Goal: Task Accomplishment & Management: Manage account settings

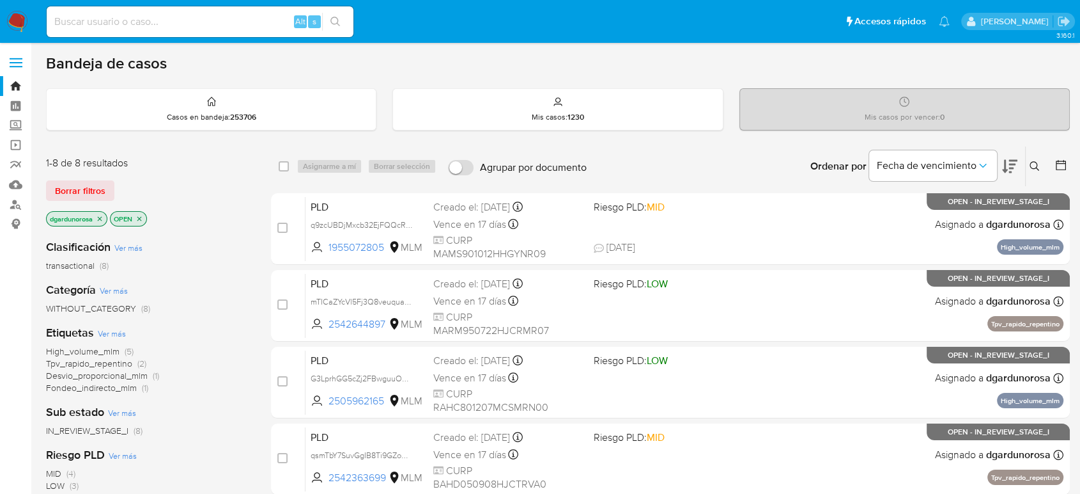
click at [210, 31] on div "Alt s" at bounding box center [200, 21] width 307 height 31
click at [203, 22] on input at bounding box center [200, 21] width 307 height 17
paste input "2549625645"
type input "2549625645"
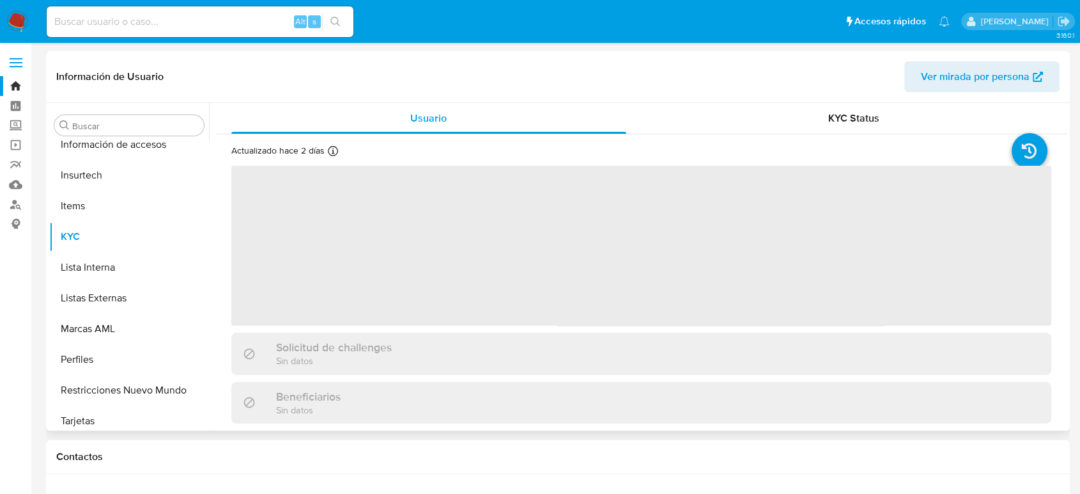
scroll to position [602, 0]
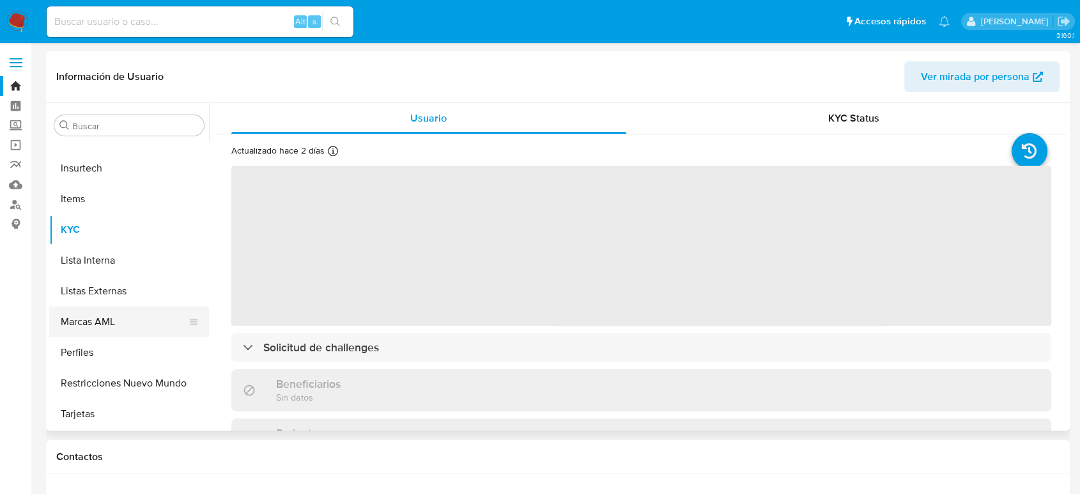
select select "10"
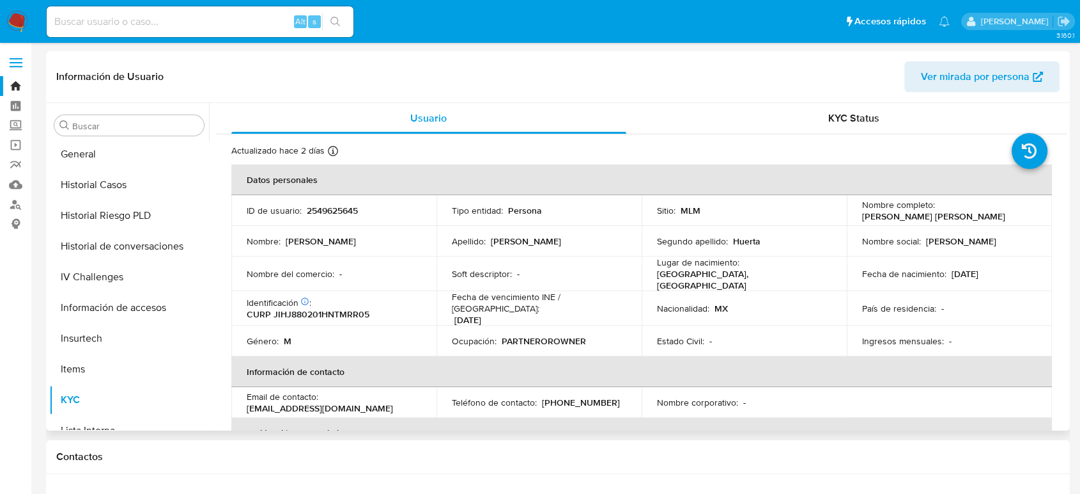
scroll to position [317, 0]
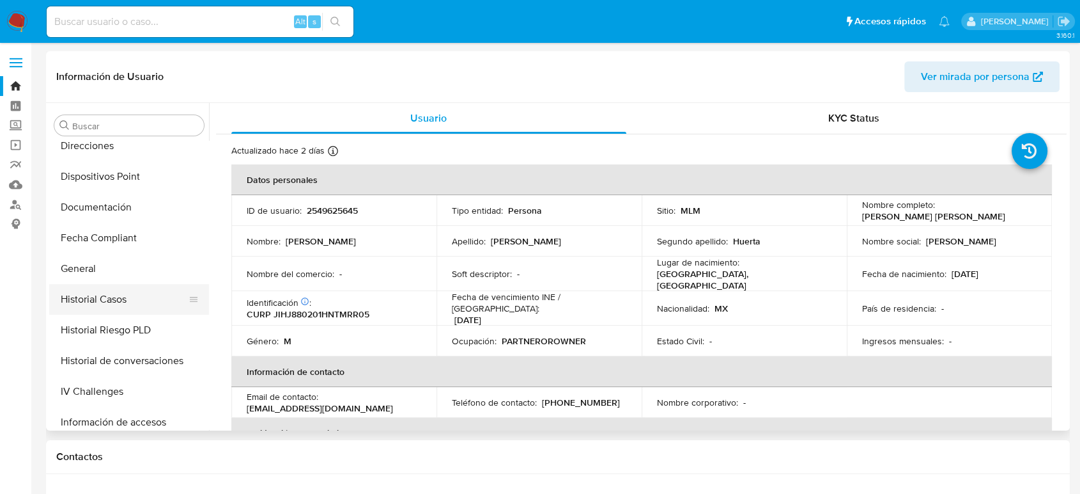
click at [102, 290] on button "Historial Casos" at bounding box center [124, 299] width 150 height 31
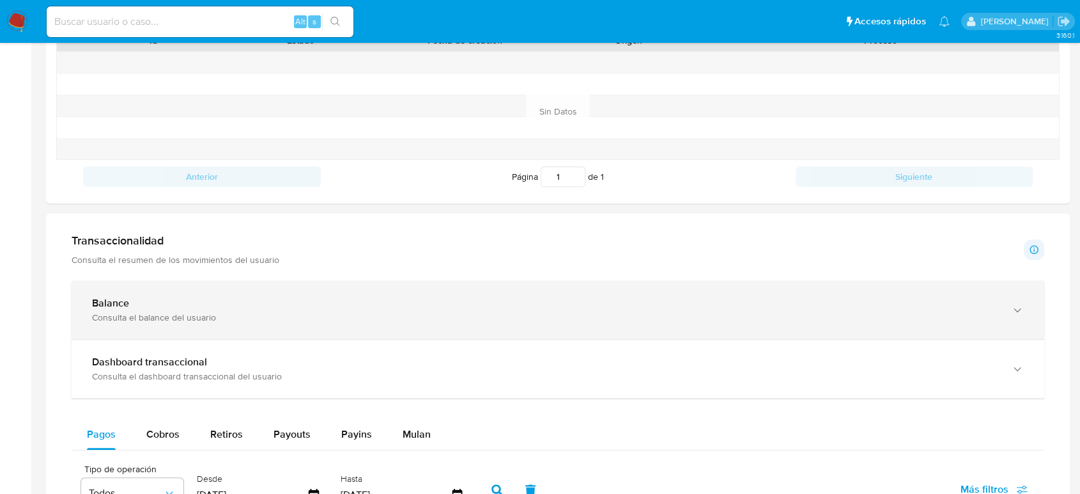
scroll to position [497, 0]
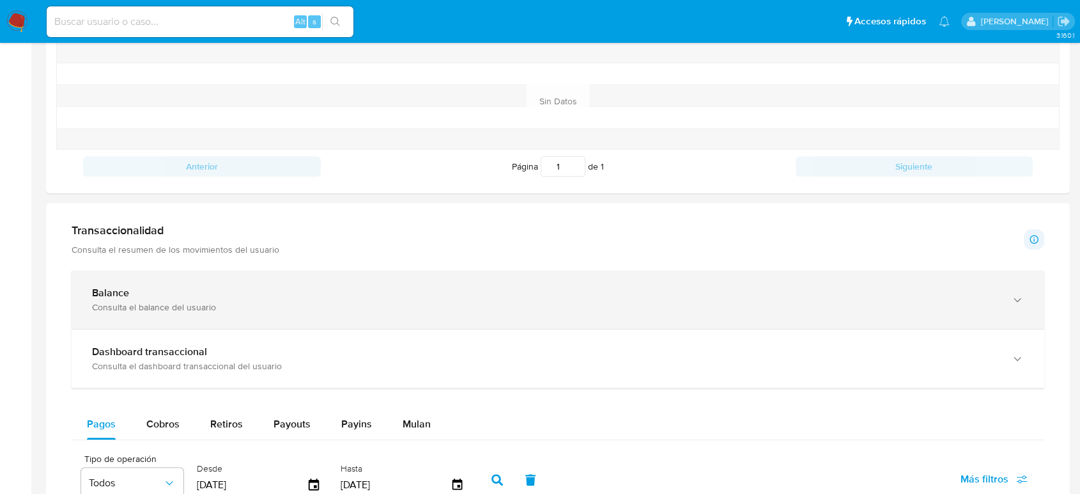
click at [430, 293] on div "Balance" at bounding box center [545, 292] width 907 height 13
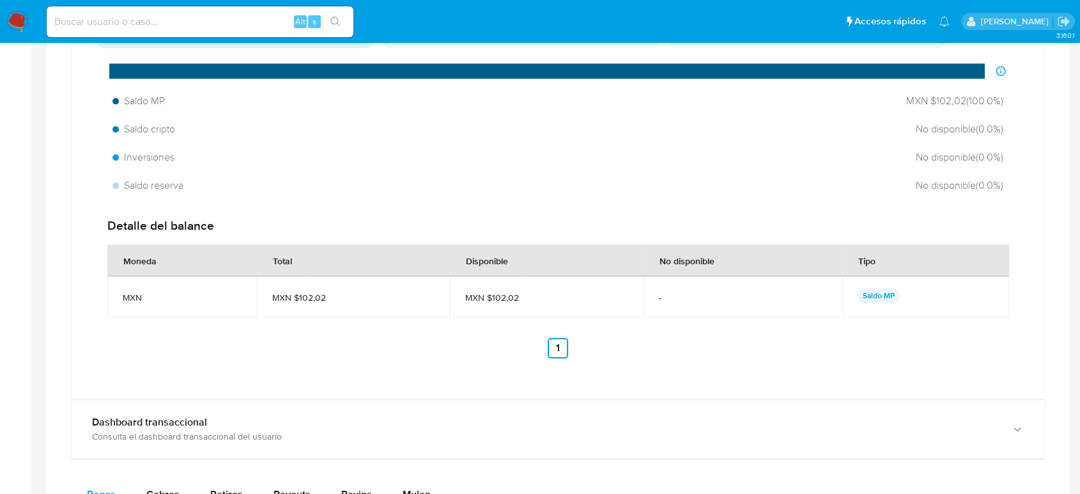
scroll to position [994, 0]
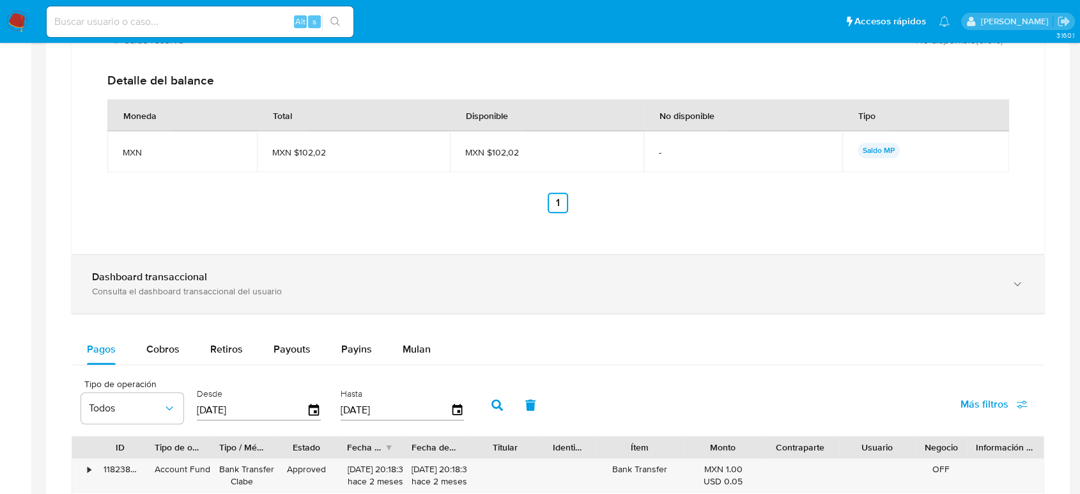
click at [394, 283] on div "Dashboard transaccional Consulta el dashboard transaccional del usuario" at bounding box center [545, 283] width 907 height 26
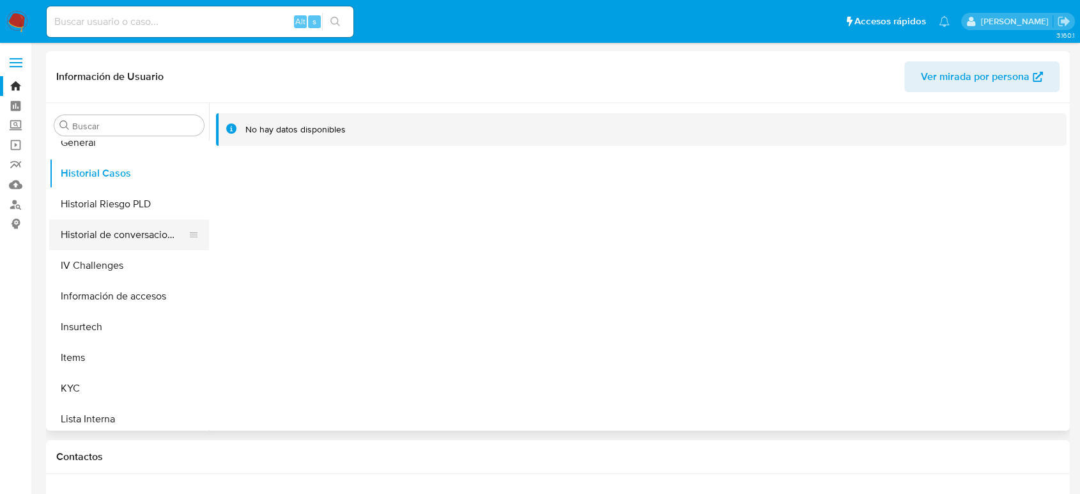
scroll to position [602, 0]
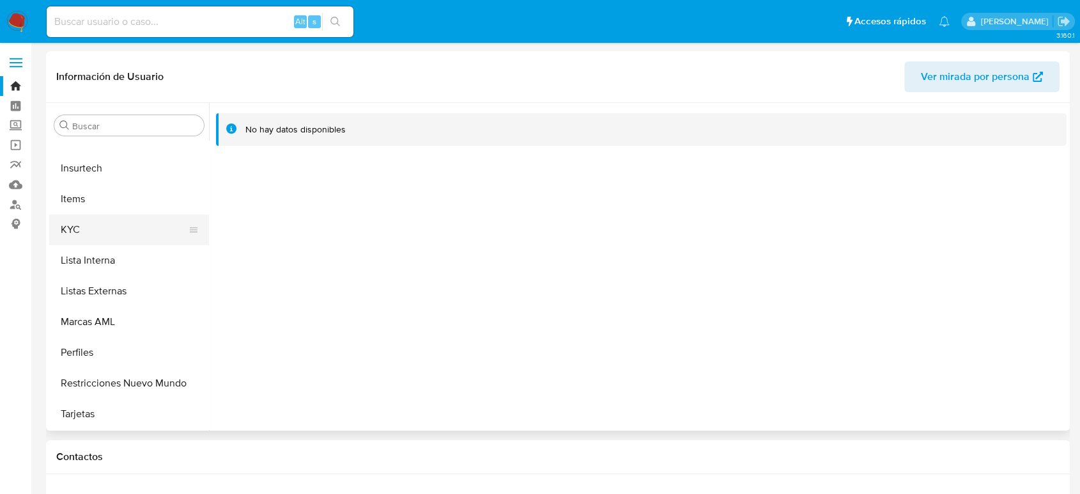
click at [93, 234] on button "KYC" at bounding box center [124, 229] width 150 height 31
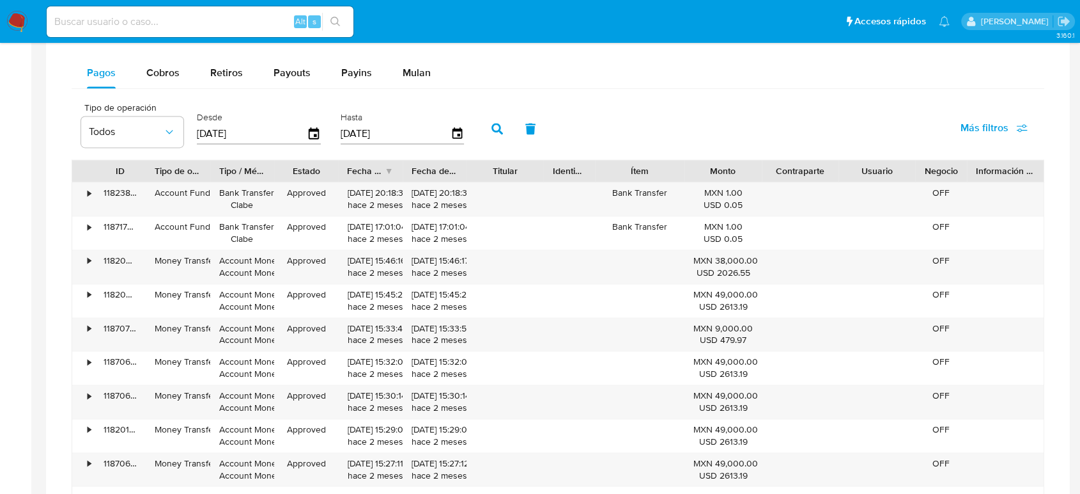
scroll to position [1846, 0]
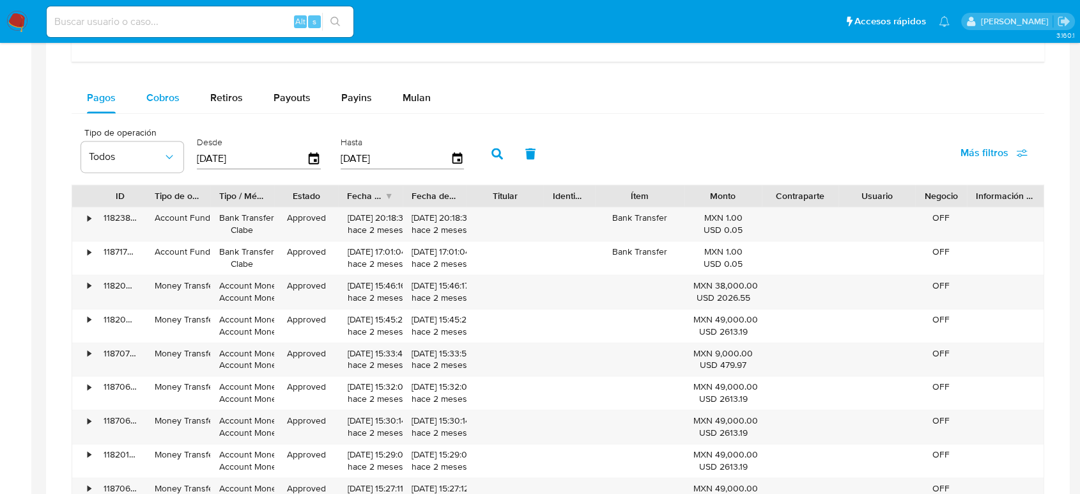
click at [180, 96] on button "Cobros" at bounding box center [163, 97] width 64 height 31
select select "10"
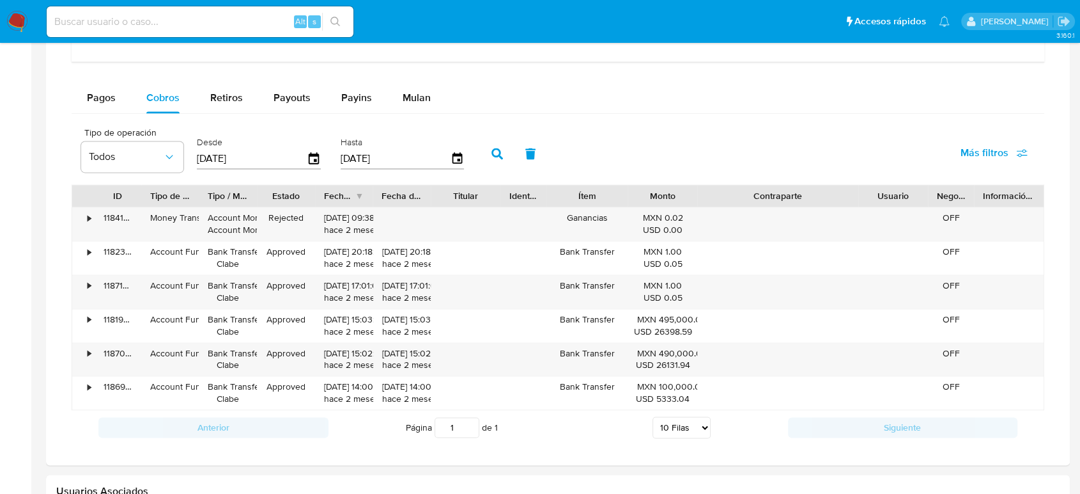
drag, startPoint x: 838, startPoint y: 198, endPoint x: 922, endPoint y: 203, distance: 83.9
click at [922, 203] on div "ID Tipo de operación Tipo / Método Estado Fecha de creación Fecha de aprobación…" at bounding box center [558, 196] width 972 height 22
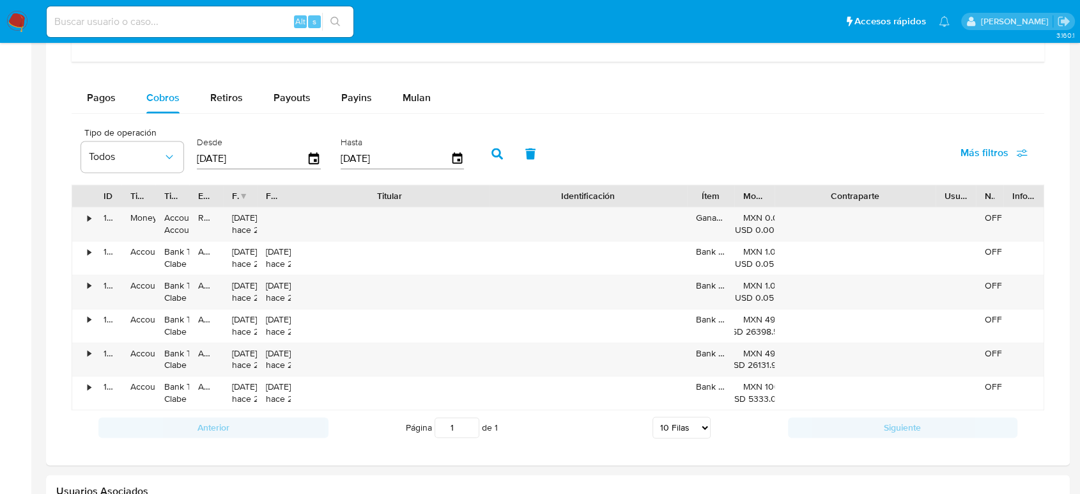
drag, startPoint x: 506, startPoint y: 197, endPoint x: 635, endPoint y: 201, distance: 128.6
click at [635, 201] on div "ID Tipo de operación Tipo / Método Estado Fecha de creación Fecha de aprobación…" at bounding box center [558, 196] width 972 height 22
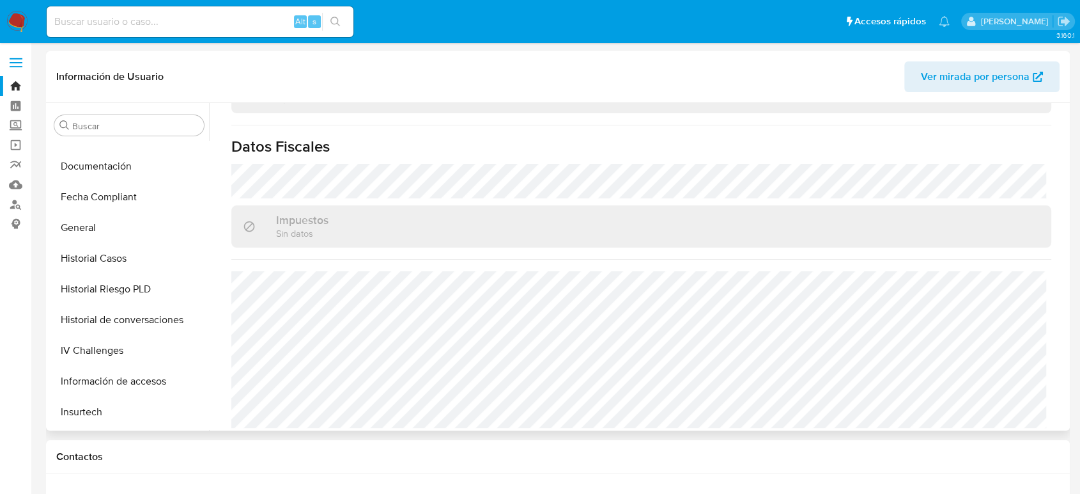
scroll to position [175, 0]
click at [15, 66] on span at bounding box center [16, 67] width 13 height 2
click at [0, 0] on input "checkbox" at bounding box center [0, 0] width 0 height 0
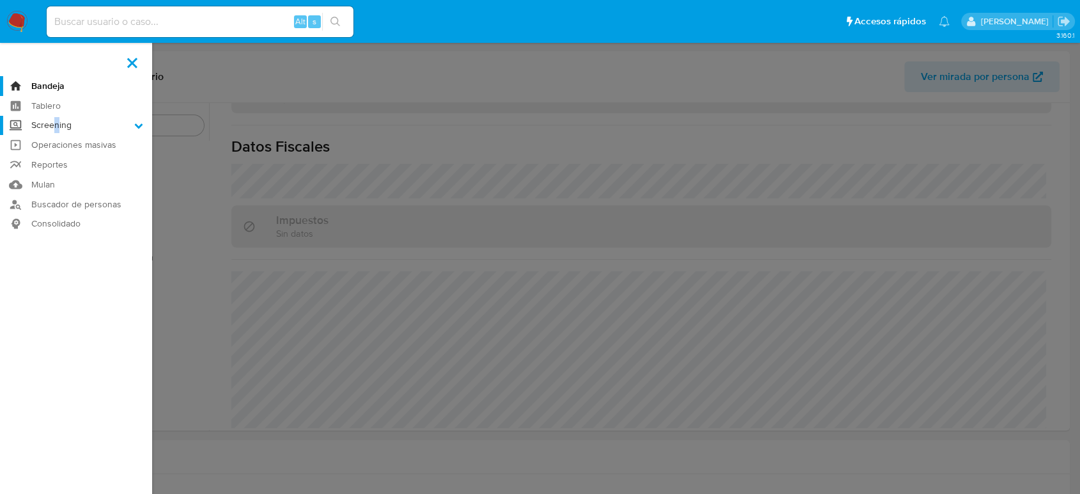
click at [57, 125] on label "Screening" at bounding box center [76, 126] width 152 height 20
click at [143, 127] on icon at bounding box center [138, 125] width 9 height 9
click at [0, 0] on input "Screening" at bounding box center [0, 0] width 0 height 0
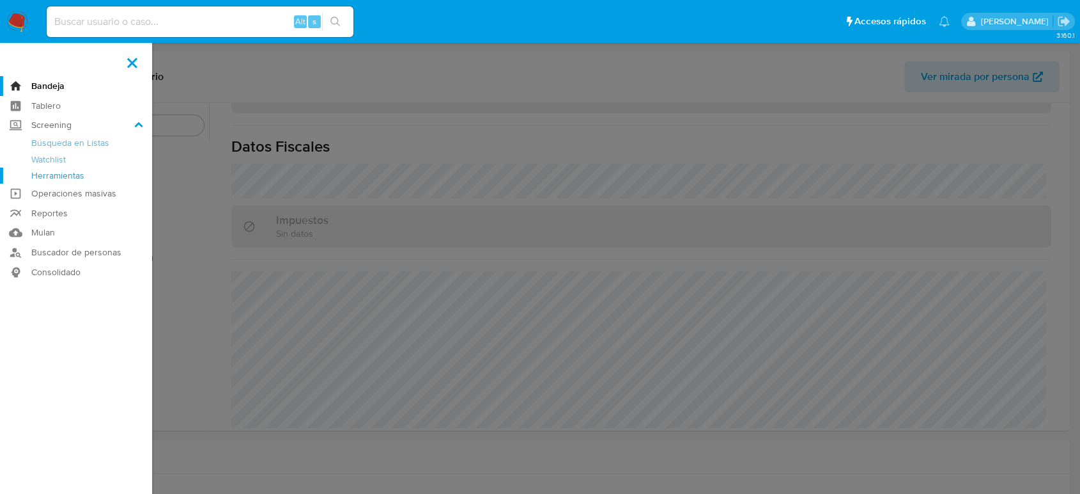
click at [75, 173] on link "Herramientas" at bounding box center [76, 176] width 152 height 16
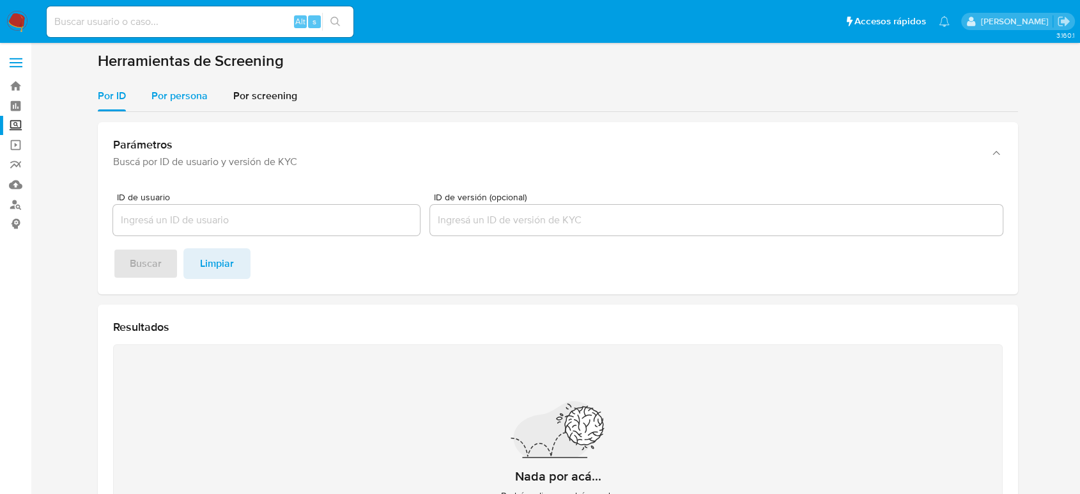
click at [192, 100] on span "Por persona" at bounding box center [180, 95] width 56 height 15
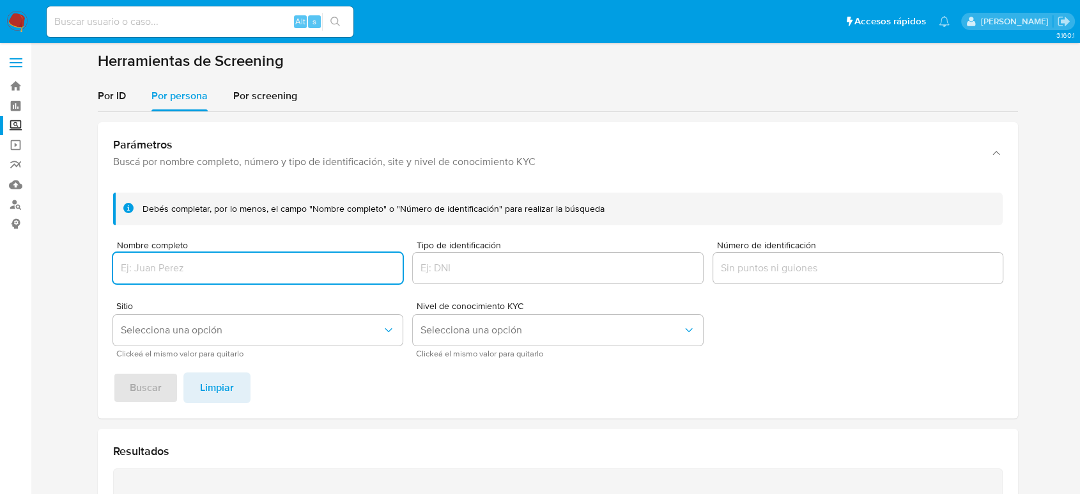
drag, startPoint x: 205, startPoint y: 273, endPoint x: 217, endPoint y: 268, distance: 13.2
click at [204, 273] on input "Nombre completo" at bounding box center [258, 268] width 290 height 17
type input "JOCELYNE SANDOVAL JARAMILLO"
click at [136, 390] on span "Buscar" at bounding box center [146, 387] width 32 height 28
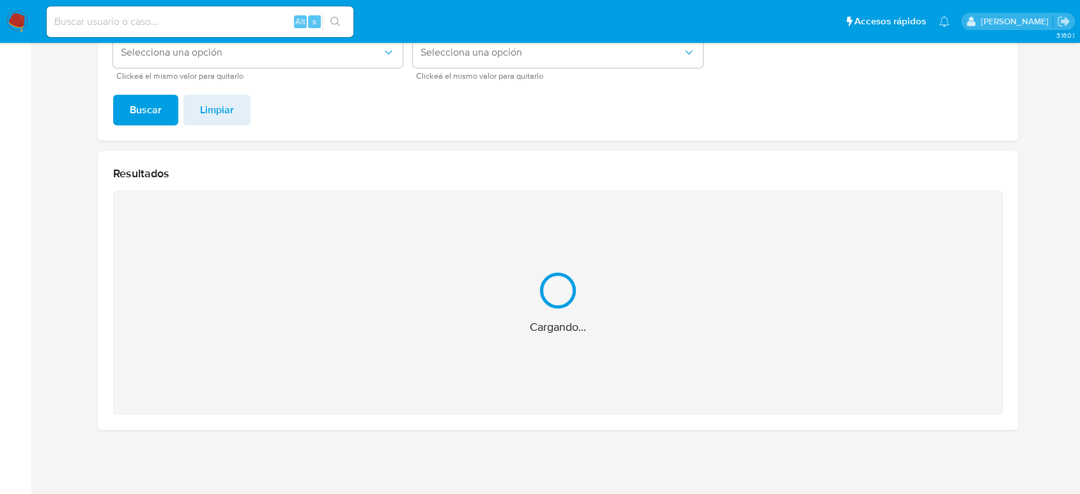
scroll to position [74, 0]
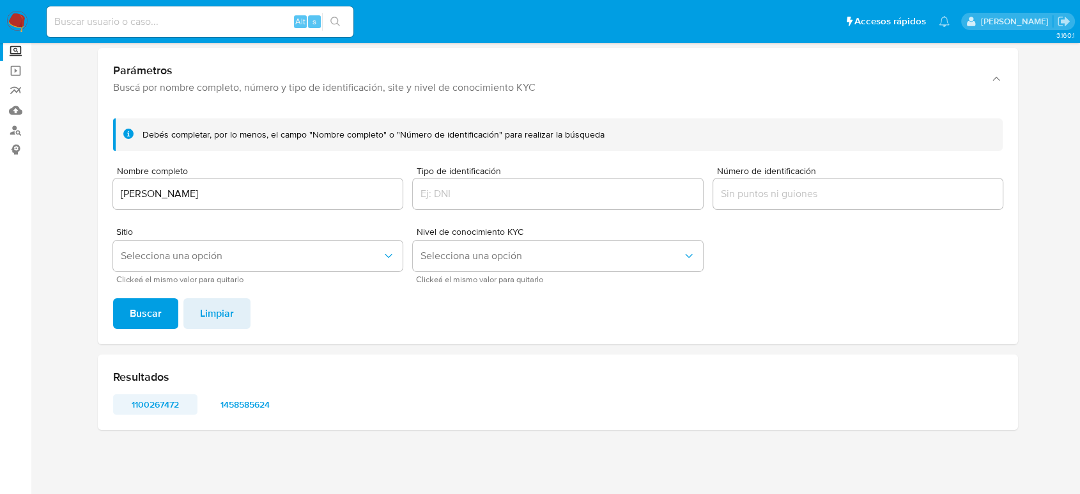
click at [161, 404] on span "1100267472" at bounding box center [155, 404] width 66 height 18
click at [261, 400] on span "1458585624" at bounding box center [245, 404] width 66 height 18
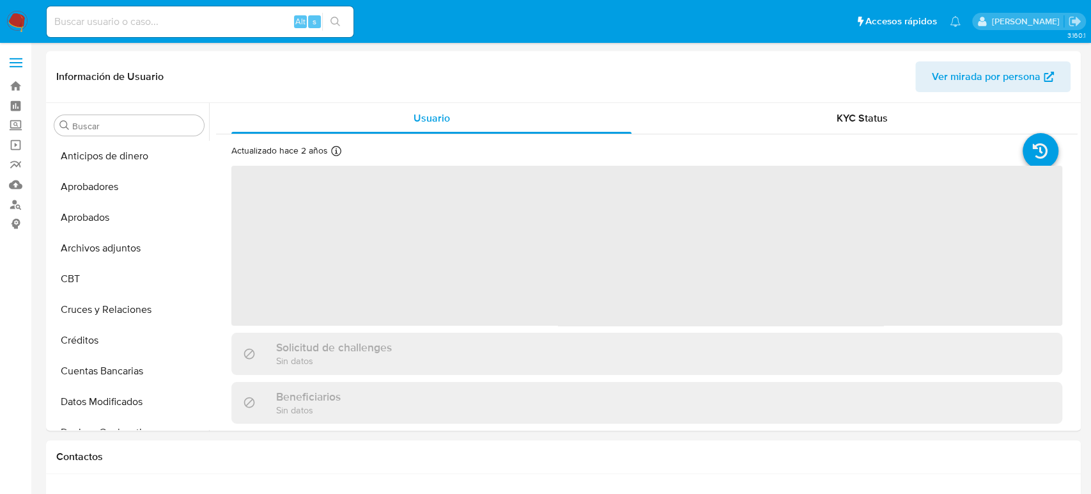
select select "10"
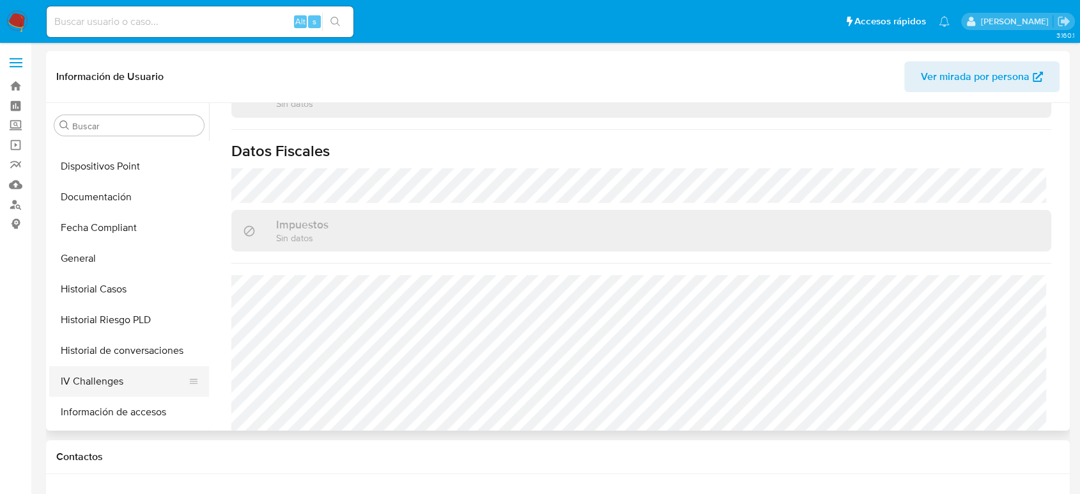
scroll to position [389, 0]
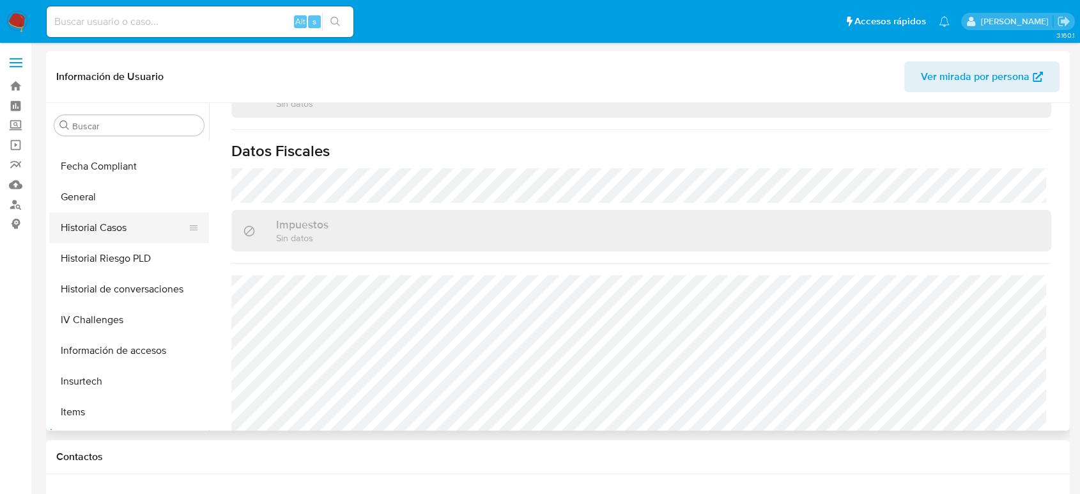
click at [114, 233] on button "Historial Casos" at bounding box center [124, 227] width 150 height 31
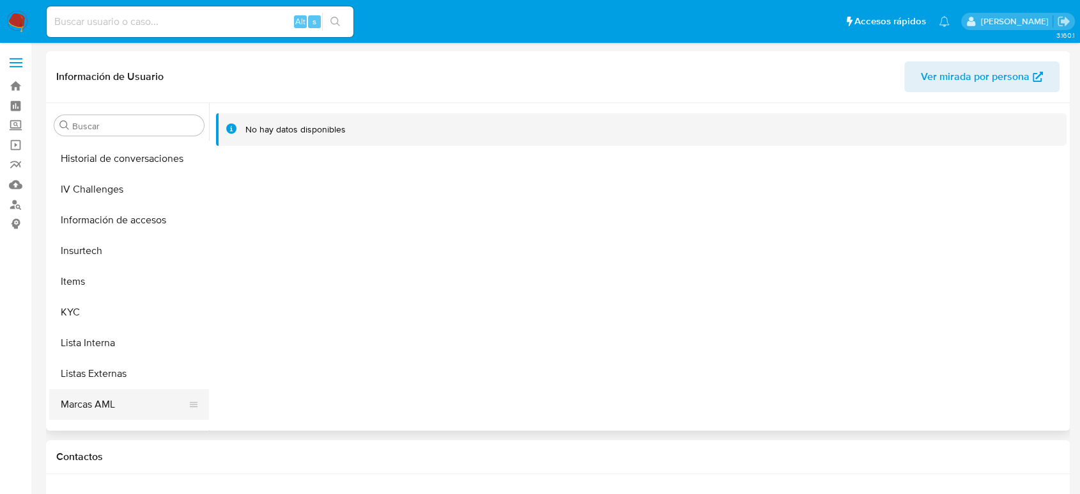
scroll to position [602, 0]
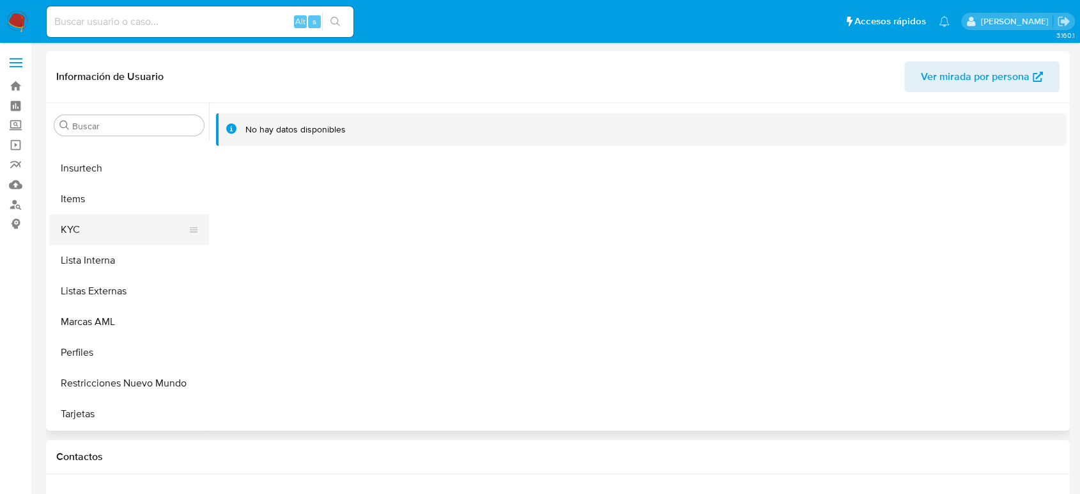
click at [88, 236] on button "KYC" at bounding box center [124, 229] width 150 height 31
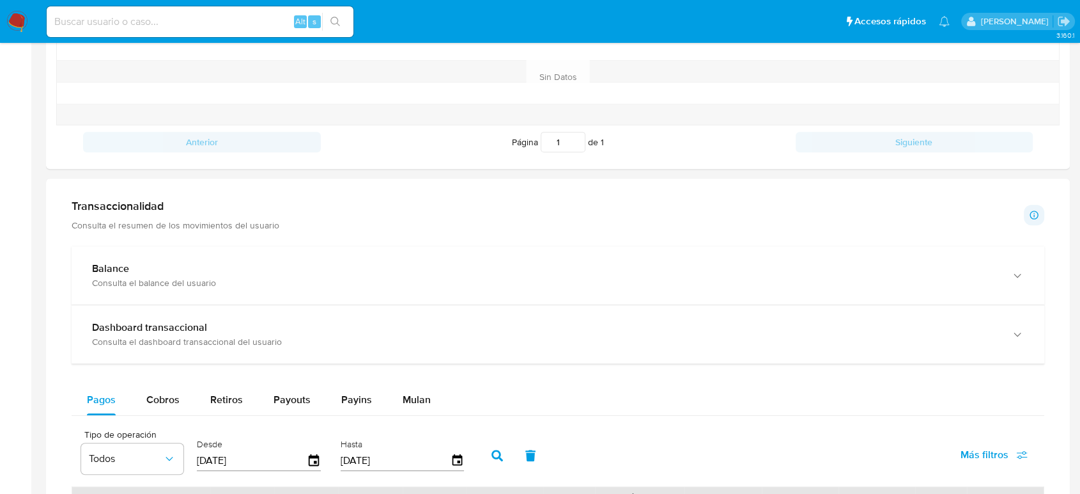
scroll to position [639, 0]
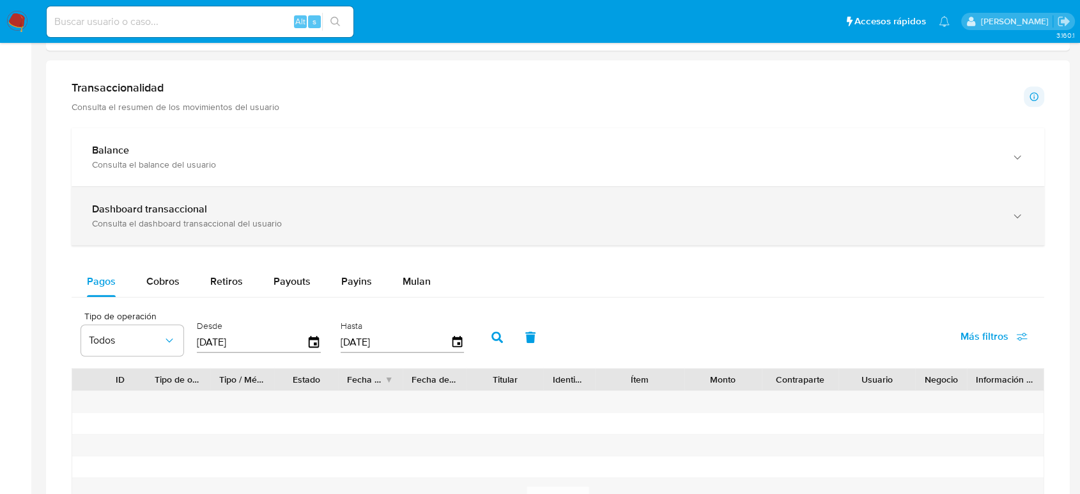
click at [175, 217] on div "Consulta el dashboard transaccional del usuario" at bounding box center [545, 223] width 907 height 12
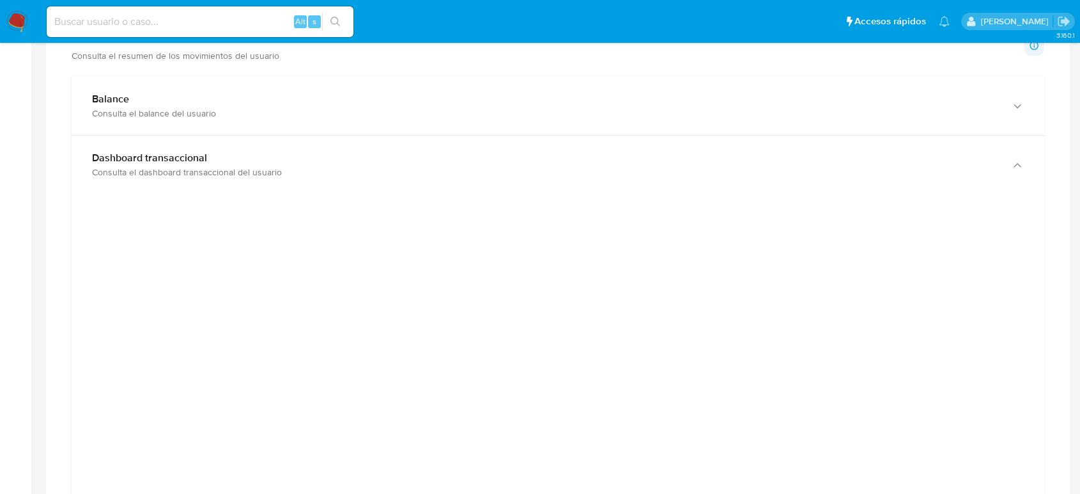
scroll to position [710, 0]
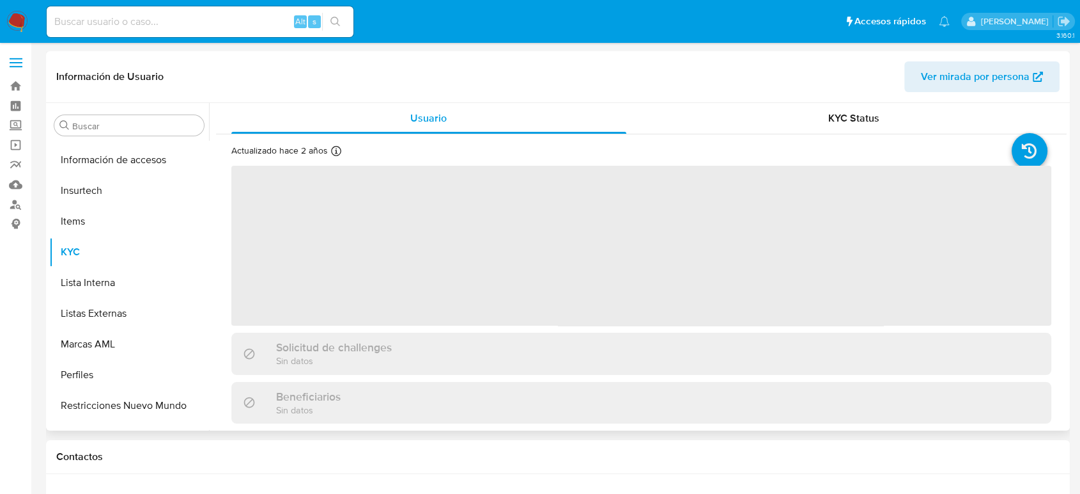
scroll to position [602, 0]
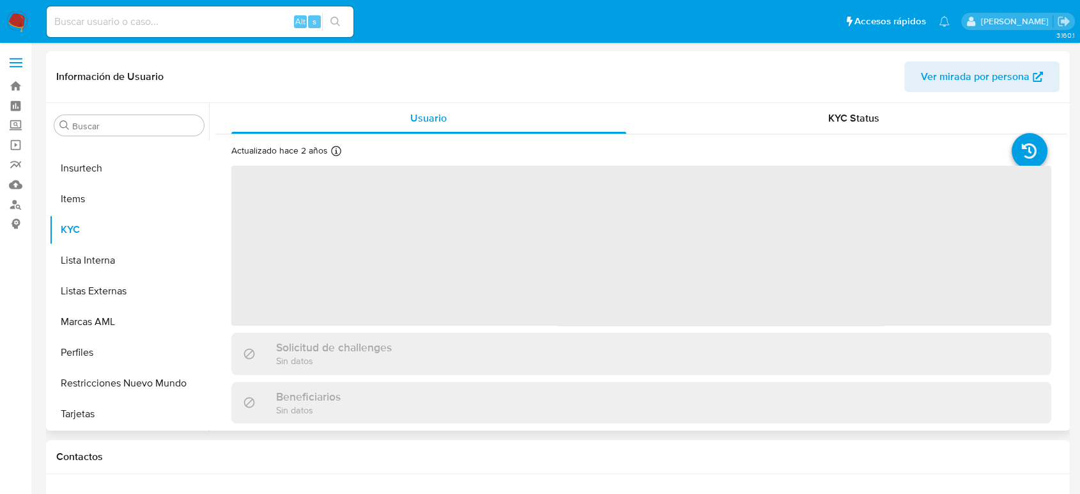
select select "10"
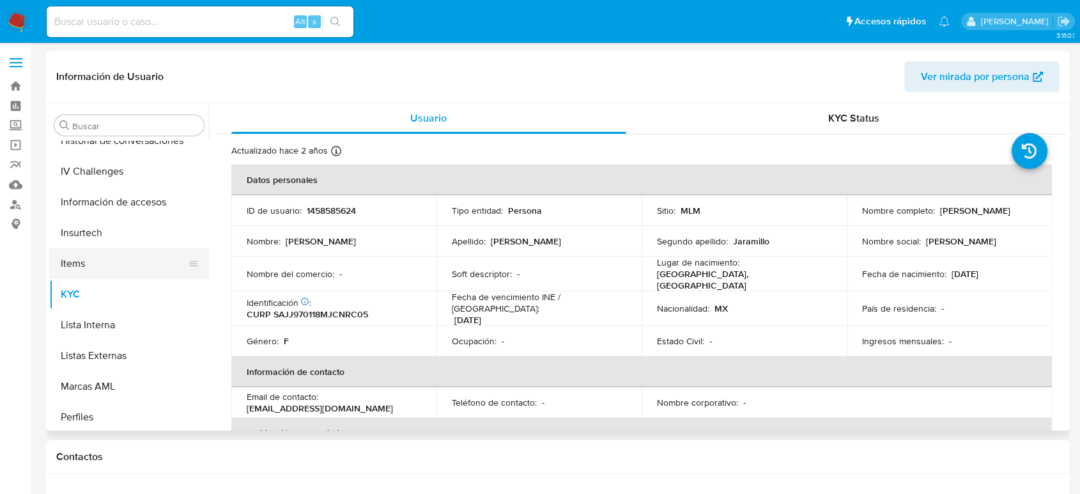
scroll to position [389, 0]
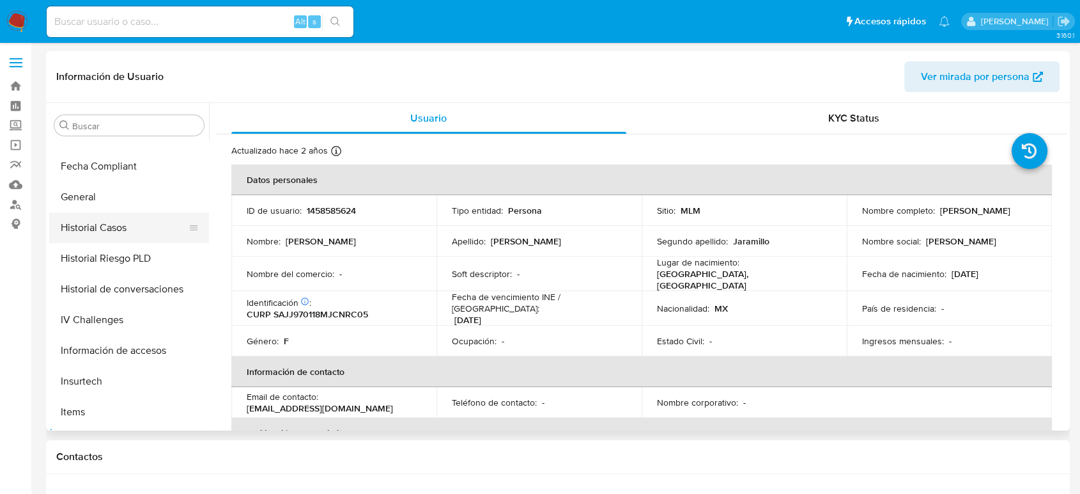
click at [138, 230] on button "Historial Casos" at bounding box center [124, 227] width 150 height 31
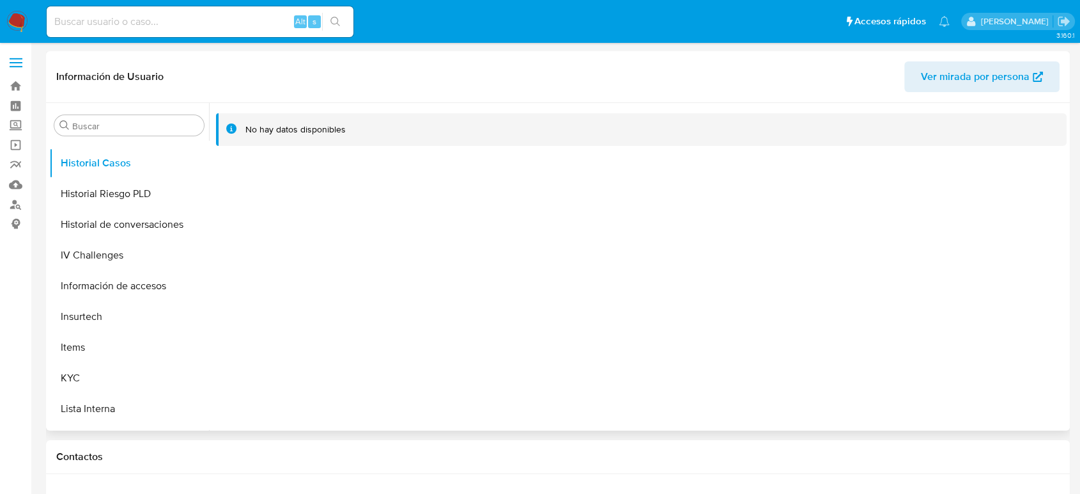
scroll to position [531, 0]
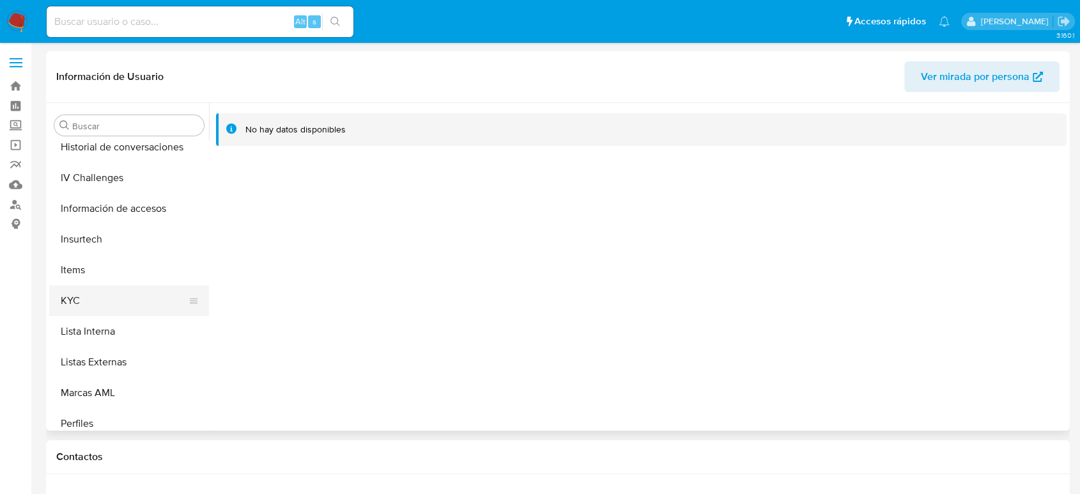
click at [108, 299] on button "KYC" at bounding box center [124, 300] width 150 height 31
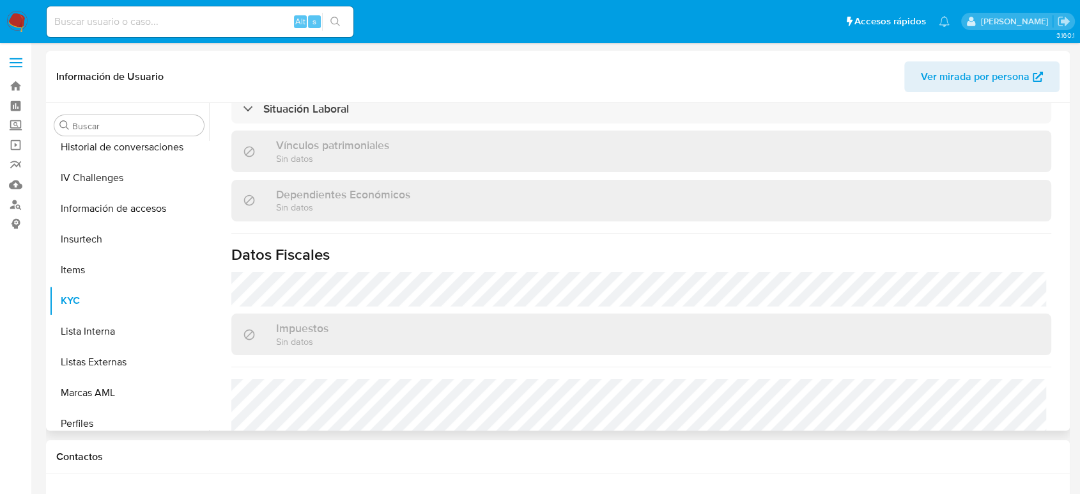
scroll to position [790, 0]
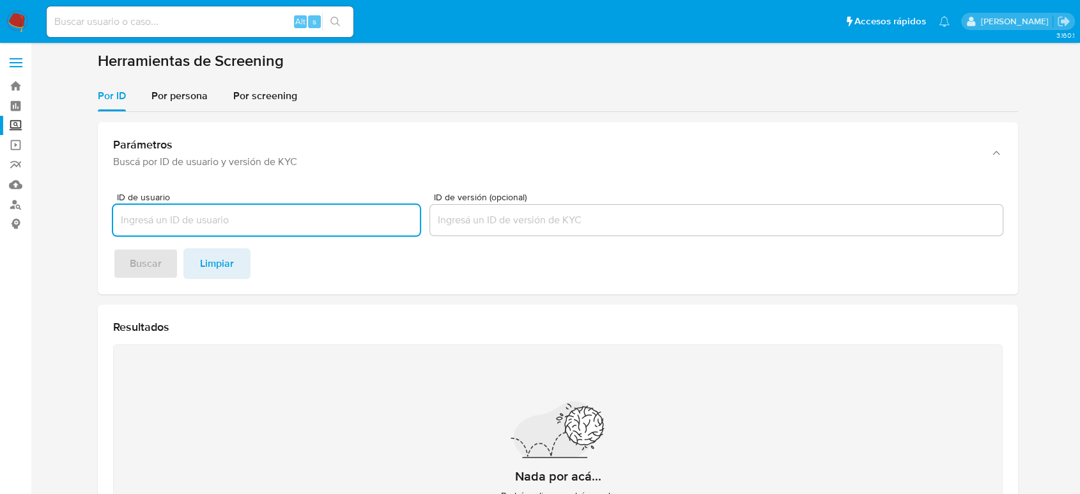
click at [11, 23] on img at bounding box center [17, 22] width 22 height 22
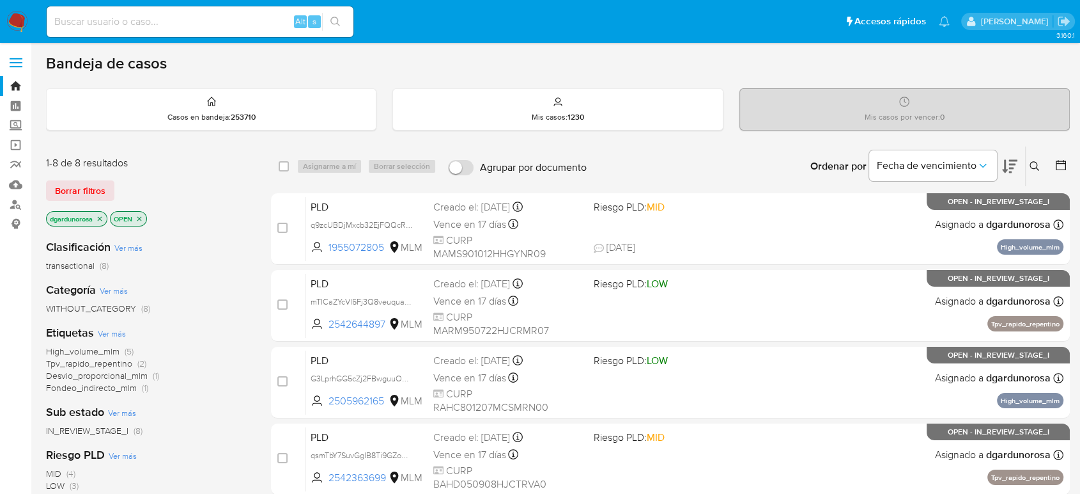
click at [1029, 166] on button at bounding box center [1036, 166] width 21 height 15
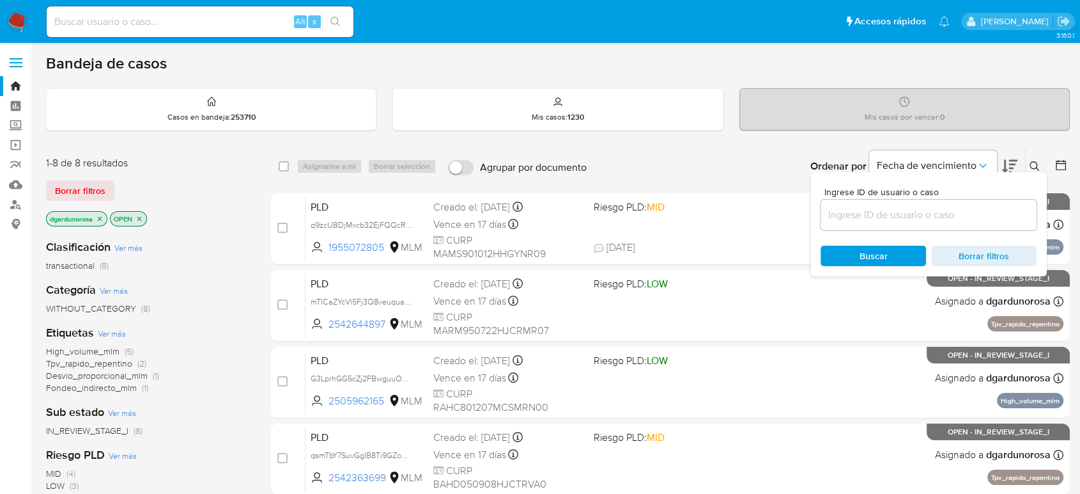
click at [995, 207] on input at bounding box center [929, 215] width 216 height 17
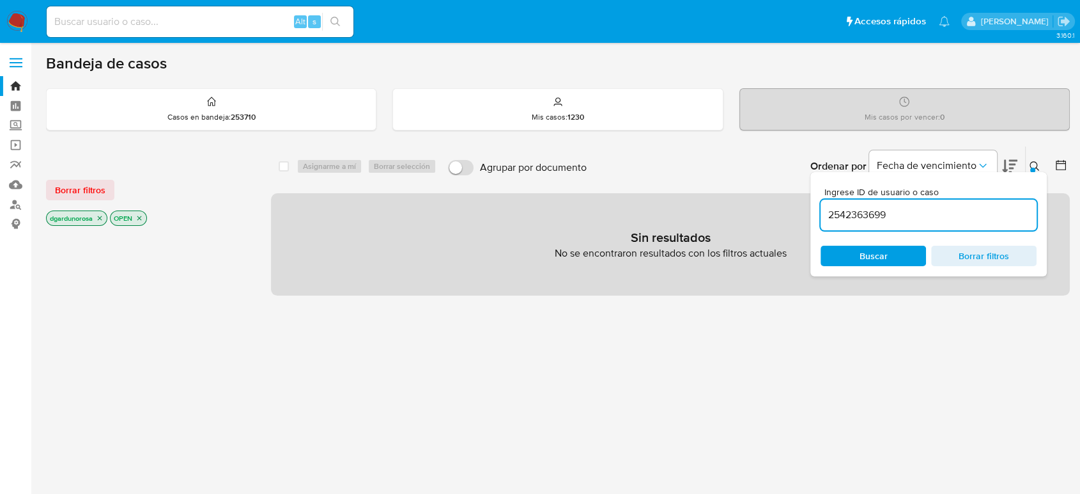
click at [962, 218] on input "2542363699" at bounding box center [929, 215] width 216 height 17
type input "2542363699"
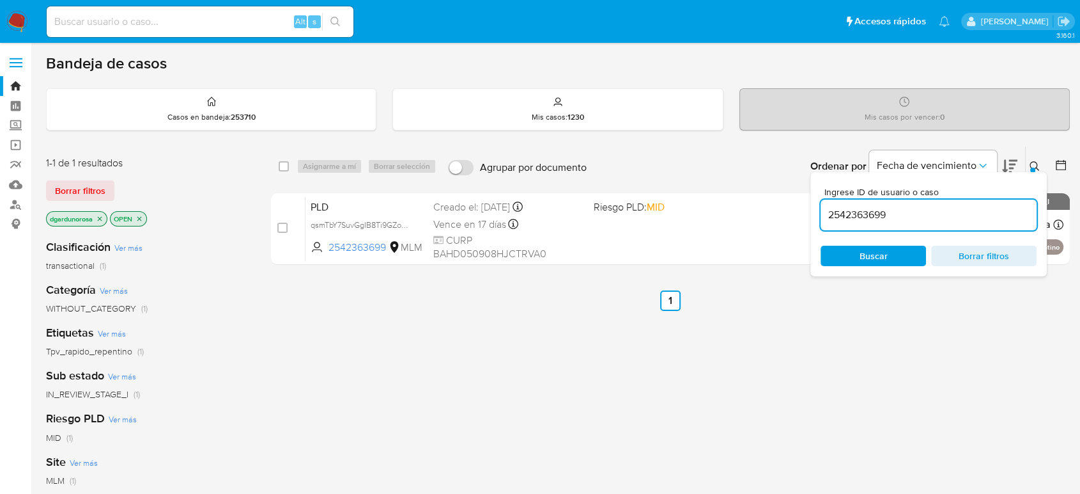
click at [1031, 164] on icon at bounding box center [1035, 166] width 10 height 10
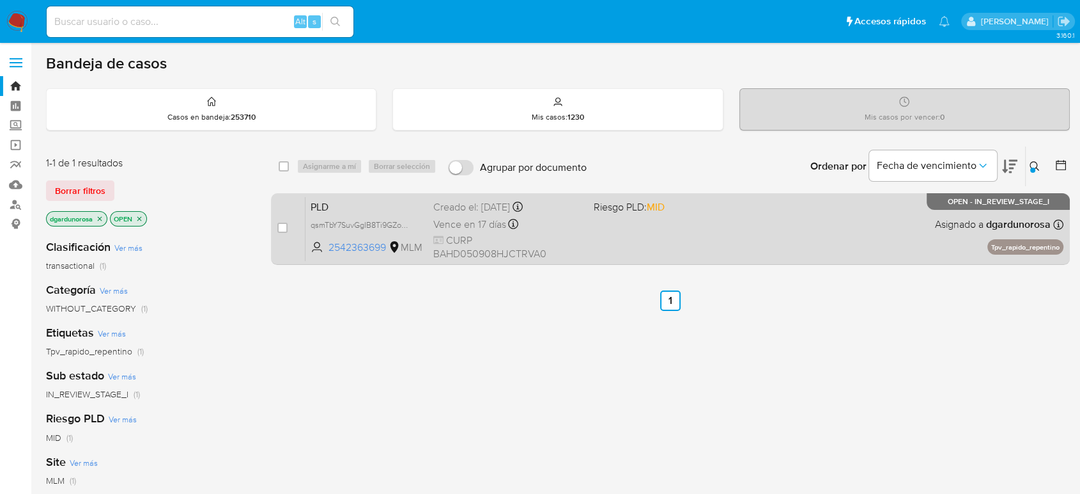
click at [760, 228] on div "PLD qsmTbY7SuvGgIB8Ti9GZoHar 2542363699 MLM Riesgo PLD: MID Creado el: 12/08/20…" at bounding box center [685, 228] width 758 height 65
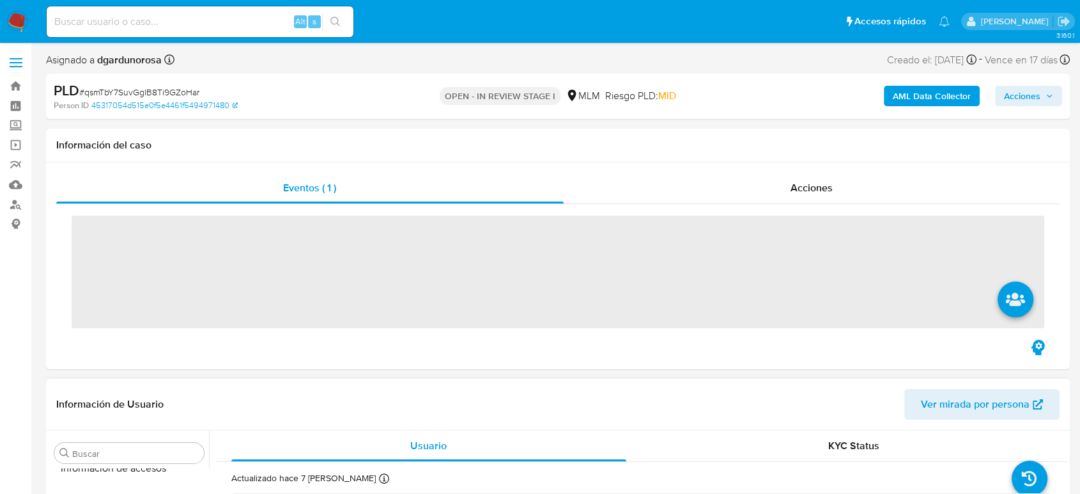
scroll to position [602, 0]
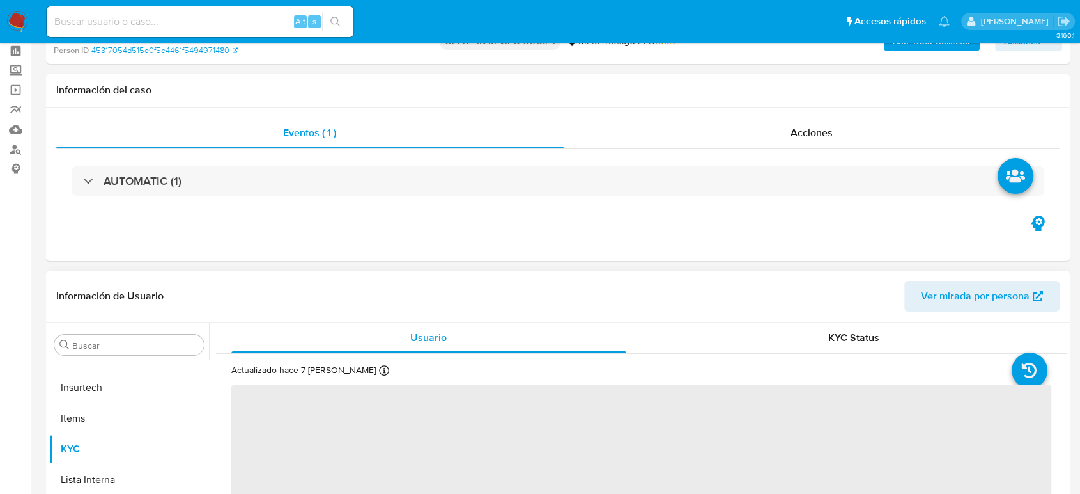
select select "10"
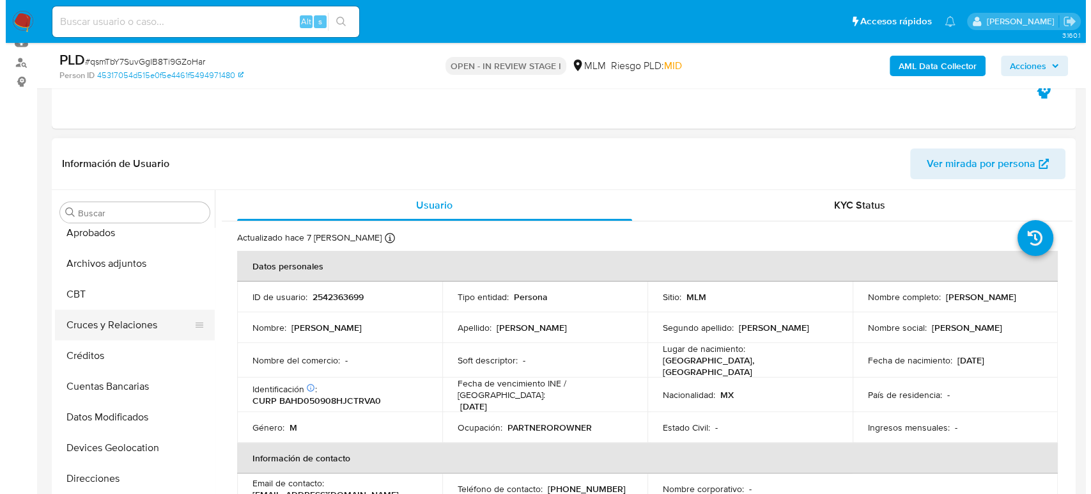
scroll to position [0, 0]
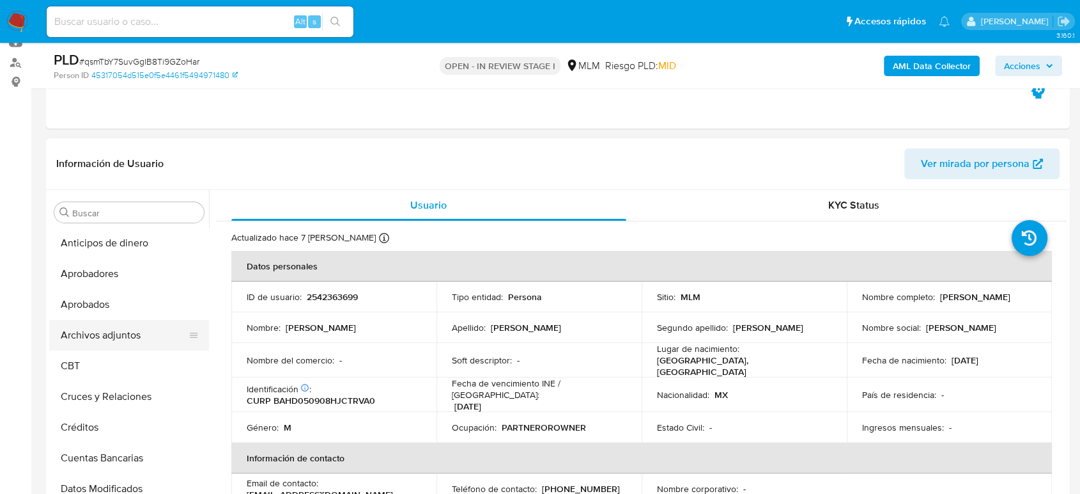
click at [118, 331] on button "Archivos adjuntos" at bounding box center [124, 335] width 150 height 31
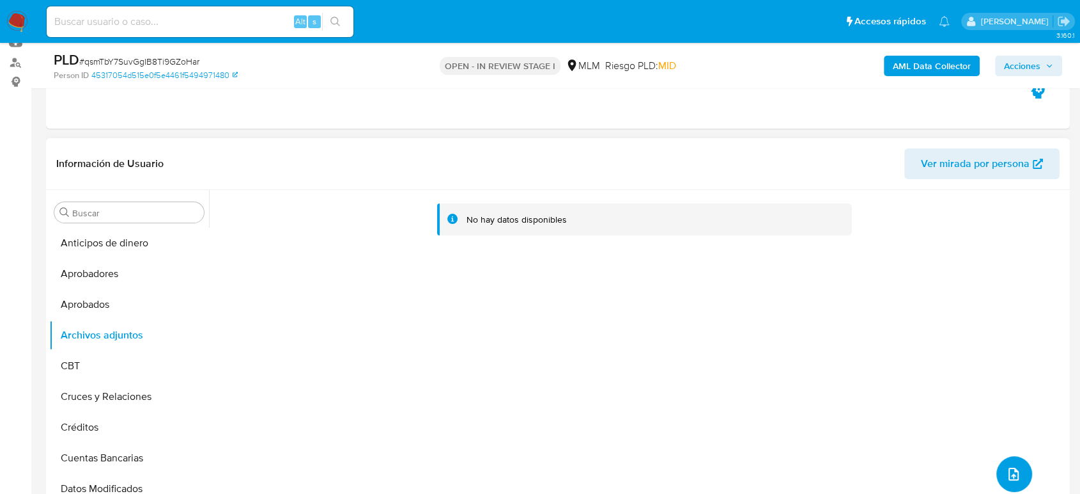
click at [1022, 472] on button "upload-file" at bounding box center [1015, 474] width 36 height 36
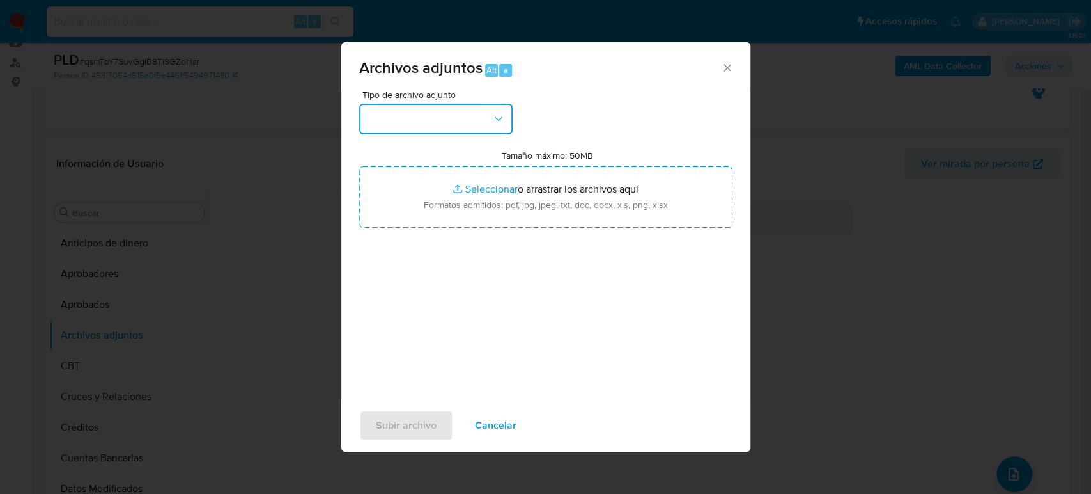
click at [470, 125] on button "button" at bounding box center [435, 119] width 153 height 31
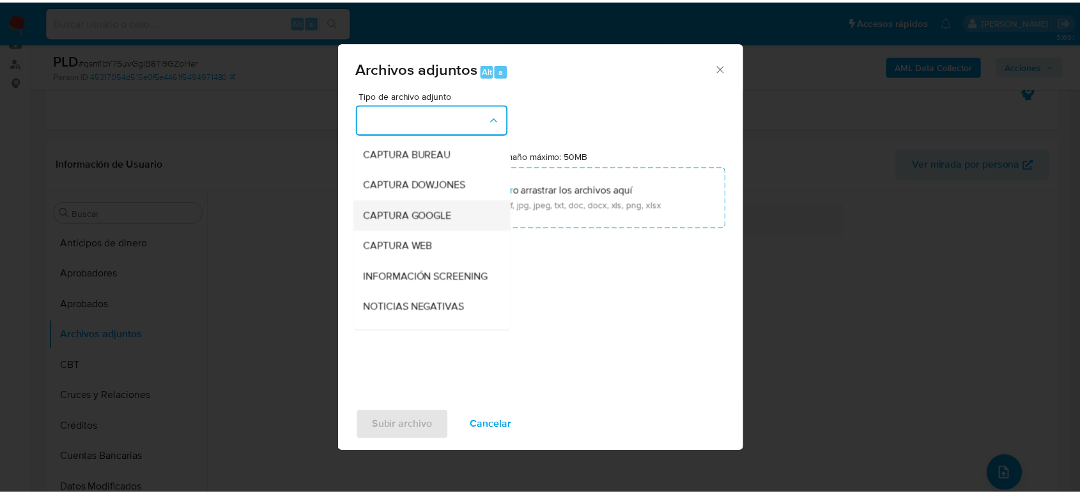
scroll to position [71, 0]
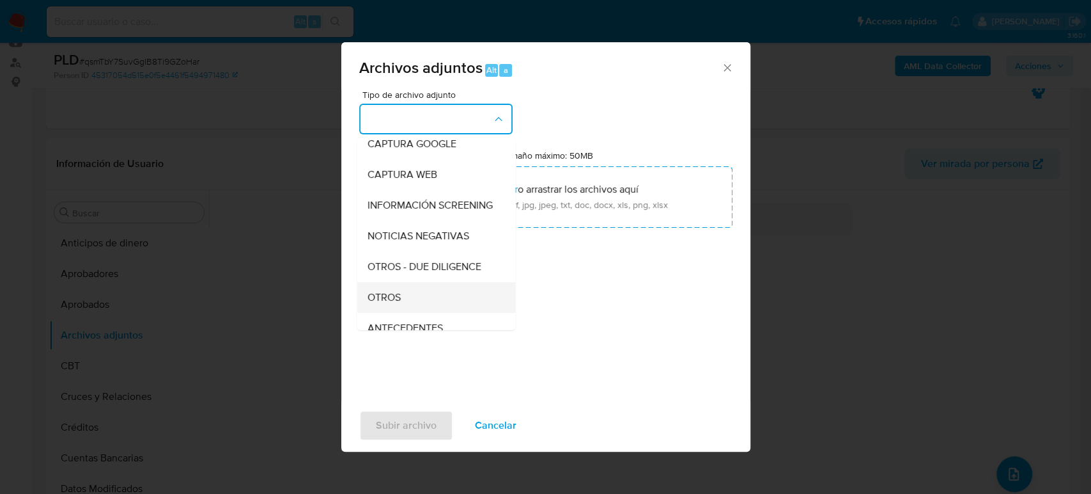
click at [405, 302] on div "OTROS" at bounding box center [432, 297] width 130 height 31
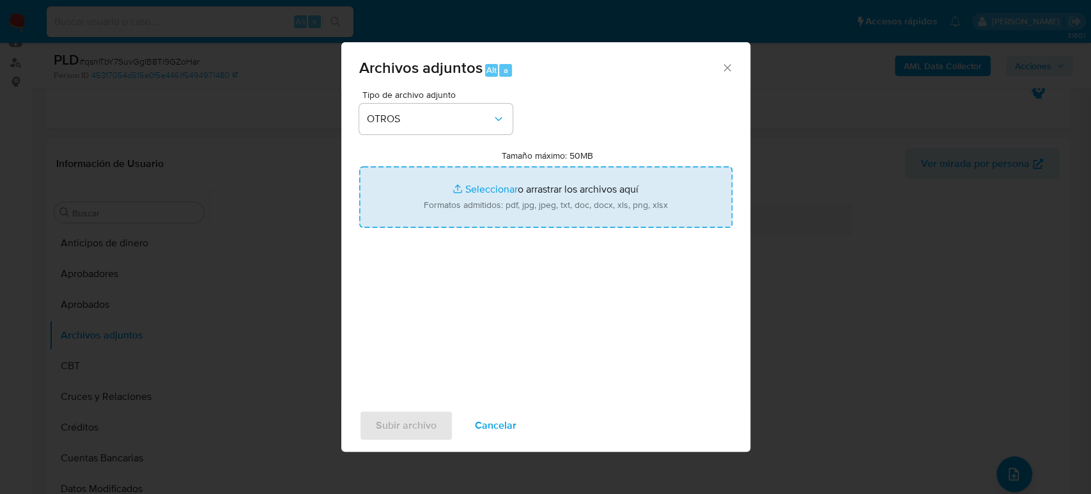
type input "C:\fakepath\2542363699_David Bautista_Agosto2025.pdf"
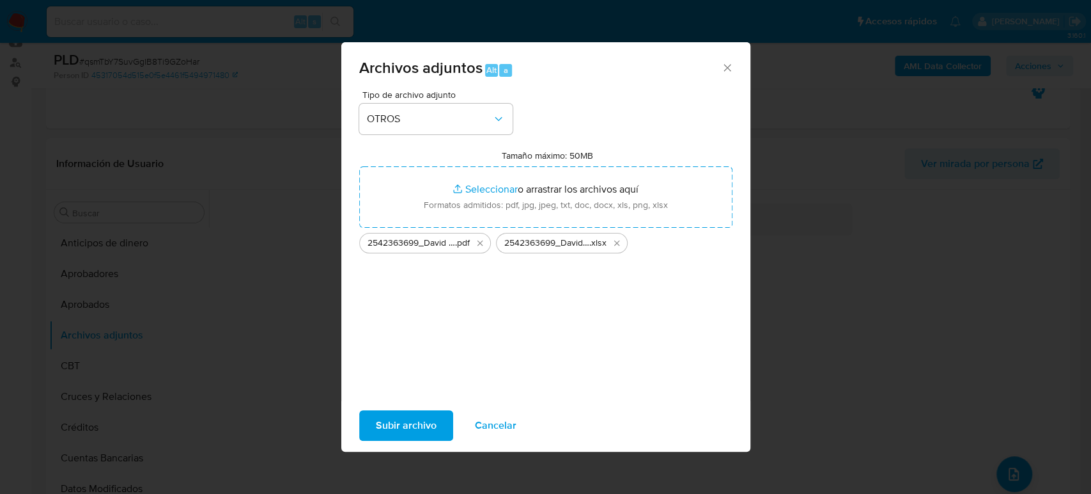
click at [429, 430] on span "Subir archivo" at bounding box center [406, 425] width 61 height 28
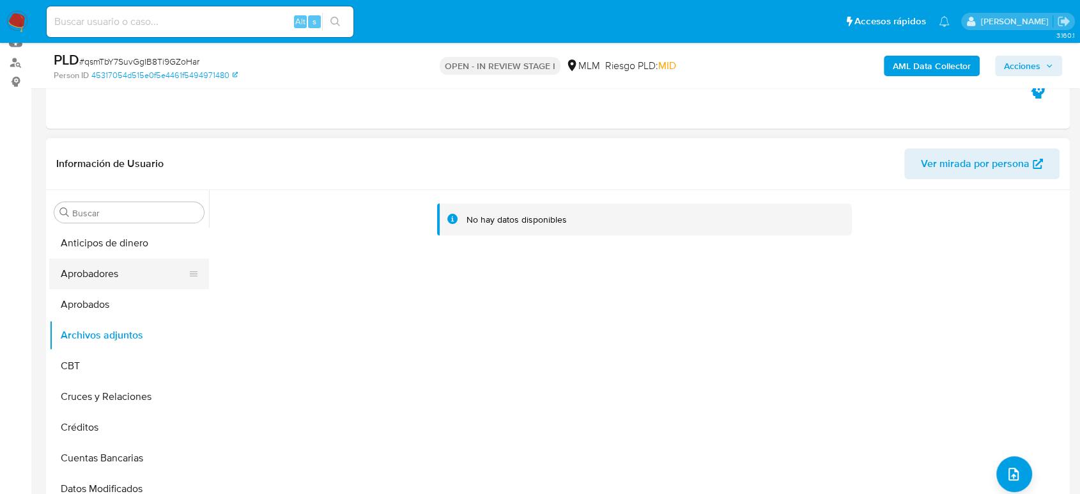
click at [118, 280] on button "Aprobadores" at bounding box center [124, 273] width 150 height 31
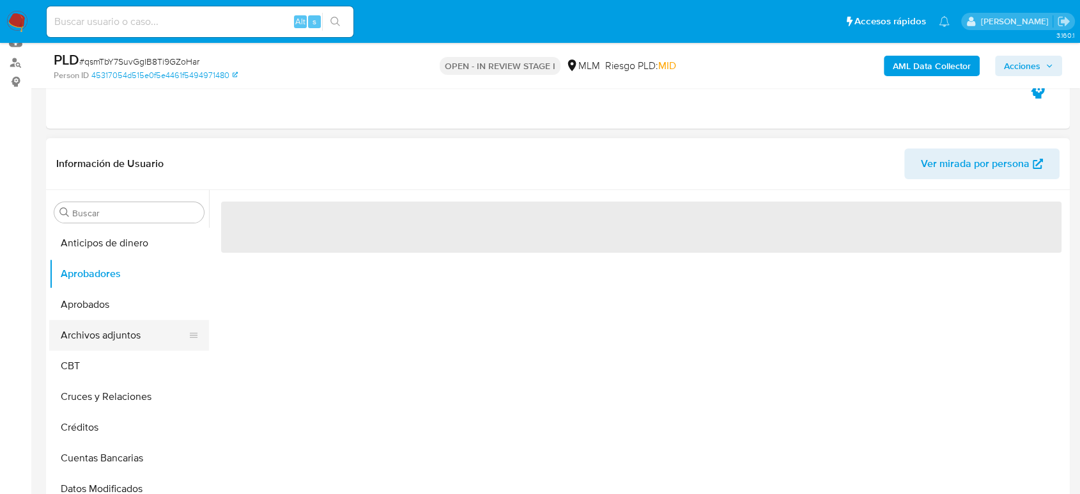
click at [108, 330] on button "Archivos adjuntos" at bounding box center [124, 335] width 150 height 31
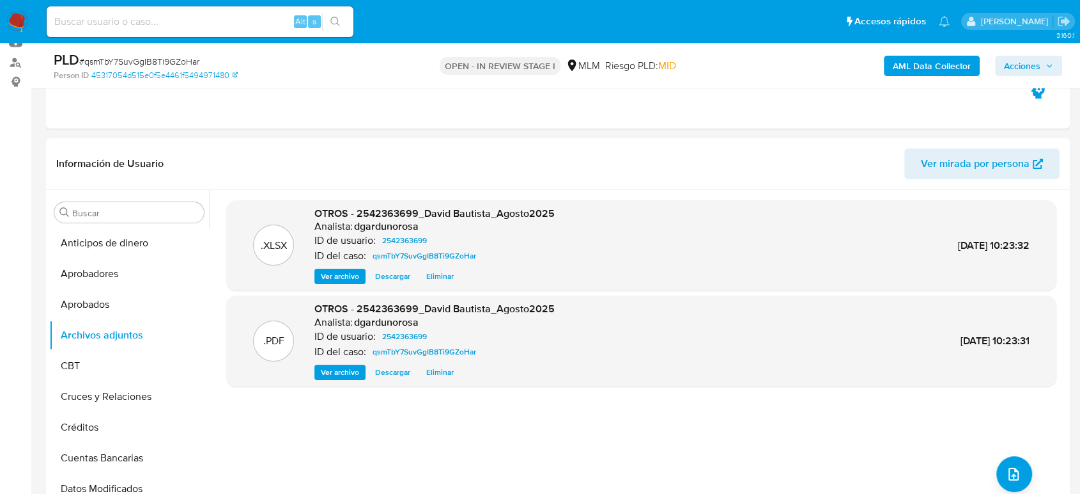
click at [1043, 60] on span "Acciones" at bounding box center [1028, 66] width 49 height 18
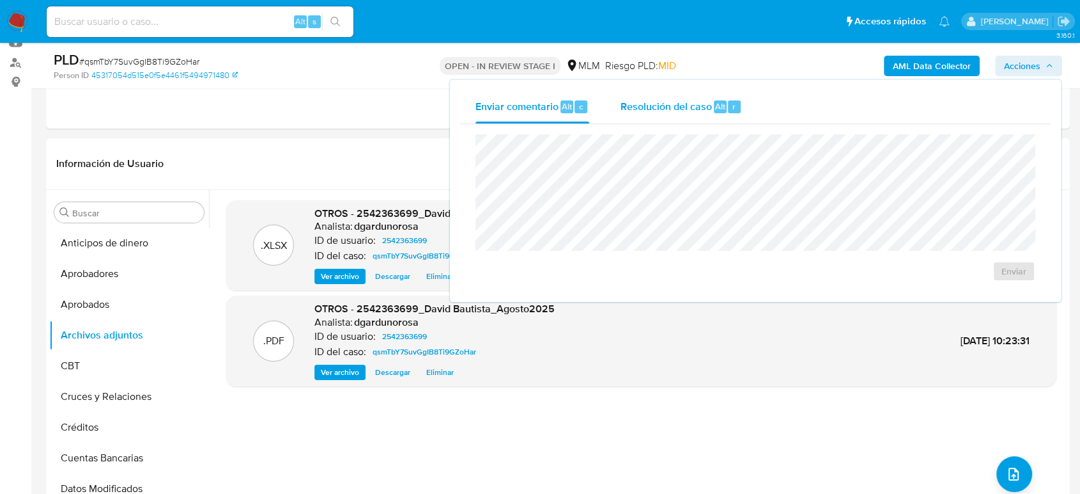
click at [660, 101] on span "Resolución del caso" at bounding box center [665, 105] width 91 height 15
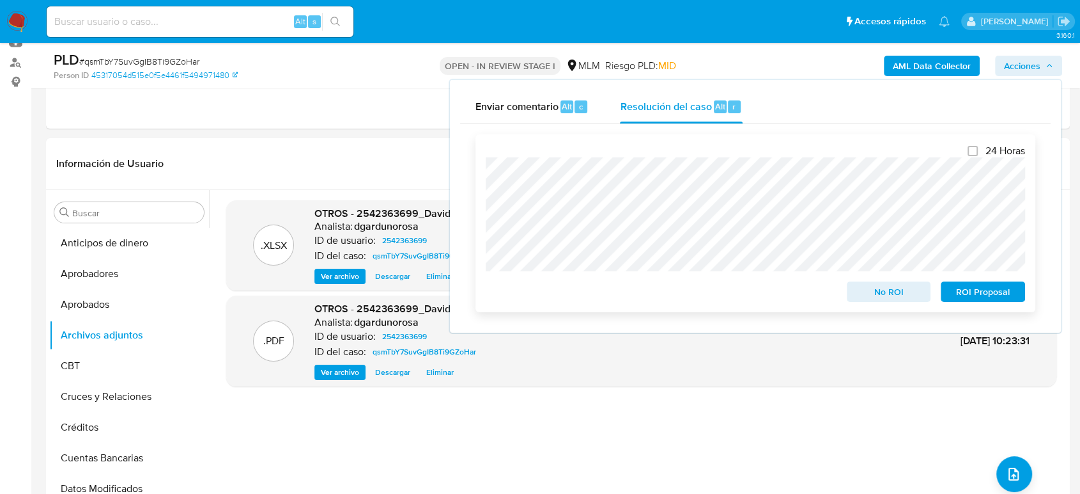
click at [972, 288] on span "ROI Proposal" at bounding box center [983, 292] width 66 height 18
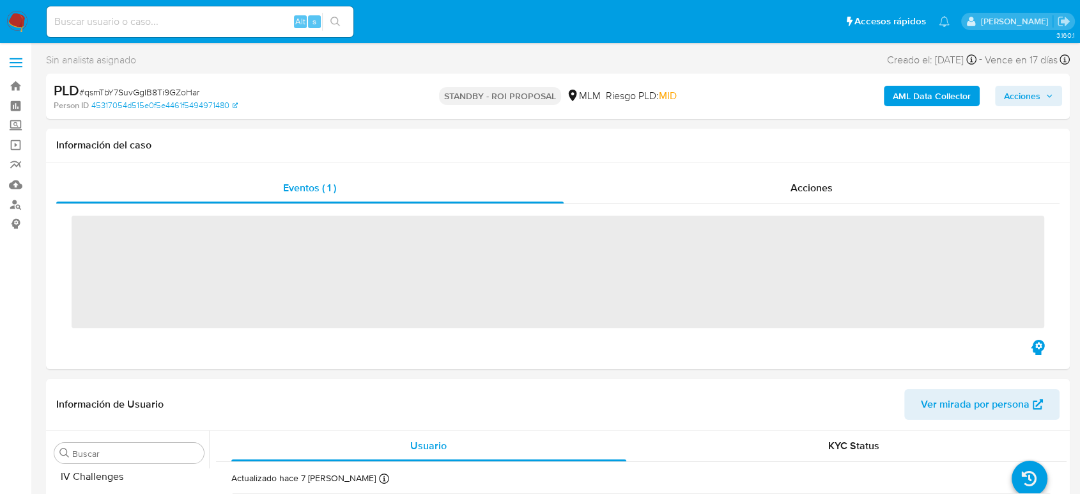
scroll to position [595, 0]
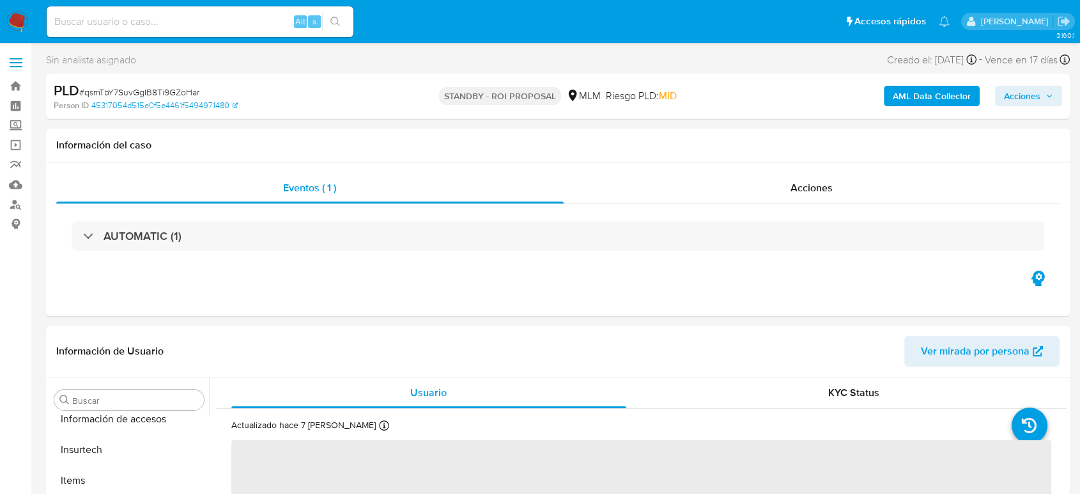
select select "10"
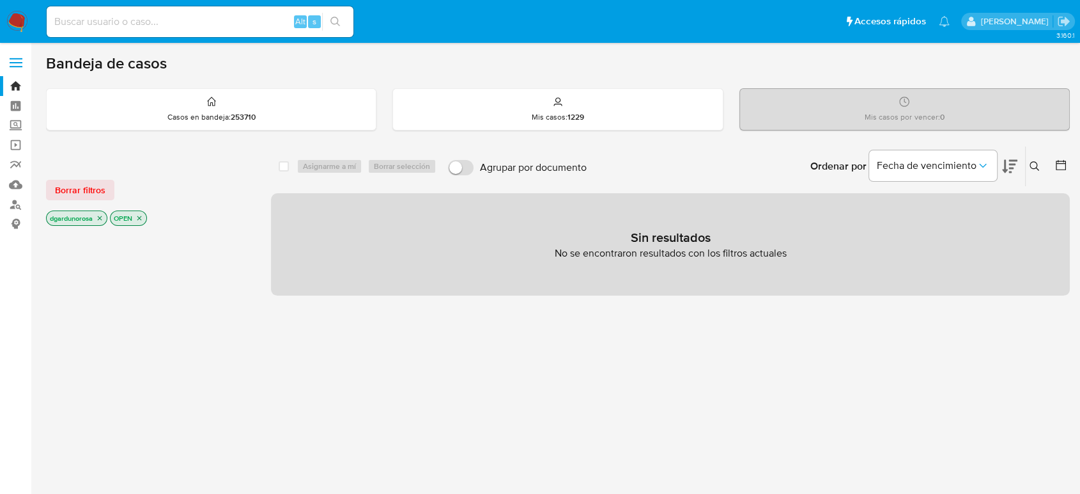
click at [16, 24] on img at bounding box center [17, 22] width 22 height 22
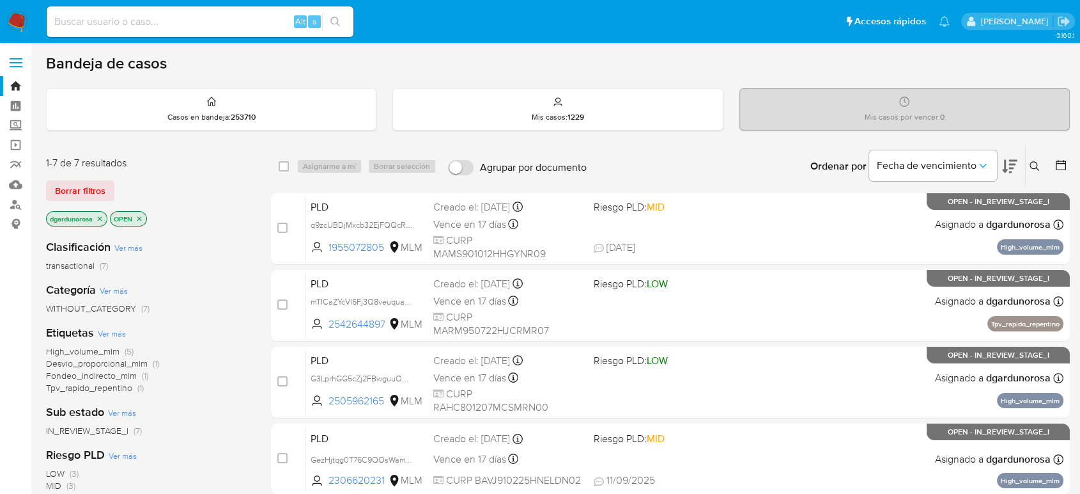
click at [1034, 164] on icon at bounding box center [1035, 166] width 10 height 10
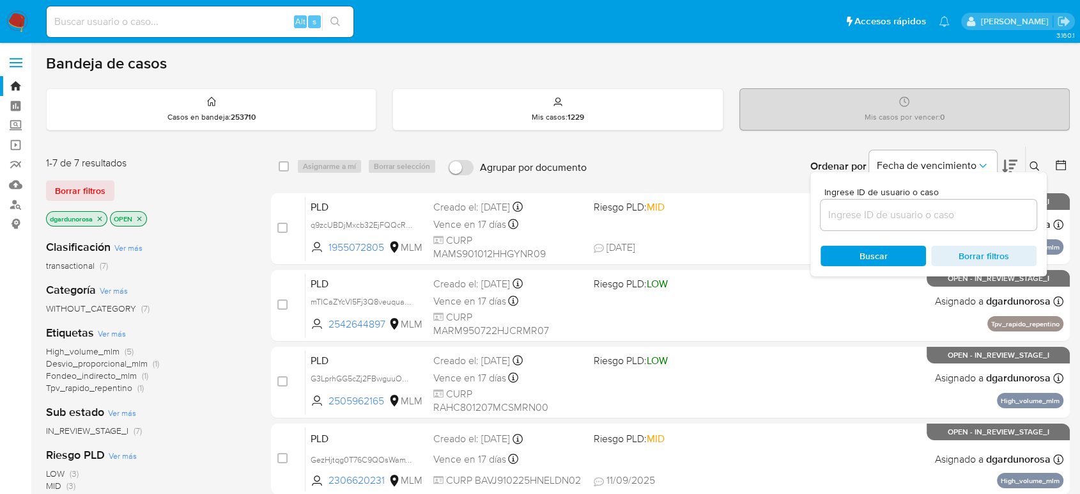
click at [994, 214] on input at bounding box center [929, 215] width 216 height 17
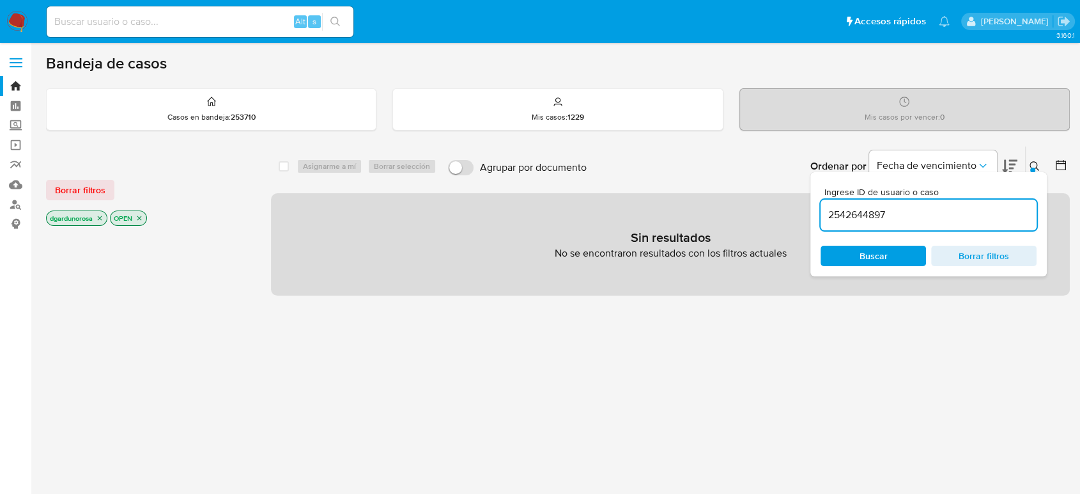
click at [977, 220] on input "2542644897" at bounding box center [929, 215] width 216 height 17
type input "2542644897"
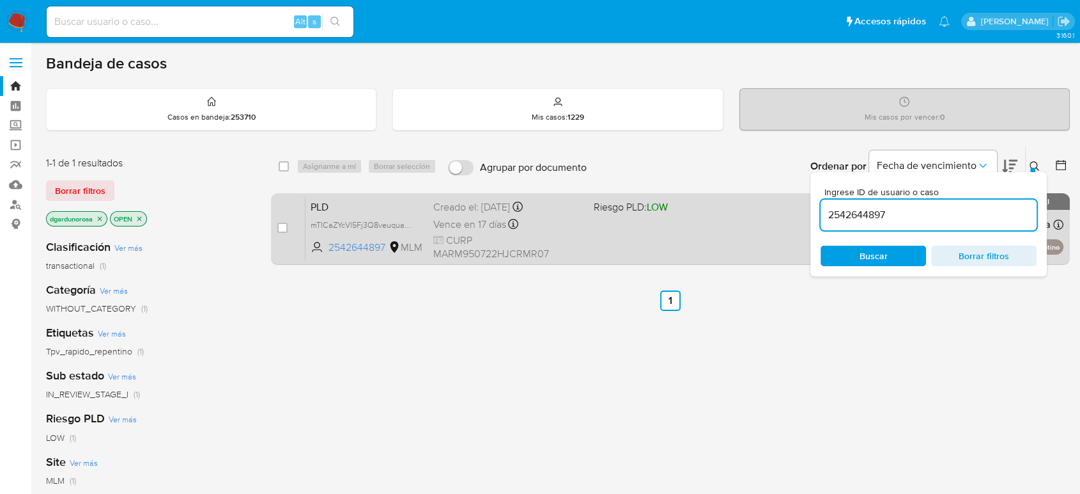
click at [761, 245] on div "PLD mTICaZYcVl5Fj3Q8veuquaEK 2542644897 MLM Riesgo PLD: LOW Creado el: 12/08/20…" at bounding box center [685, 228] width 758 height 65
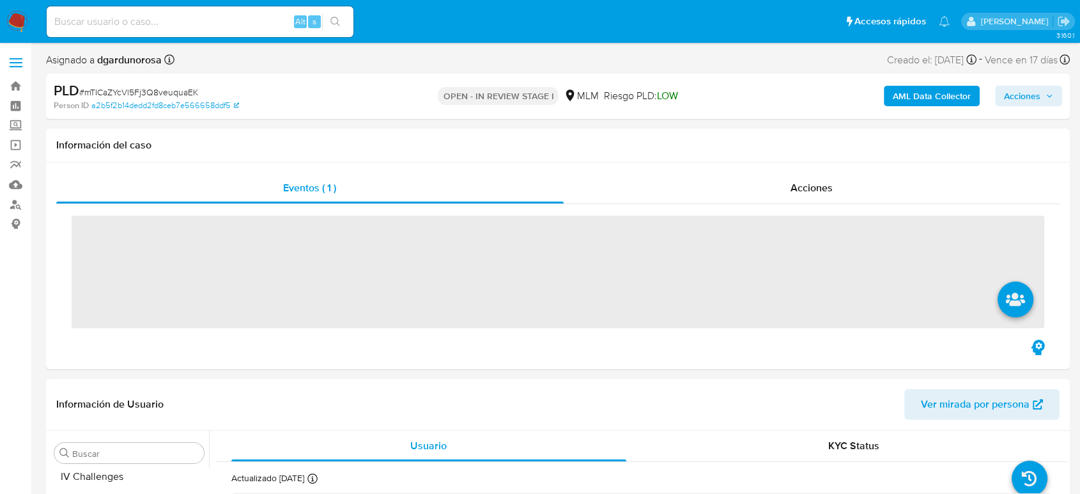
scroll to position [602, 0]
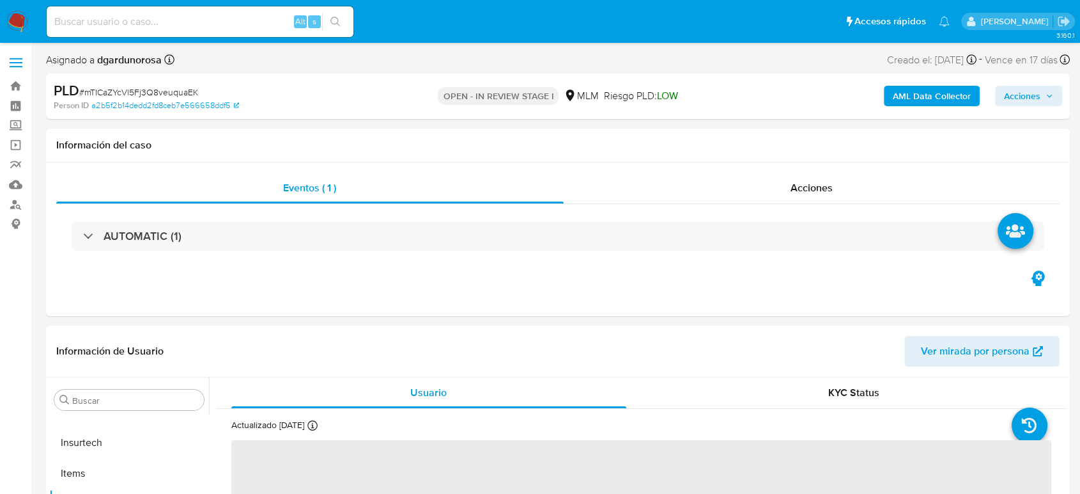
select select "10"
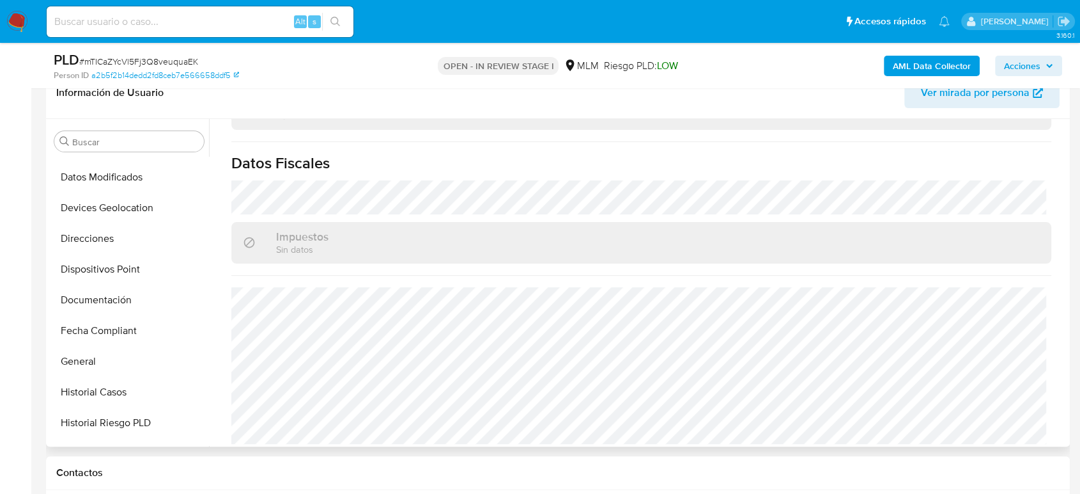
scroll to position [389, 0]
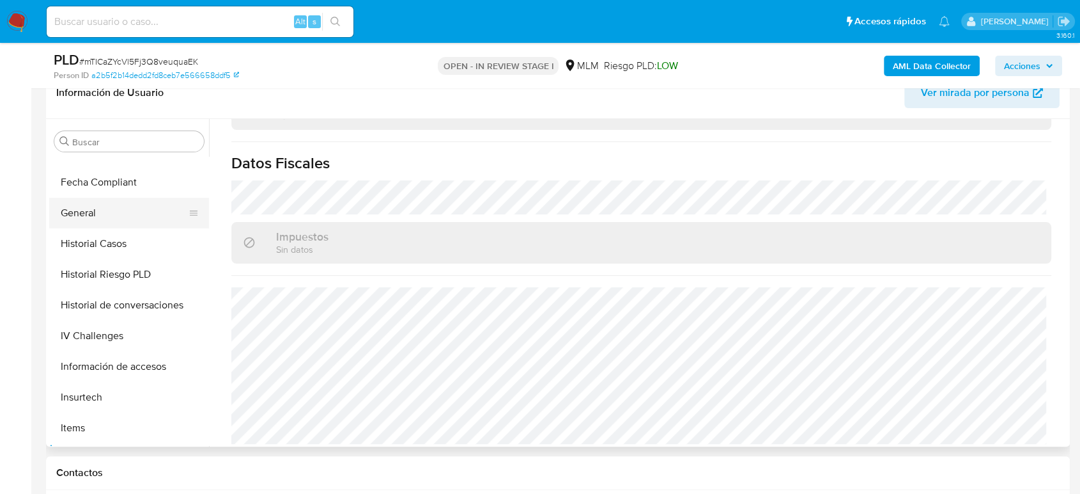
click at [92, 222] on button "General" at bounding box center [124, 213] width 150 height 31
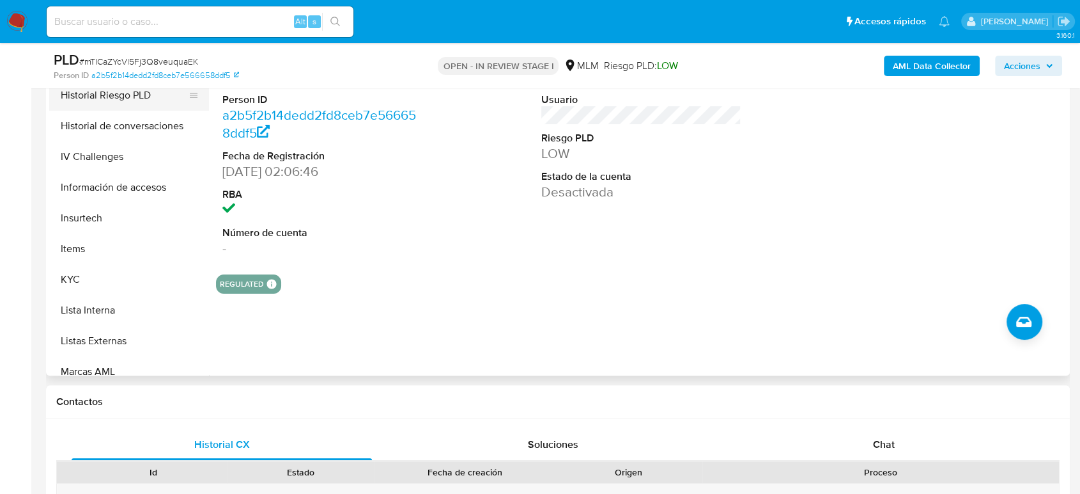
scroll to position [531, 0]
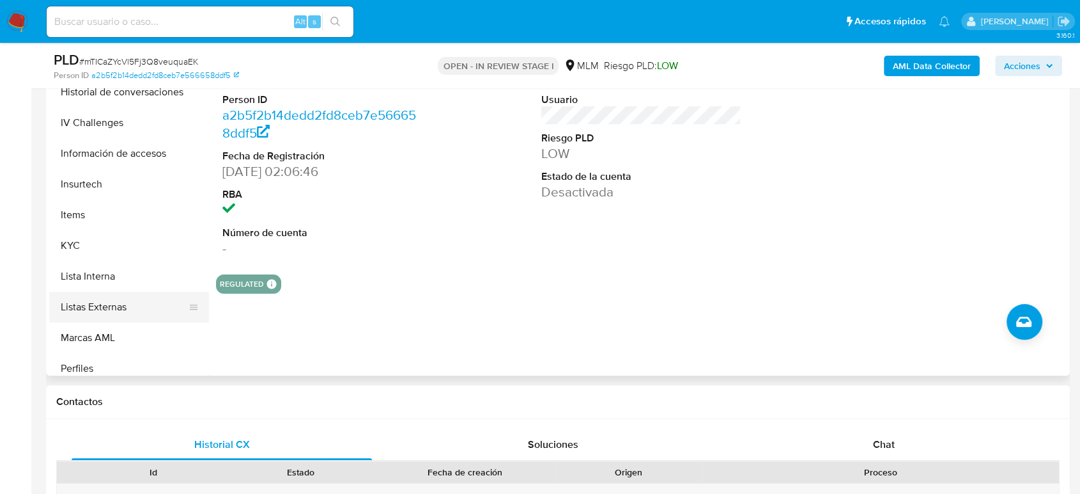
click at [107, 300] on button "Listas Externas" at bounding box center [124, 307] width 150 height 31
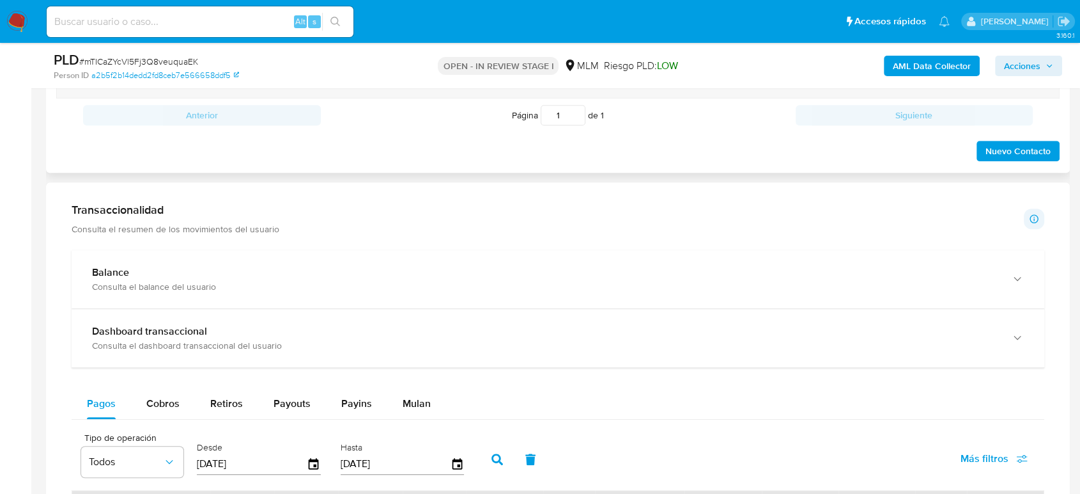
scroll to position [781, 0]
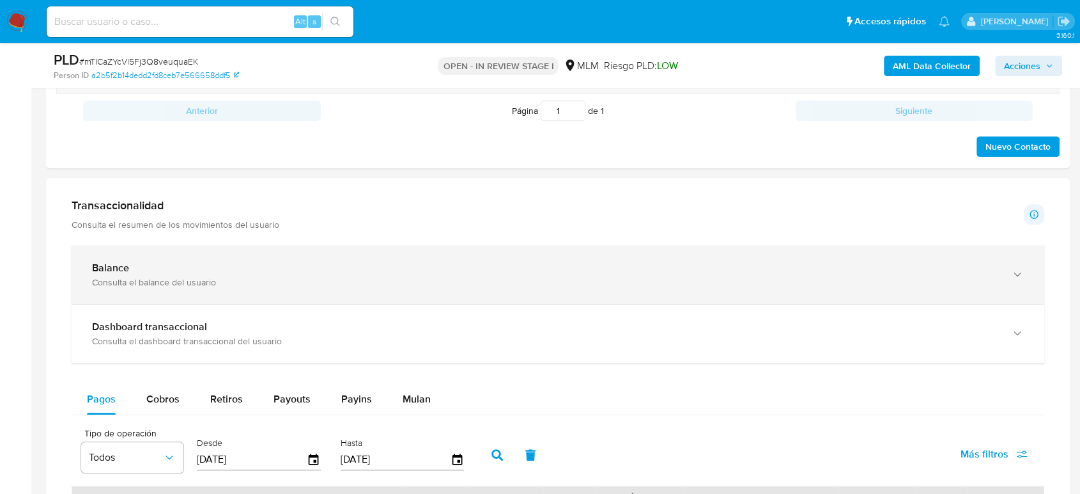
click at [474, 289] on div "Balance Consulta el balance del usuario" at bounding box center [558, 274] width 973 height 58
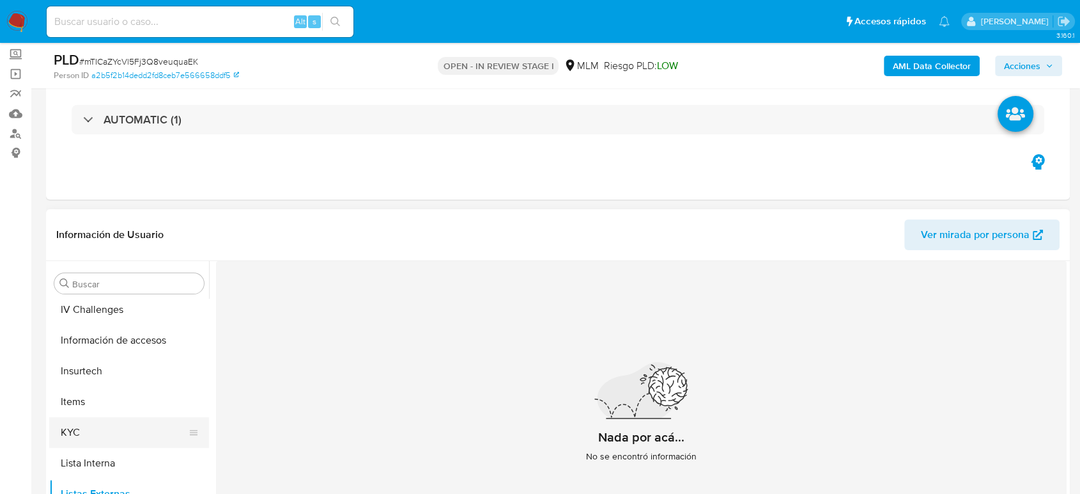
scroll to position [602, 0]
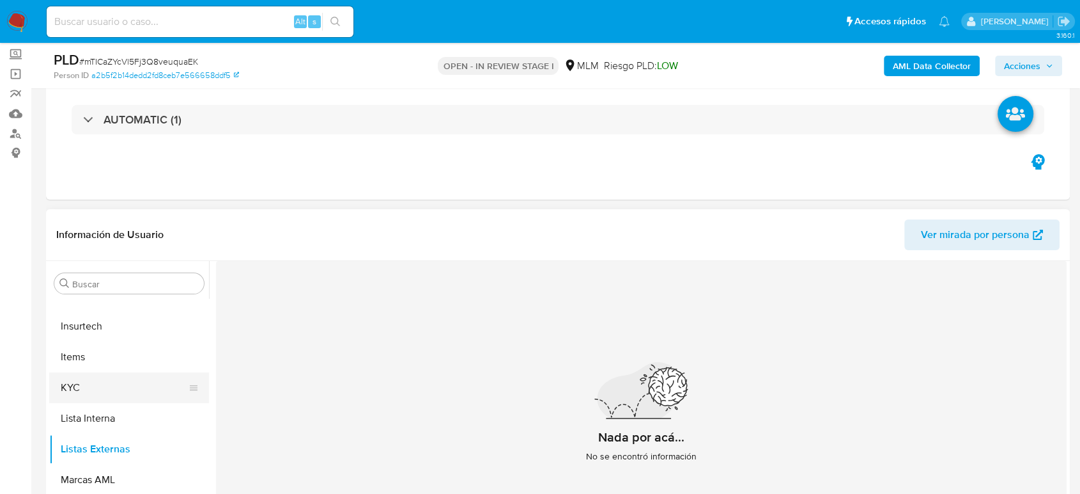
click at [97, 377] on button "KYC" at bounding box center [124, 387] width 150 height 31
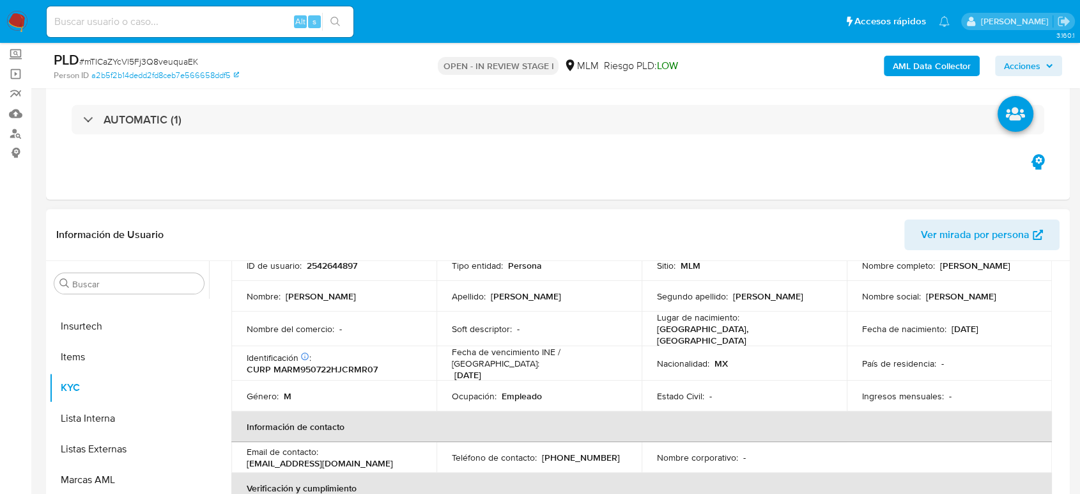
scroll to position [142, 0]
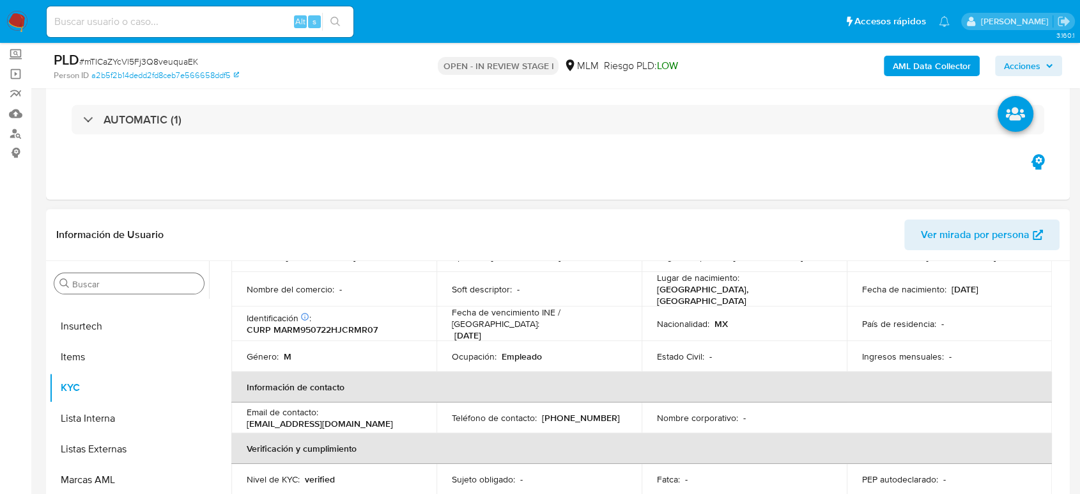
click at [154, 277] on div "Buscar" at bounding box center [129, 283] width 150 height 20
click at [153, 289] on input "Buscar" at bounding box center [135, 284] width 127 height 12
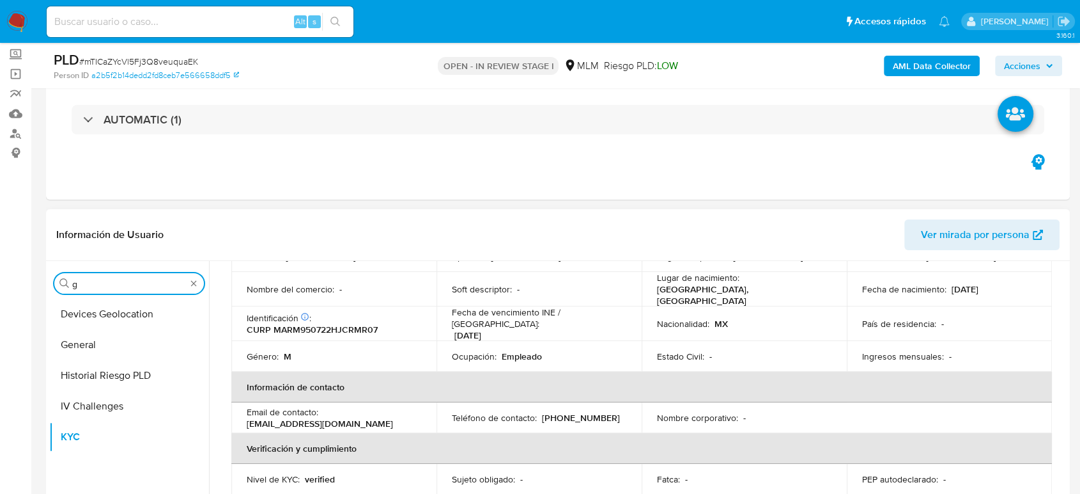
scroll to position [0, 0]
type input "geol"
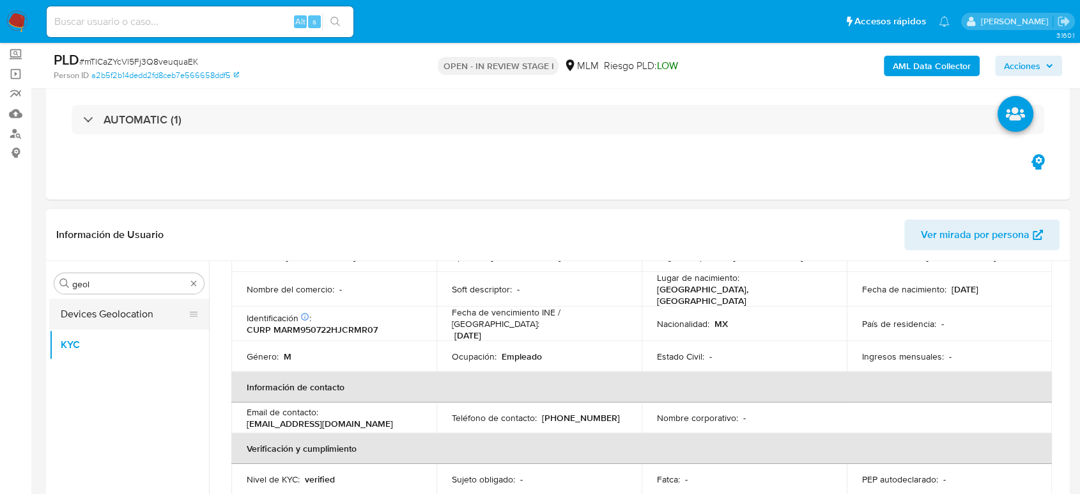
click at [148, 306] on button "Devices Geolocation" at bounding box center [124, 314] width 150 height 31
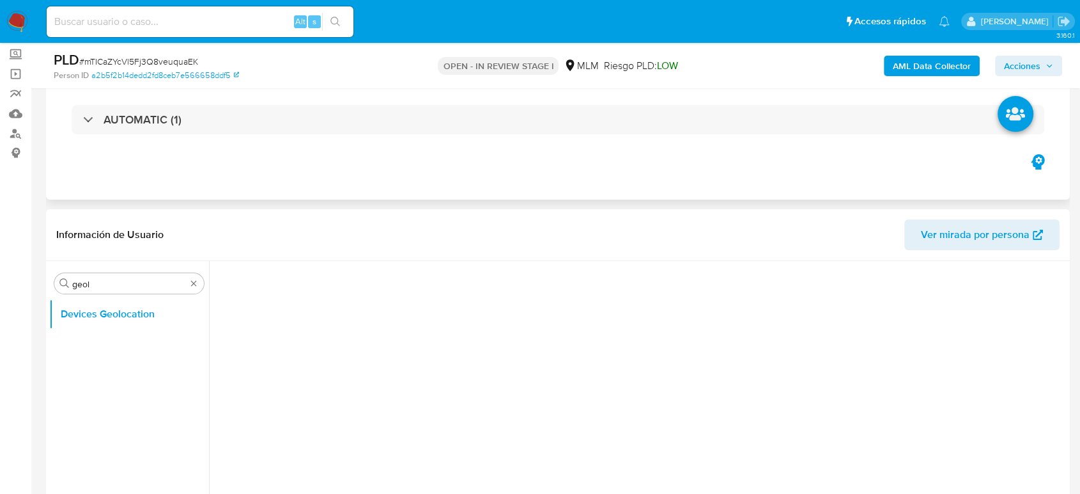
scroll to position [142, 0]
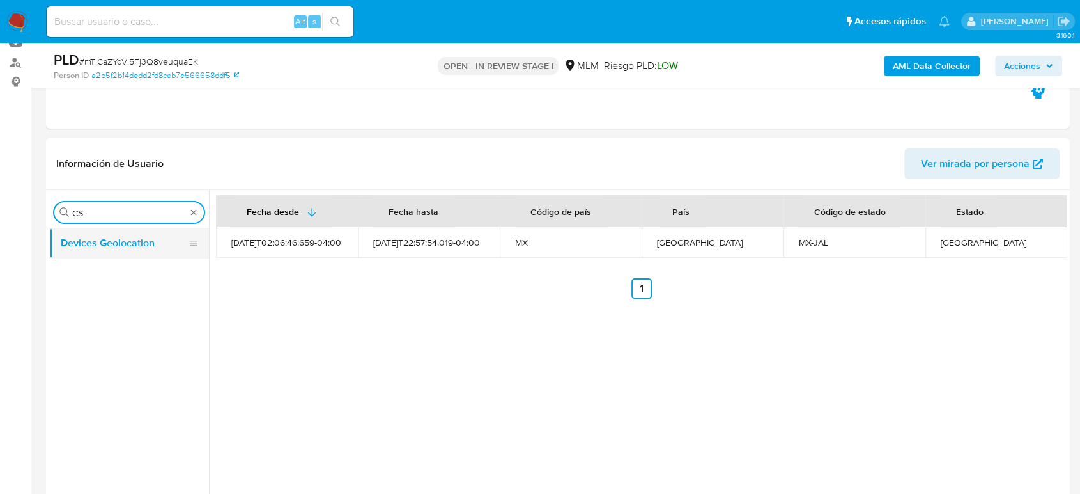
type input "C"
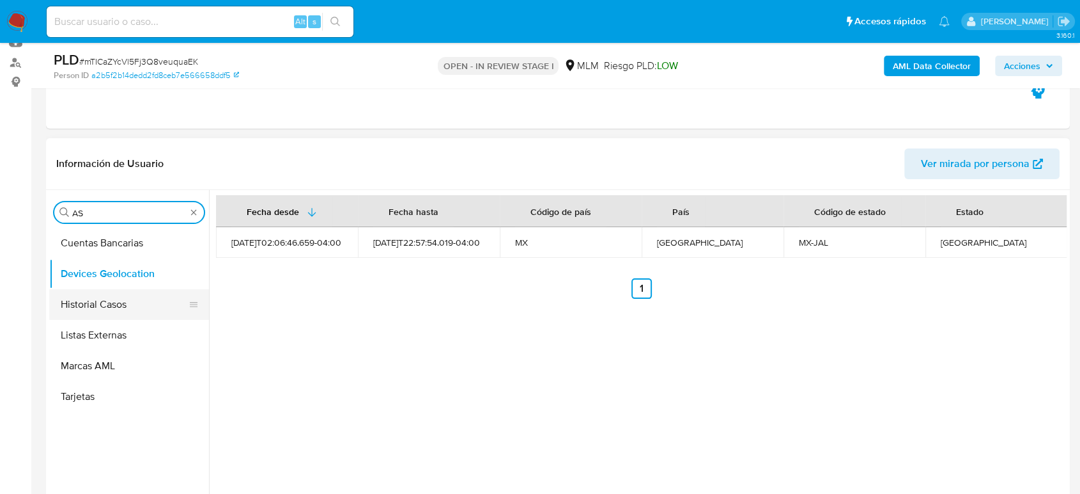
type input "AS"
click at [125, 297] on button "Historial Casos" at bounding box center [124, 304] width 150 height 31
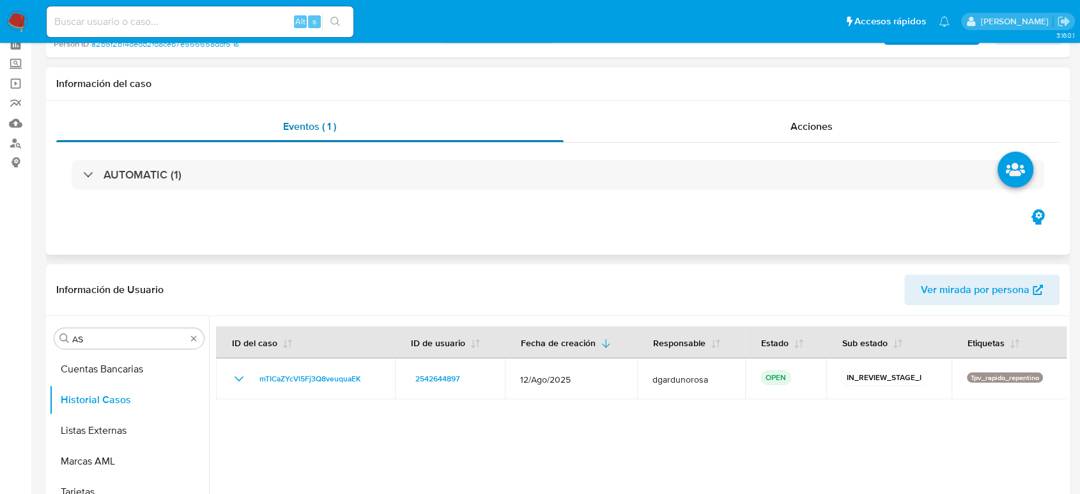
scroll to position [0, 0]
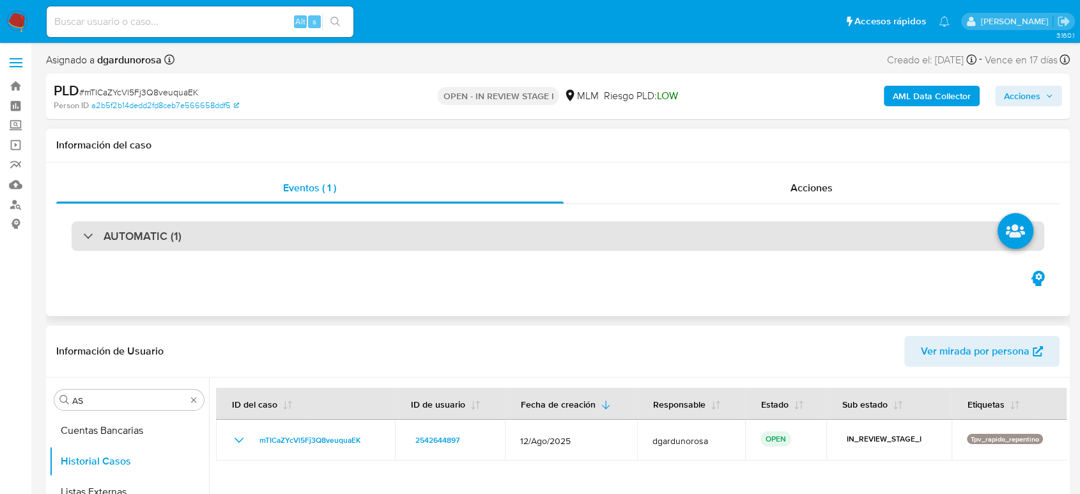
click at [266, 235] on div "AUTOMATIC (1)" at bounding box center [558, 235] width 973 height 29
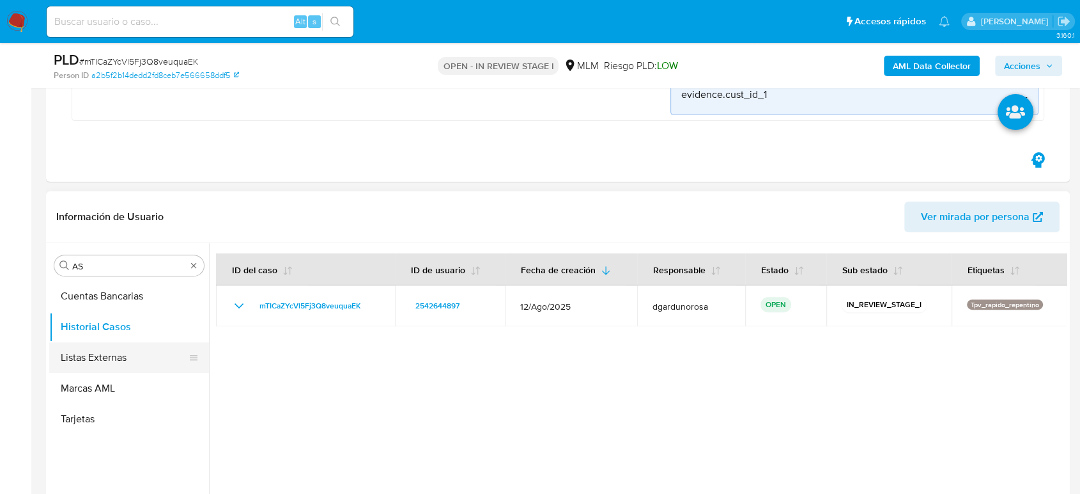
scroll to position [497, 0]
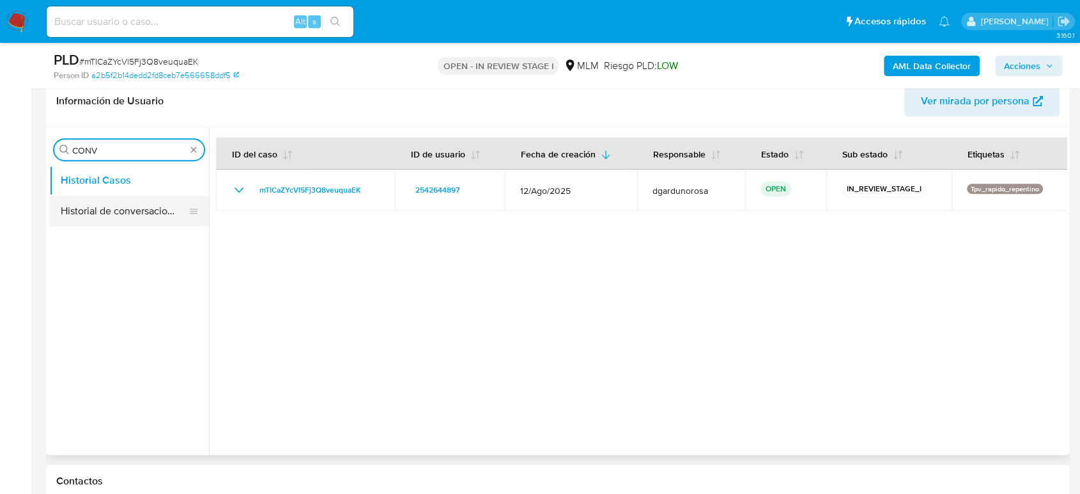
type input "CONV"
click at [139, 198] on button "Historial de conversaciones" at bounding box center [124, 211] width 150 height 31
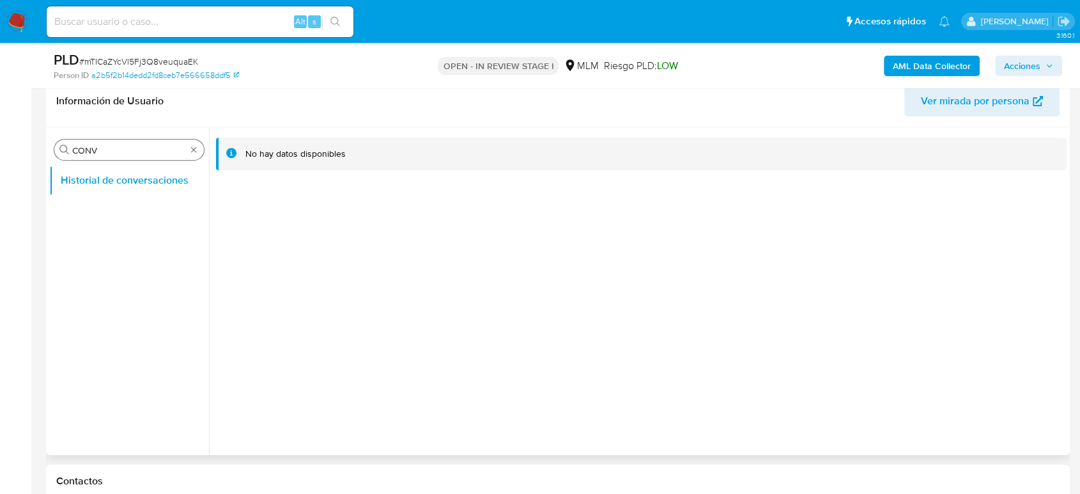
click at [194, 155] on div "Buscar CONV" at bounding box center [129, 149] width 150 height 20
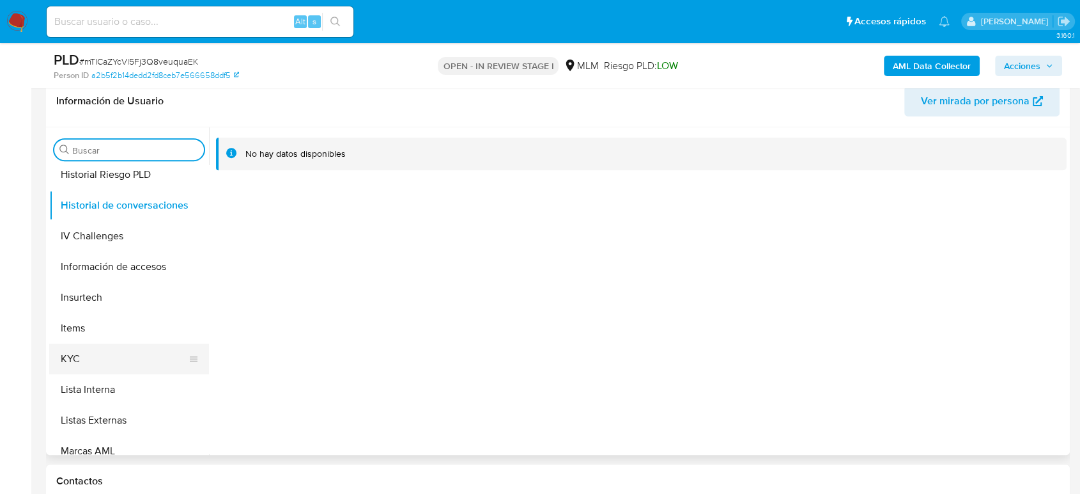
click at [90, 357] on button "KYC" at bounding box center [124, 358] width 150 height 31
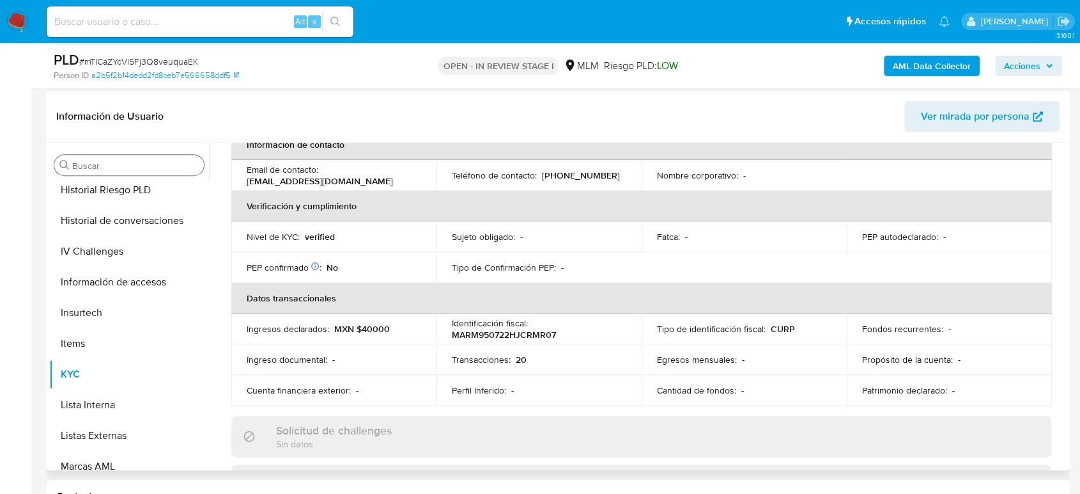
scroll to position [235, 0]
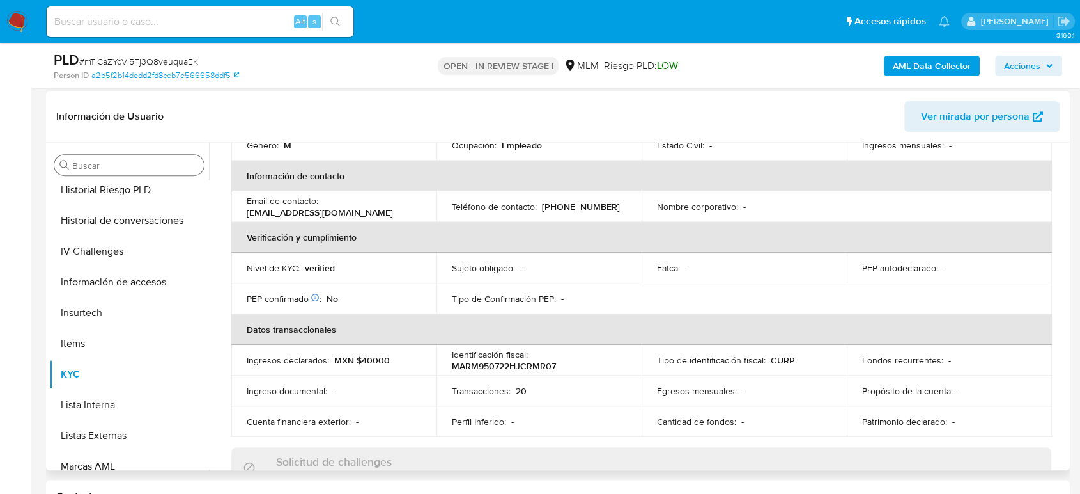
click at [584, 205] on td "Teléfono de contacto : (33) 26060463" at bounding box center [539, 206] width 205 height 31
click at [581, 201] on p "(33) 26060463" at bounding box center [581, 207] width 78 height 12
copy p "26060463"
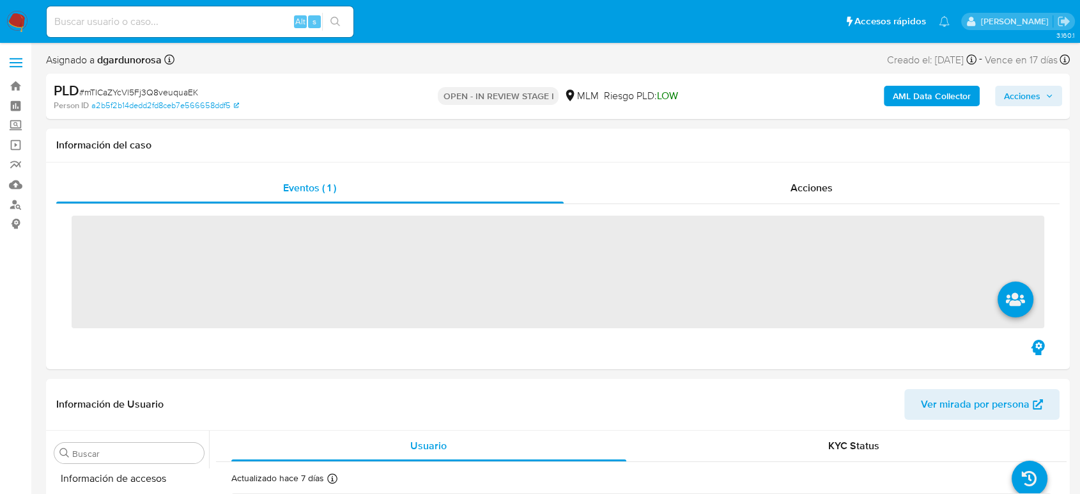
scroll to position [602, 0]
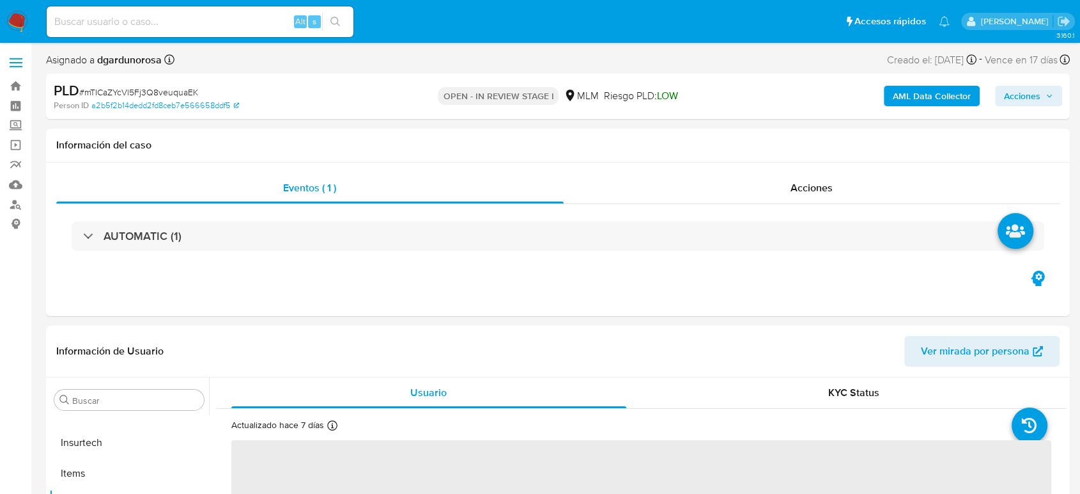
select select "10"
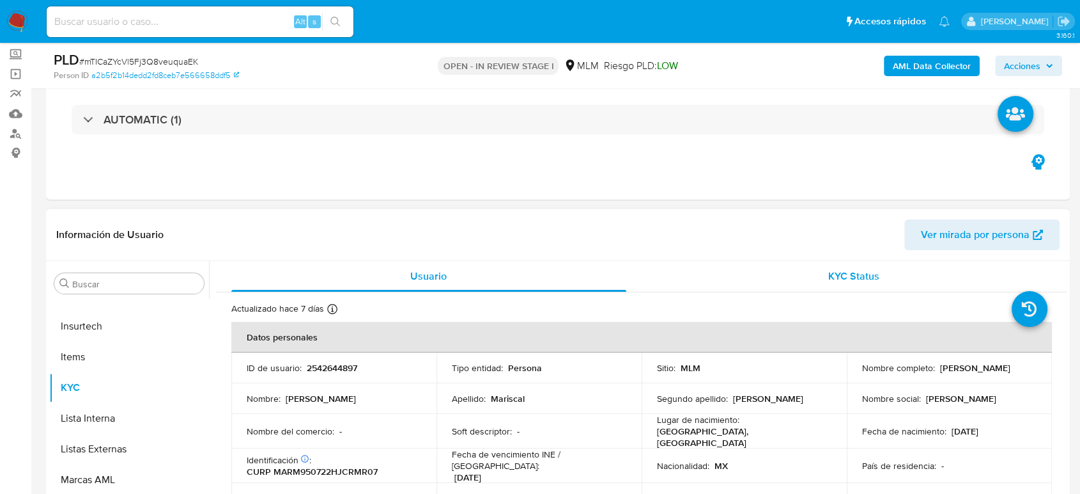
scroll to position [142, 0]
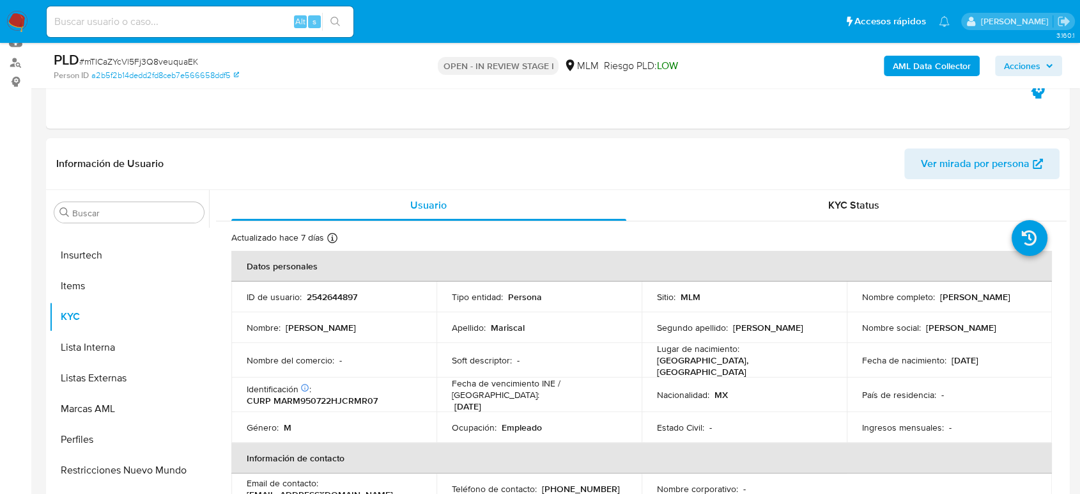
click at [133, 59] on span "# mTICaZYcVl5Fj3Q8veuquaEK" at bounding box center [138, 61] width 119 height 13
copy span "mTICaZYcVl5Fj3Q8veuquaEK"
click at [145, 60] on span "# mTICaZYcVl5Fj3Q8veuquaEK" at bounding box center [138, 61] width 119 height 13
click at [144, 60] on span "# mTICaZYcVl5Fj3Q8veuquaEK" at bounding box center [138, 61] width 119 height 13
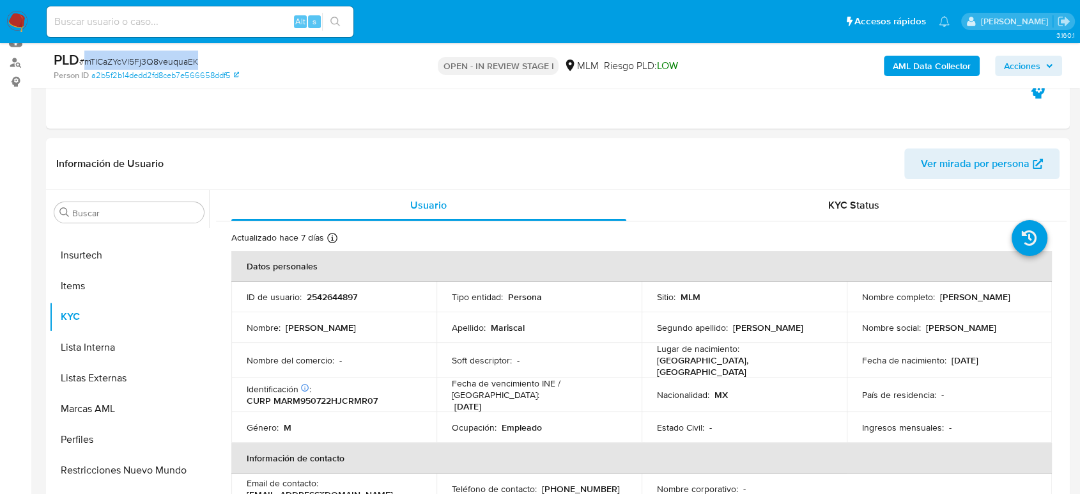
click at [196, 14] on input at bounding box center [200, 21] width 307 height 17
click at [1033, 66] on span "Acciones" at bounding box center [1022, 66] width 36 height 20
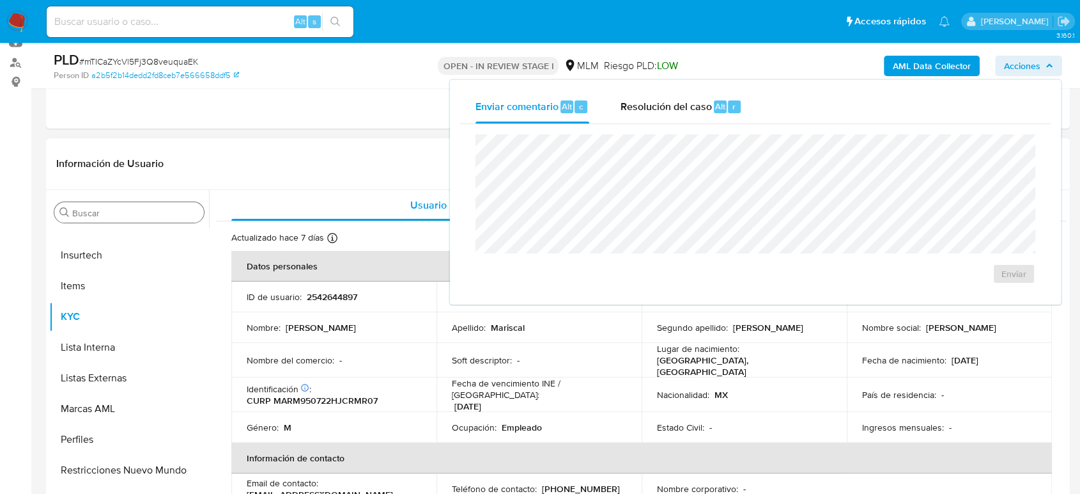
click at [177, 211] on input "Buscar" at bounding box center [135, 213] width 127 height 12
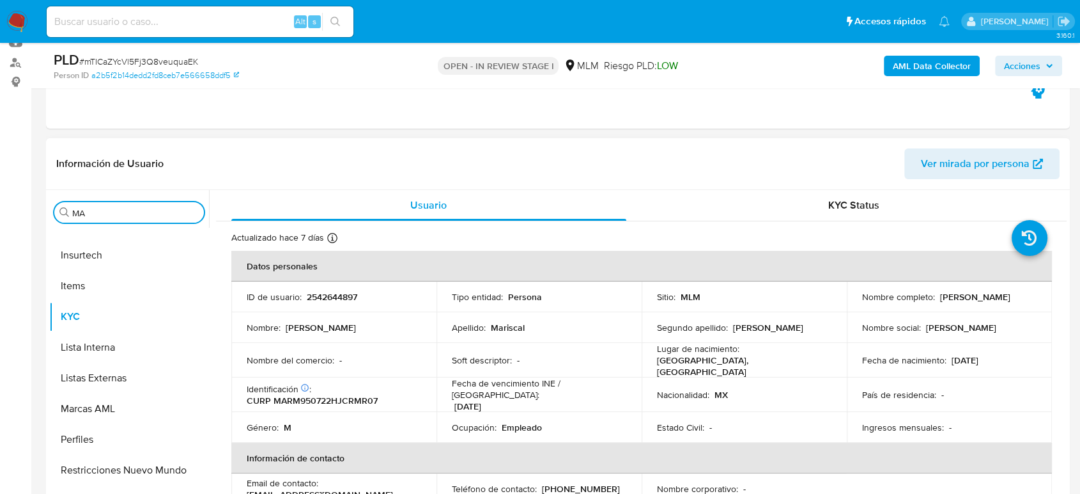
scroll to position [0, 0]
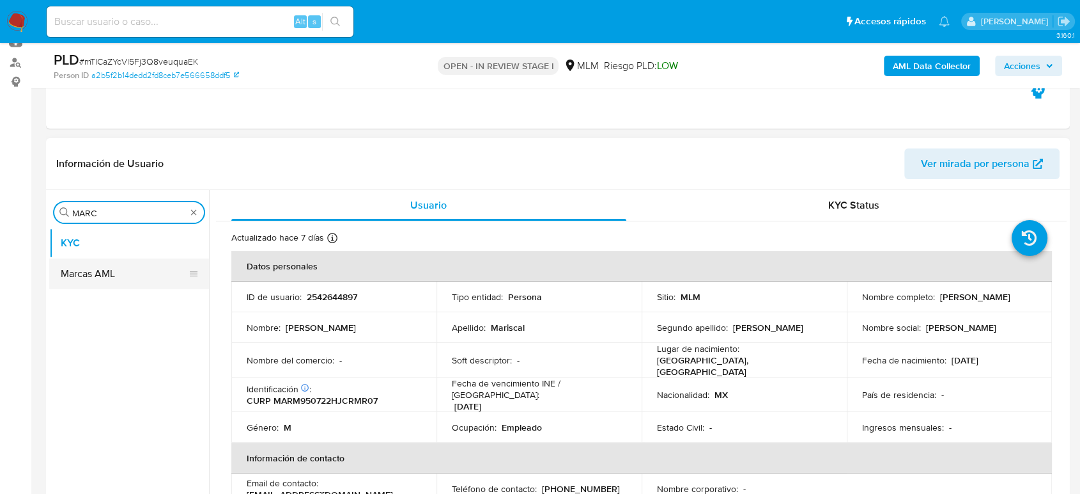
type input "MARC"
click at [103, 282] on button "Marcas AML" at bounding box center [124, 273] width 150 height 31
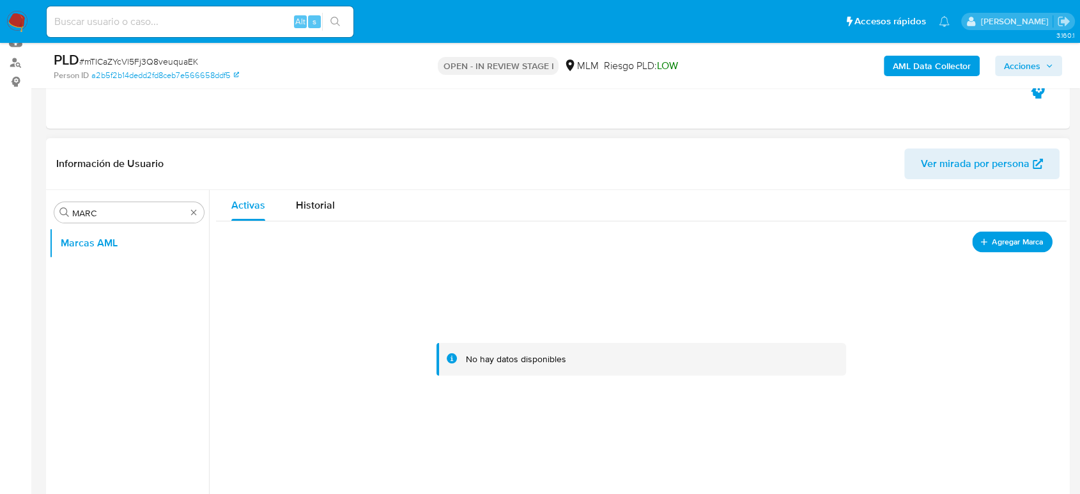
click at [1021, 240] on span "Agregar Marca" at bounding box center [1017, 241] width 51 height 16
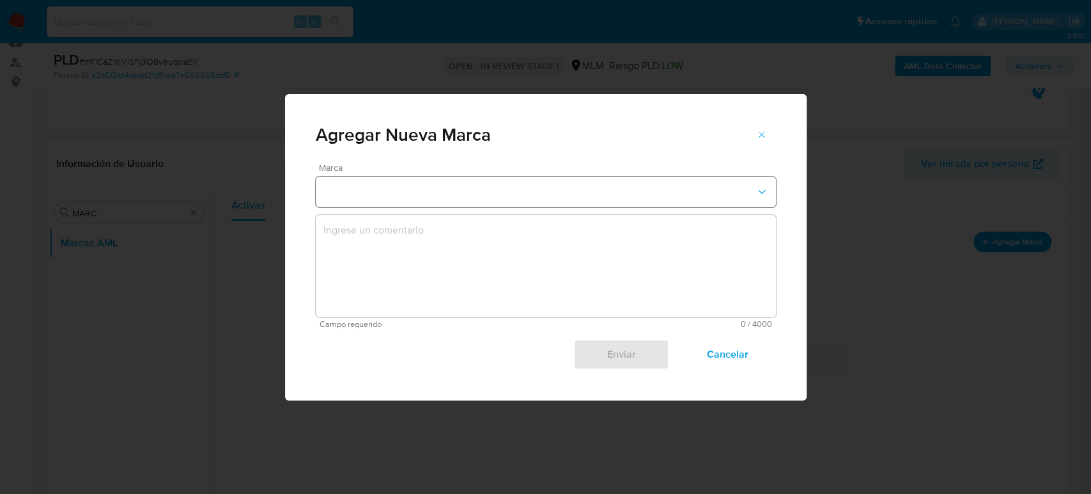
click at [488, 196] on button "marks-modal" at bounding box center [546, 191] width 460 height 31
click at [462, 227] on div "CELULA" at bounding box center [541, 221] width 437 height 31
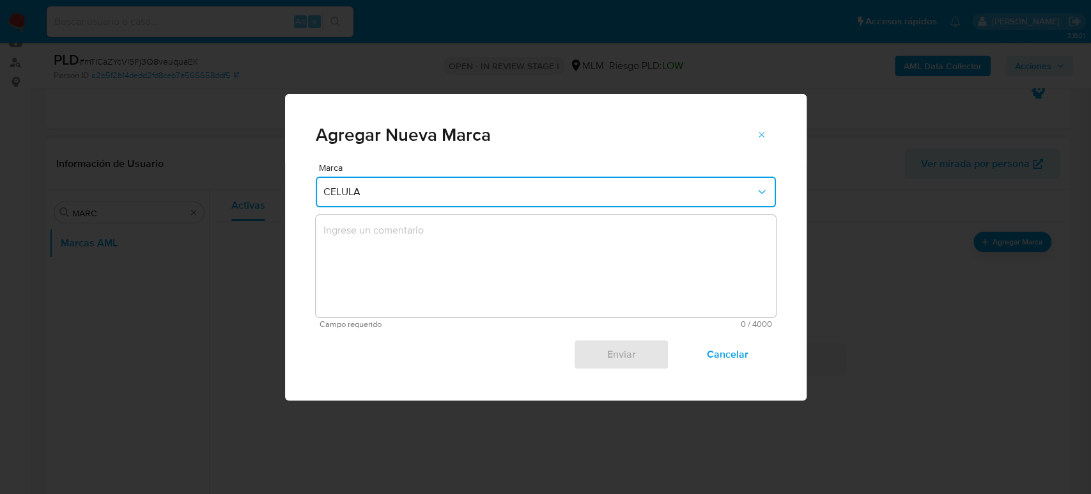
click at [489, 274] on textarea "marks-modal" at bounding box center [546, 266] width 460 height 102
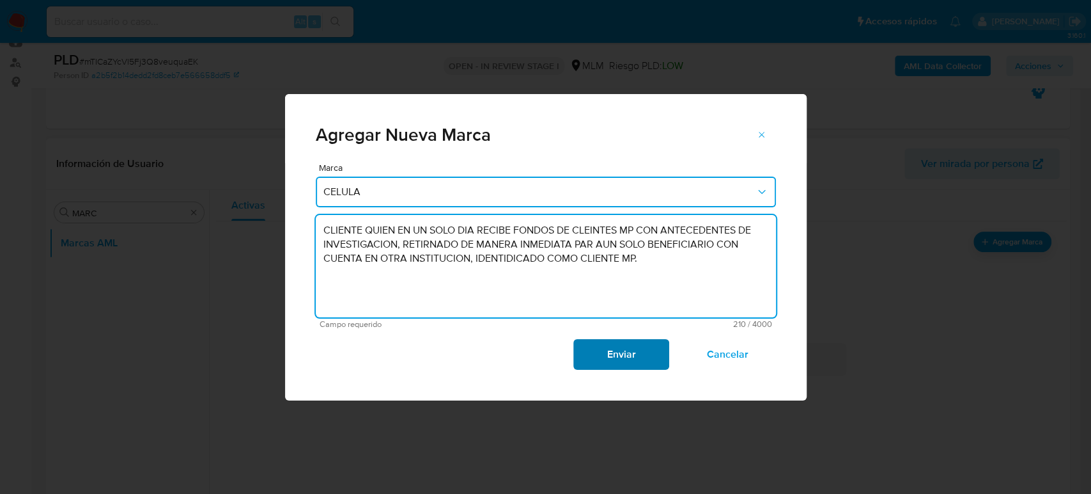
type textarea "CLIENTE QUIEN EN UN SOLO DIA RECIBE FONDOS DE CLEINTES MP CON ANTECEDENTES DE I…"
click at [613, 359] on span "Enviar" at bounding box center [621, 354] width 63 height 28
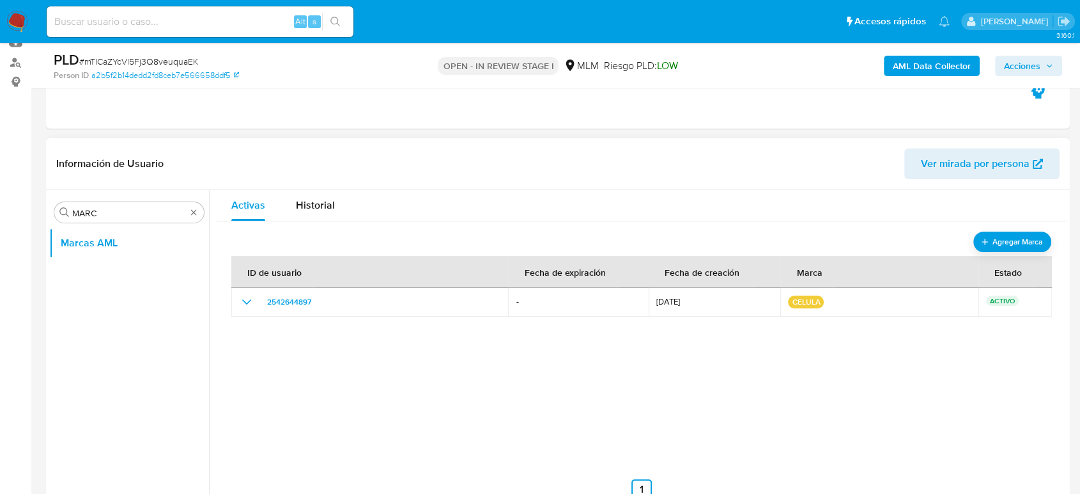
click at [150, 61] on span "# mTICaZYcVl5Fj3Q8veuquaEK" at bounding box center [138, 61] width 119 height 13
copy span "mTICaZYcVl5Fj3Q8veuquaEK"
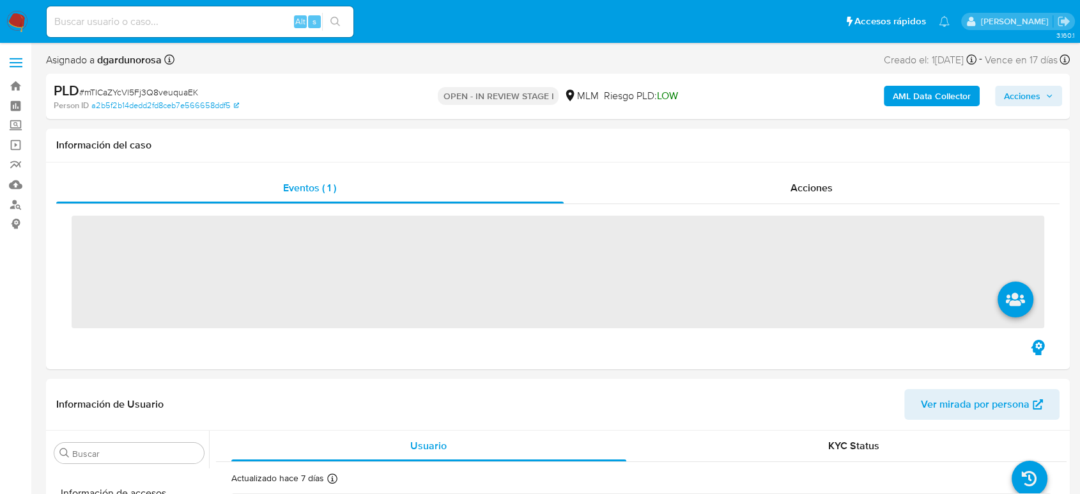
click at [242, 26] on input at bounding box center [200, 21] width 307 height 17
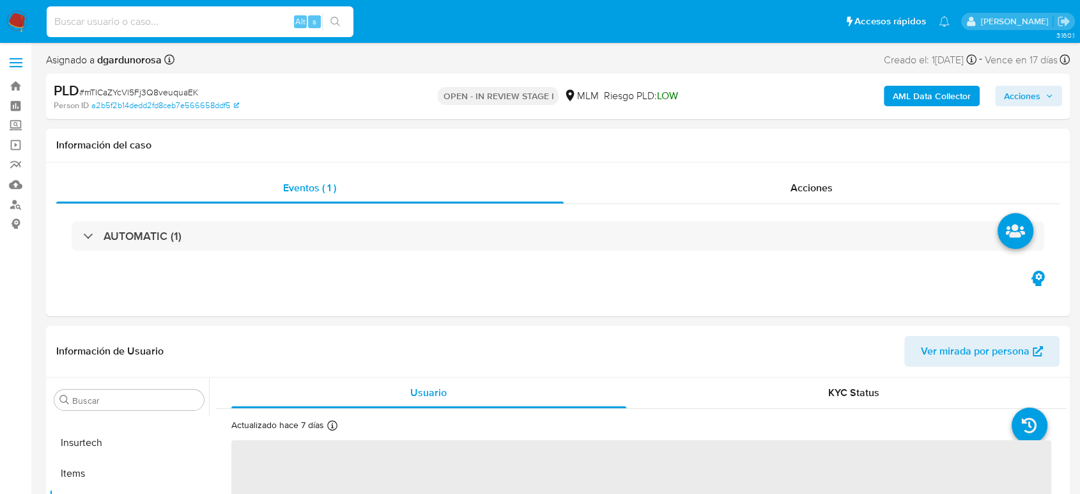
paste input "1174215882"
type input "1174215882"
select select "10"
type input "1174215882"
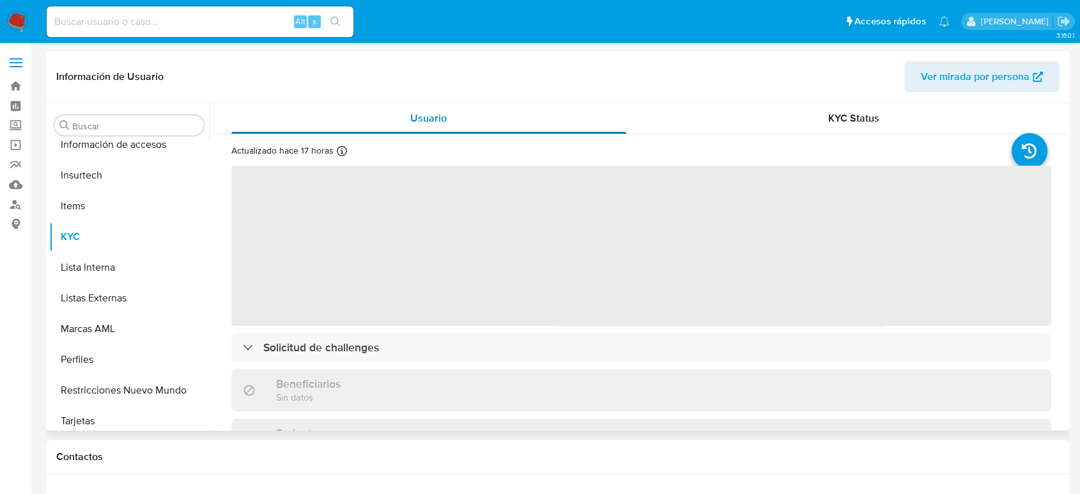
scroll to position [602, 0]
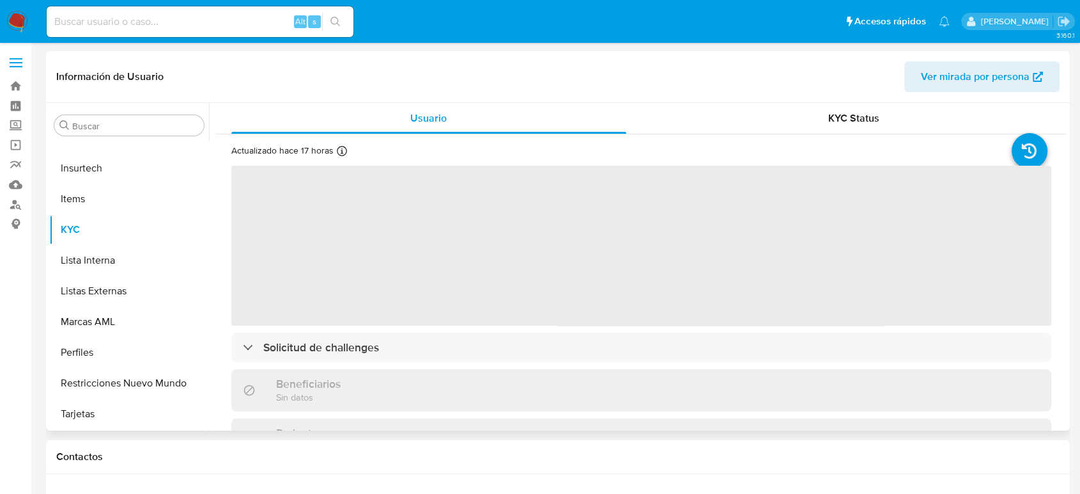
select select "10"
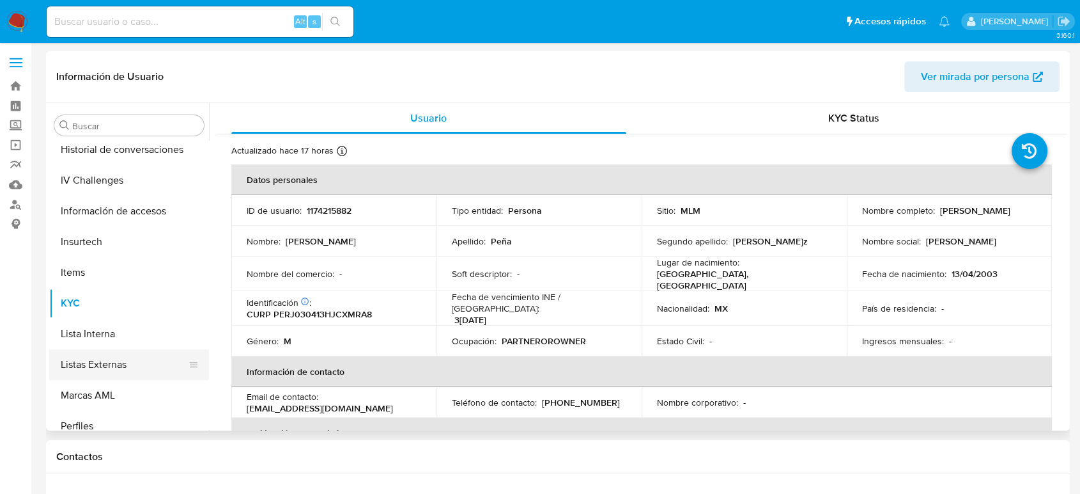
scroll to position [460, 0]
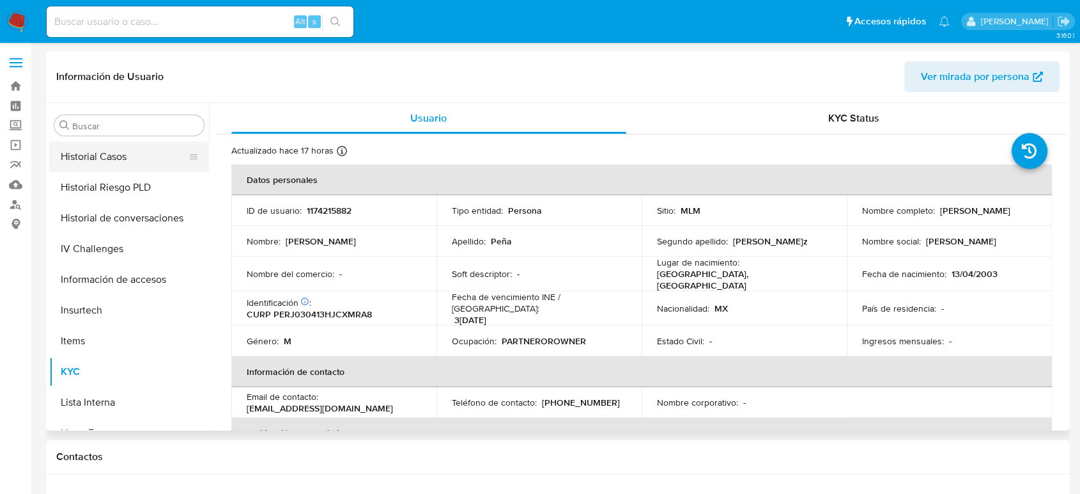
click at [120, 171] on button "Historial Casos" at bounding box center [124, 156] width 150 height 31
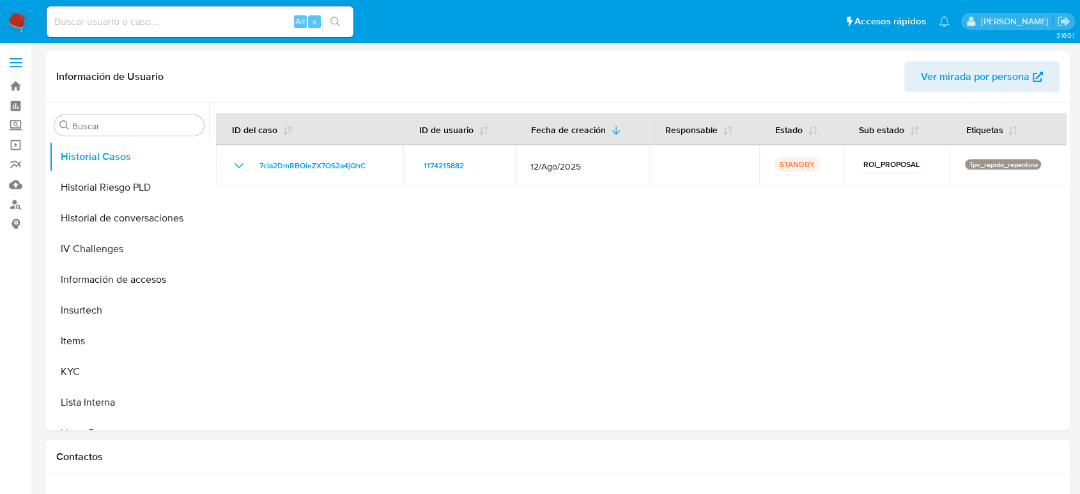
drag, startPoint x: 461, startPoint y: 299, endPoint x: 446, endPoint y: 296, distance: 15.7
click at [460, 299] on div at bounding box center [638, 266] width 858 height 327
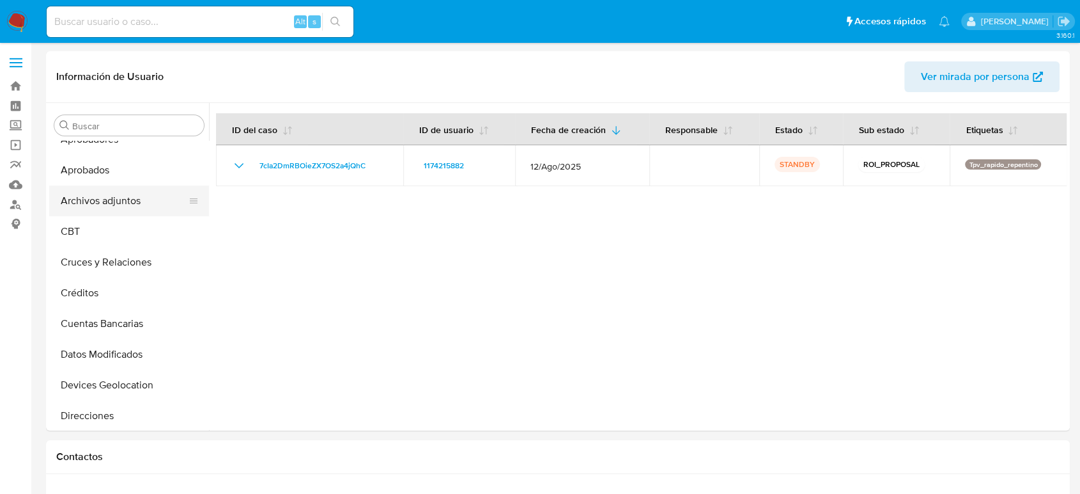
scroll to position [0, 0]
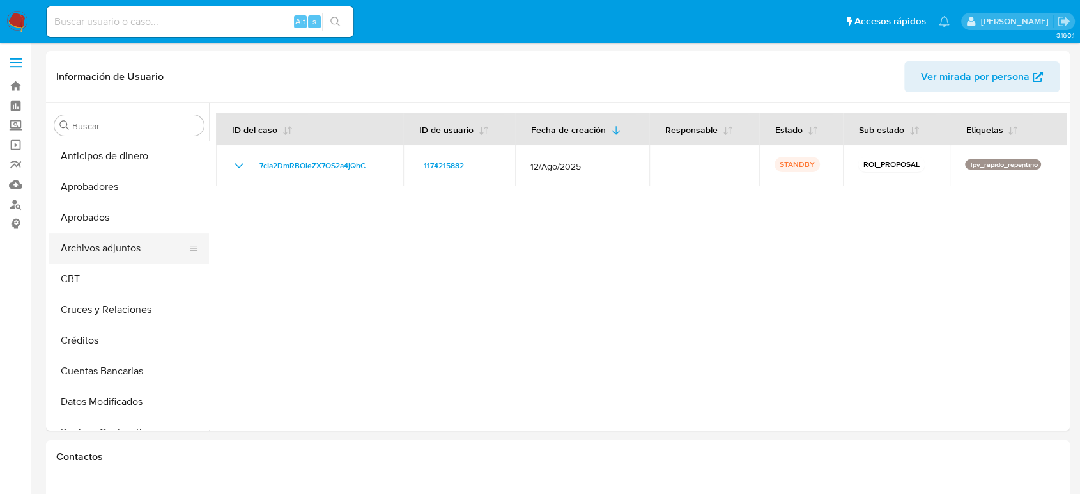
click at [133, 235] on button "Archivos adjuntos" at bounding box center [124, 248] width 150 height 31
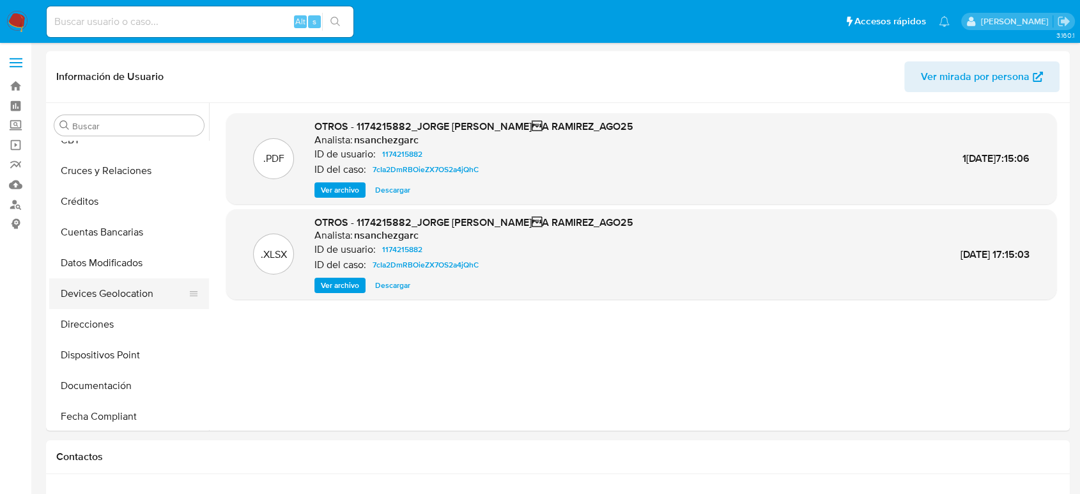
scroll to position [142, 0]
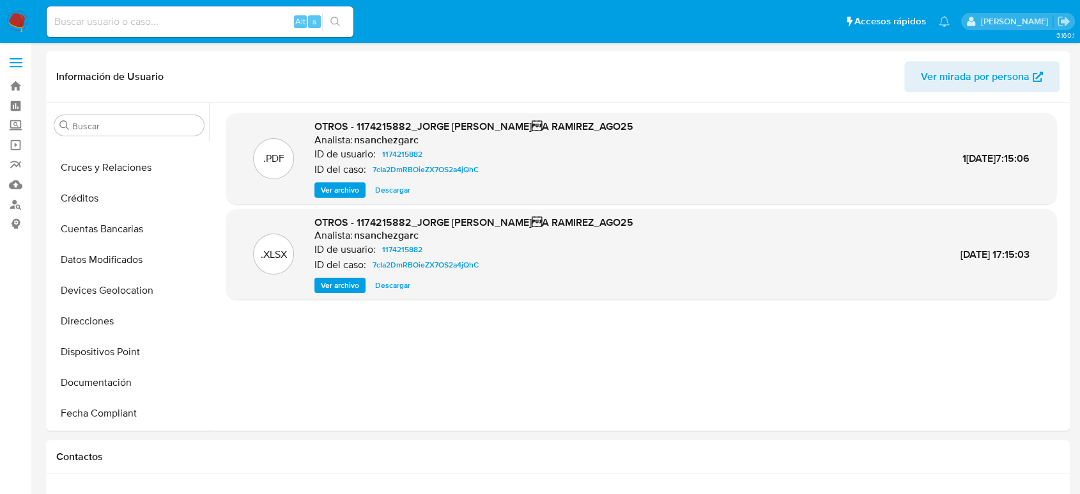
click at [238, 23] on input at bounding box center [200, 21] width 307 height 17
paste input "2377069097"
type input "2377069097"
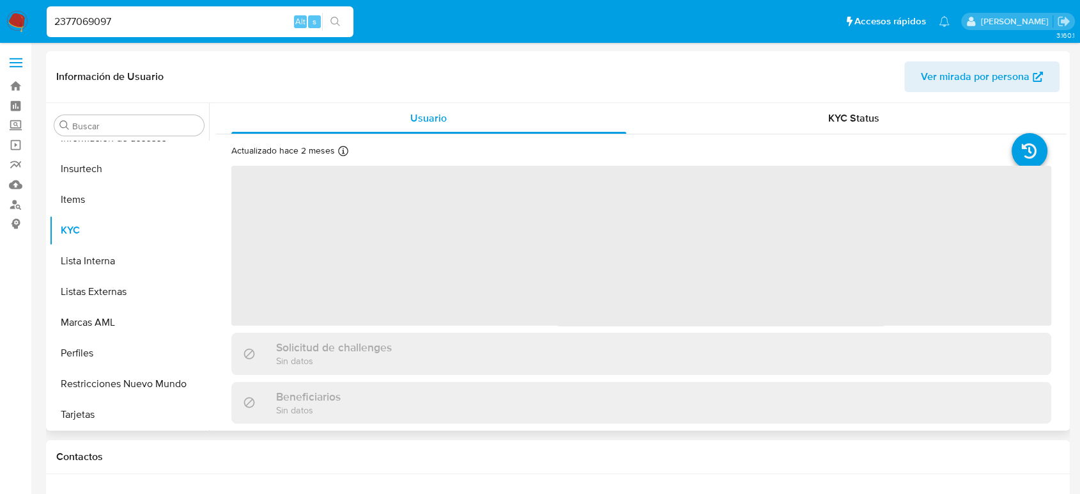
scroll to position [602, 0]
select select "10"
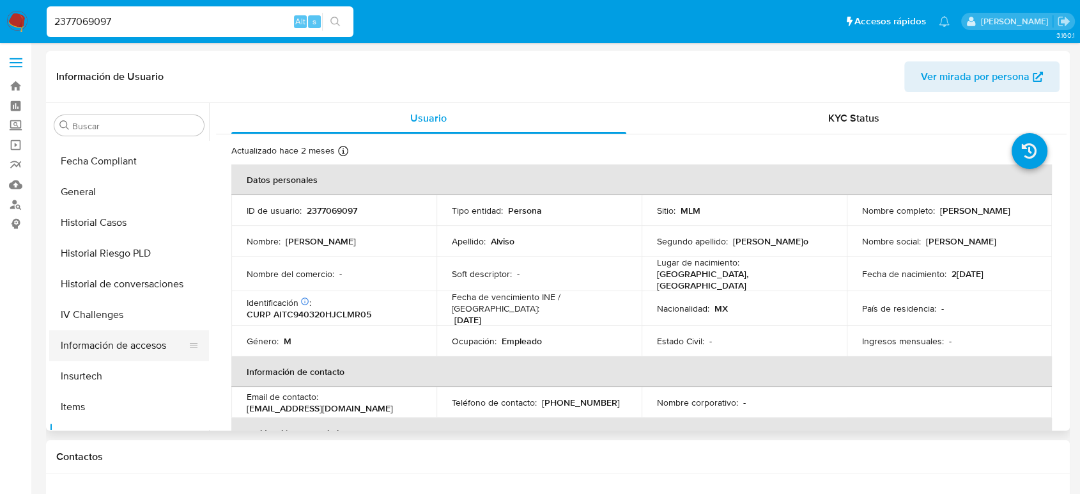
scroll to position [317, 0]
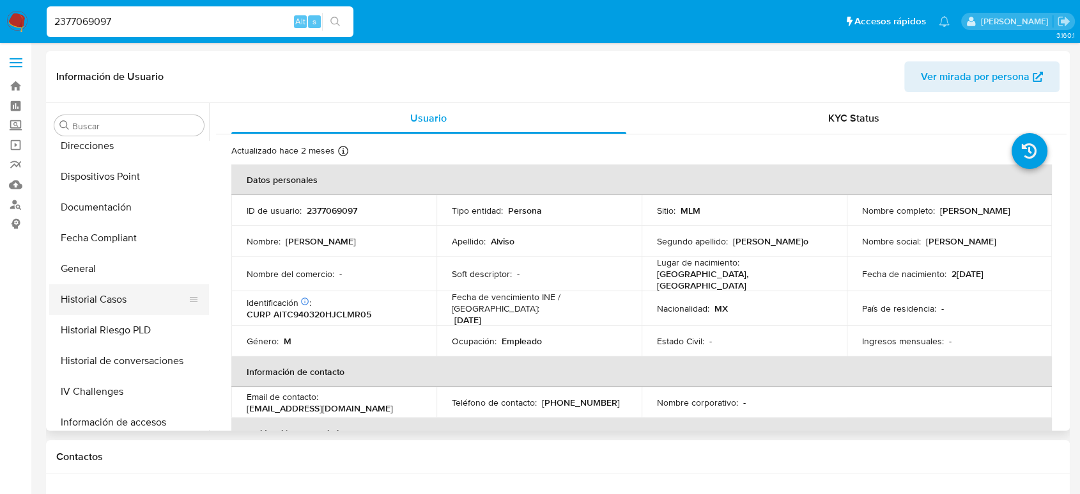
click at [114, 306] on button "Historial Casos" at bounding box center [124, 299] width 150 height 31
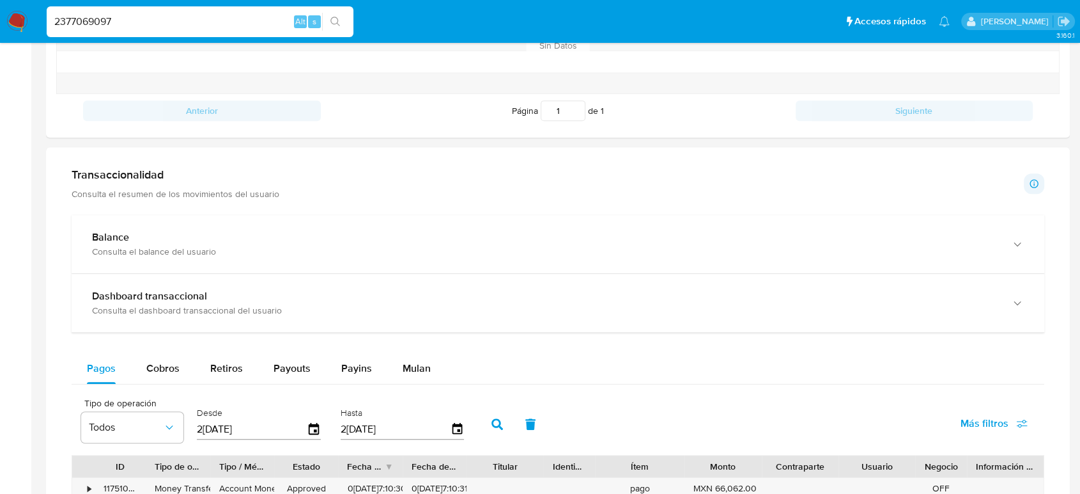
scroll to position [639, 0]
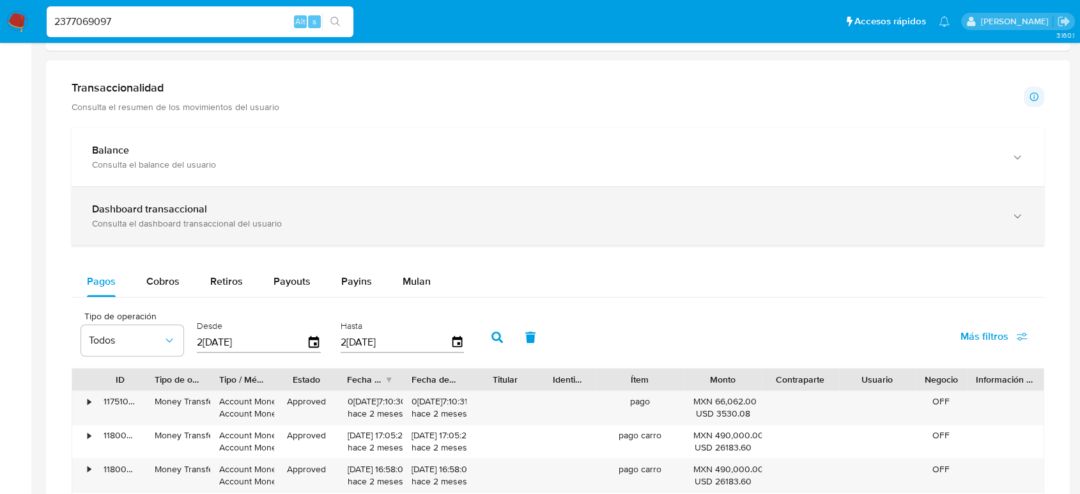
click at [195, 229] on div "Consulta el dashboard transaccional del usuario" at bounding box center [545, 223] width 907 height 12
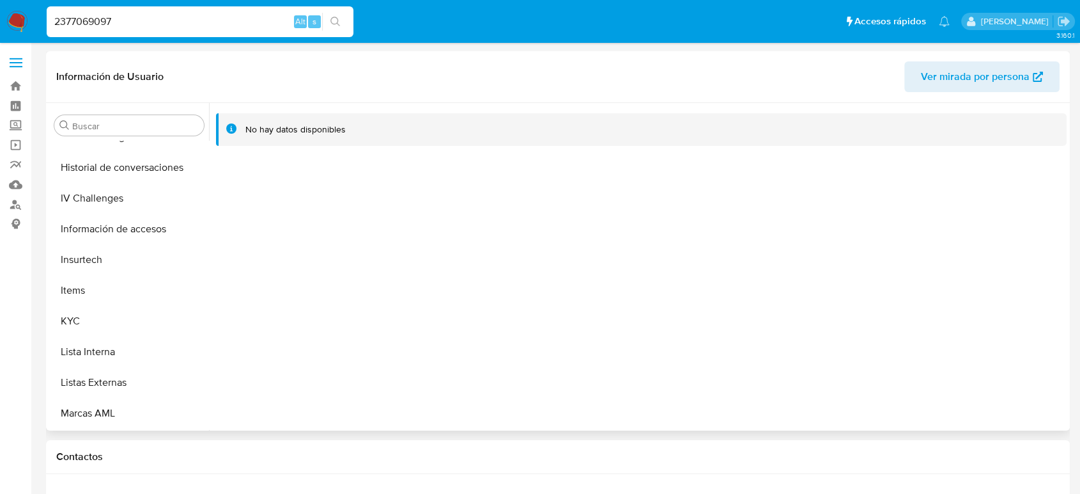
scroll to position [531, 0]
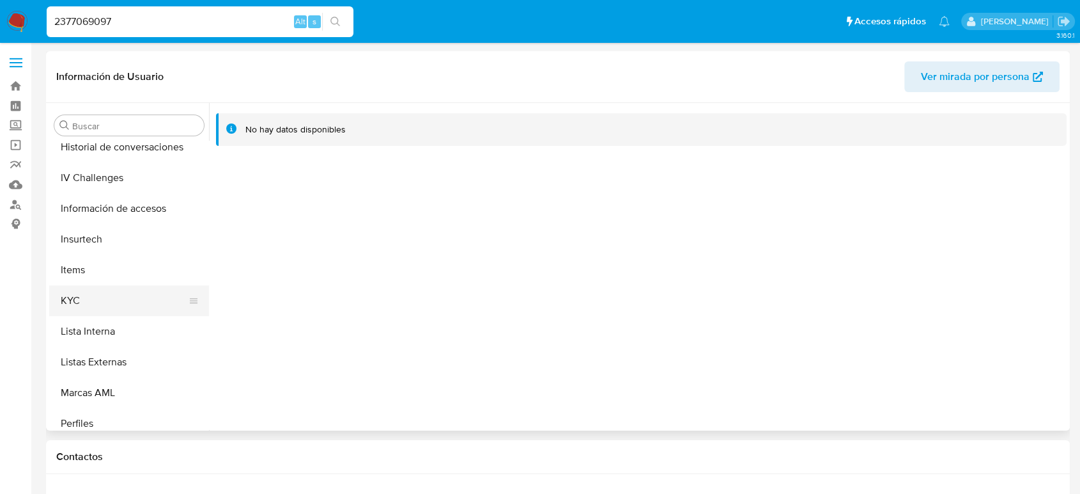
click at [121, 300] on button "KYC" at bounding box center [124, 300] width 150 height 31
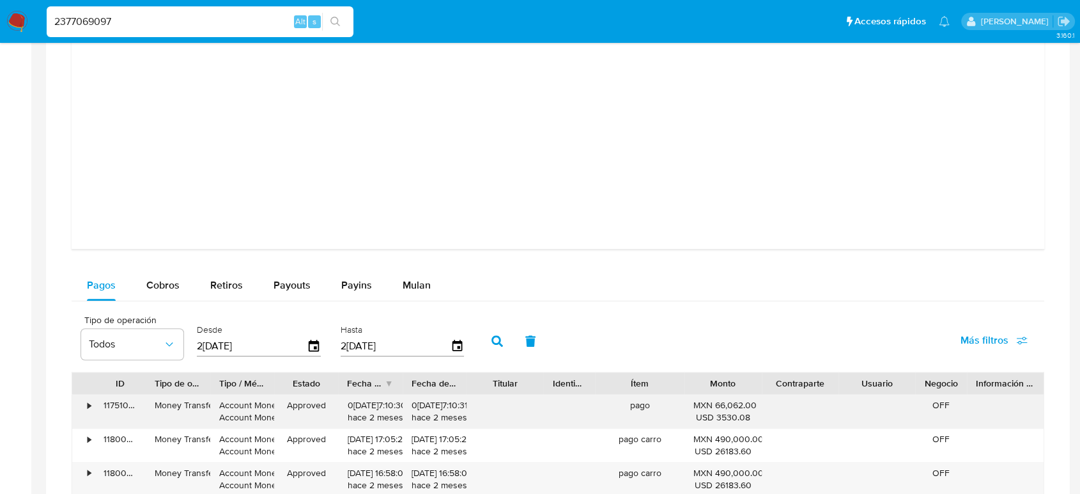
scroll to position [1350, 0]
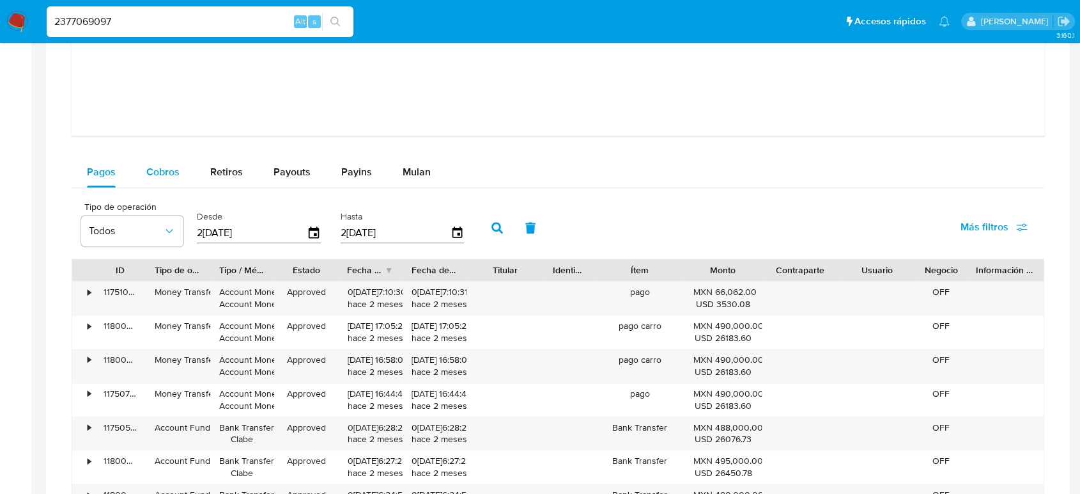
click at [165, 160] on div "Cobros" at bounding box center [162, 172] width 33 height 31
select select "10"
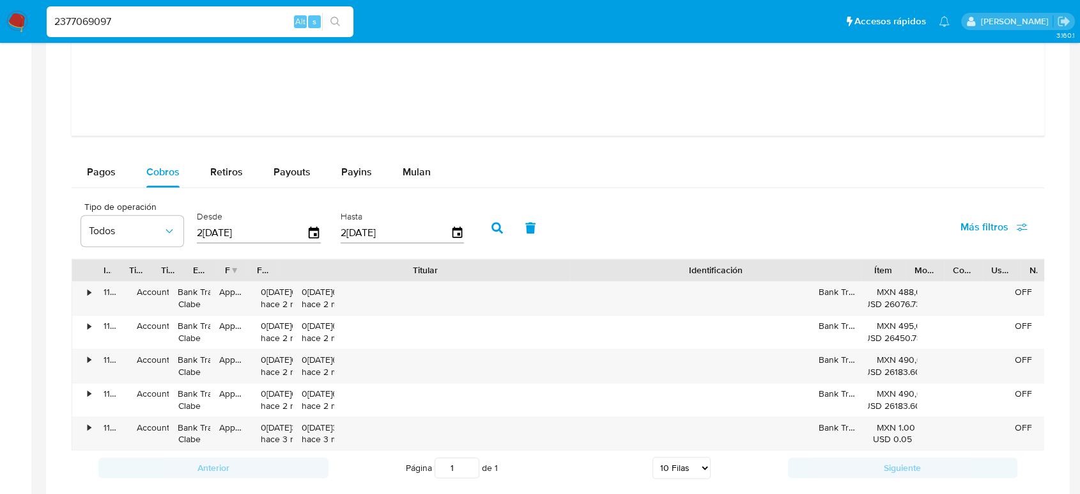
drag, startPoint x: 542, startPoint y: 264, endPoint x: 755, endPoint y: 265, distance: 213.5
click at [755, 265] on div "ID Tipo de operación Tipo / Método Estado Fecha de creación Fecha de aprobación…" at bounding box center [577, 270] width 1011 height 22
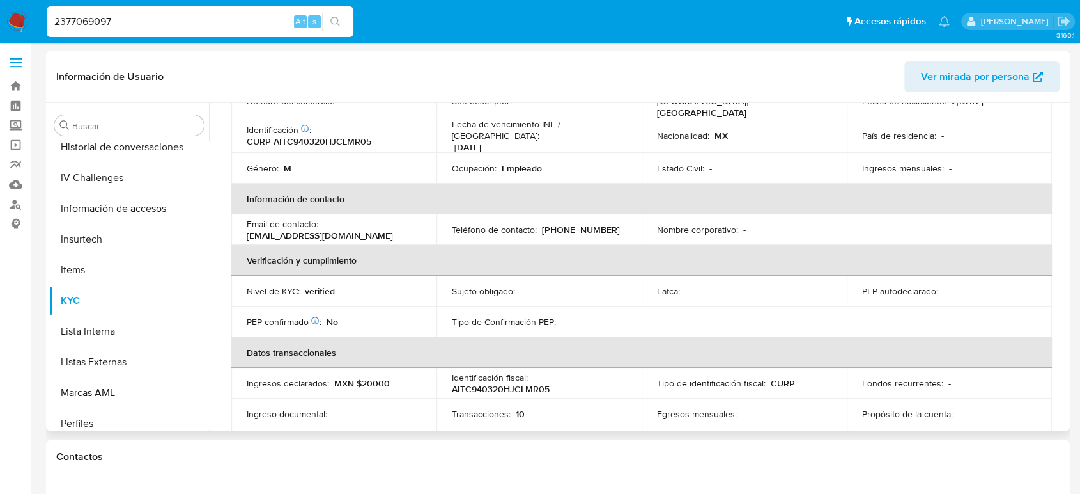
scroll to position [93, 0]
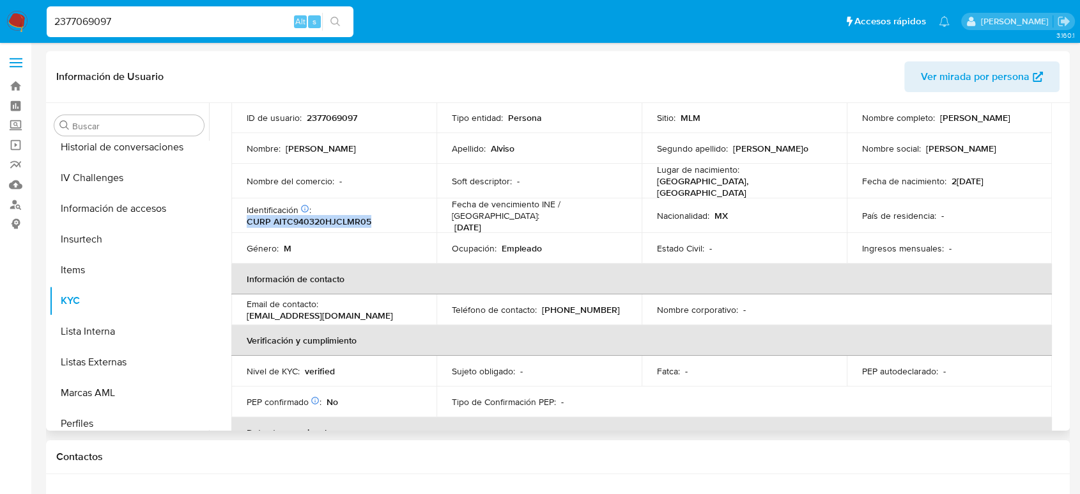
drag, startPoint x: 377, startPoint y: 217, endPoint x: 248, endPoint y: 219, distance: 129.2
click at [248, 219] on div "Identificación CIC: 182068560 : CURP AITC940320HJCLMR05" at bounding box center [334, 215] width 175 height 23
copy p "CURP AITC940320HJCLMR05"
click at [110, 19] on input "2377069097" at bounding box center [200, 21] width 307 height 17
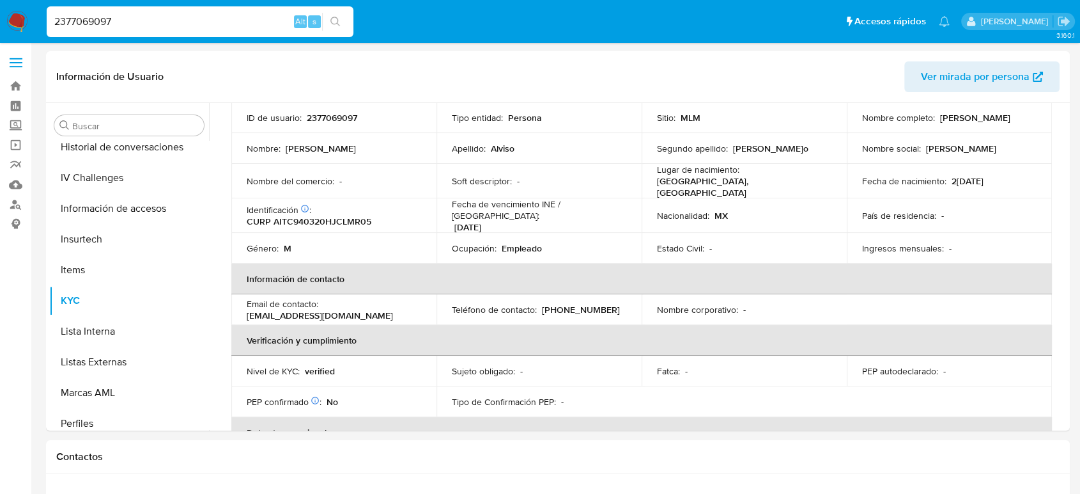
paste input "1174215882"
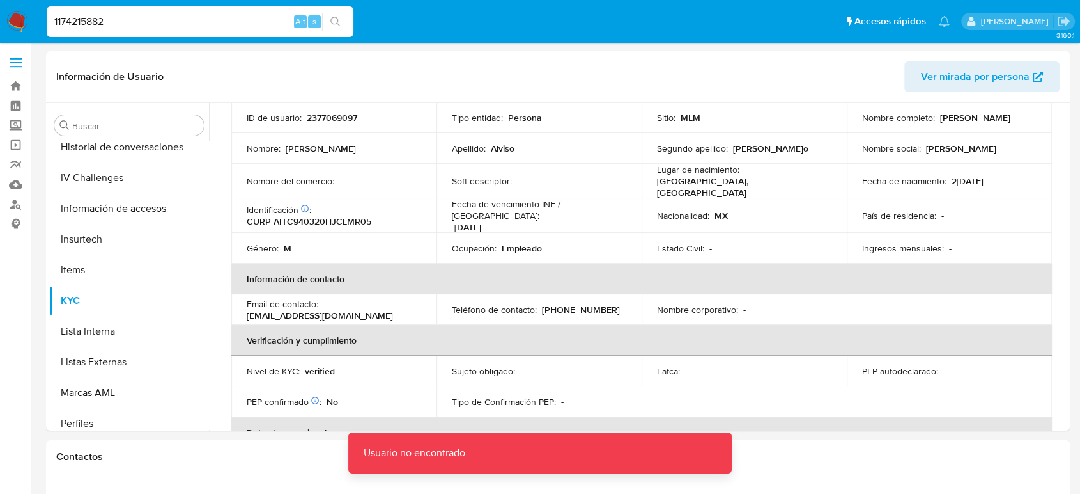
click at [221, 15] on input "1174215882" at bounding box center [200, 21] width 307 height 17
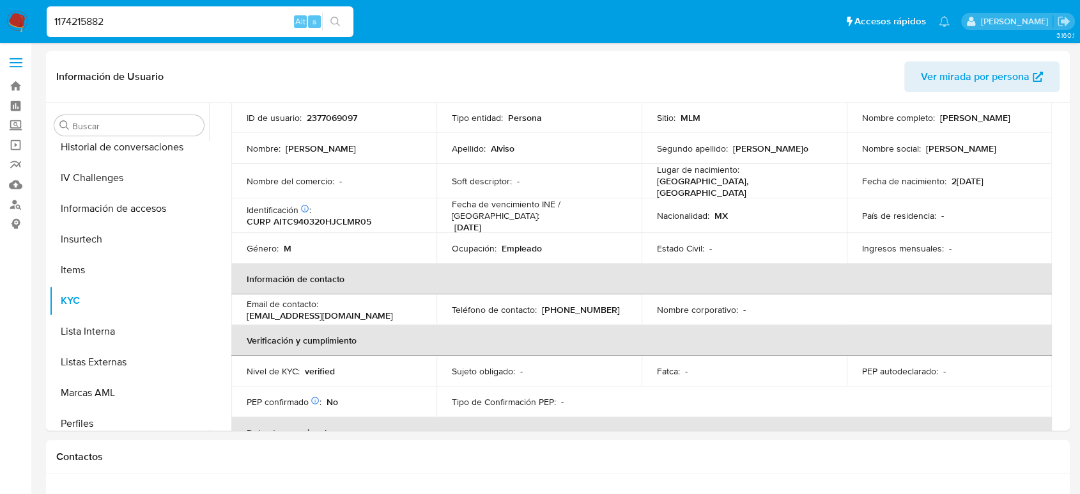
type input "1174215882"
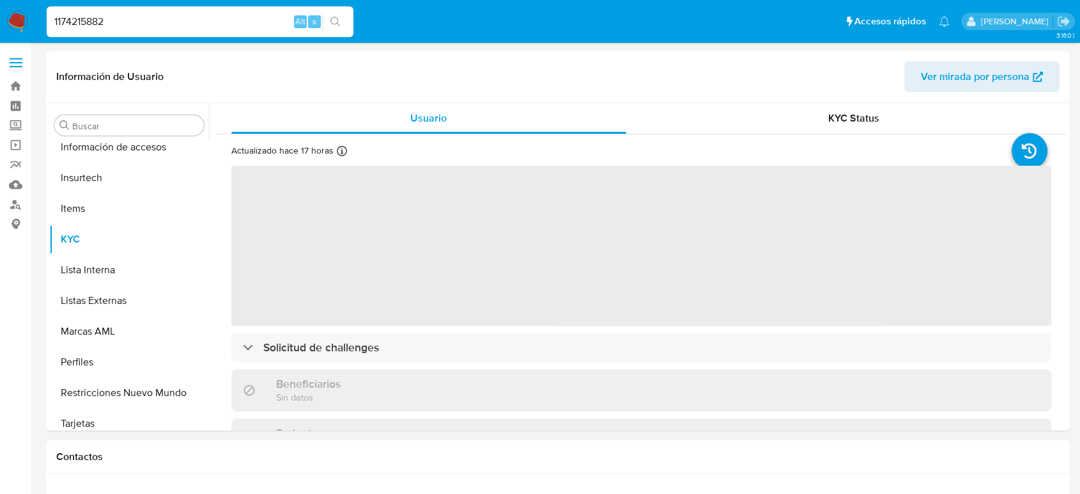
scroll to position [602, 0]
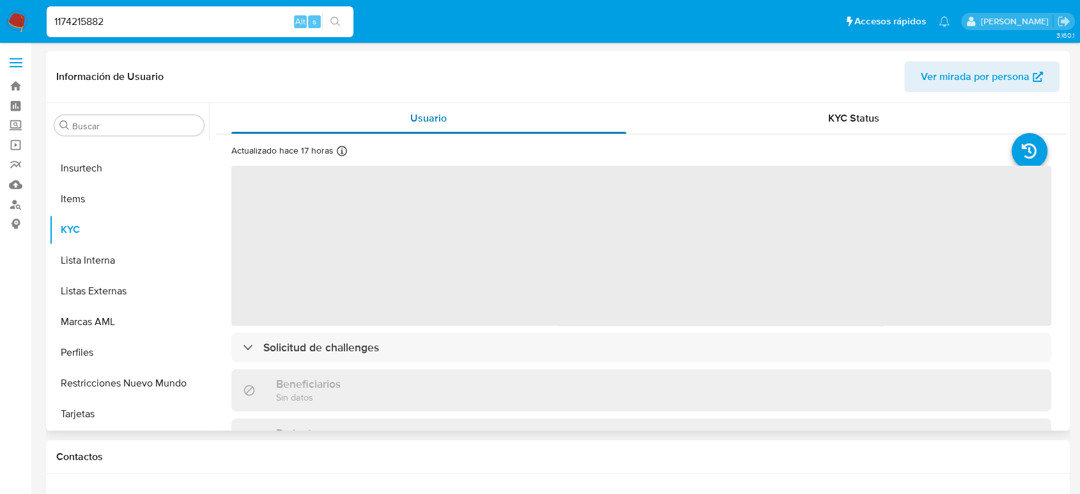
select select "10"
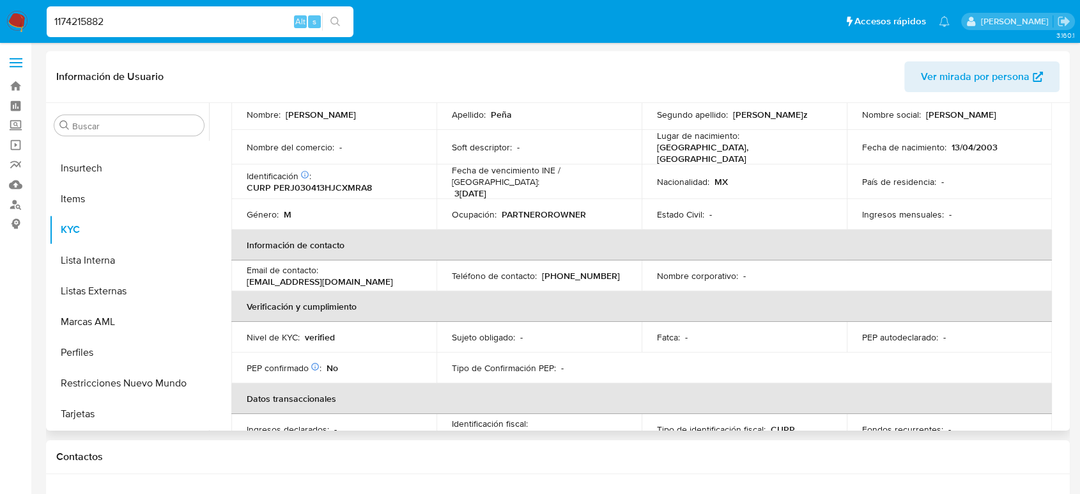
scroll to position [0, 0]
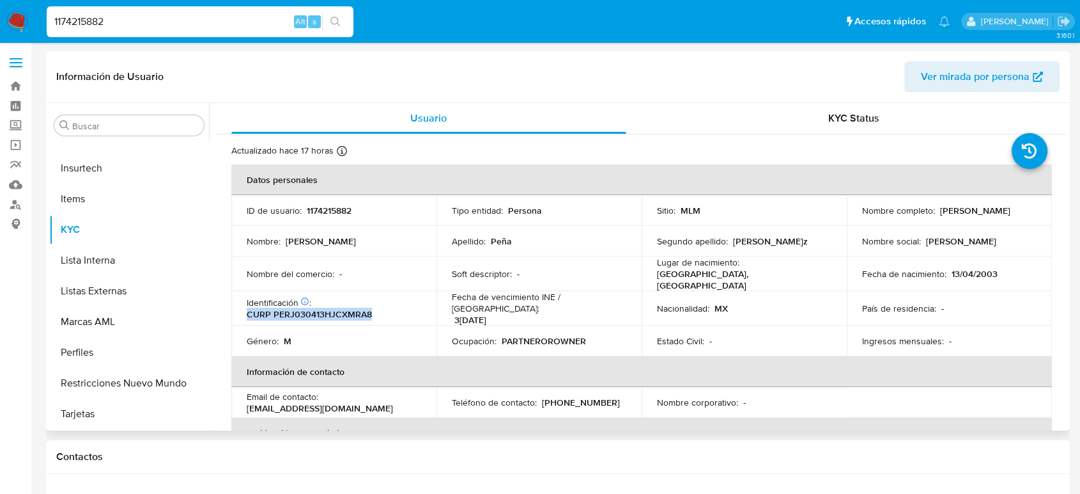
drag, startPoint x: 378, startPoint y: 315, endPoint x: 239, endPoint y: 315, distance: 139.4
click at [239, 314] on td "Identificación CIC: 235206918 : CURP PERJ030413HJCXMRA8" at bounding box center [333, 308] width 205 height 35
copy p "CURP PERJ030413HJCXMRA8"
click at [96, 17] on input "1174215882" at bounding box center [200, 21] width 307 height 17
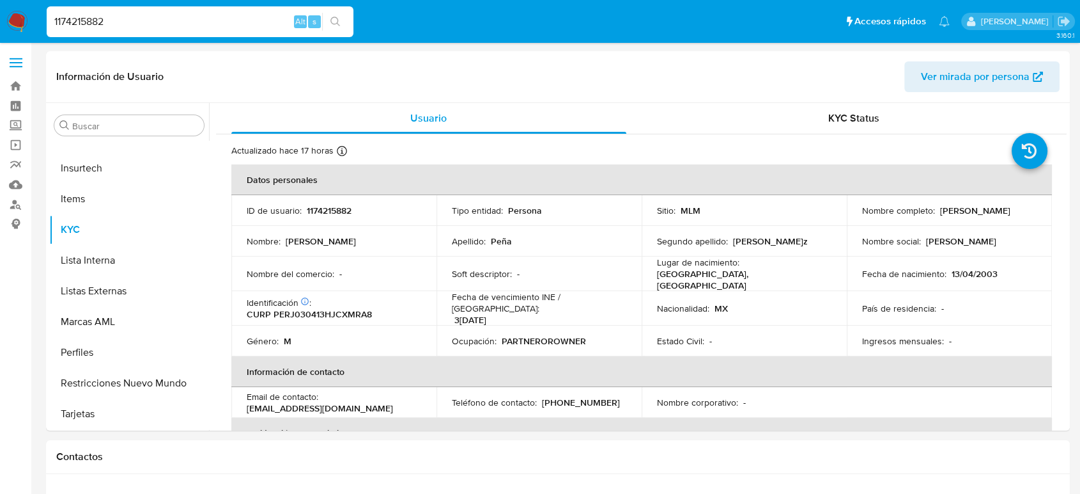
paste input "2020597500"
type input "2020597500"
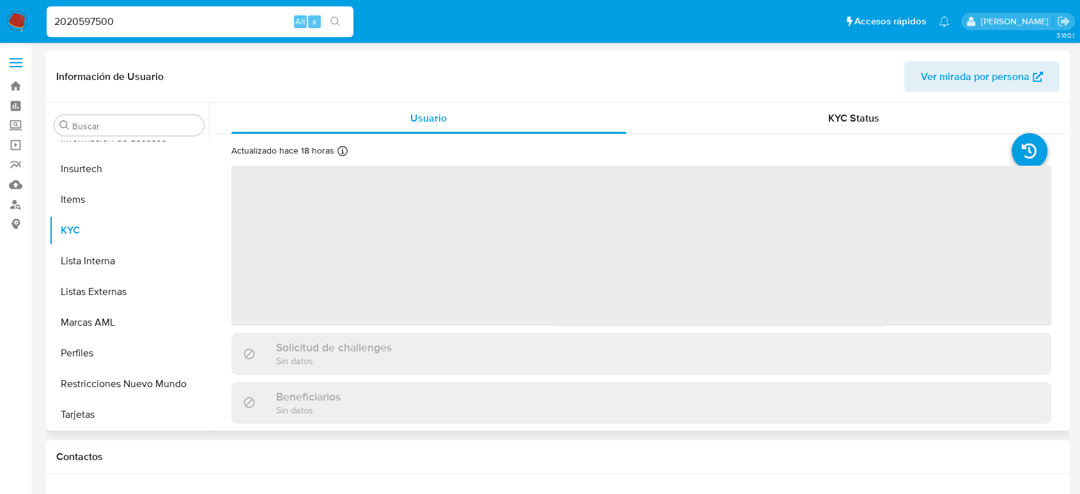
scroll to position [602, 0]
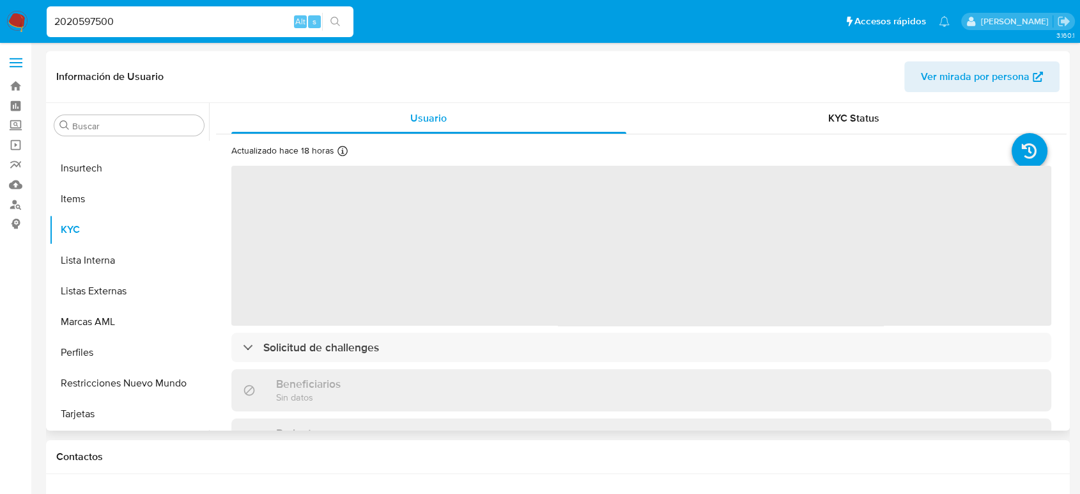
select select "10"
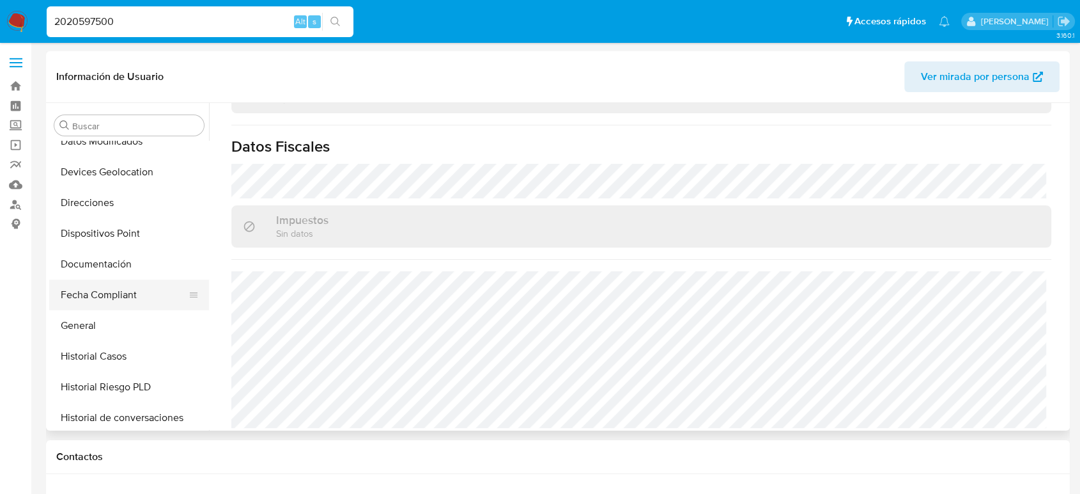
scroll to position [284, 0]
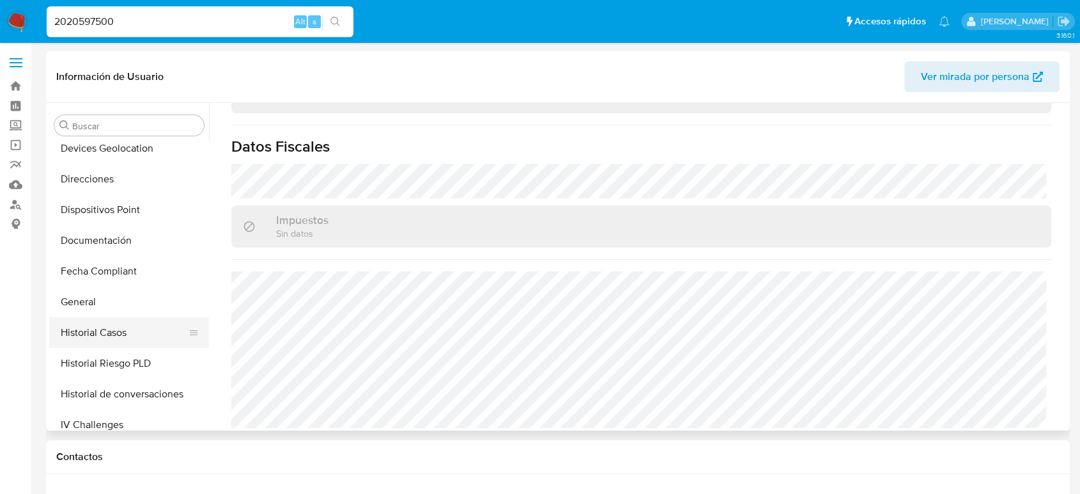
click at [129, 338] on button "Historial Casos" at bounding box center [124, 332] width 150 height 31
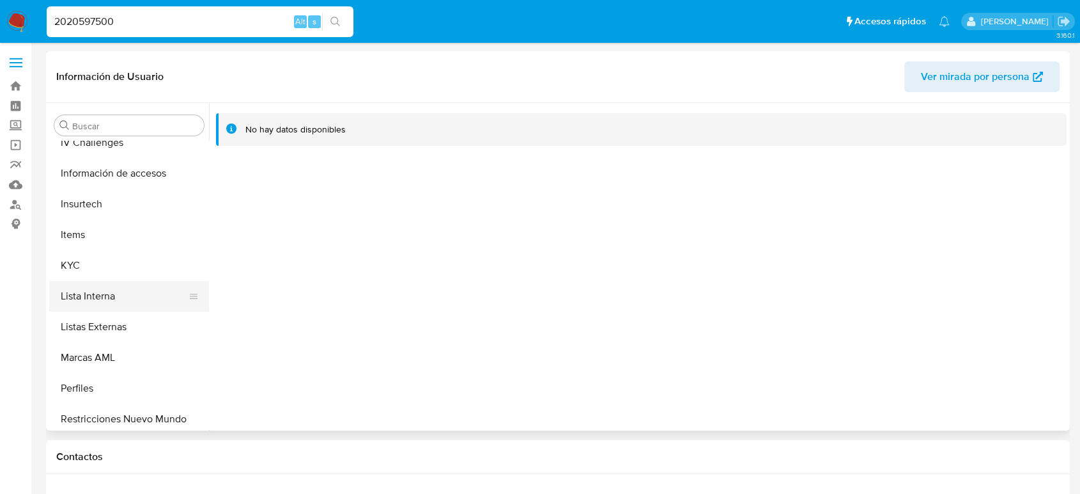
scroll to position [568, 0]
click at [101, 254] on button "KYC" at bounding box center [124, 263] width 150 height 31
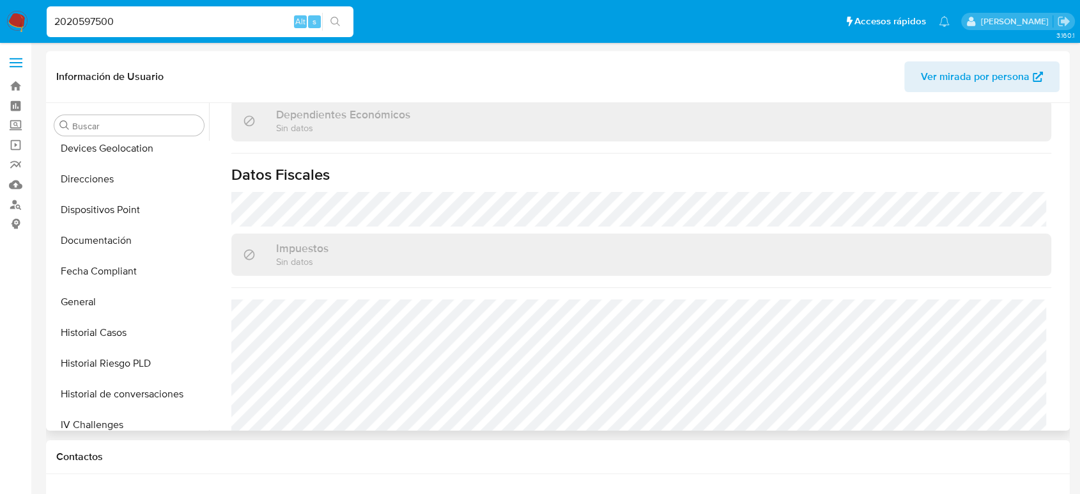
scroll to position [781, 0]
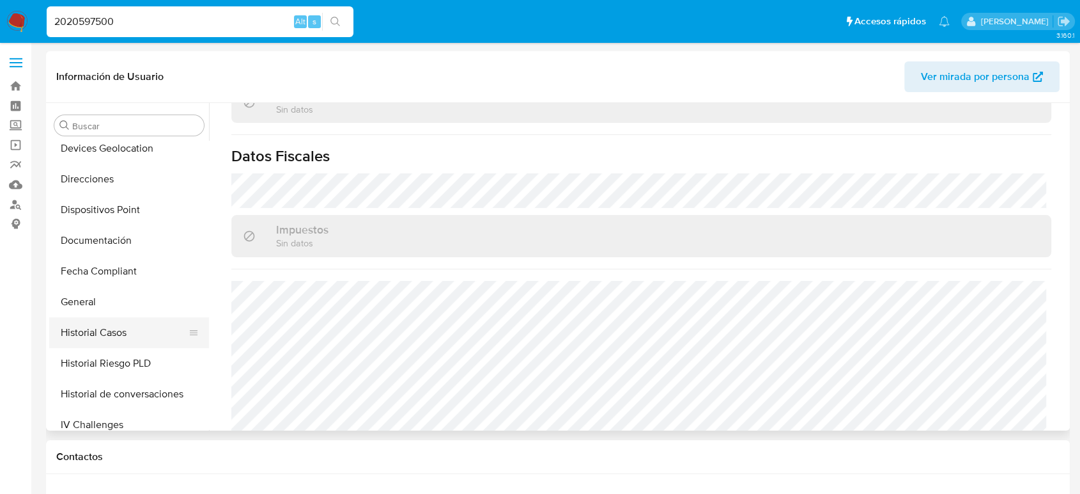
click at [116, 347] on button "Historial Casos" at bounding box center [124, 332] width 150 height 31
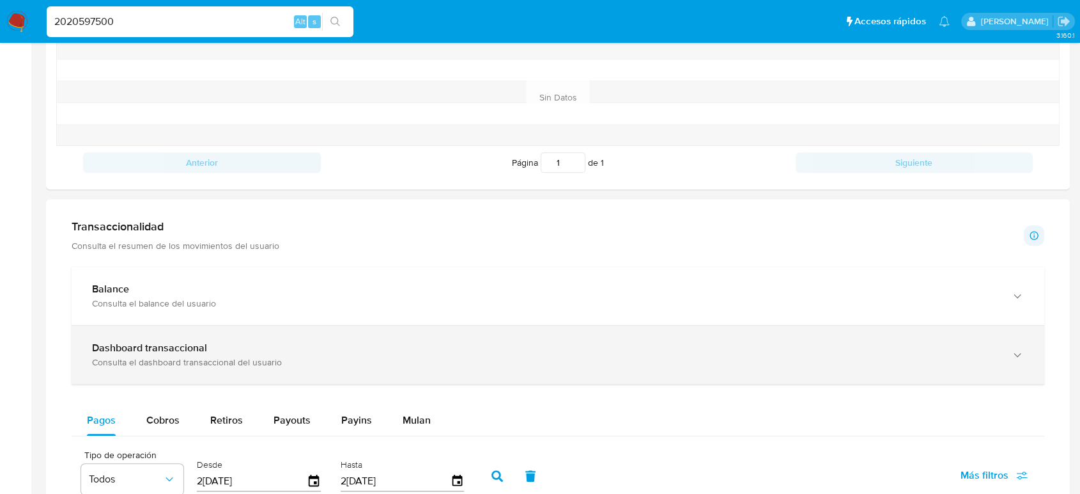
scroll to position [497, 0]
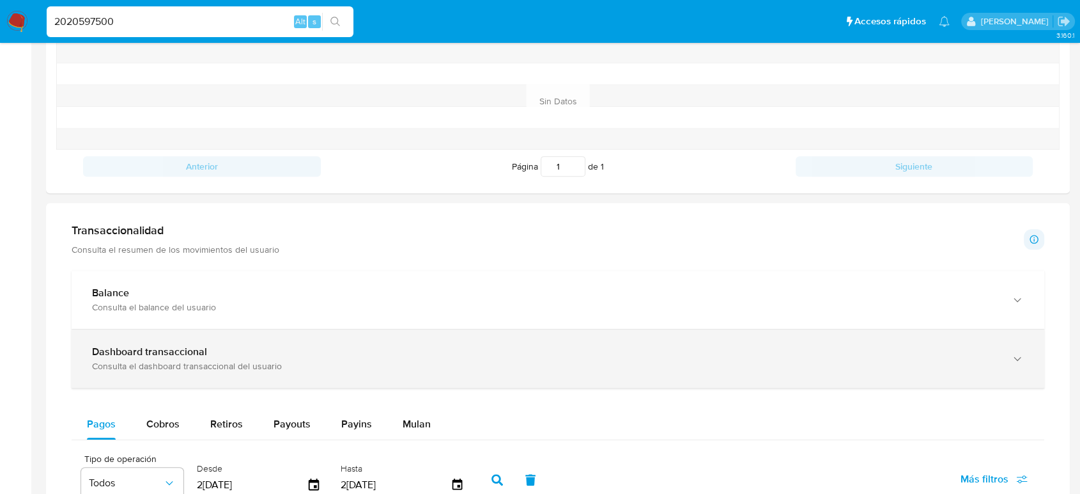
click at [315, 341] on div "Dashboard transaccional Consulta el dashboard transaccional del usuario" at bounding box center [558, 358] width 973 height 58
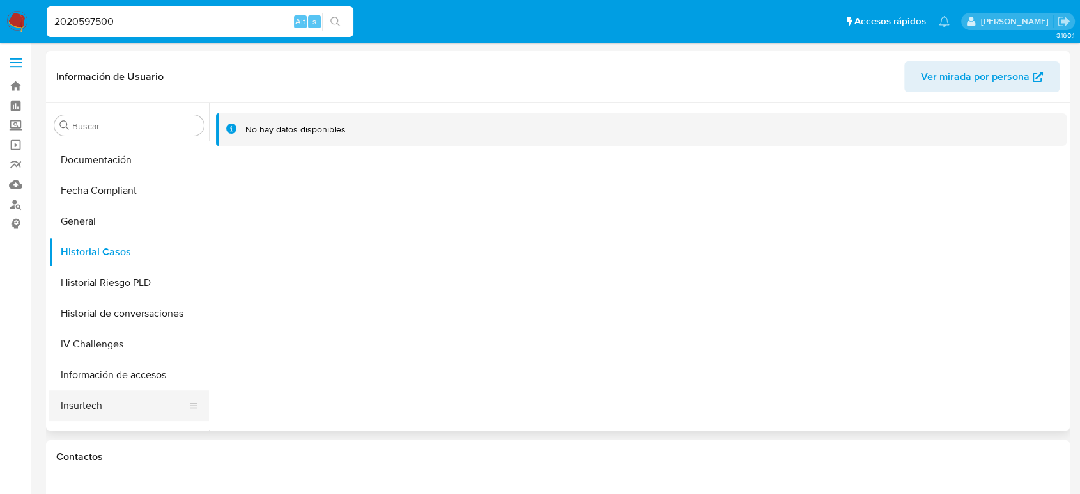
scroll to position [426, 0]
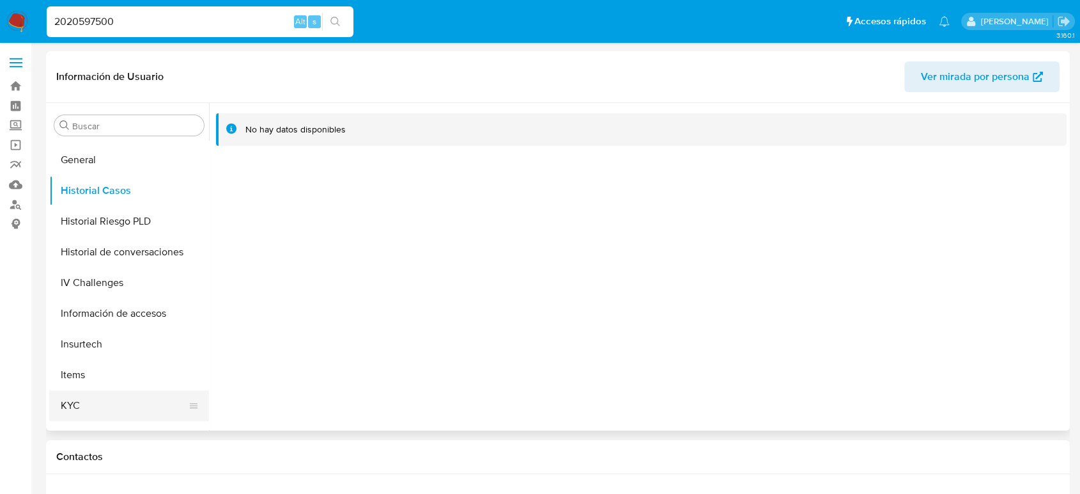
click at [95, 397] on button "KYC" at bounding box center [124, 405] width 150 height 31
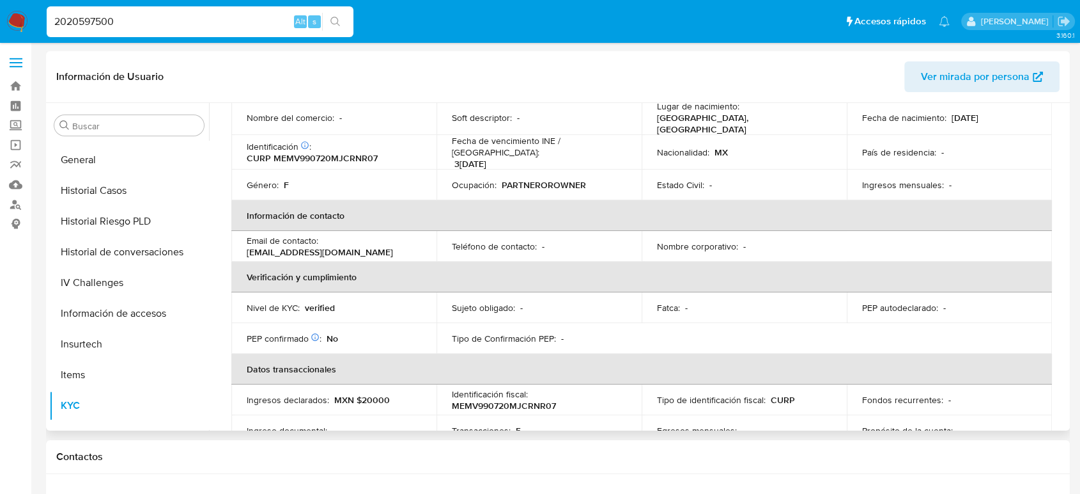
scroll to position [71, 0]
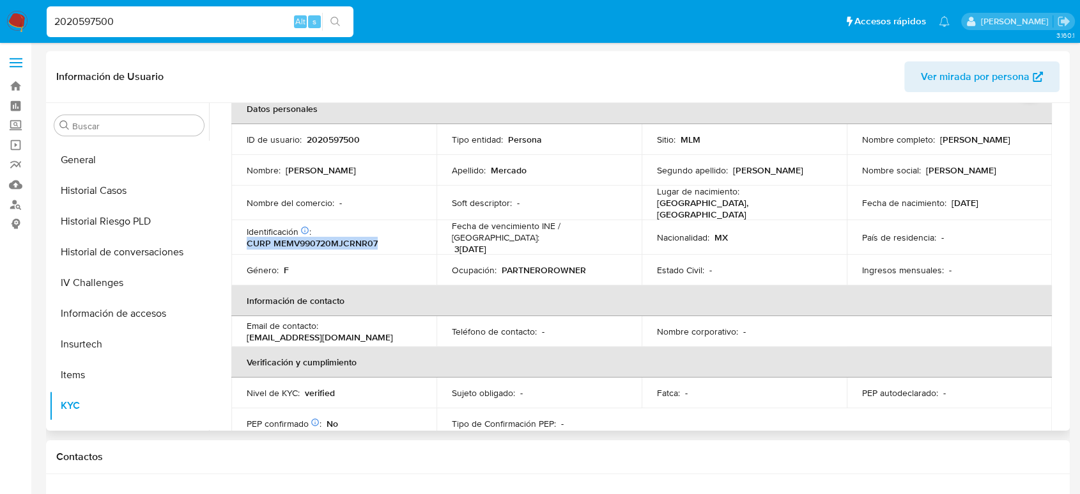
drag, startPoint x: 387, startPoint y: 237, endPoint x: 244, endPoint y: 242, distance: 143.3
click at [244, 242] on td "Identificación CIC: 167897810 : CURP MEMV990720MJCRNR07" at bounding box center [333, 237] width 205 height 35
copy p "CURP MEMV990720MJCRNR07"
click at [17, 65] on label at bounding box center [16, 62] width 32 height 27
click at [0, 0] on input "checkbox" at bounding box center [0, 0] width 0 height 0
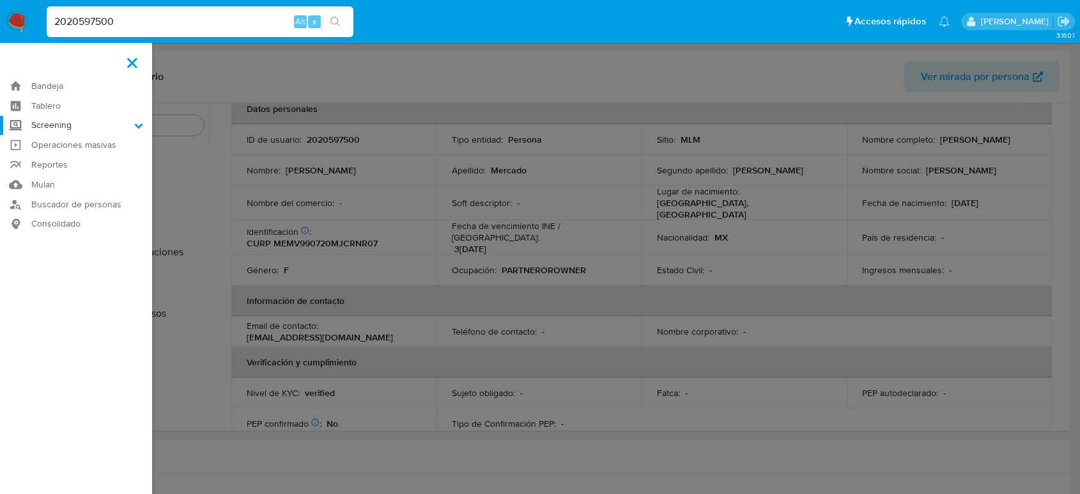
click at [50, 127] on label "Screening" at bounding box center [76, 126] width 152 height 20
click at [0, 0] on input "Screening" at bounding box center [0, 0] width 0 height 0
click at [59, 176] on link "Herramientas" at bounding box center [76, 176] width 152 height 16
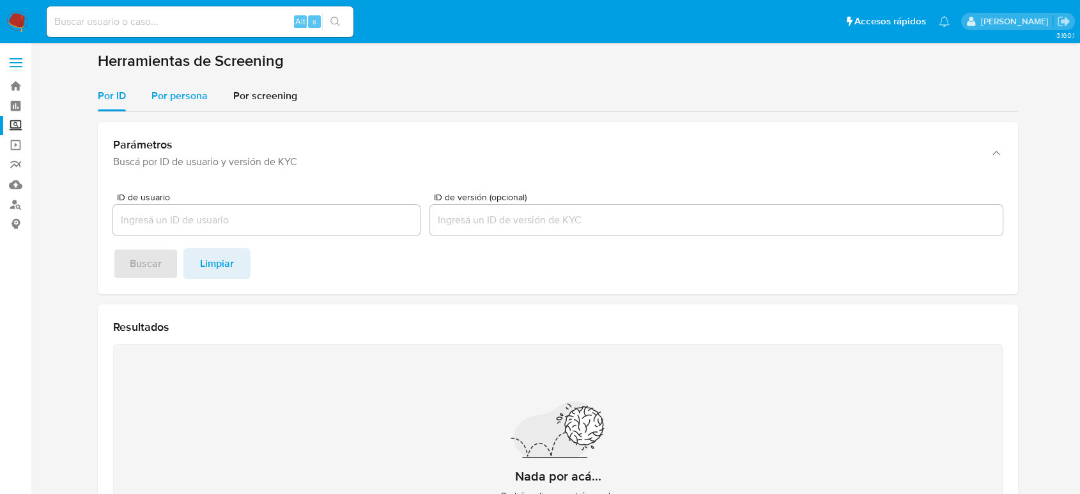
click at [184, 102] on span "Por persona" at bounding box center [180, 95] width 56 height 15
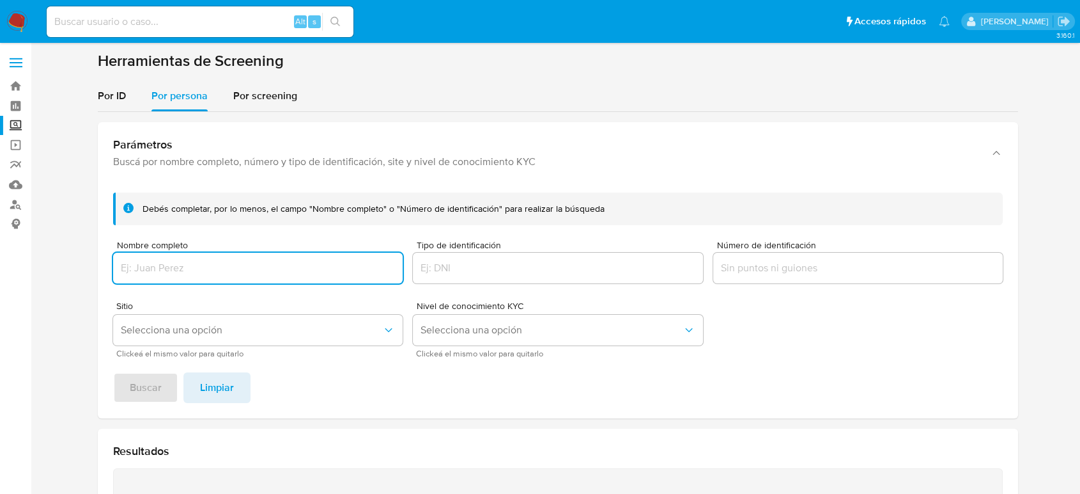
click at [222, 258] on div at bounding box center [258, 268] width 290 height 31
click at [222, 264] on input "Nombre completo" at bounding box center [258, 268] width 290 height 17
type input "[PERSON_NAME] [PERSON_NAME]"
click at [148, 391] on span "Buscar" at bounding box center [146, 387] width 32 height 28
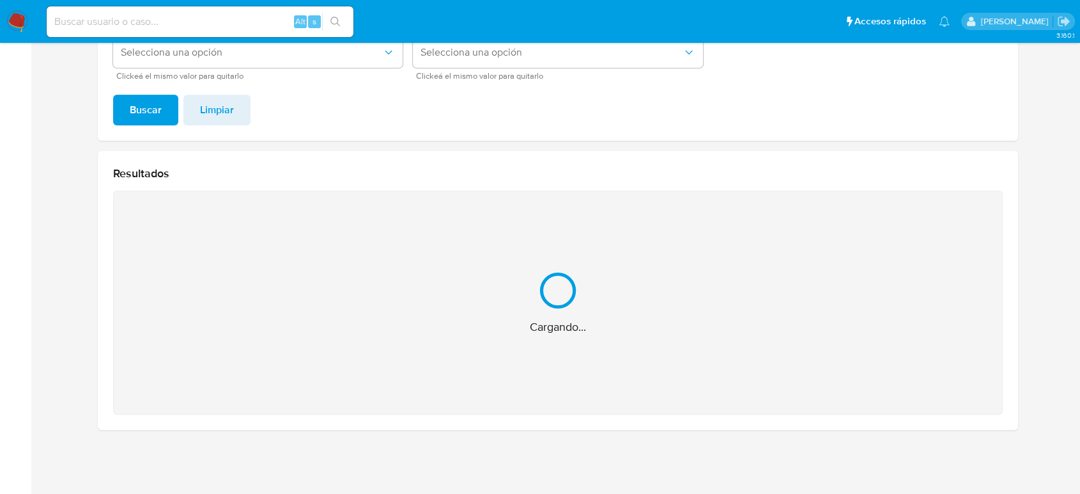
scroll to position [74, 0]
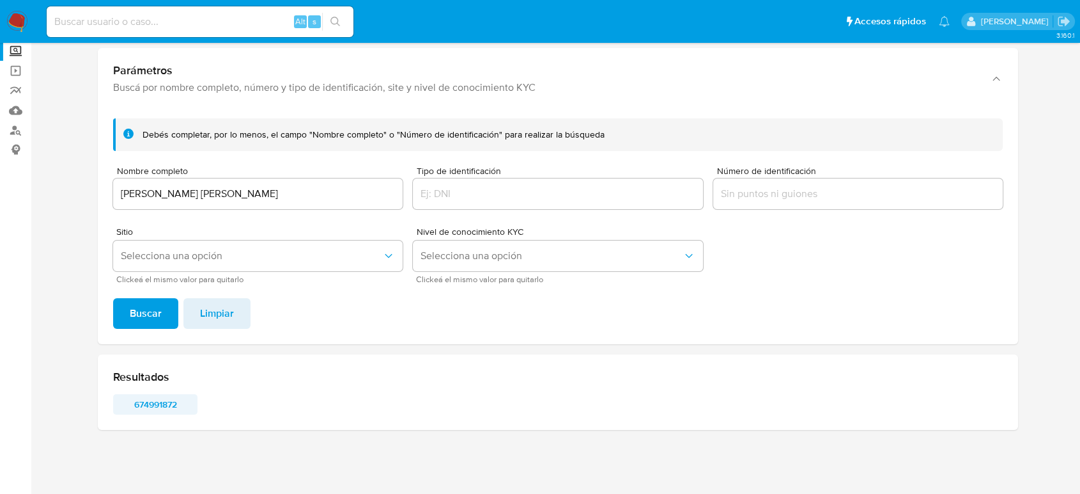
click at [140, 403] on span "674991872" at bounding box center [155, 404] width 66 height 18
click at [245, 13] on input at bounding box center [200, 21] width 307 height 17
paste input "1174215882"
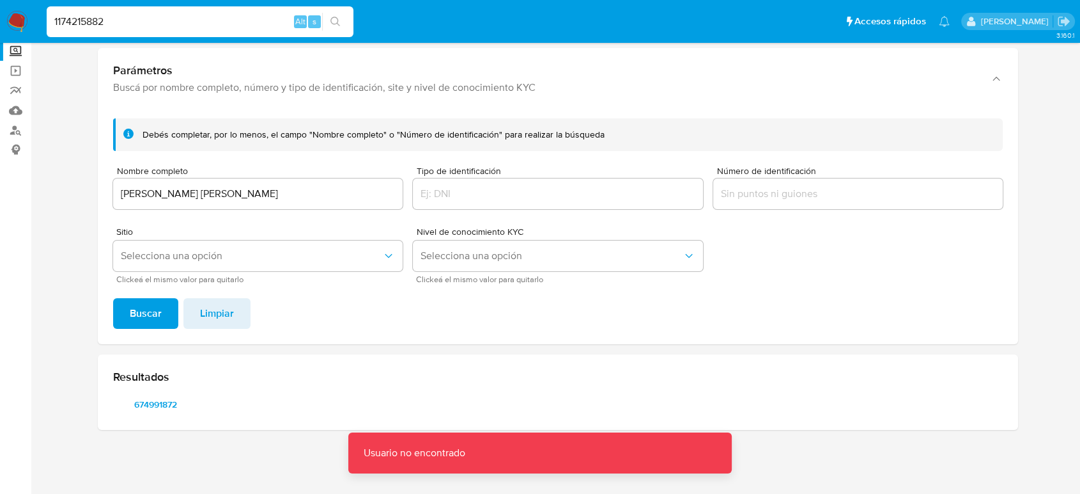
click at [216, 38] on div "1174215882 Alt s" at bounding box center [200, 22] width 307 height 36
click at [216, 27] on input "1174215882" at bounding box center [200, 21] width 307 height 17
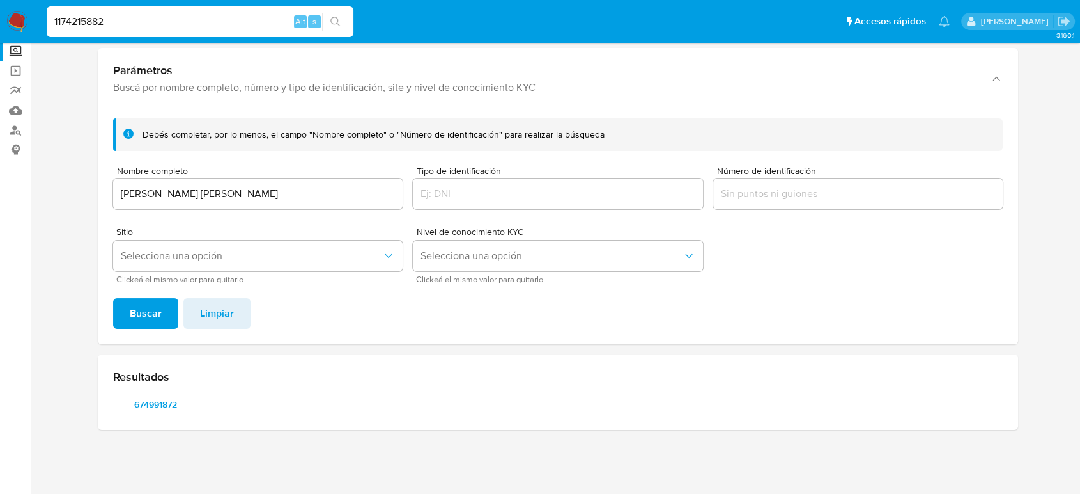
type input "1174215882"
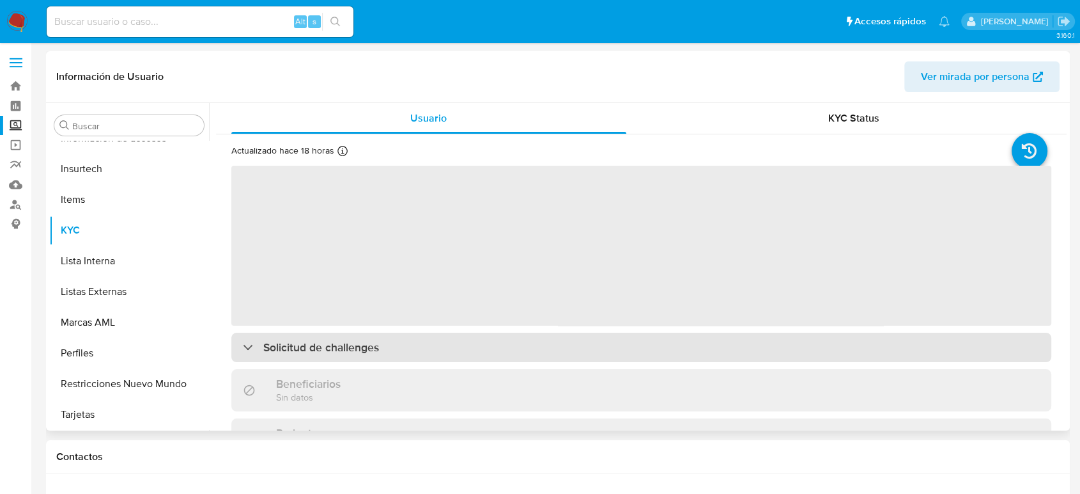
scroll to position [602, 0]
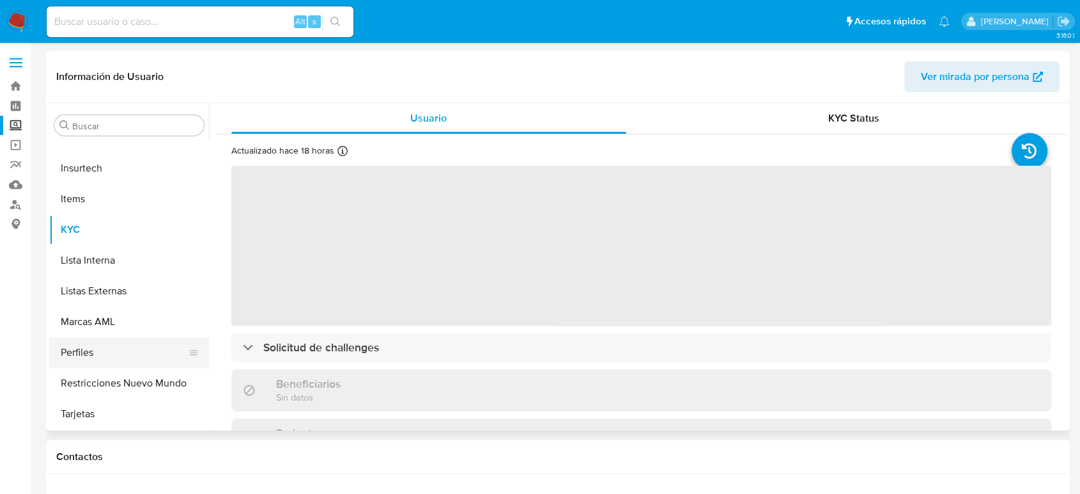
select select "10"
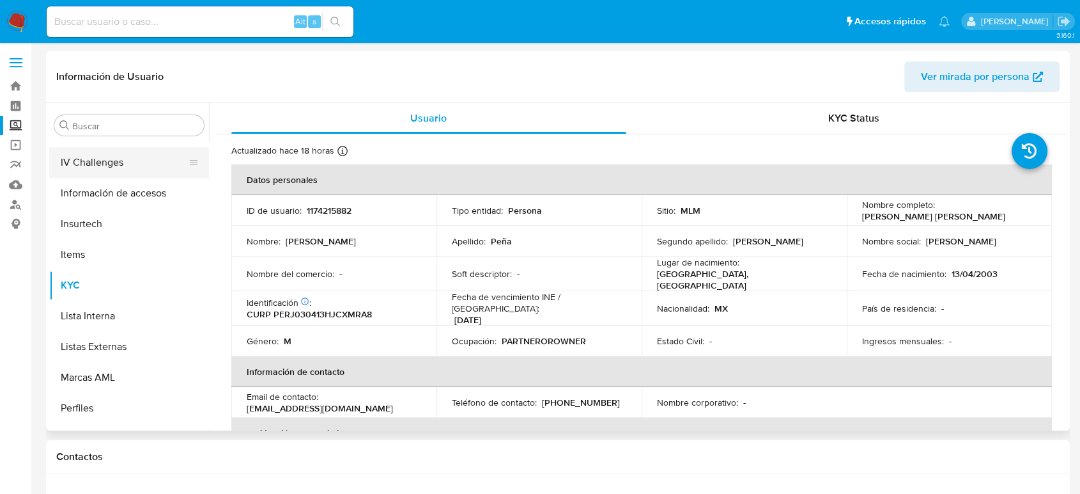
scroll to position [531, 0]
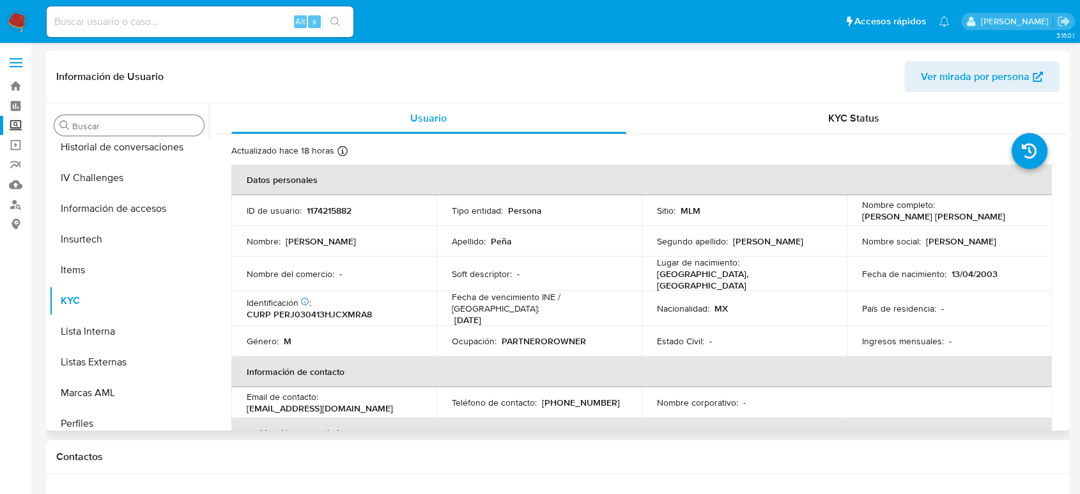
click at [150, 119] on div "Buscar" at bounding box center [129, 125] width 150 height 20
click at [142, 118] on div "Buscar" at bounding box center [129, 125] width 150 height 20
click at [134, 121] on input "Buscar" at bounding box center [135, 126] width 127 height 12
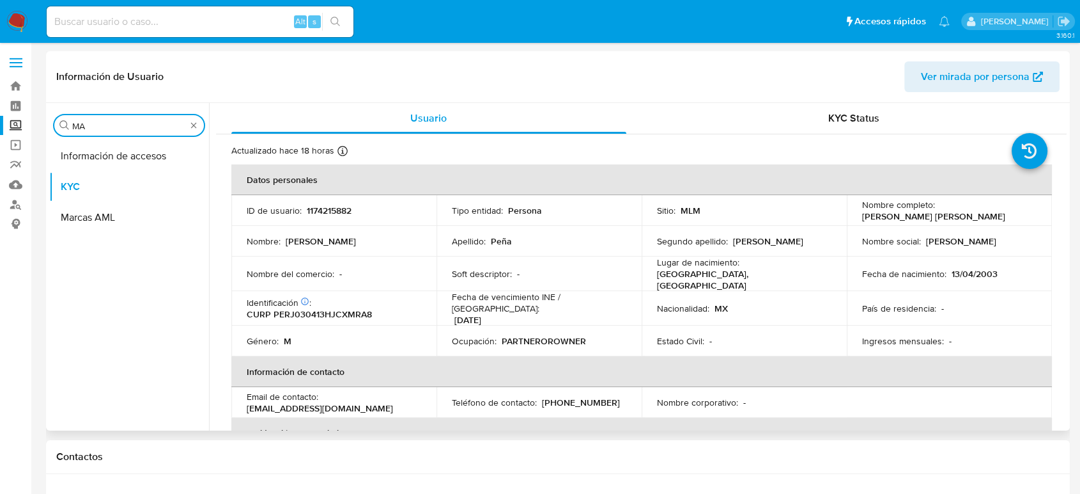
scroll to position [0, 0]
type input "MARCA"
click at [109, 183] on button "Marcas AML" at bounding box center [124, 186] width 150 height 31
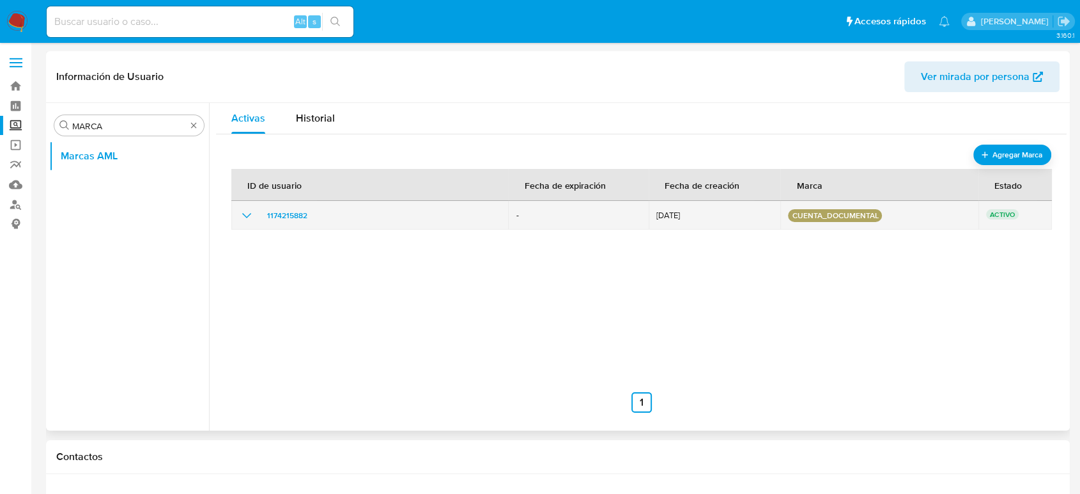
click at [251, 215] on icon "show_hidden_detail_by_id_1174215882" at bounding box center [246, 215] width 15 height 15
click at [251, 214] on icon "show_hidden_detail_by_id_1174215882" at bounding box center [246, 215] width 15 height 15
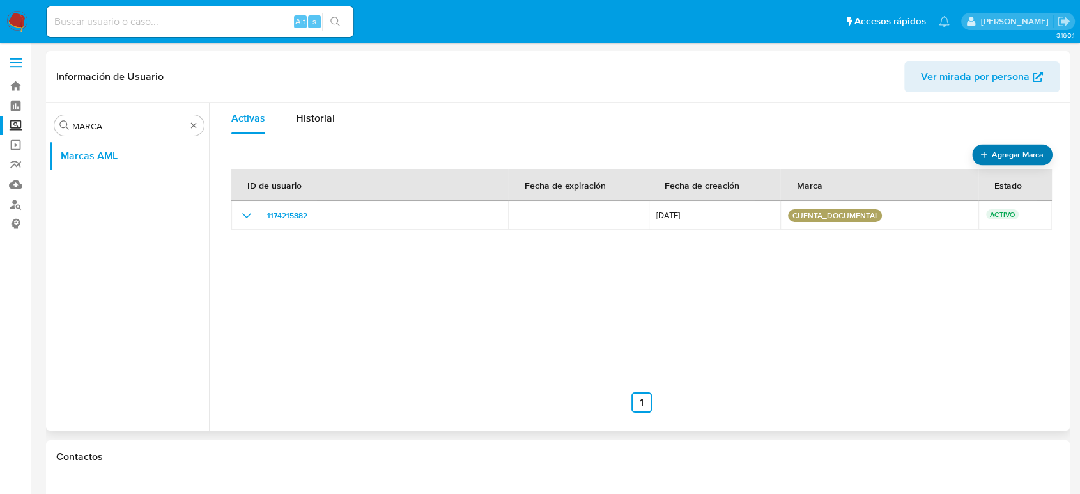
click at [972, 152] on button "Agregar Marca" at bounding box center [1012, 154] width 81 height 21
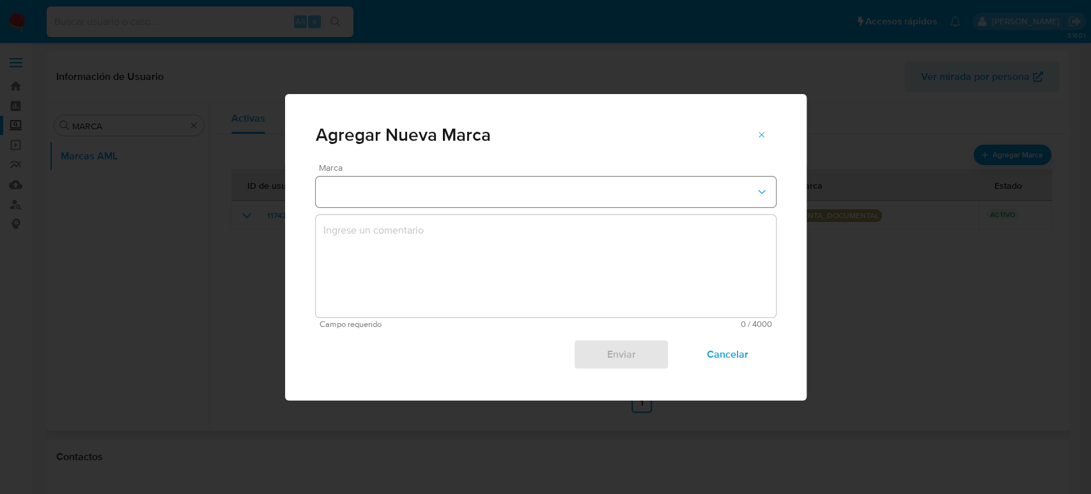
click at [453, 183] on button "marks-modal" at bounding box center [546, 191] width 460 height 31
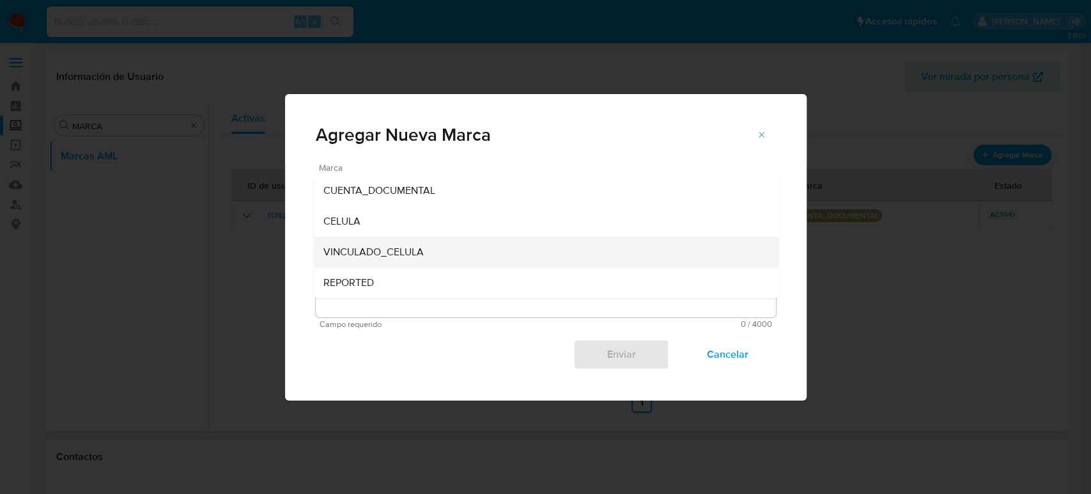
click at [448, 247] on div "VINCULADO_CELULA" at bounding box center [541, 252] width 437 height 31
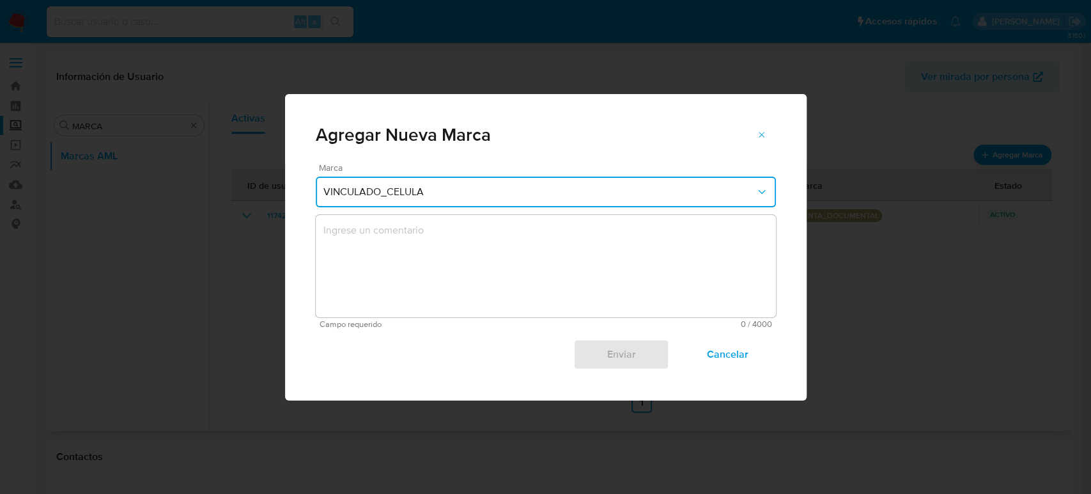
click at [447, 279] on textarea "marks-modal" at bounding box center [546, 266] width 460 height 102
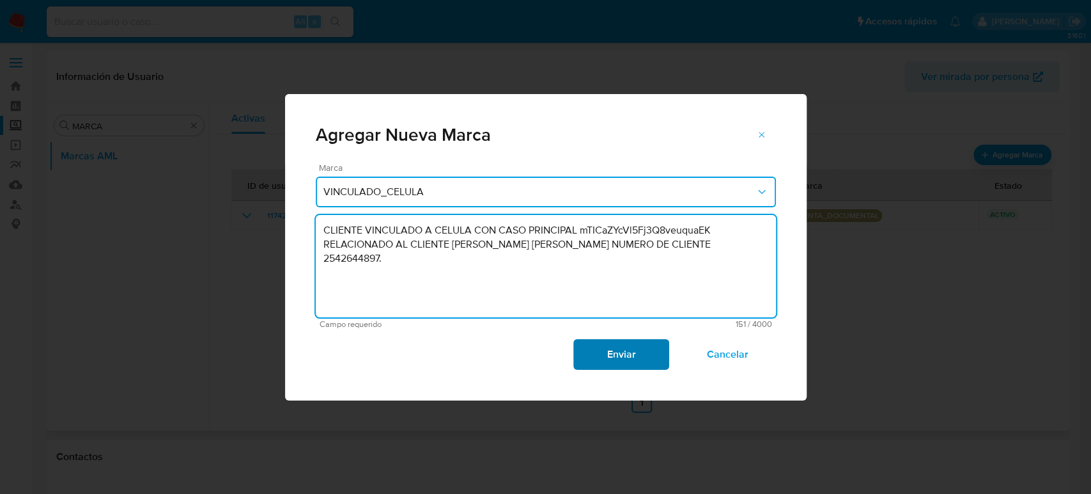
type textarea "CLIENTE VINCULADO A CELULA CON CASO PRINCIPAL mTICaZYcVl5Fj3Q8veuquaEK RELACION…"
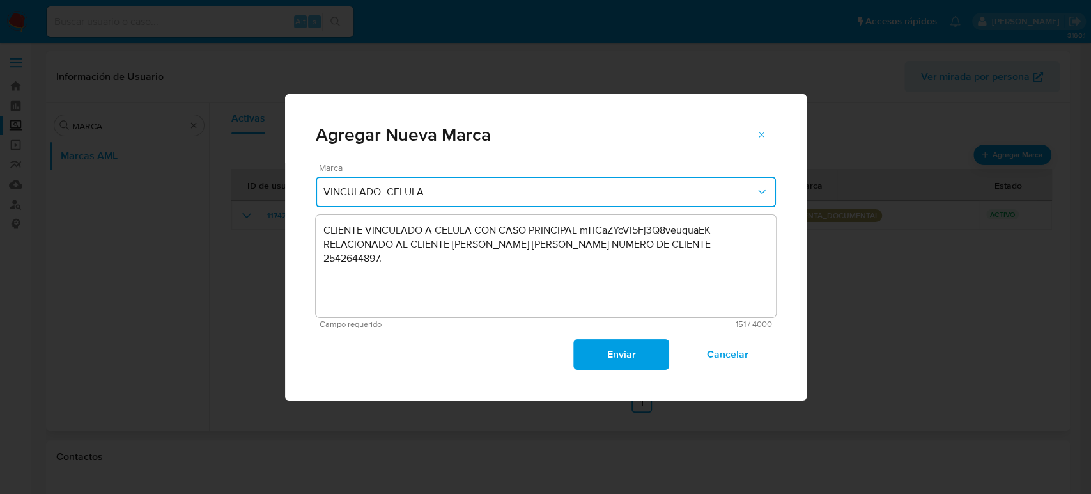
click at [646, 347] on span "Enviar" at bounding box center [621, 354] width 63 height 28
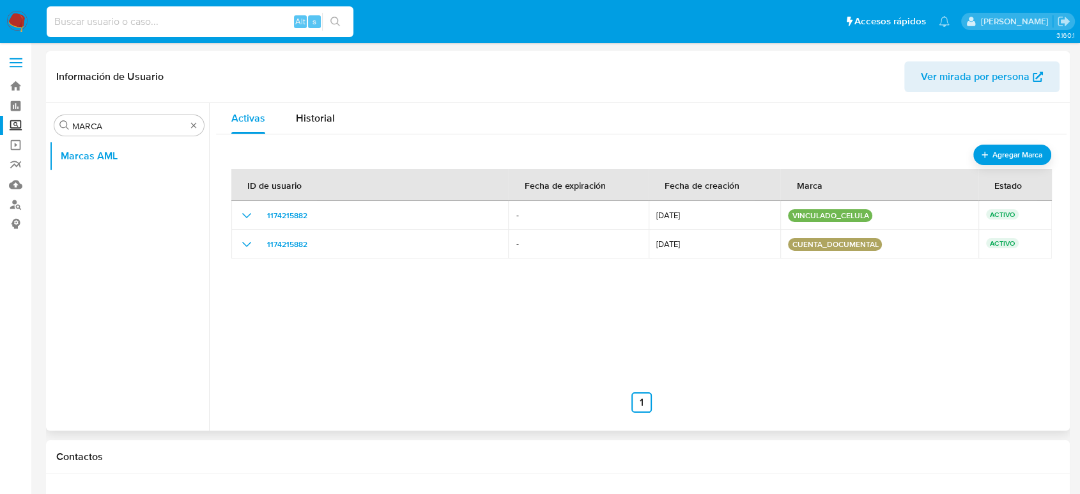
click at [150, 14] on input at bounding box center [200, 21] width 307 height 17
paste input "2377069097"
type input "2377069097"
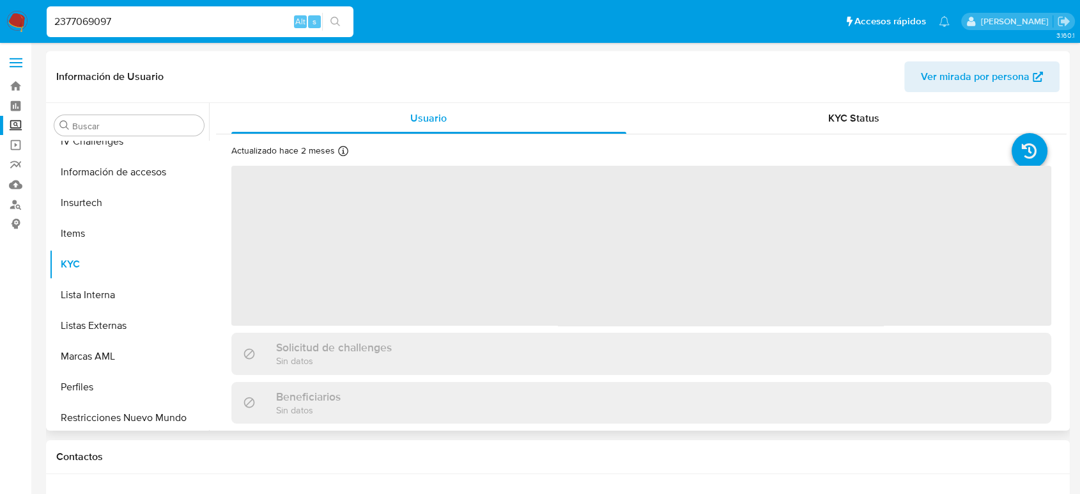
scroll to position [602, 0]
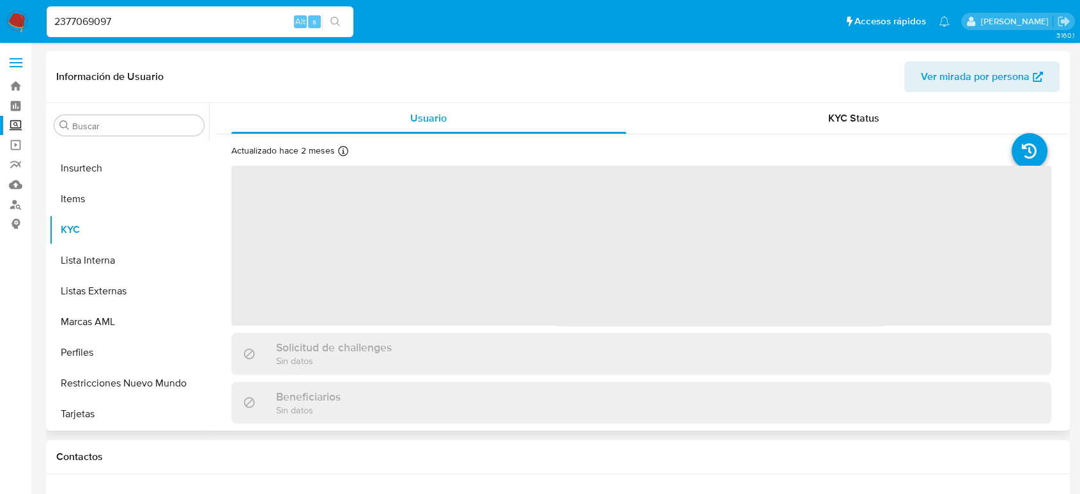
select select "10"
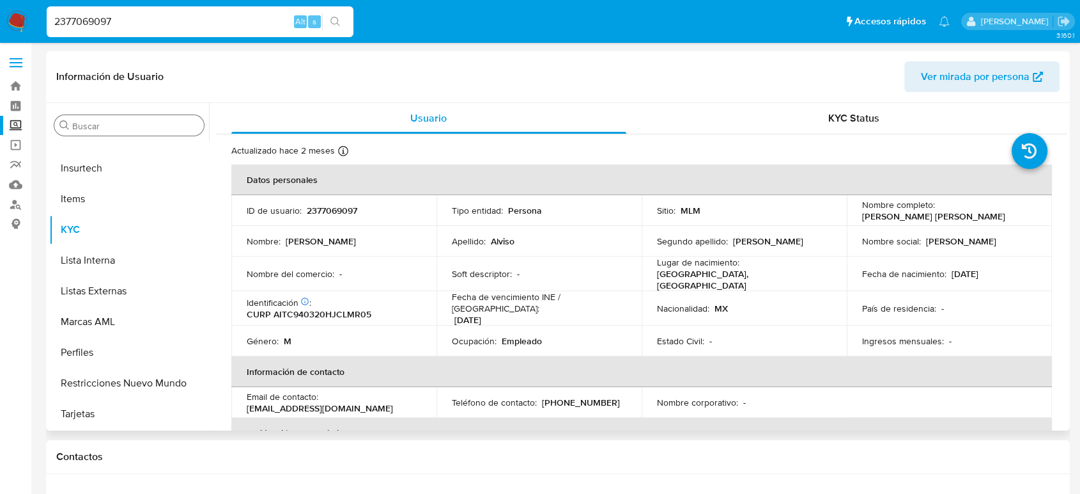
click at [127, 125] on input "Buscar" at bounding box center [135, 126] width 127 height 12
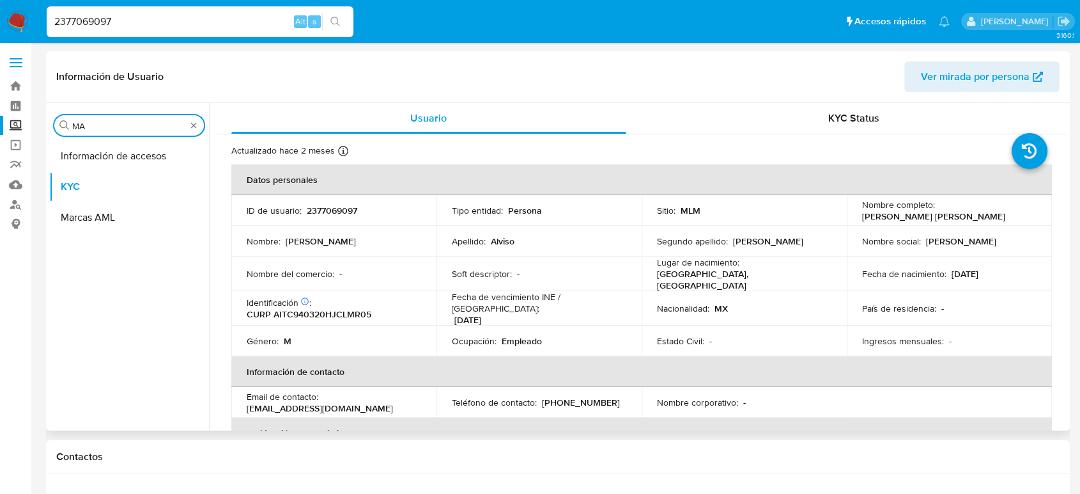
scroll to position [0, 0]
type input "MARC"
click at [105, 175] on button "Marcas AML" at bounding box center [124, 186] width 150 height 31
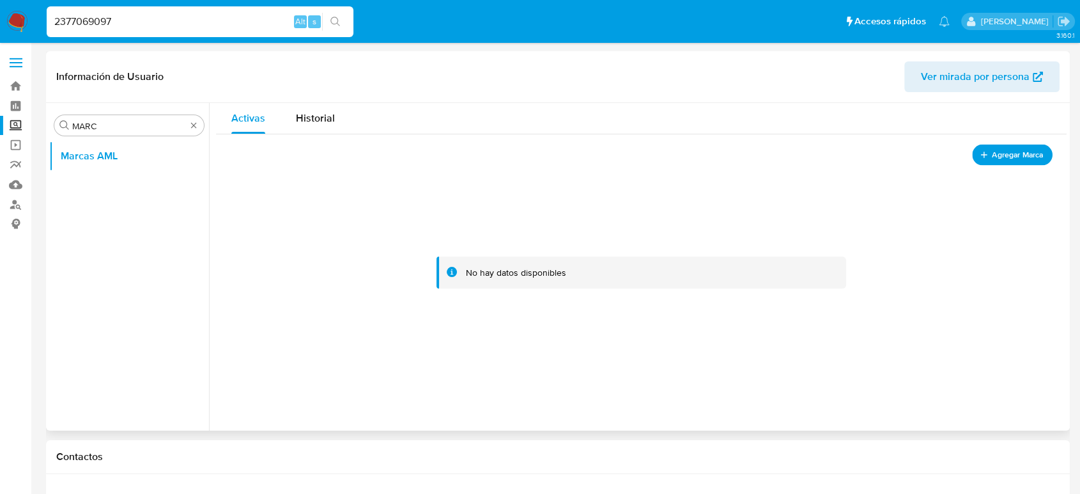
click at [983, 152] on button "Agregar Marca" at bounding box center [1012, 154] width 81 height 21
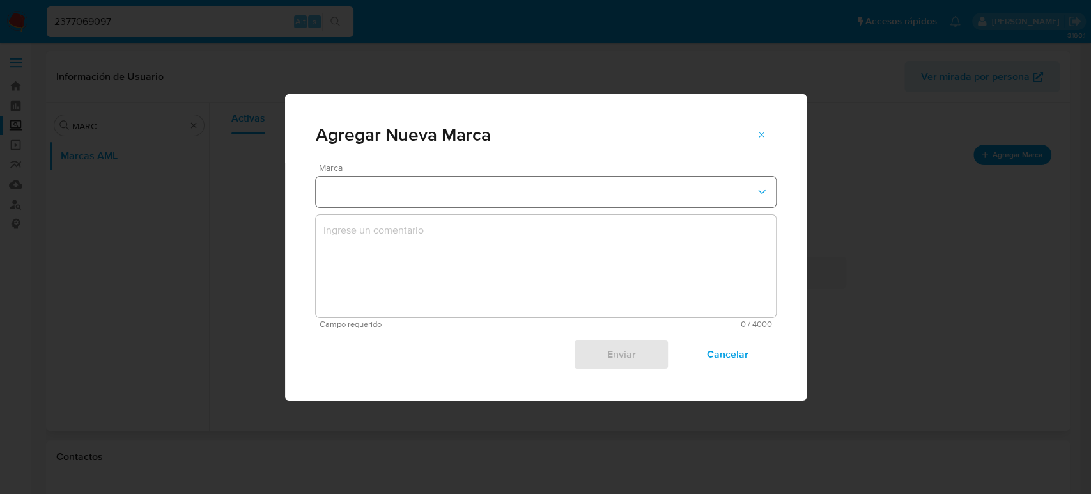
click at [503, 192] on button "marks-modal" at bounding box center [546, 191] width 460 height 31
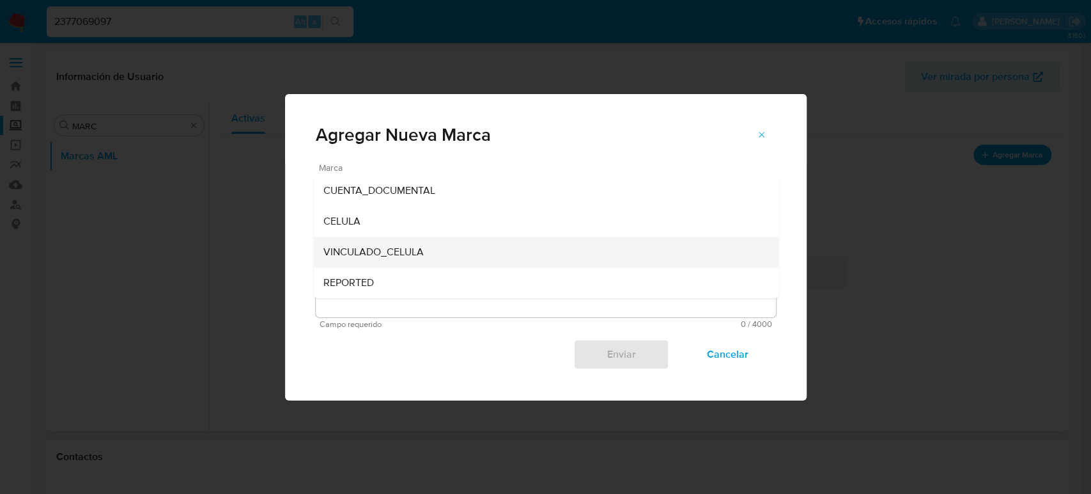
click at [476, 249] on div "VINCULADO_CELULA" at bounding box center [541, 252] width 437 height 31
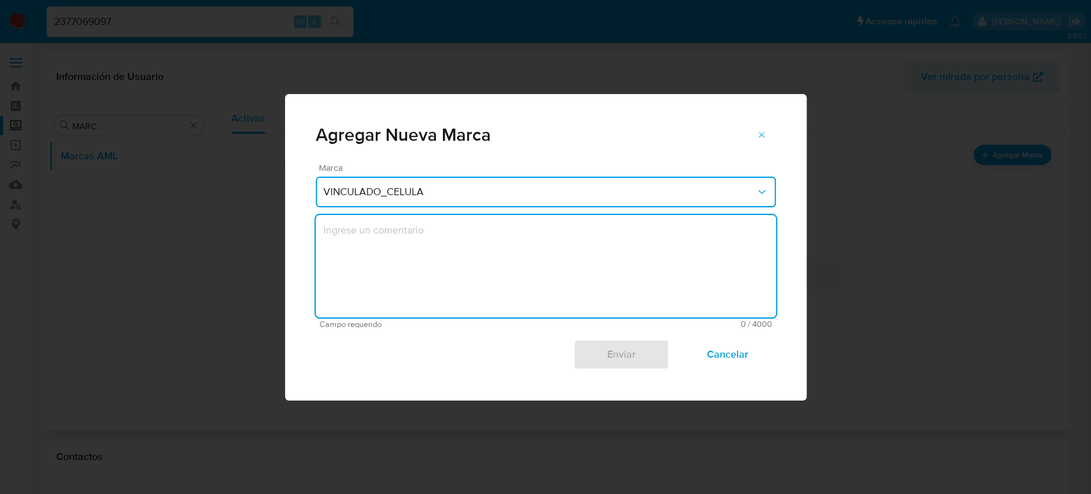
click at [479, 286] on textarea "marks-modal" at bounding box center [546, 266] width 460 height 102
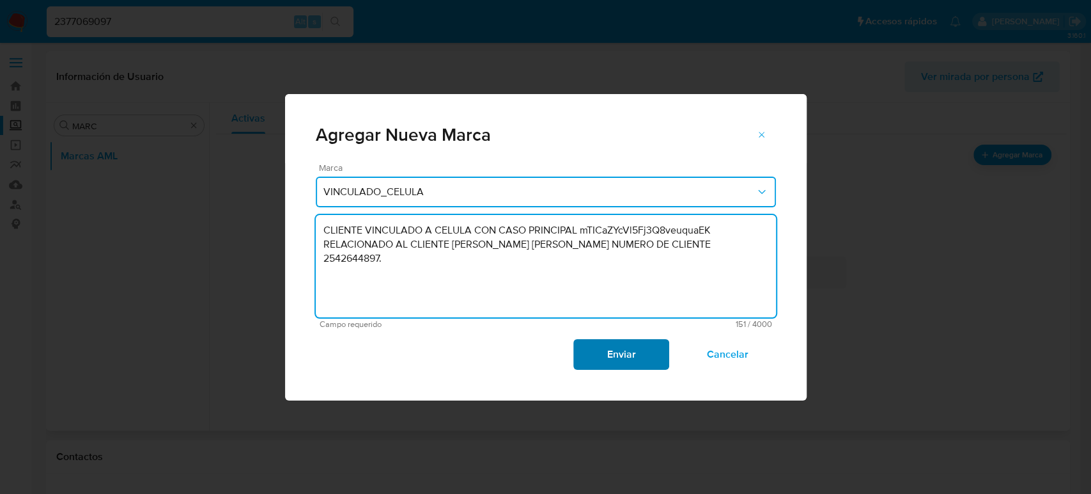
type textarea "CLIENTE VINCULADO A CELULA CON CASO PRINCIPAL mTICaZYcVl5Fj3Q8veuquaEK RELACION…"
click at [602, 362] on span "Enviar" at bounding box center [621, 354] width 63 height 28
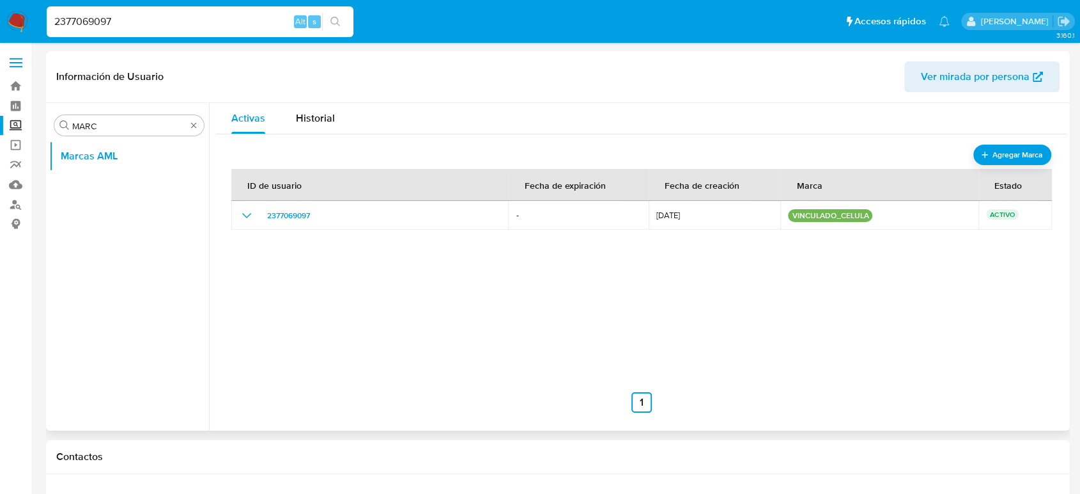
drag, startPoint x: 117, startPoint y: 24, endPoint x: 111, endPoint y: 23, distance: 6.4
click at [116, 24] on input "2377069097" at bounding box center [200, 21] width 307 height 17
click at [111, 23] on input "2377069097" at bounding box center [200, 21] width 307 height 17
paste input "020597500"
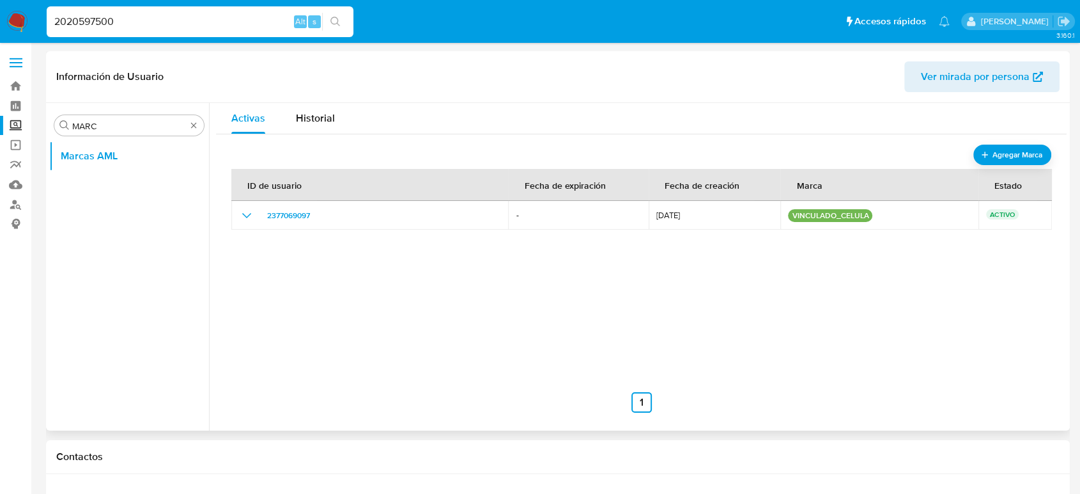
type input "2020597500"
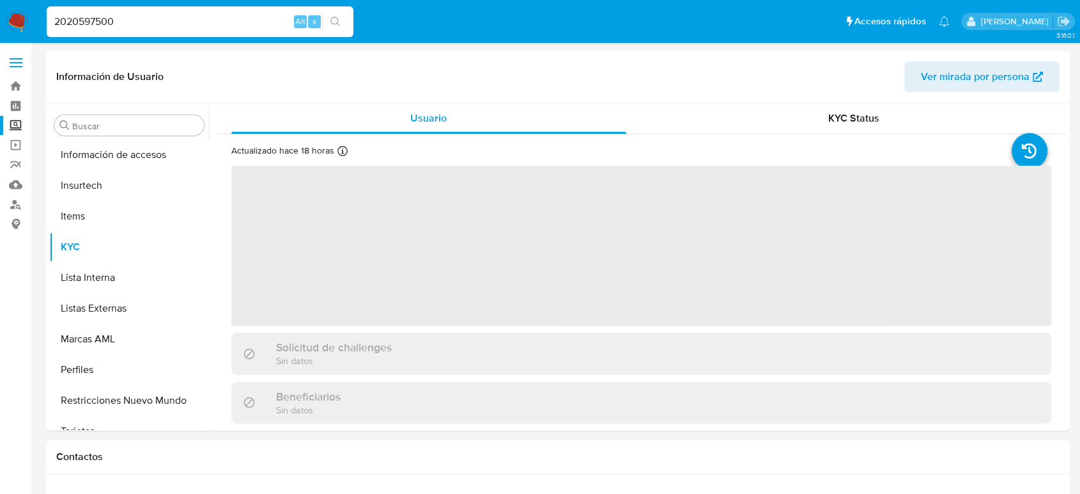
scroll to position [602, 0]
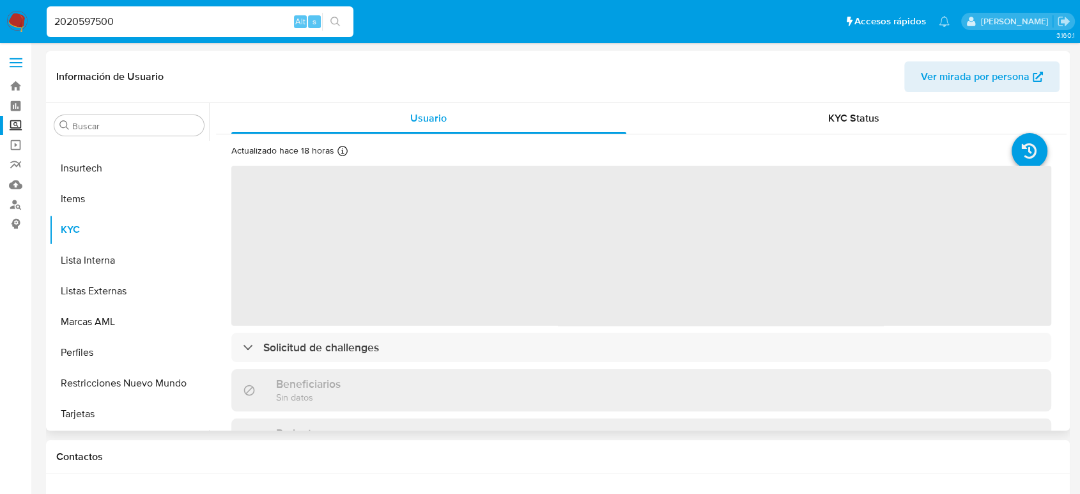
select select "10"
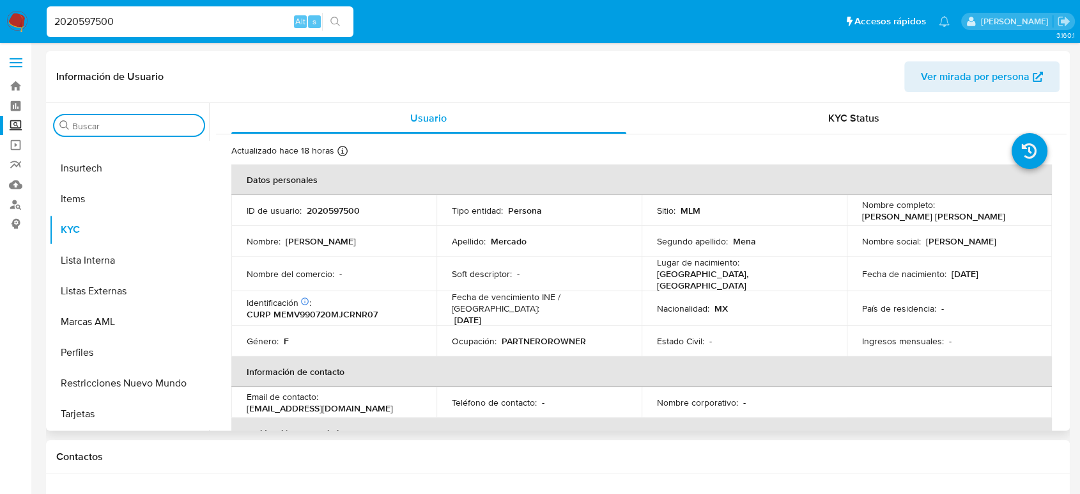
click at [119, 129] on input "Buscar" at bounding box center [135, 126] width 127 height 12
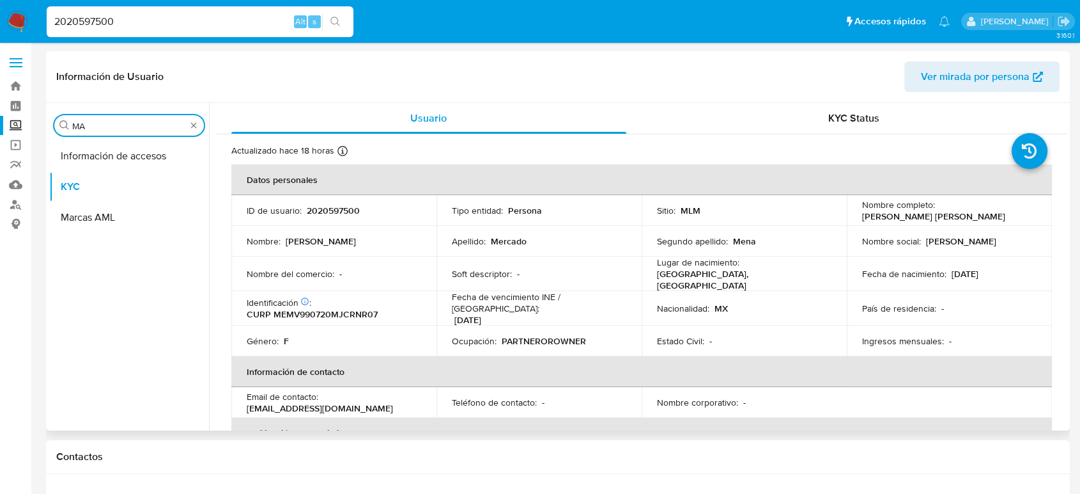
scroll to position [0, 0]
type input "MARC"
click at [111, 180] on button "Marcas AML" at bounding box center [124, 186] width 150 height 31
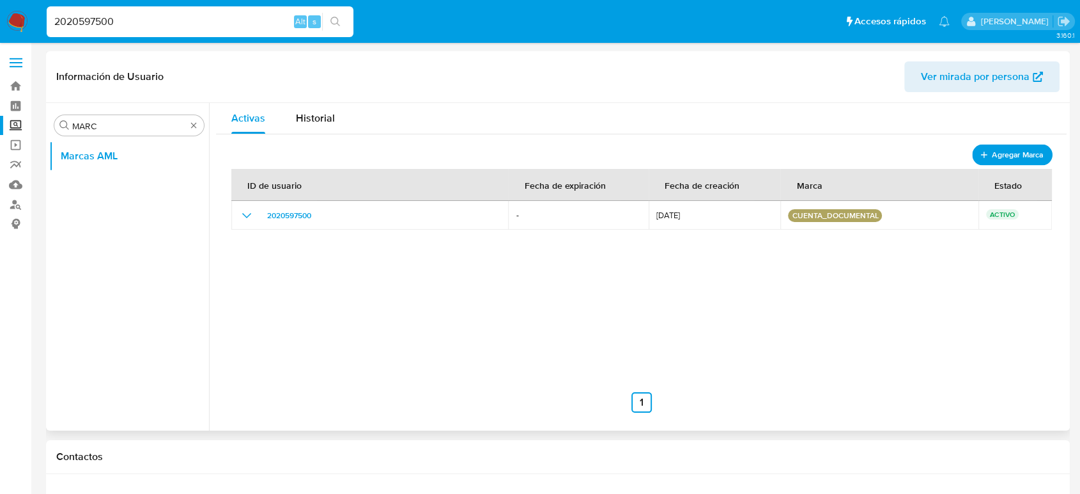
click at [982, 159] on icon "add-mark" at bounding box center [984, 155] width 10 height 10
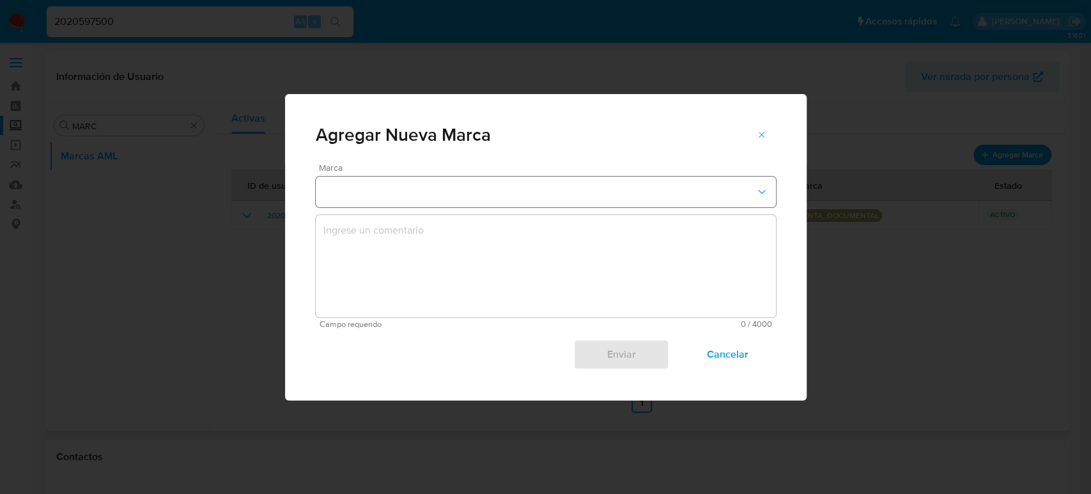
click at [430, 182] on button "marks-modal" at bounding box center [546, 191] width 460 height 31
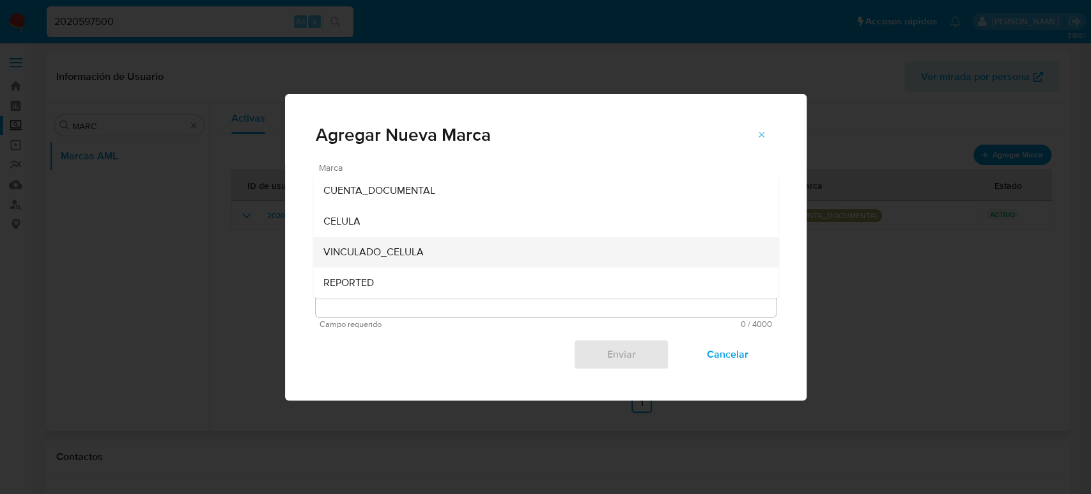
click at [439, 251] on div "VINCULADO_CELULA" at bounding box center [541, 252] width 437 height 31
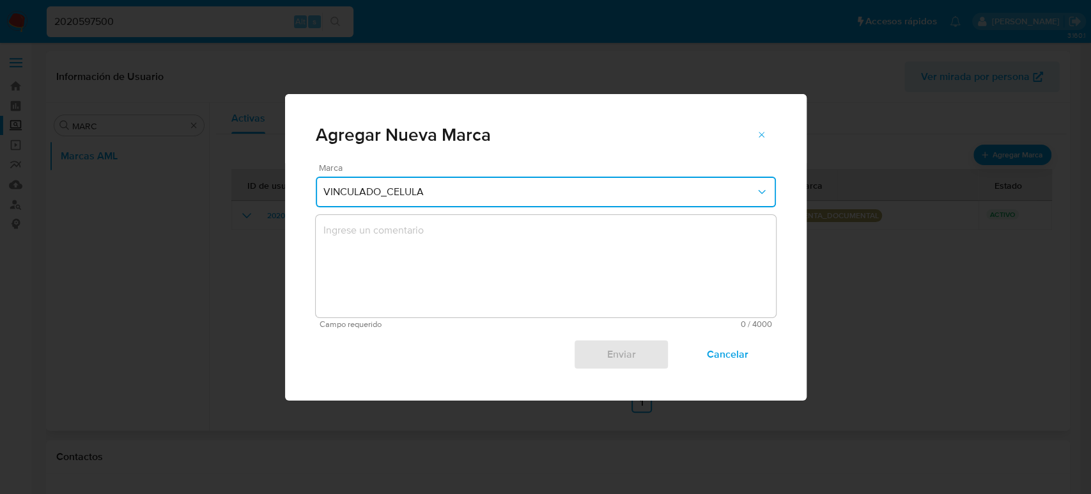
click at [491, 292] on textarea "marks-modal" at bounding box center [546, 266] width 460 height 102
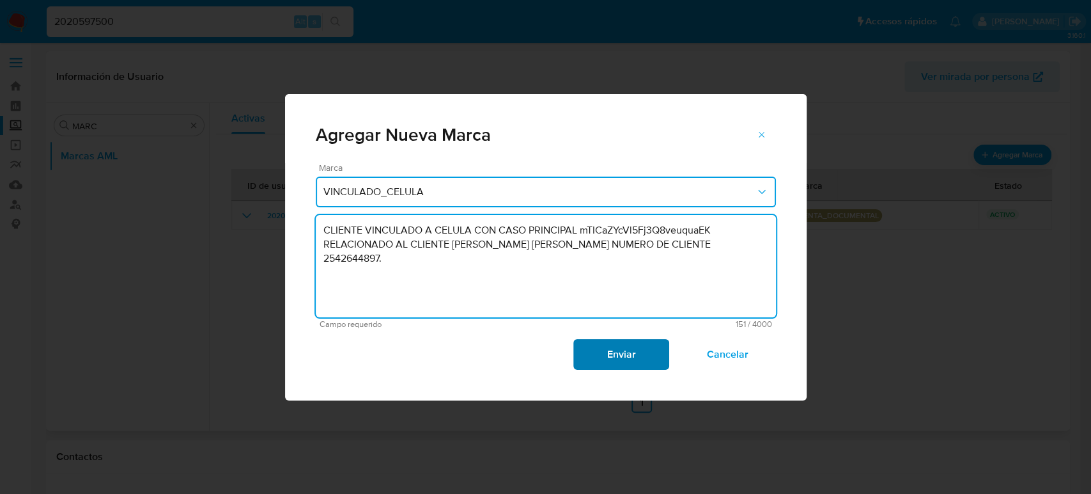
type textarea "CLIENTE VINCULADO A CELULA CON CASO PRINCIPAL mTICaZYcVl5Fj3Q8veuquaEK RELACION…"
click at [653, 346] on button "Enviar" at bounding box center [621, 354] width 96 height 31
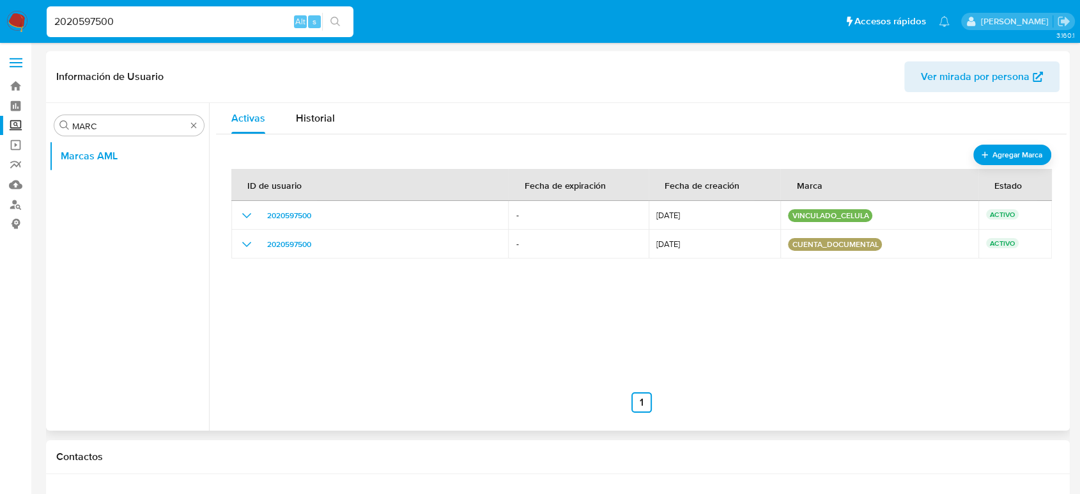
click at [15, 70] on label at bounding box center [16, 62] width 32 height 27
click at [0, 0] on input "checkbox" at bounding box center [0, 0] width 0 height 0
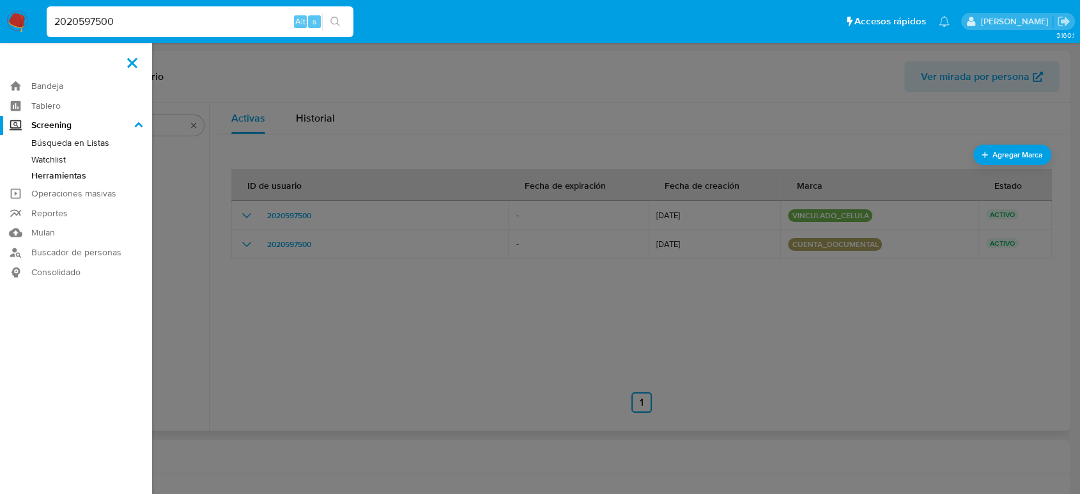
click at [73, 171] on link "Herramientas" at bounding box center [76, 176] width 152 height 16
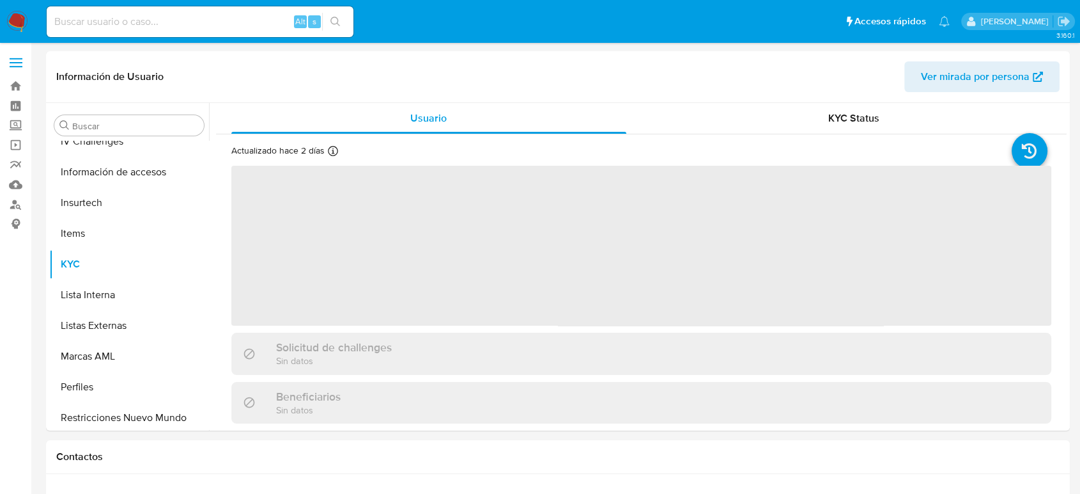
scroll to position [602, 0]
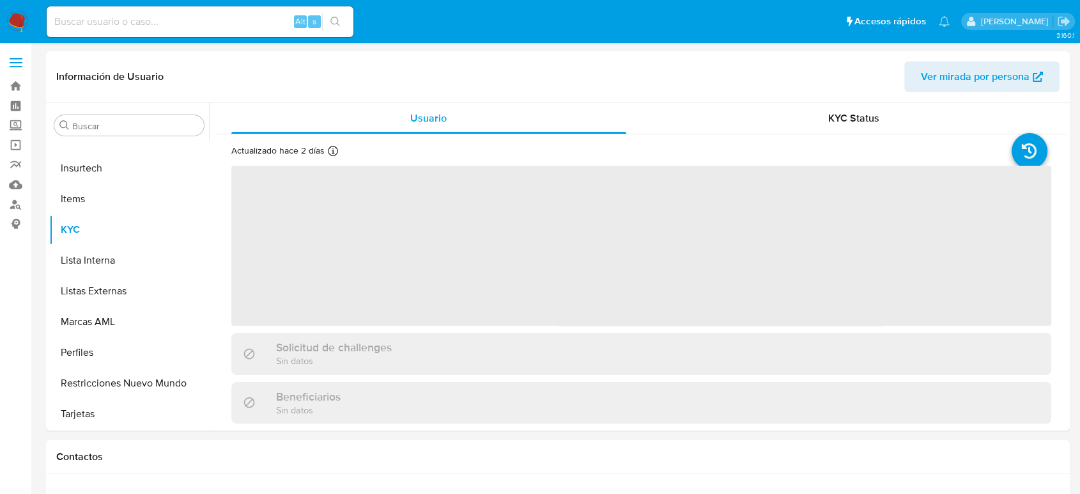
select select "10"
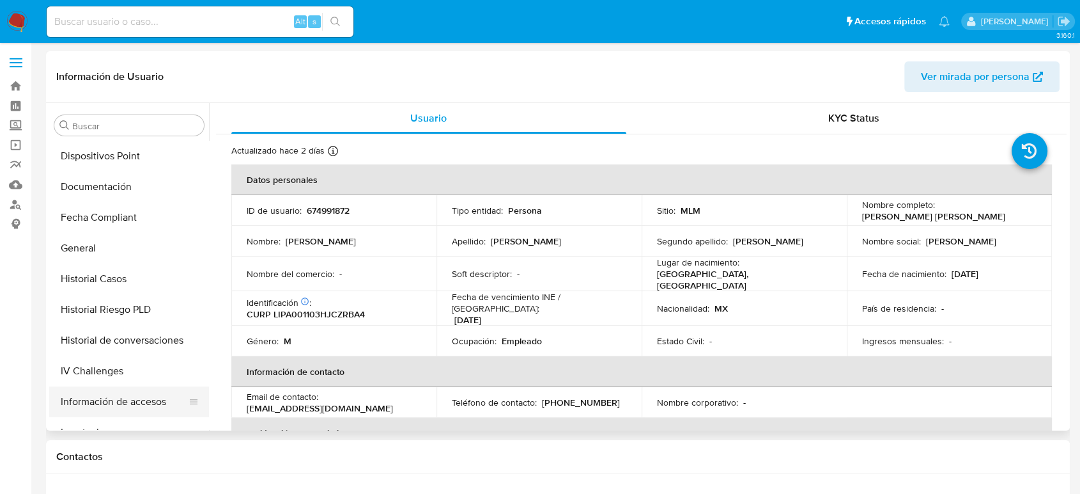
scroll to position [426, 0]
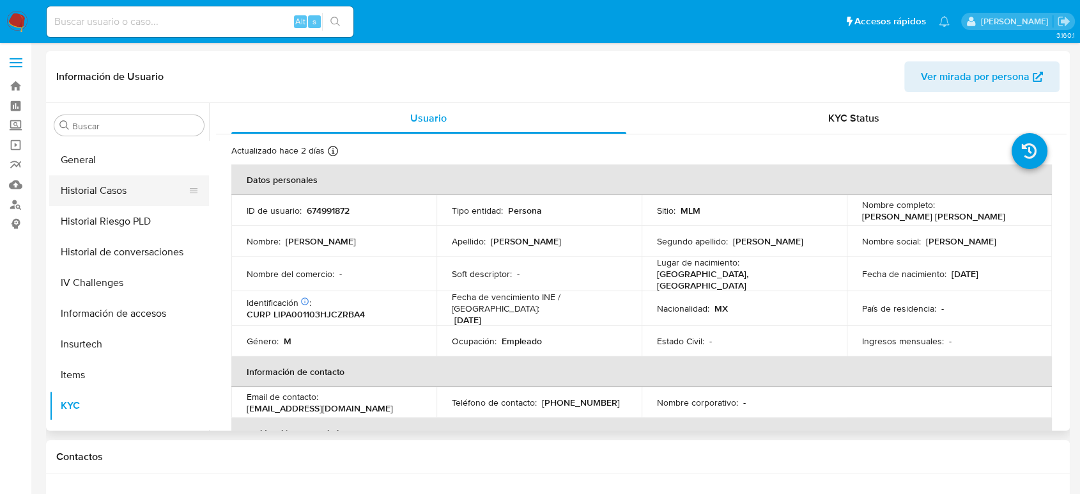
click at [127, 200] on button "Historial Casos" at bounding box center [124, 190] width 150 height 31
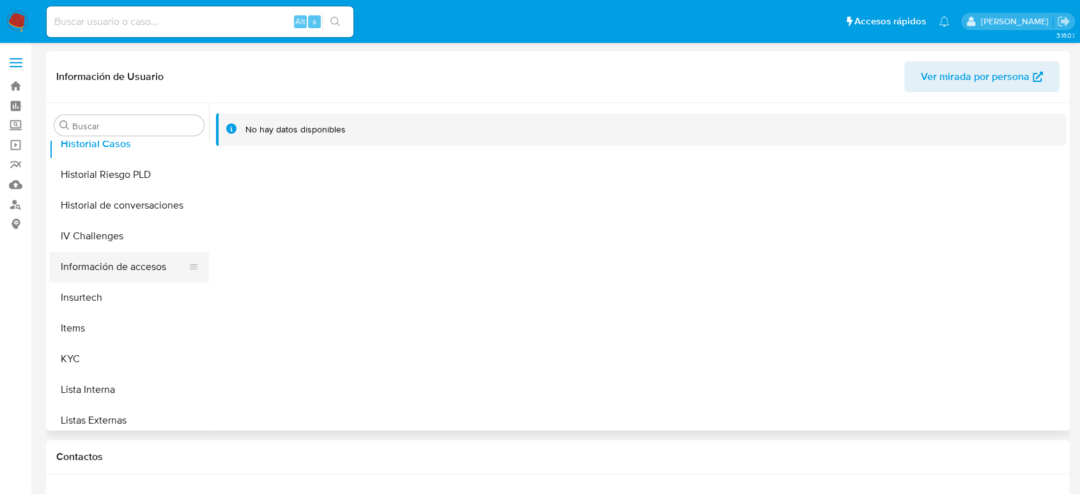
scroll to position [497, 0]
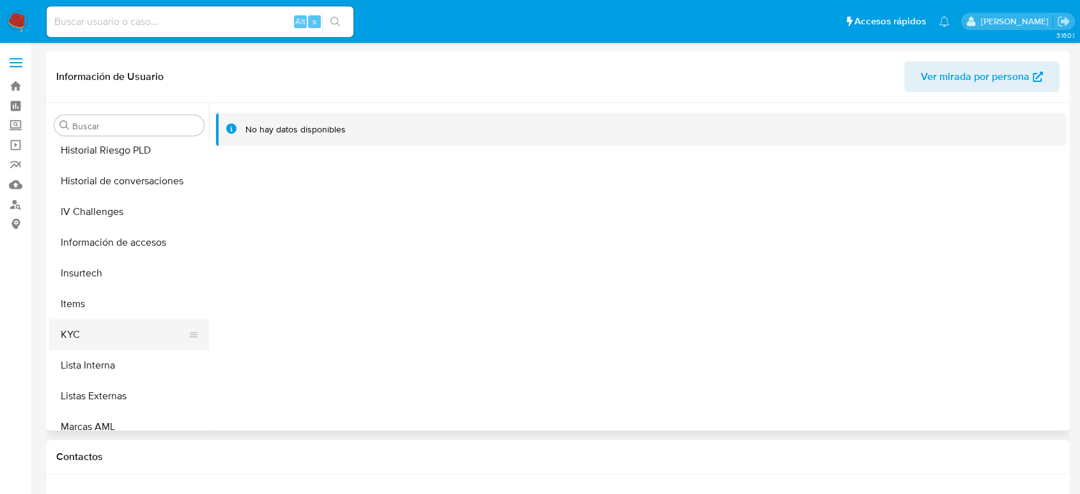
click at [100, 325] on button "KYC" at bounding box center [124, 334] width 150 height 31
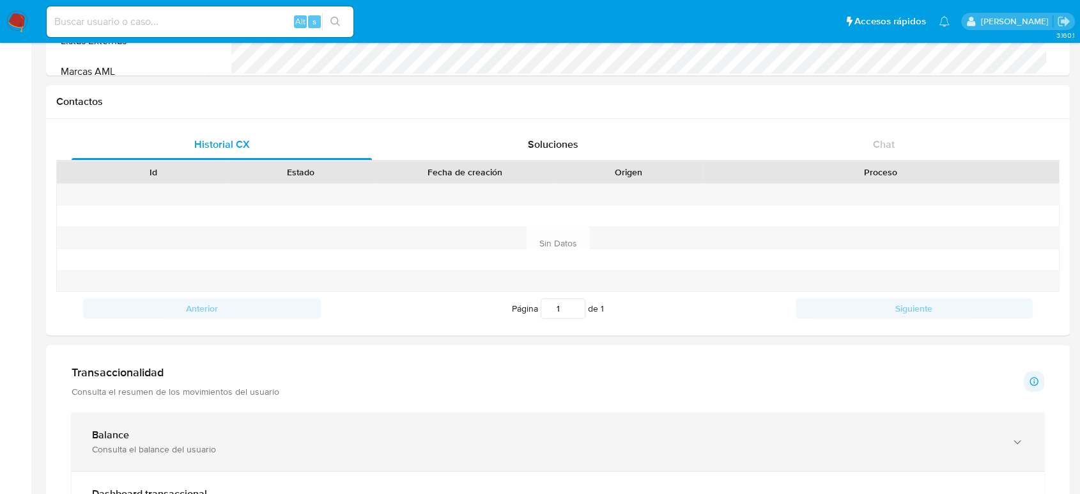
scroll to position [639, 0]
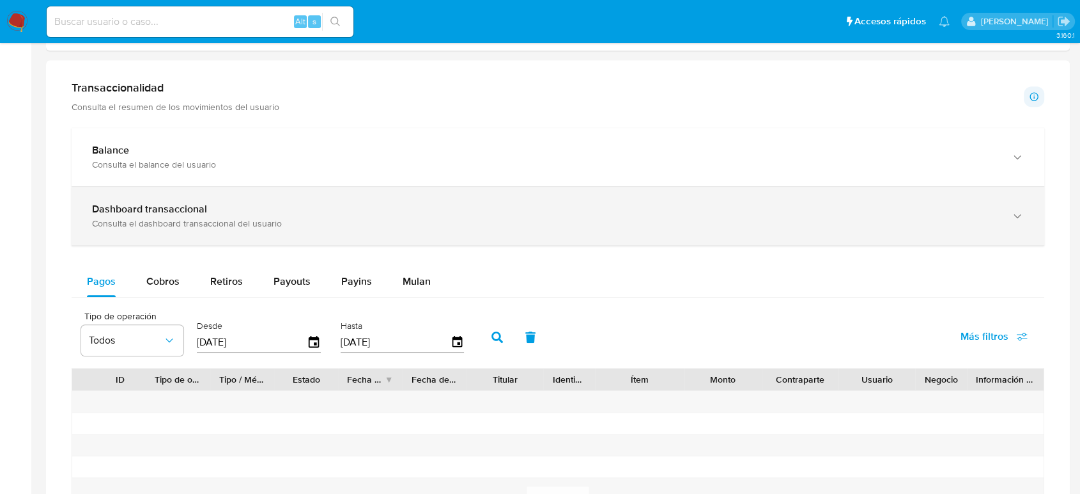
click at [349, 216] on div "Dashboard transaccional Consulta el dashboard transaccional del usuario" at bounding box center [545, 216] width 907 height 26
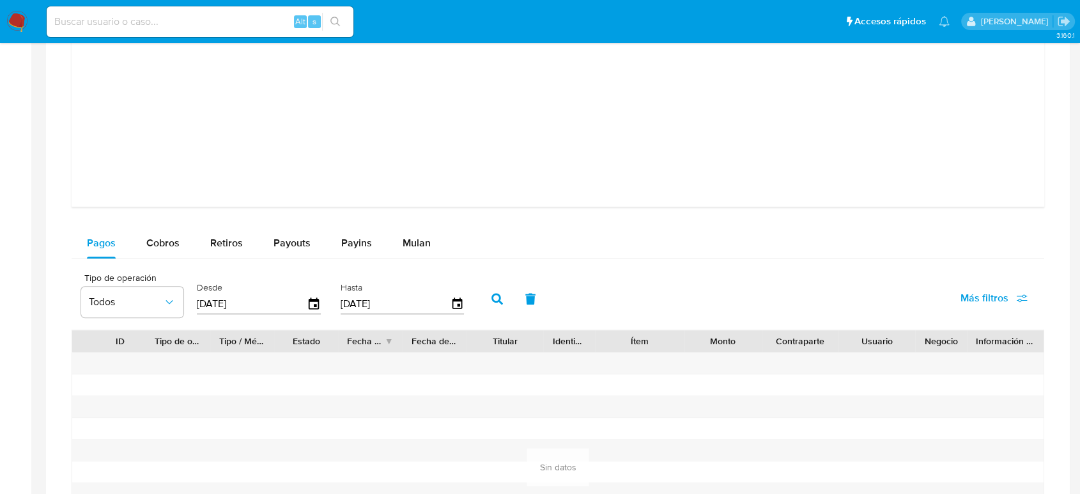
scroll to position [1350, 0]
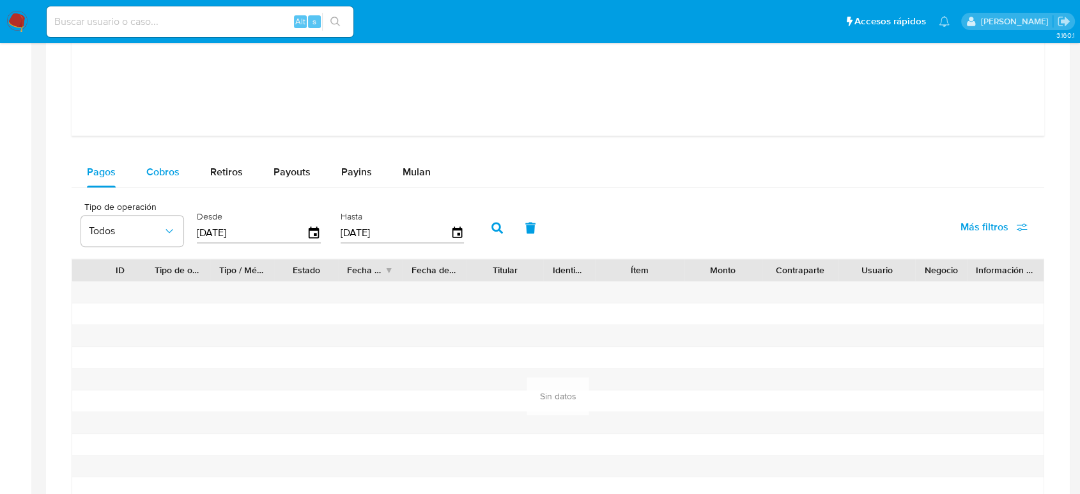
click at [166, 172] on span "Cobros" at bounding box center [162, 171] width 33 height 15
select select "10"
click at [109, 162] on div "Pagos" at bounding box center [101, 172] width 29 height 31
click at [223, 168] on span "Retiros" at bounding box center [226, 171] width 33 height 15
select select "10"
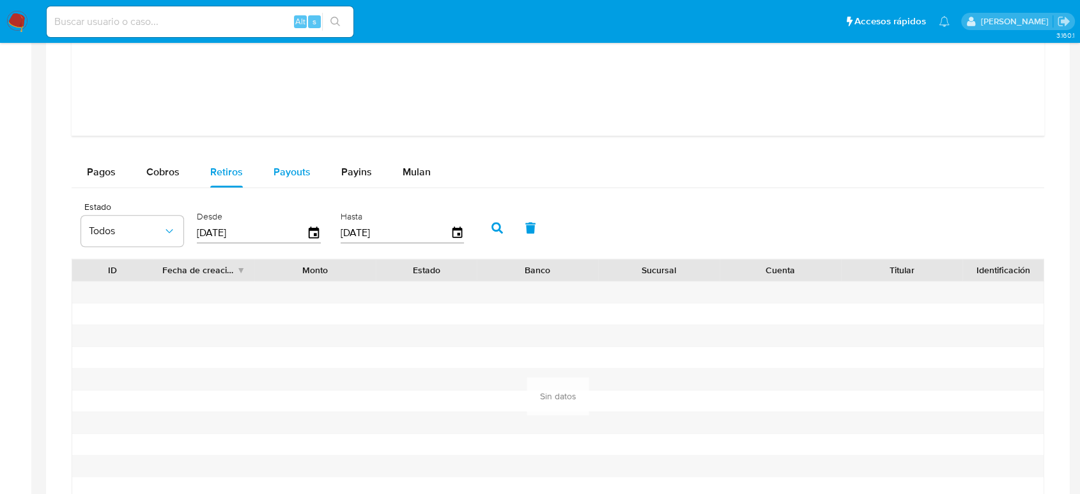
click at [290, 166] on span "Payouts" at bounding box center [292, 171] width 37 height 15
select select "10"
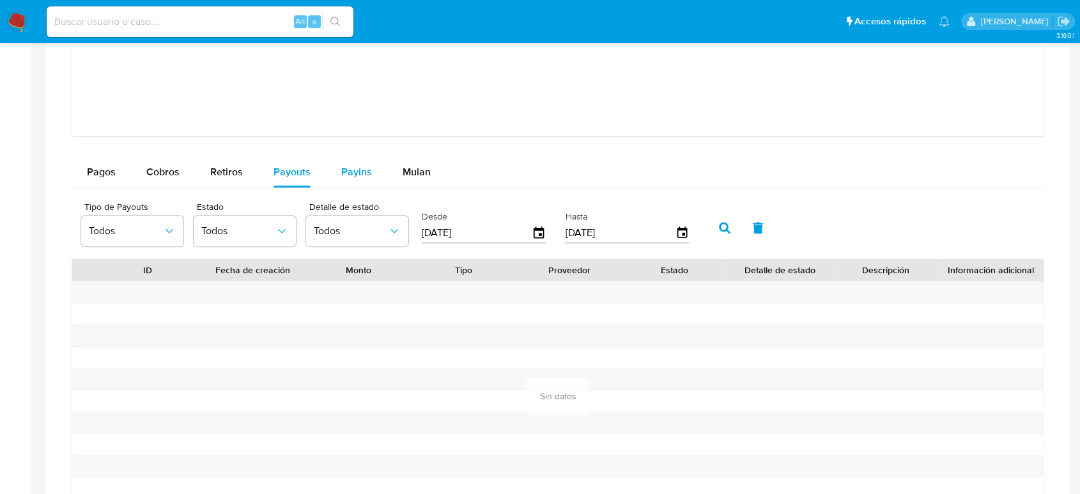
click at [335, 173] on button "Payins" at bounding box center [356, 172] width 61 height 31
select select "10"
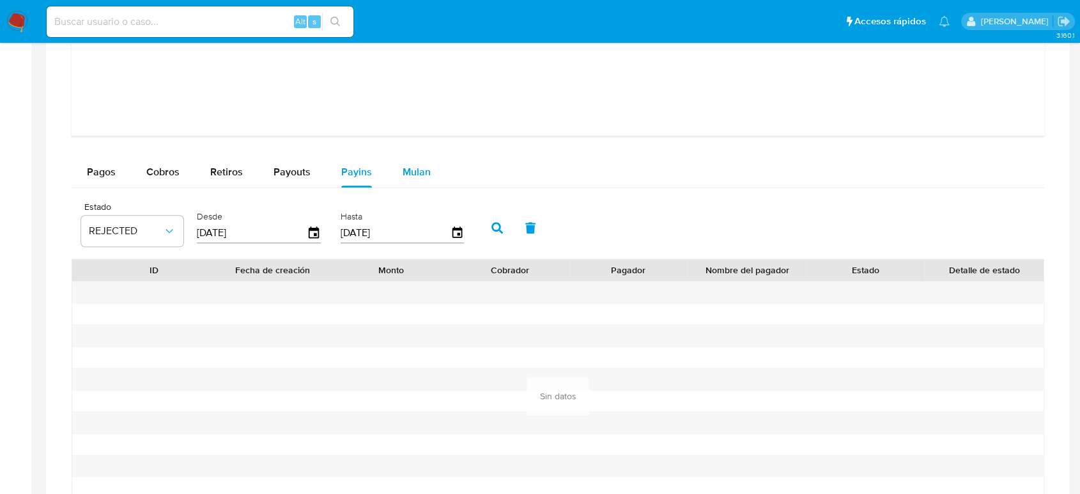
click at [422, 171] on span "Mulan" at bounding box center [417, 171] width 28 height 15
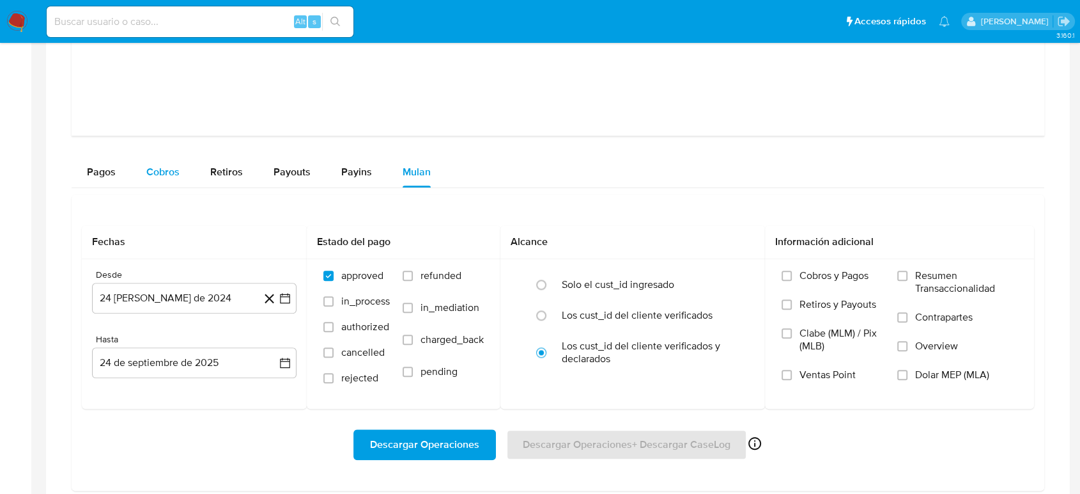
click at [189, 175] on button "Cobros" at bounding box center [163, 172] width 64 height 31
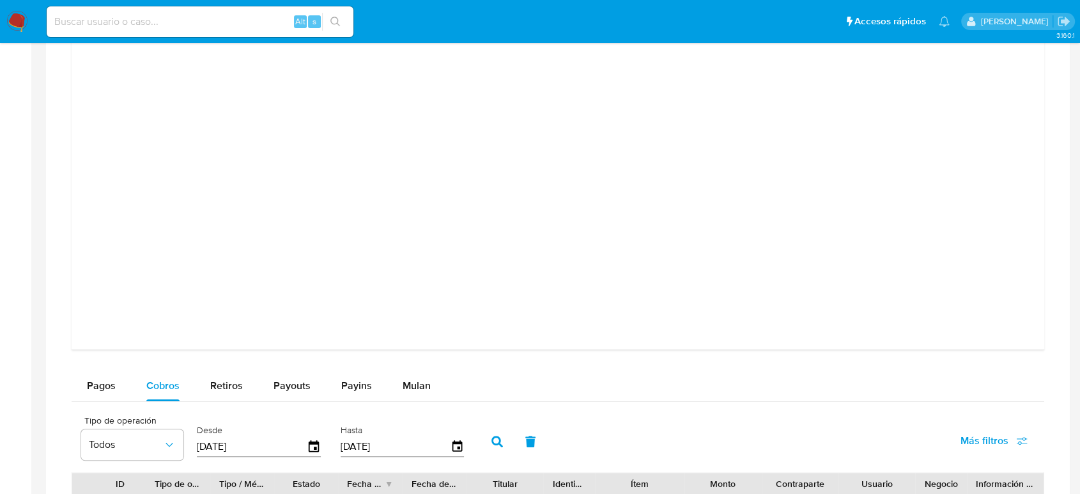
scroll to position [1279, 0]
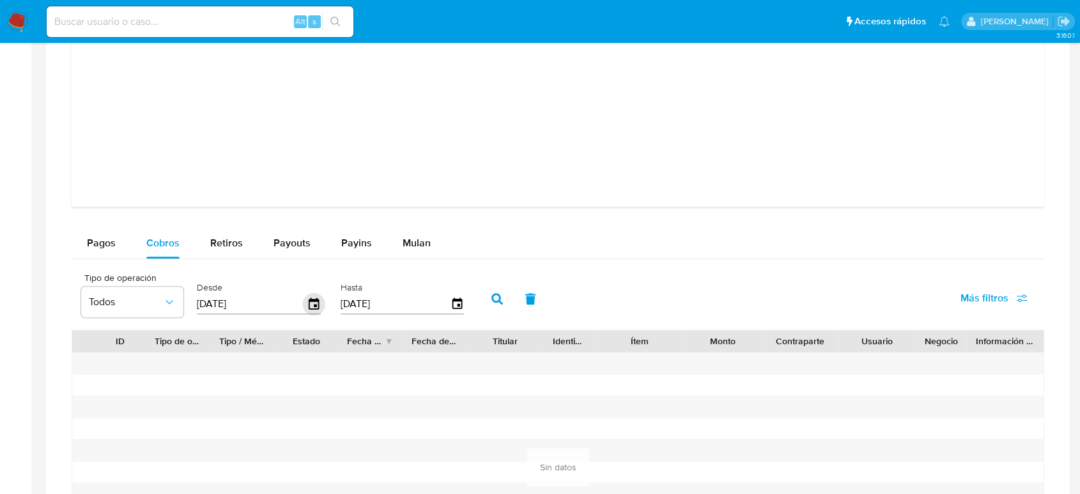
click at [311, 306] on icon "button" at bounding box center [314, 304] width 22 height 22
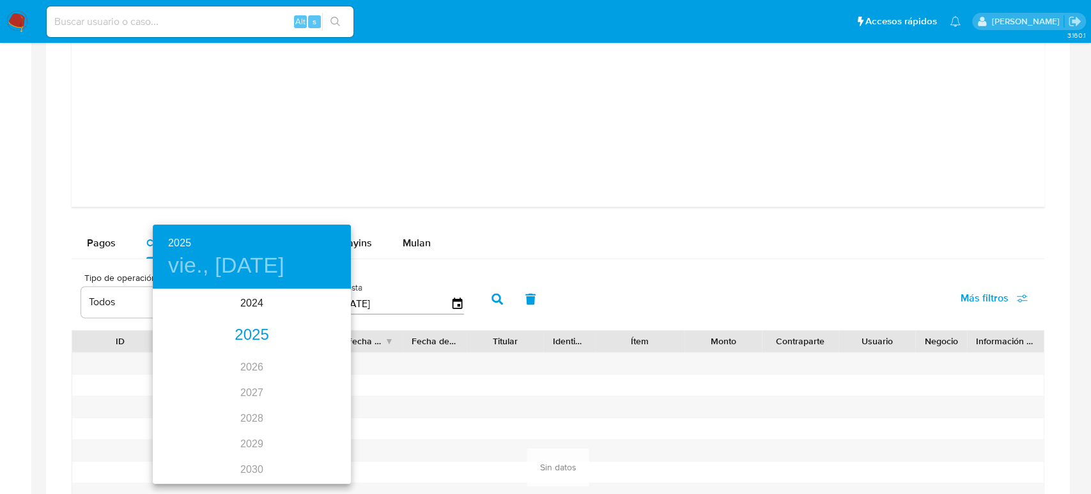
click at [235, 335] on div "2025" at bounding box center [252, 335] width 198 height 26
click at [312, 316] on div "mar." at bounding box center [318, 314] width 66 height 48
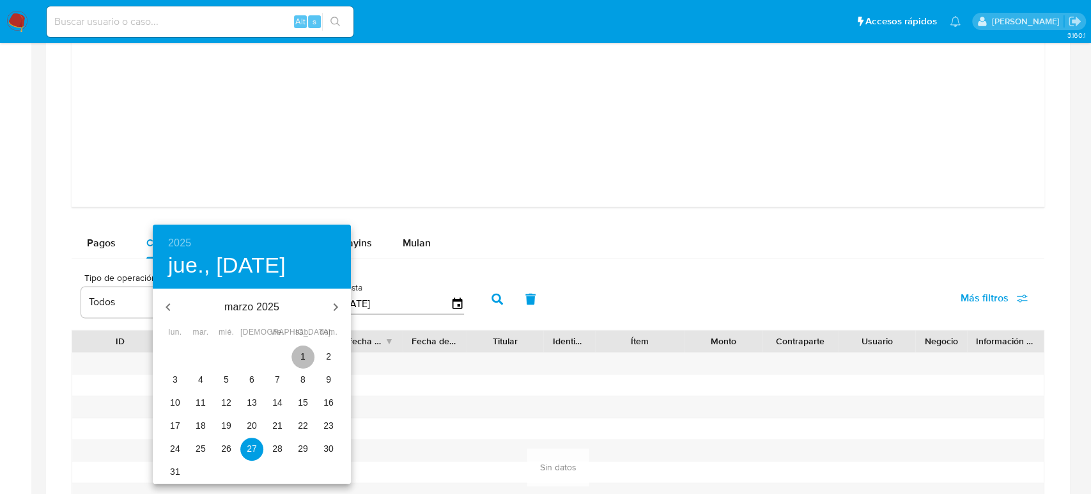
click at [307, 357] on span "1" at bounding box center [303, 356] width 23 height 13
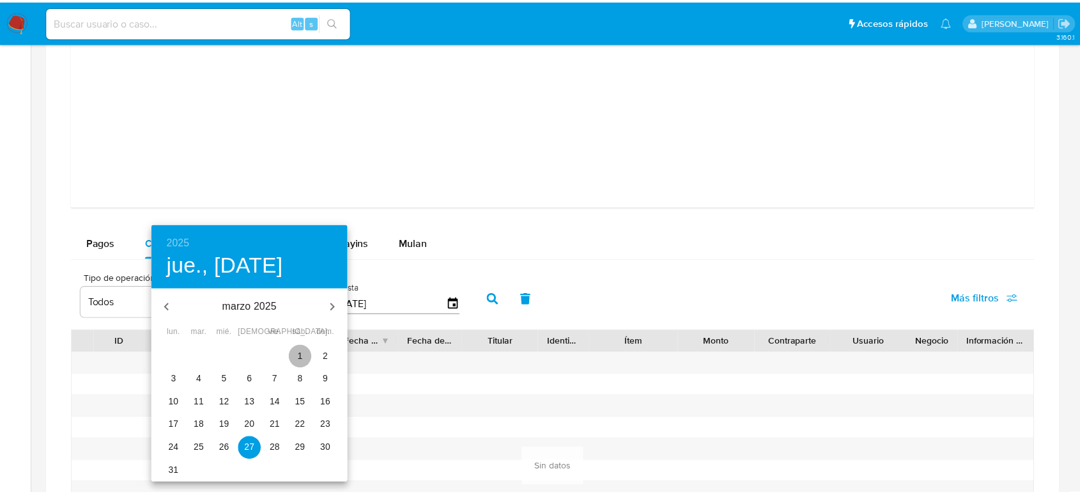
type input "01/03/2025"
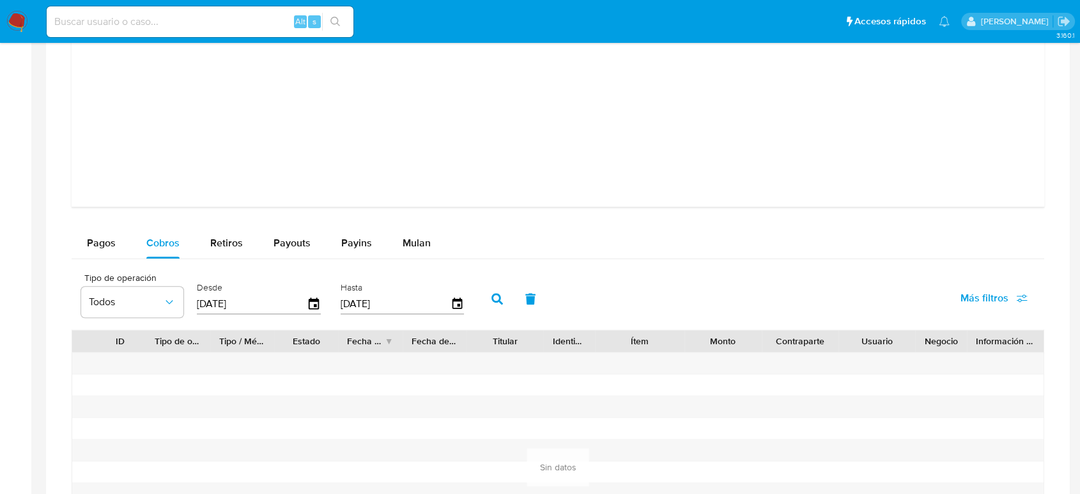
click at [504, 299] on button "button" at bounding box center [497, 298] width 33 height 31
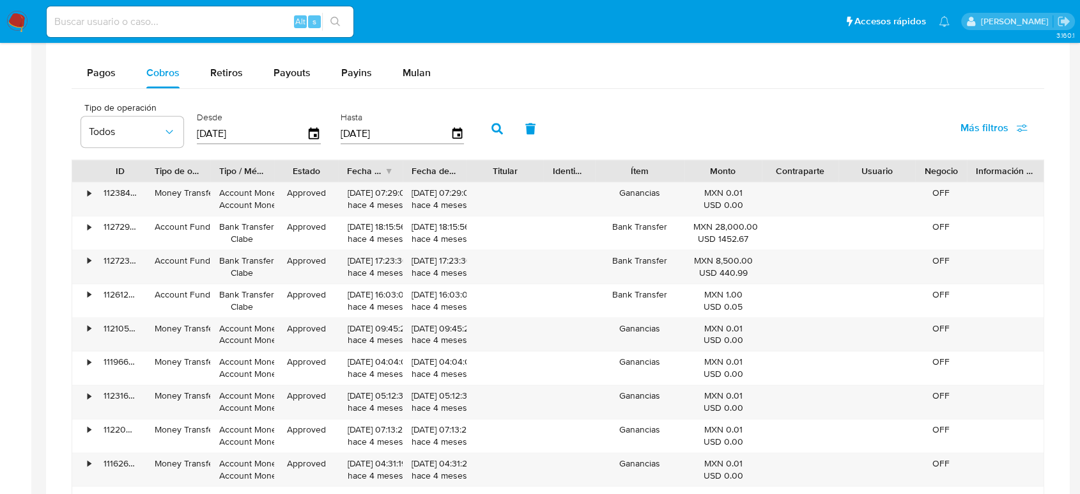
scroll to position [1563, 0]
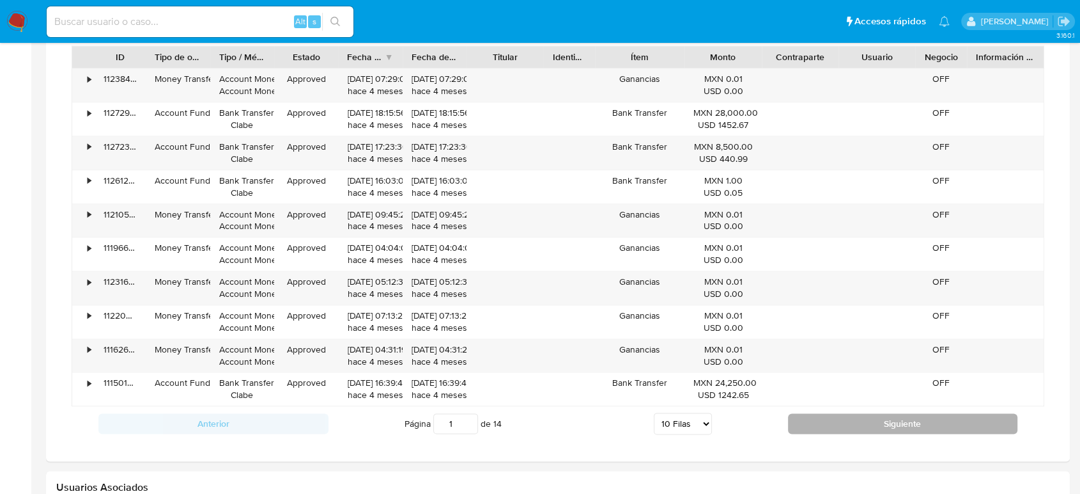
click at [877, 422] on button "Siguiente" at bounding box center [903, 423] width 230 height 20
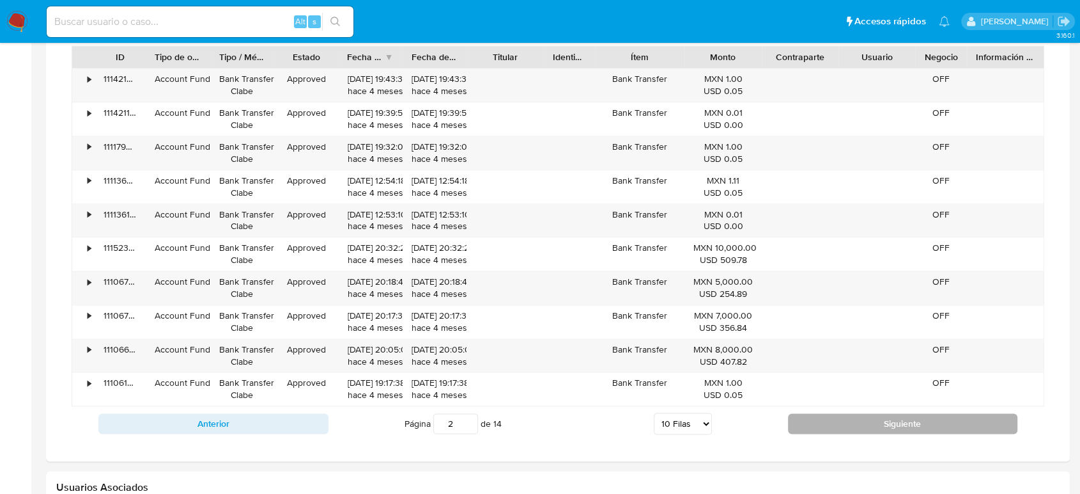
click at [871, 423] on button "Siguiente" at bounding box center [903, 423] width 230 height 20
click at [875, 428] on button "Siguiente" at bounding box center [903, 423] width 230 height 20
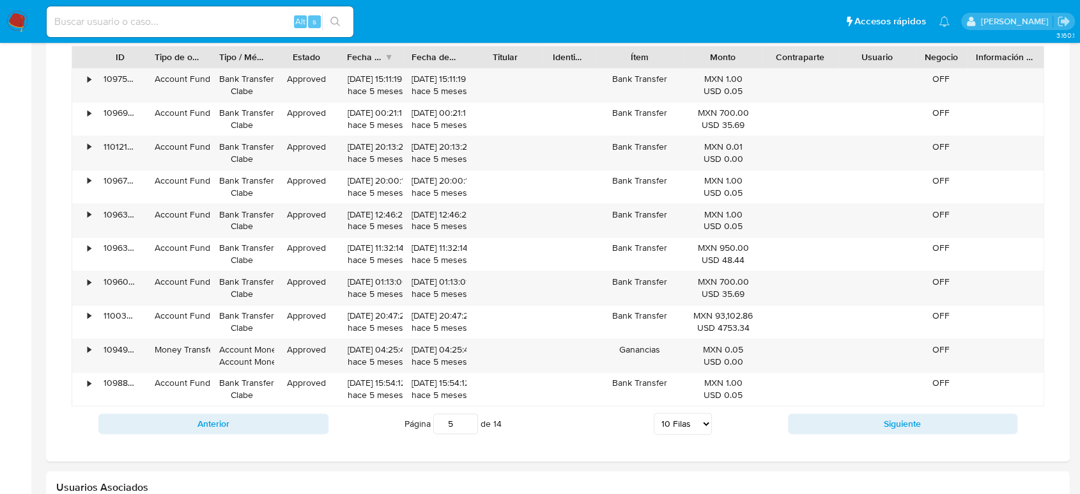
click at [875, 429] on button "Siguiente" at bounding box center [903, 423] width 230 height 20
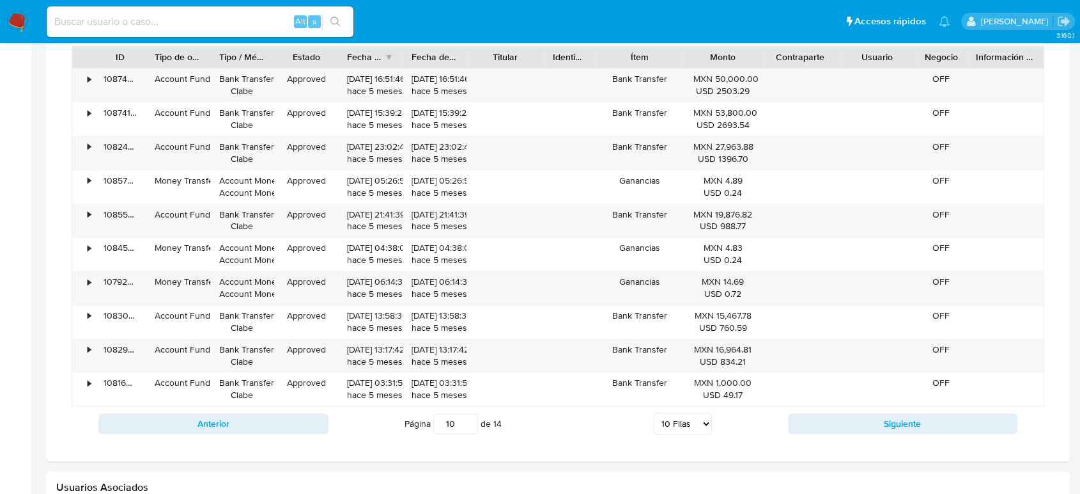
click at [875, 429] on button "Siguiente" at bounding box center [903, 423] width 230 height 20
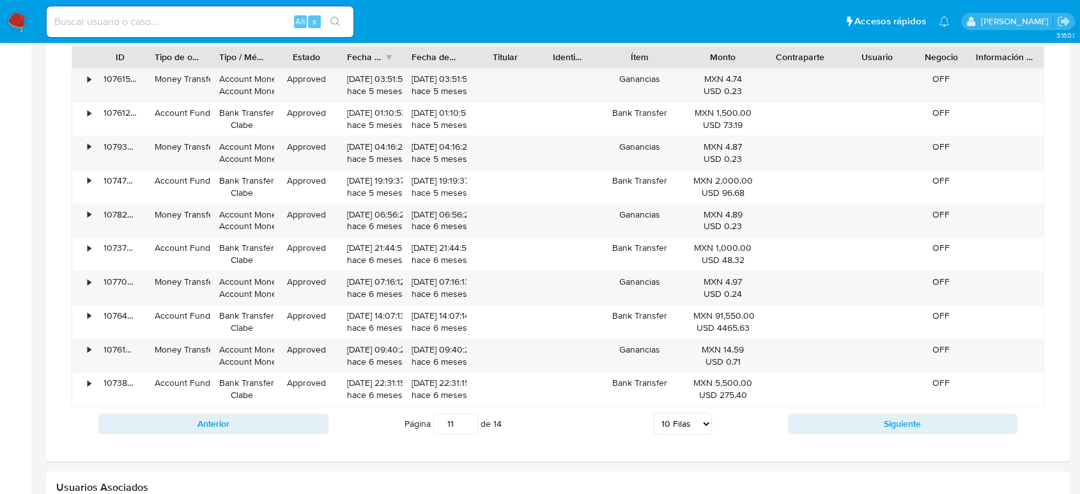
click at [854, 425] on button "Siguiente" at bounding box center [903, 423] width 230 height 20
type input "12"
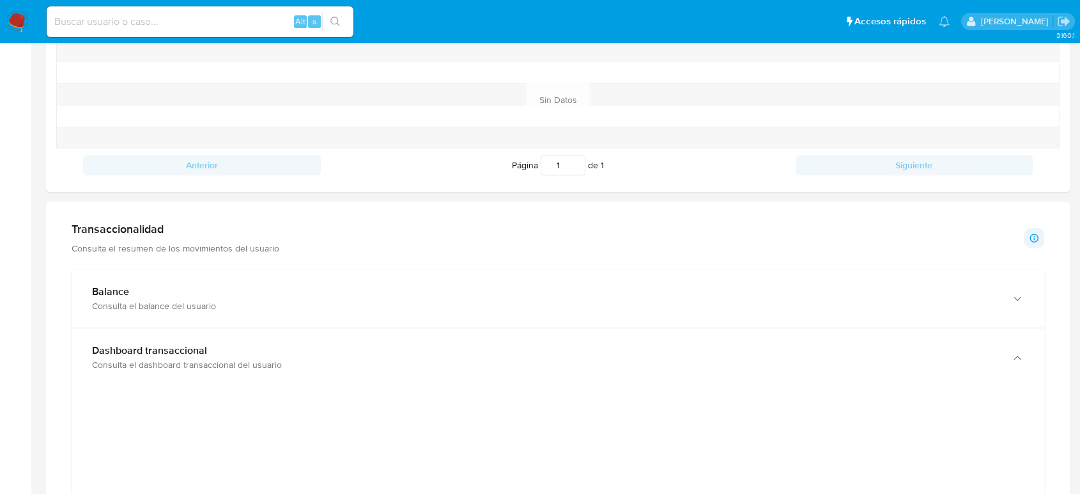
scroll to position [639, 0]
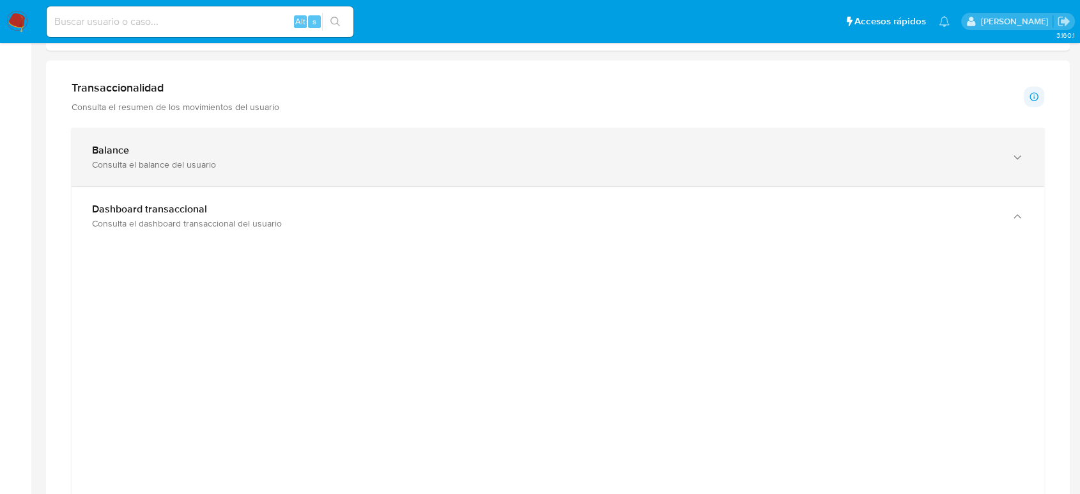
click at [187, 159] on div "Consulta el balance del usuario" at bounding box center [545, 165] width 907 height 12
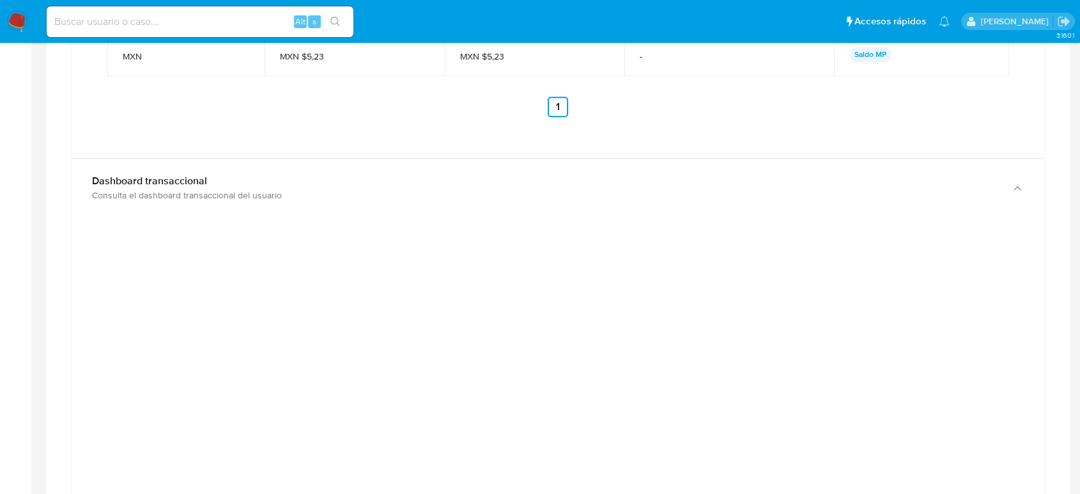
scroll to position [1207, 0]
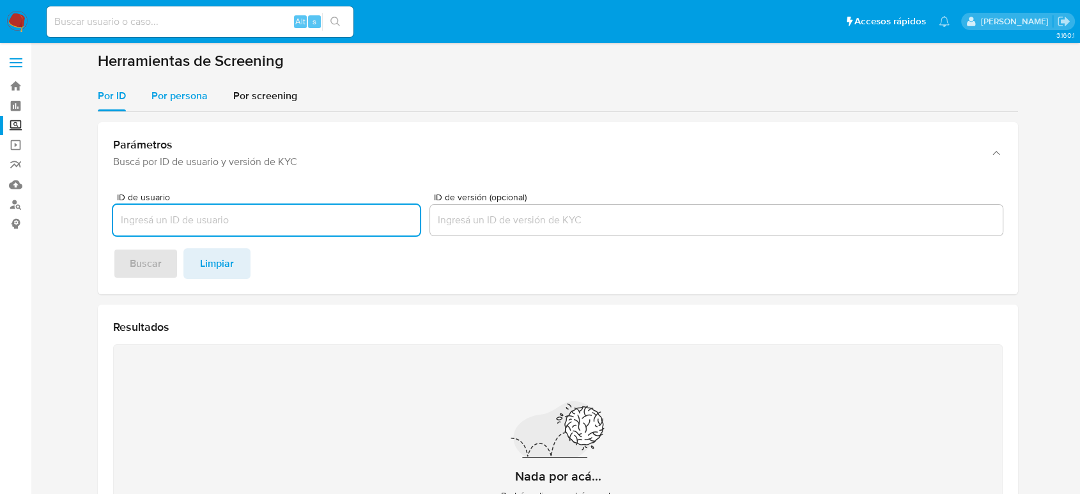
click at [180, 105] on div "Por persona" at bounding box center [180, 96] width 56 height 31
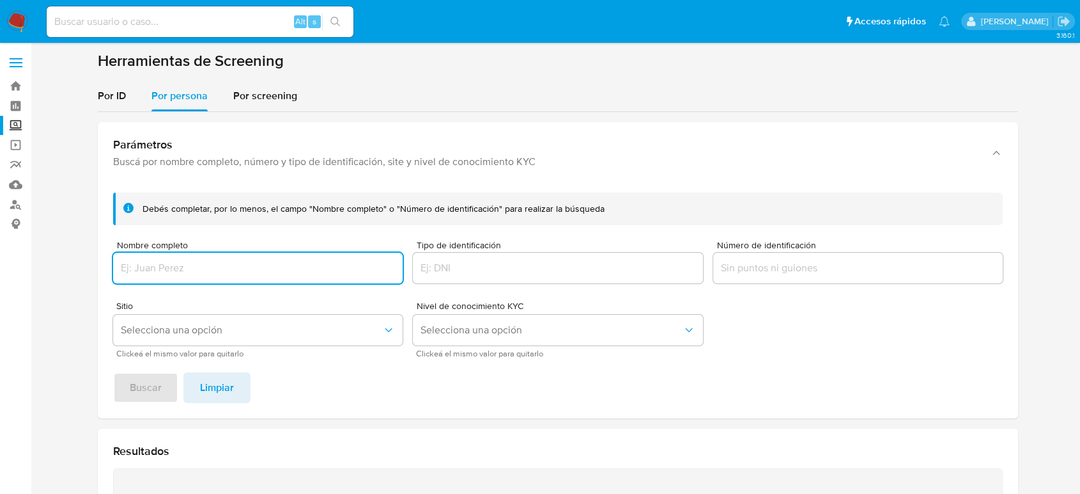
click at [220, 261] on input "Nombre completo" at bounding box center [258, 268] width 290 height 17
type input "[PERSON_NAME] [PERSON_NAME]"
click at [113, 372] on button "Buscar" at bounding box center [145, 387] width 65 height 31
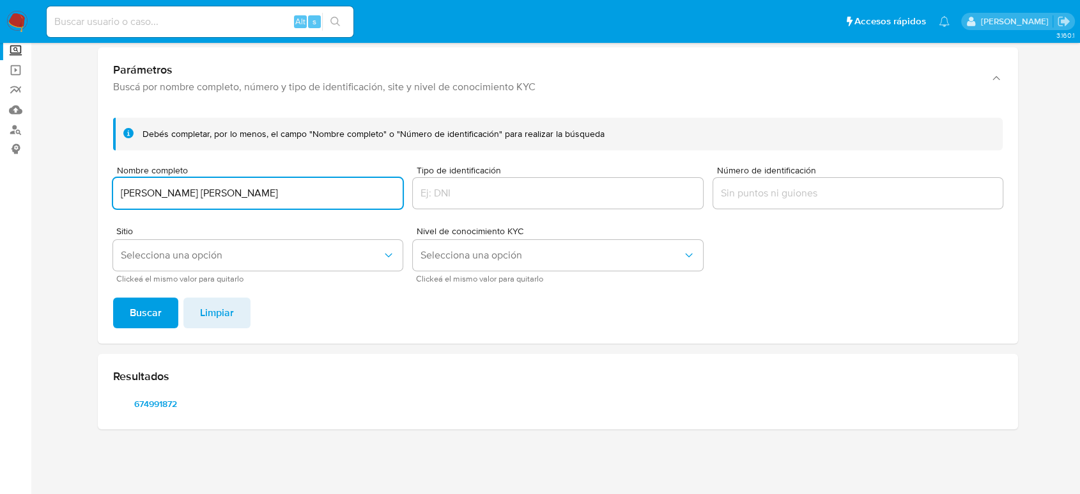
scroll to position [74, 0]
click at [157, 399] on span "674991872" at bounding box center [155, 404] width 66 height 18
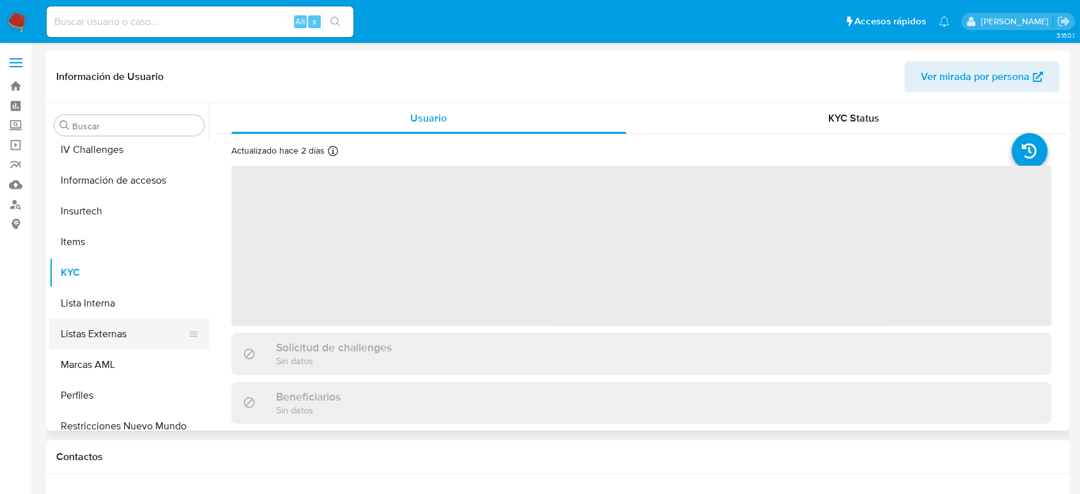
scroll to position [602, 0]
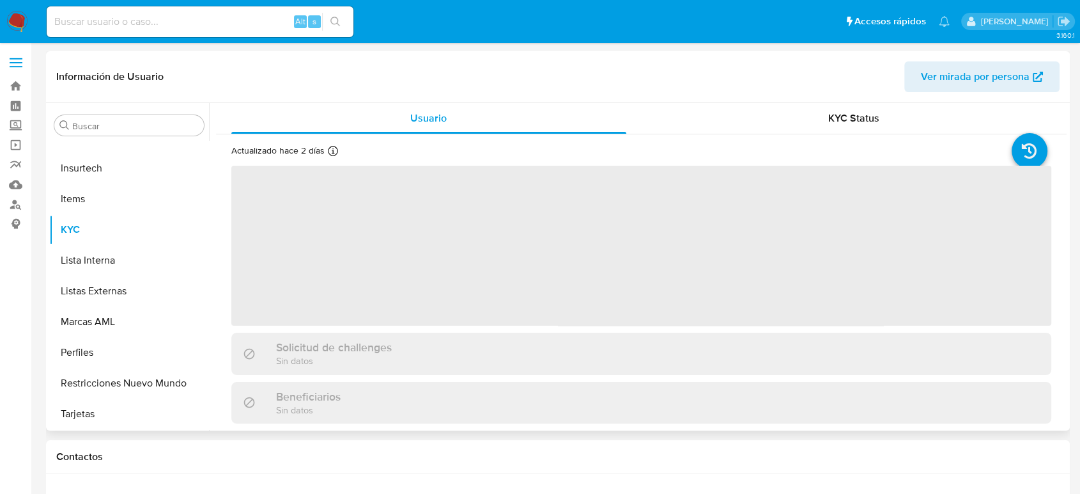
select select "10"
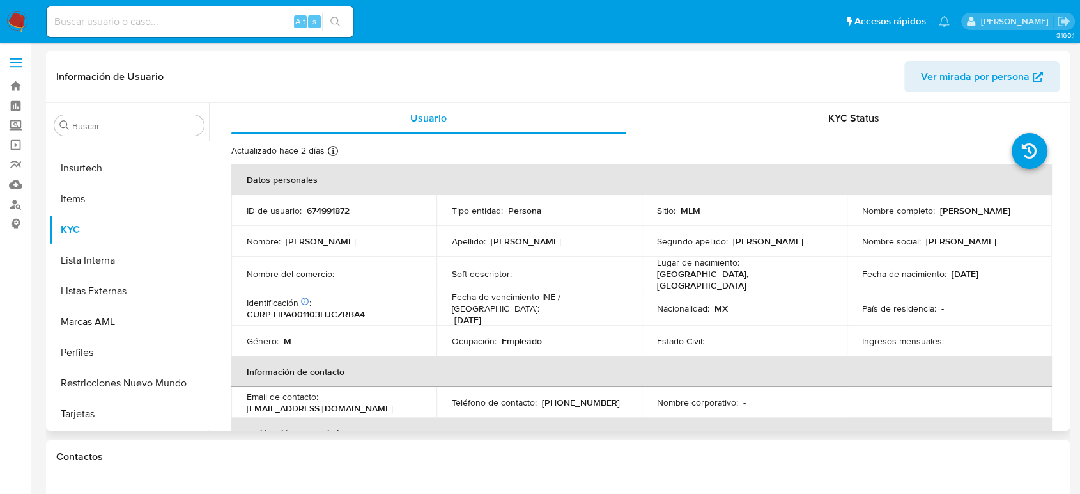
click at [317, 206] on p "674991872" at bounding box center [328, 211] width 43 height 12
copy p "674991872"
click at [106, 125] on input "Buscar" at bounding box center [135, 126] width 127 height 12
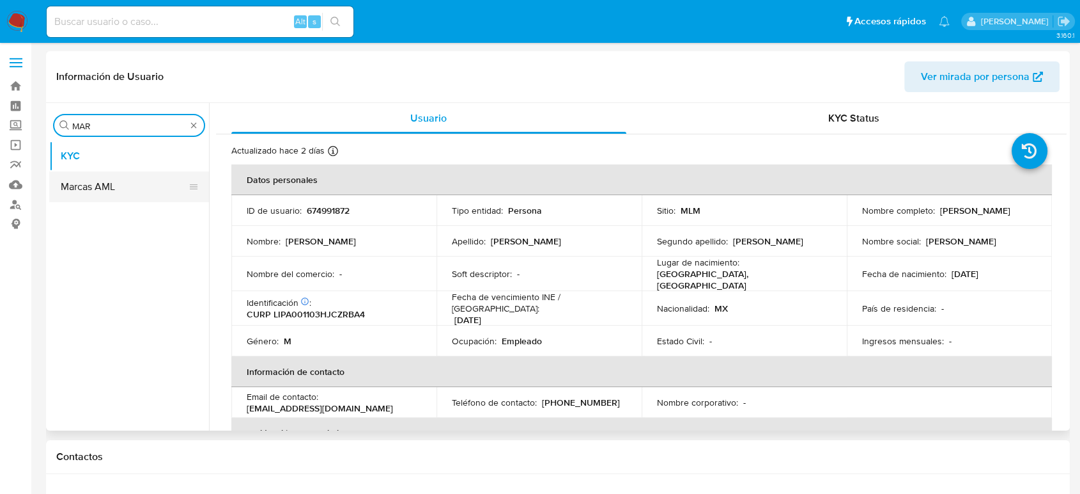
type input "MAR"
click at [97, 188] on button "Marcas AML" at bounding box center [124, 186] width 150 height 31
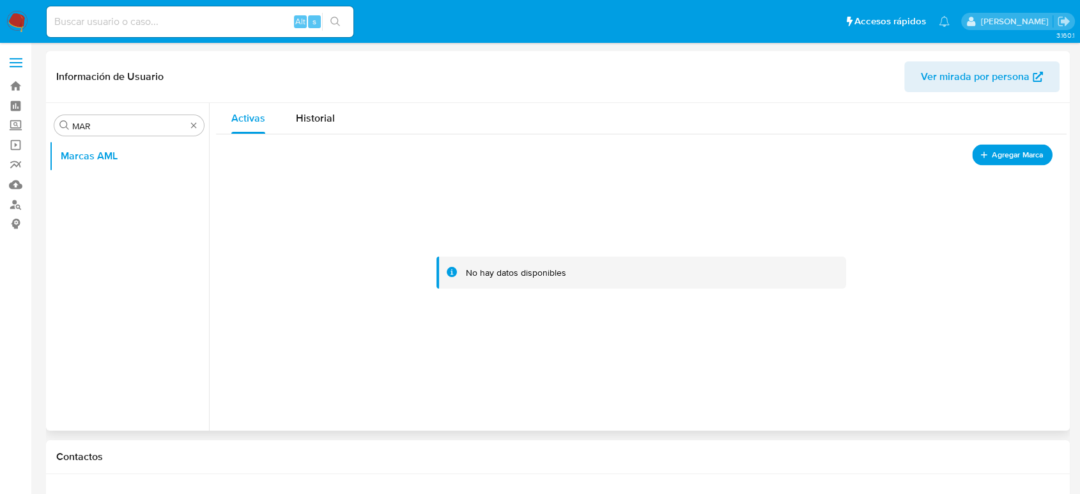
click at [1028, 154] on span "Agregar Marca" at bounding box center [1017, 155] width 51 height 16
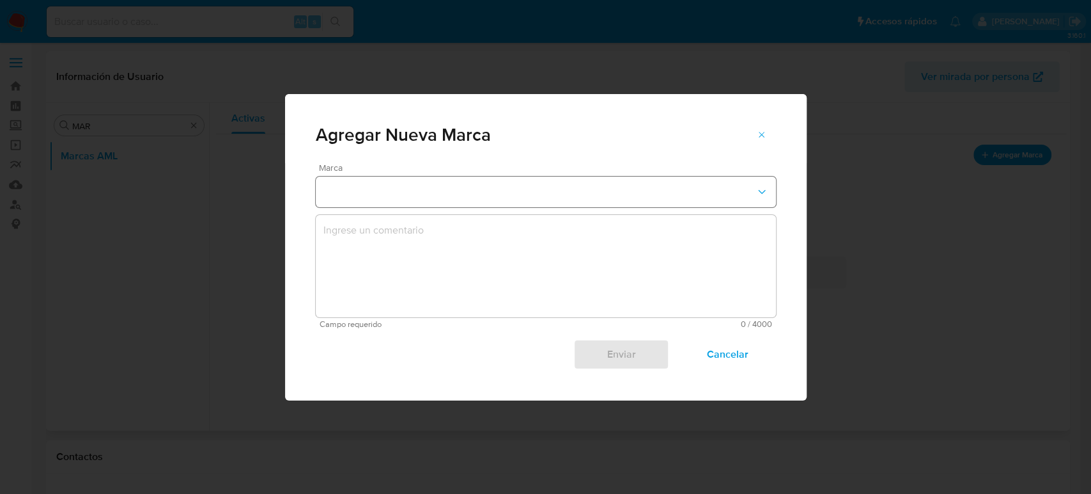
click at [645, 197] on button "marks-modal" at bounding box center [546, 191] width 460 height 31
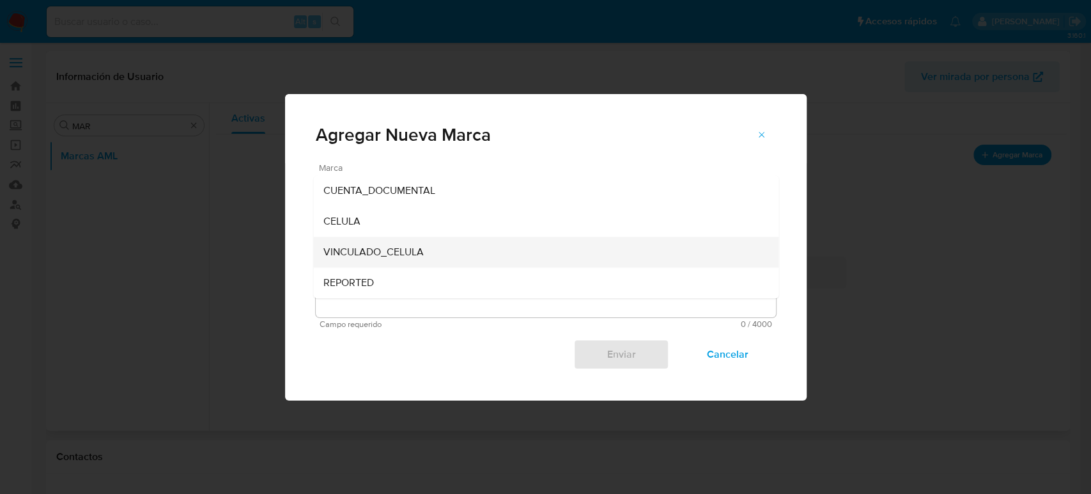
click at [563, 251] on div "VINCULADO_CELULA" at bounding box center [541, 252] width 437 height 31
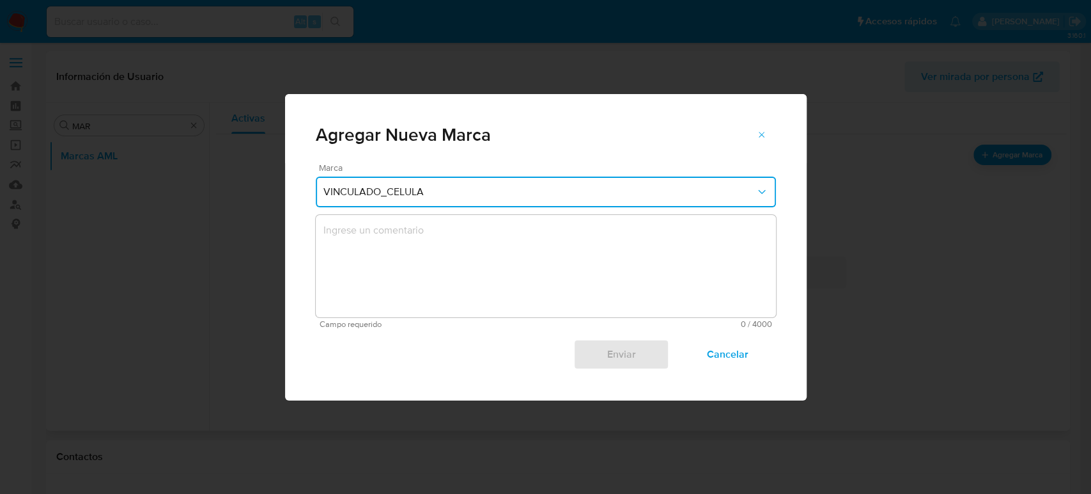
click at [469, 233] on textarea "marks-modal" at bounding box center [546, 266] width 460 height 102
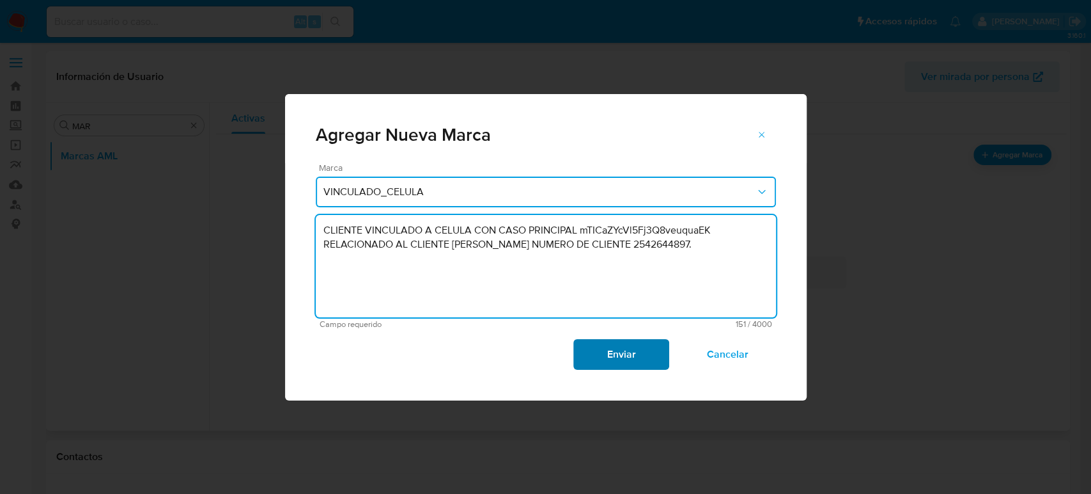
type textarea "CLIENTE VINCULADO A CELULA CON CASO PRINCIPAL mTICaZYcVl5Fj3Q8veuquaEK RELACION…"
click at [611, 352] on span "Enviar" at bounding box center [621, 354] width 63 height 28
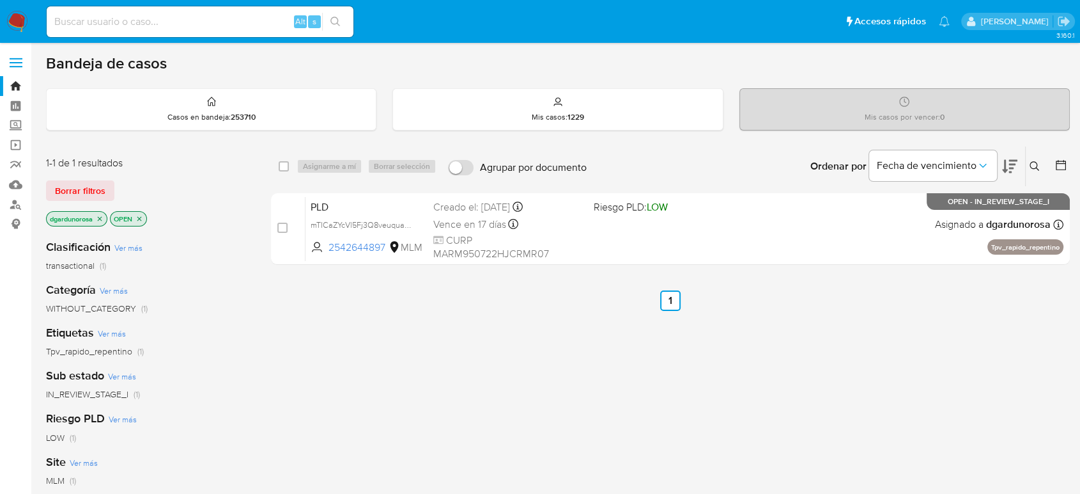
click at [485, 352] on div "select-all-cases-checkbox Asignarme a mí Borrar selección Agrupar por documento…" at bounding box center [670, 435] width 799 height 579
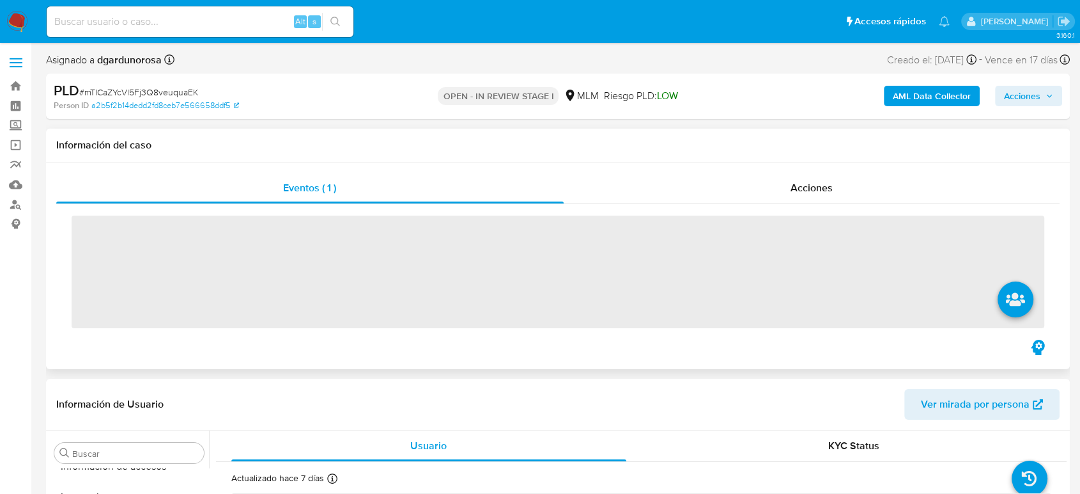
scroll to position [602, 0]
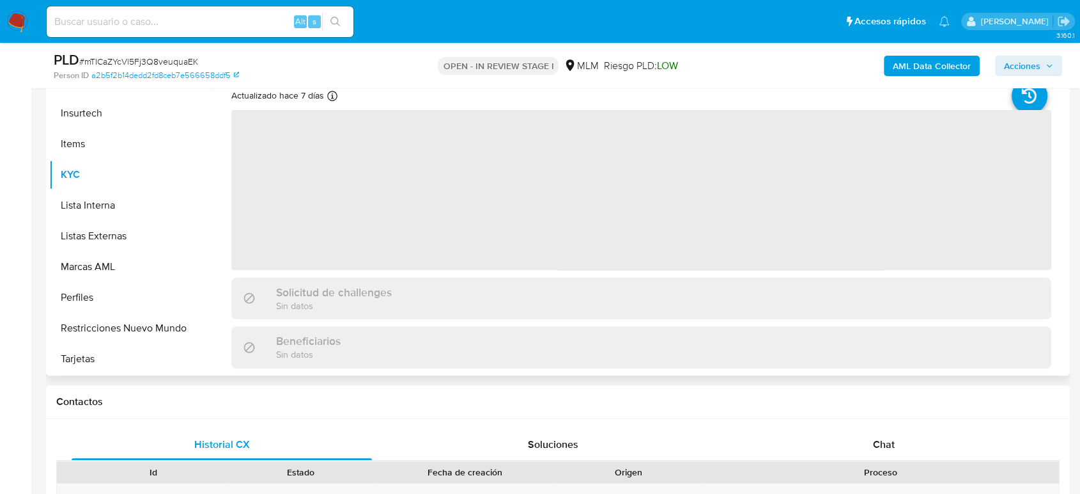
select select "10"
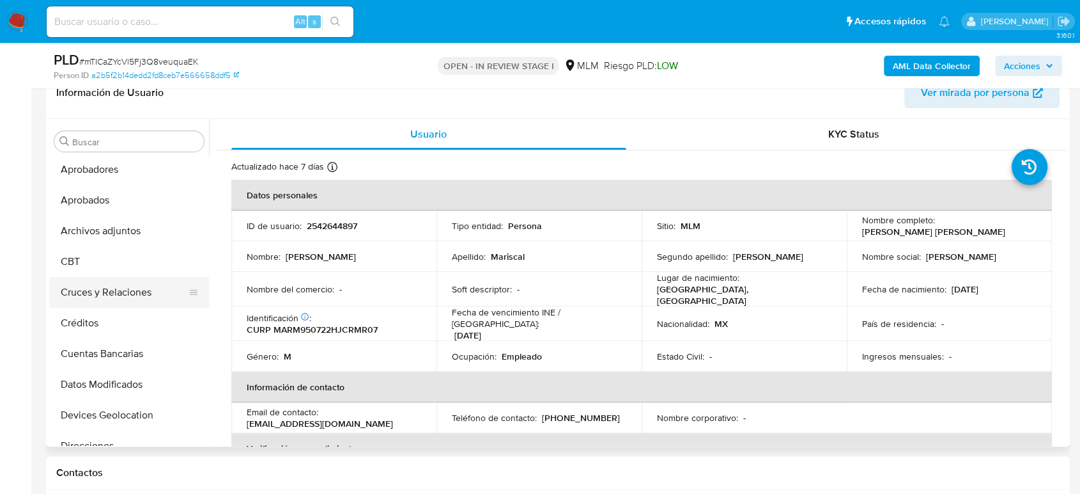
scroll to position [0, 0]
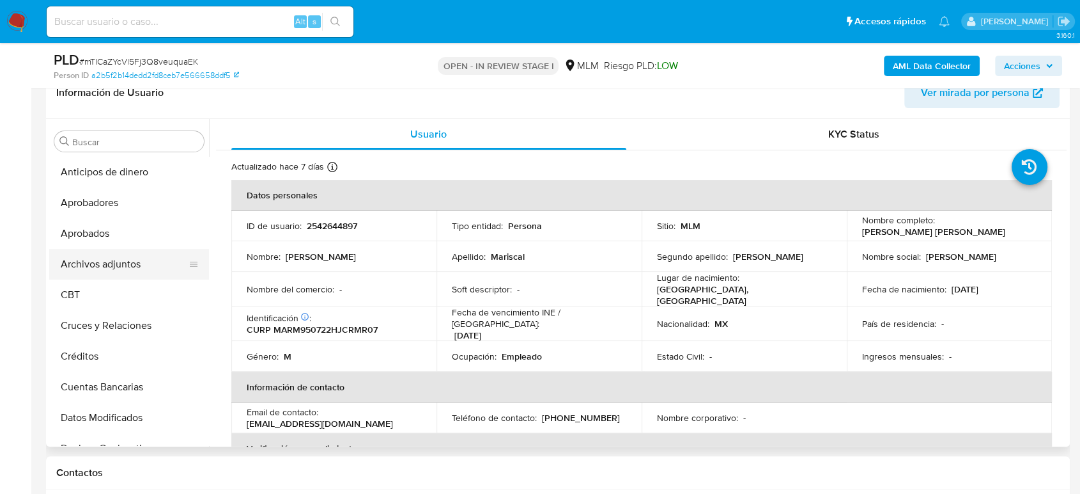
click at [127, 254] on button "Archivos adjuntos" at bounding box center [124, 264] width 150 height 31
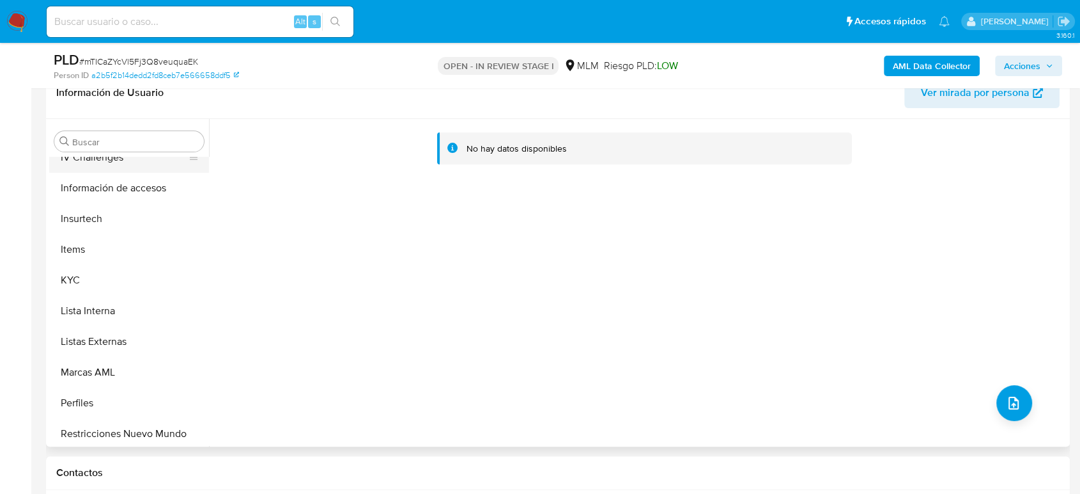
scroll to position [568, 0]
click at [86, 286] on button "KYC" at bounding box center [124, 279] width 150 height 31
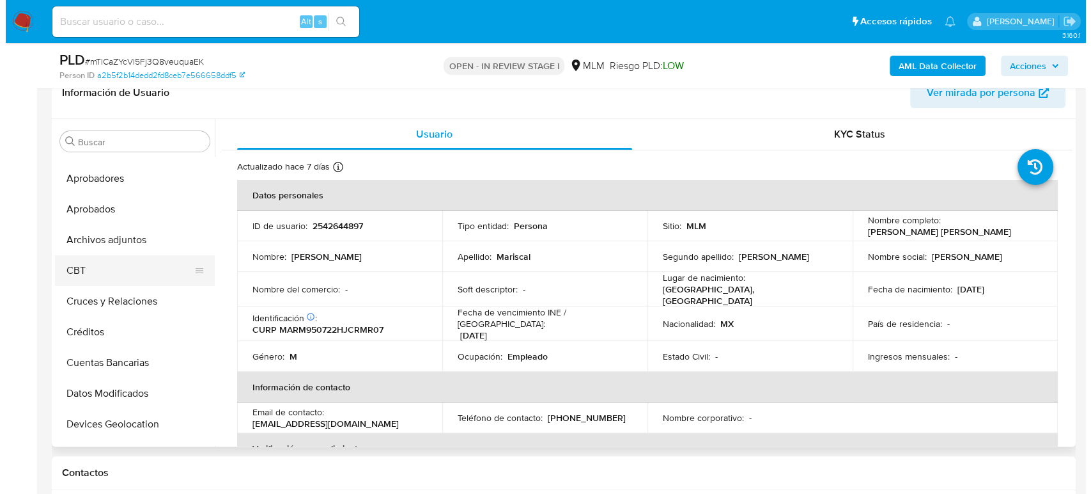
scroll to position [0, 0]
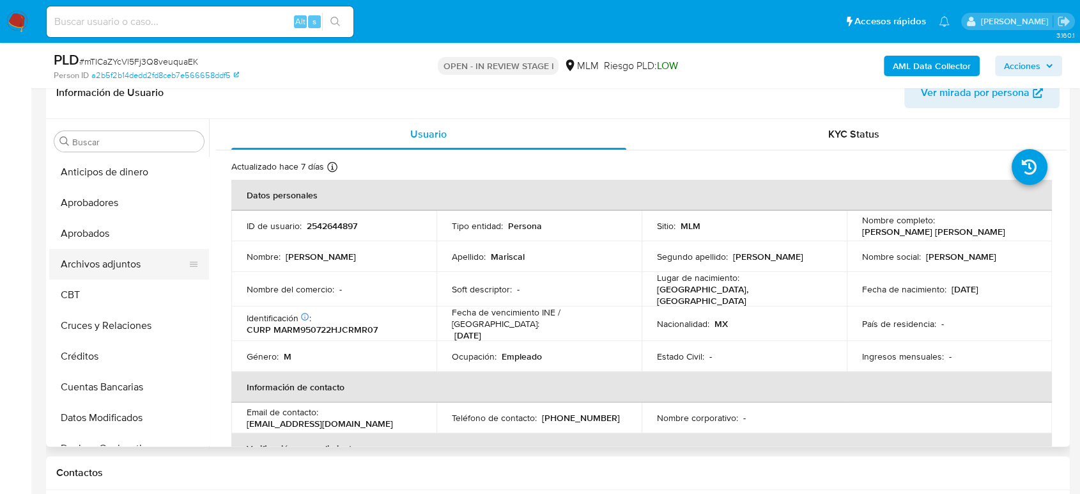
click at [102, 275] on button "Archivos adjuntos" at bounding box center [124, 264] width 150 height 31
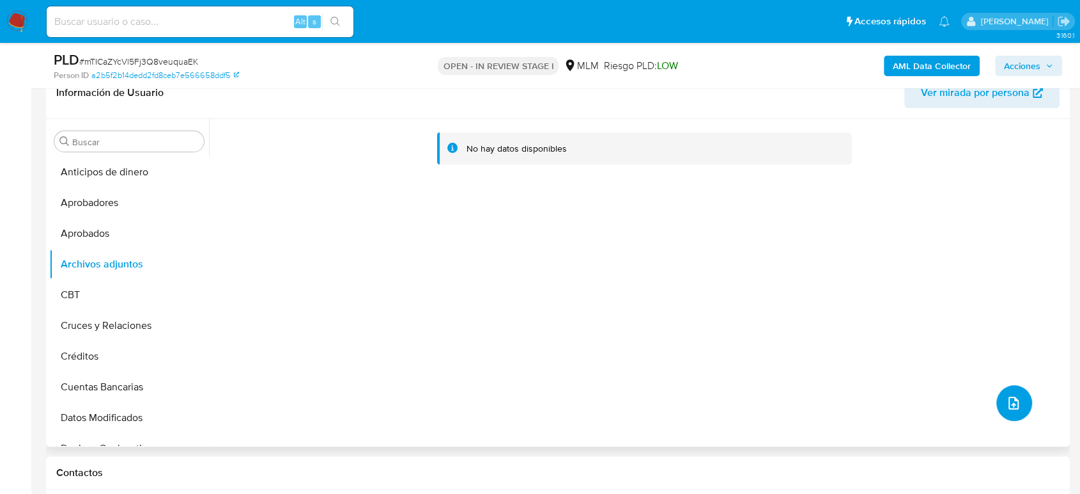
click at [998, 405] on button "upload-file" at bounding box center [1015, 403] width 36 height 36
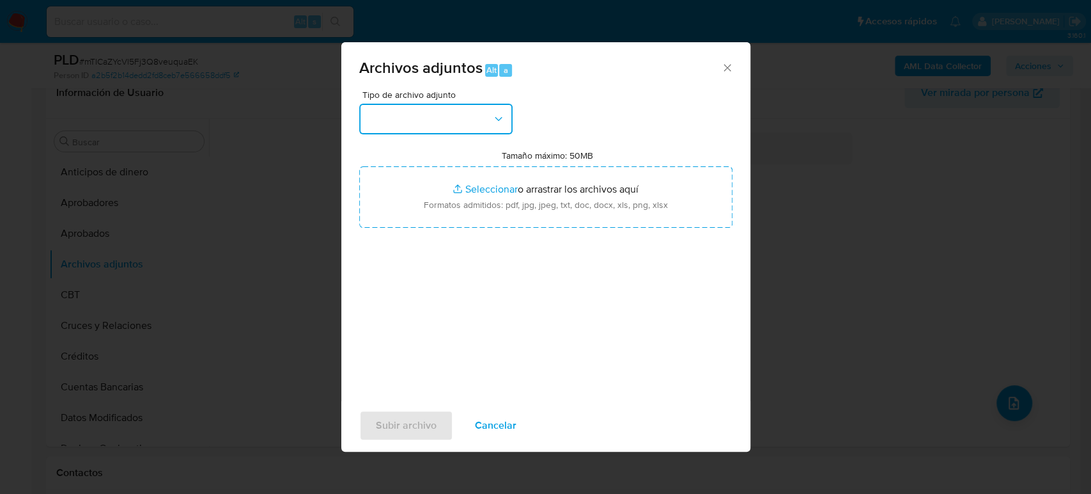
click at [478, 120] on button "button" at bounding box center [435, 119] width 153 height 31
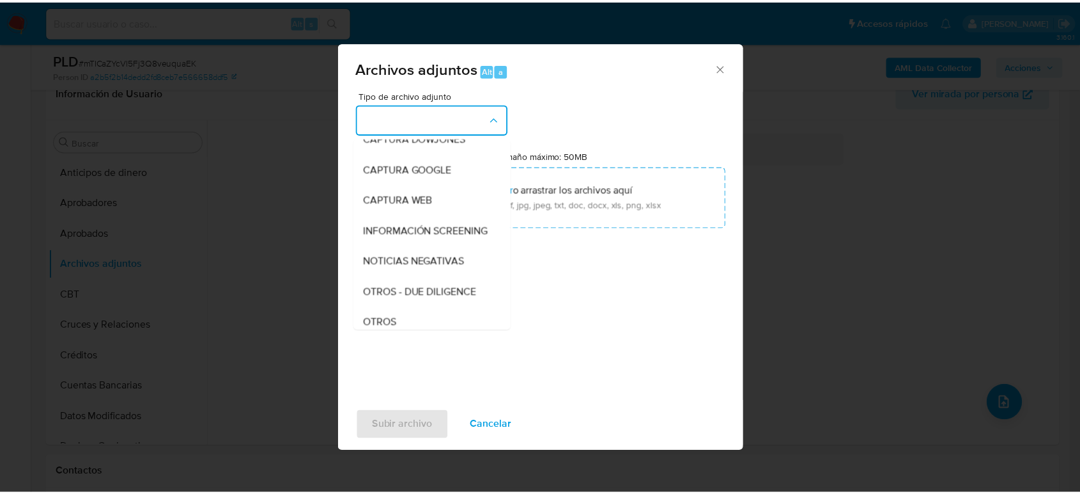
scroll to position [142, 0]
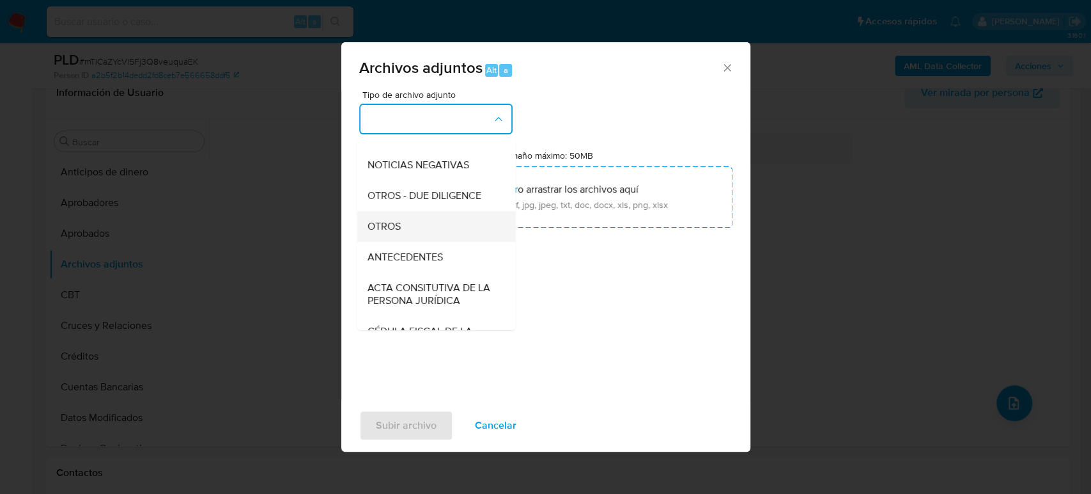
click at [404, 241] on div "OTROS" at bounding box center [432, 226] width 130 height 31
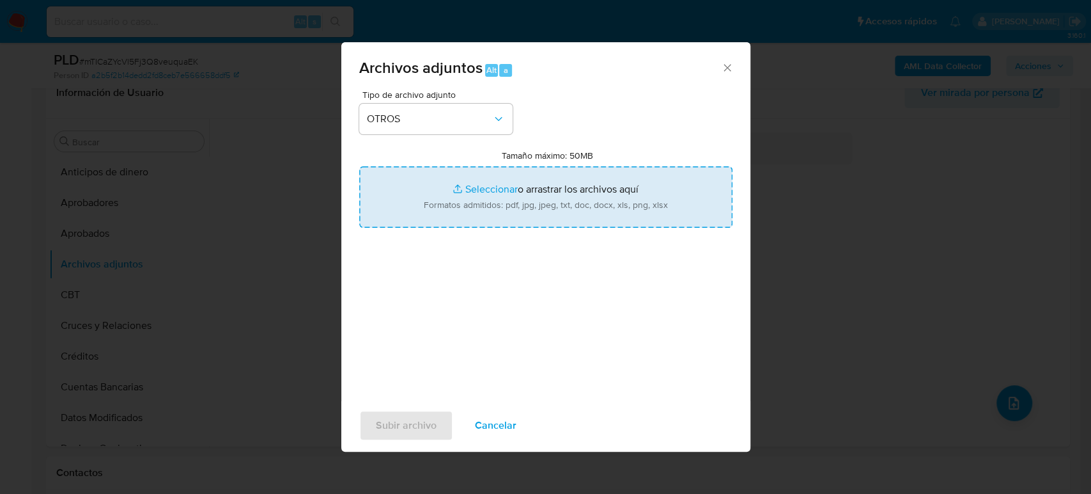
type input "C:\fakepath\2542644897_Jose Mariscal_Agosto2025.pdf"
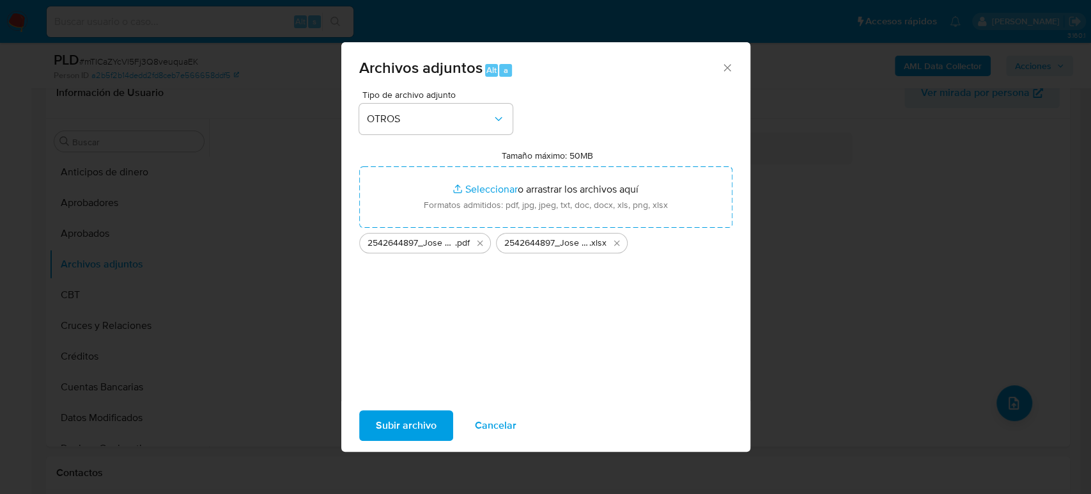
click at [430, 429] on span "Subir archivo" at bounding box center [406, 425] width 61 height 28
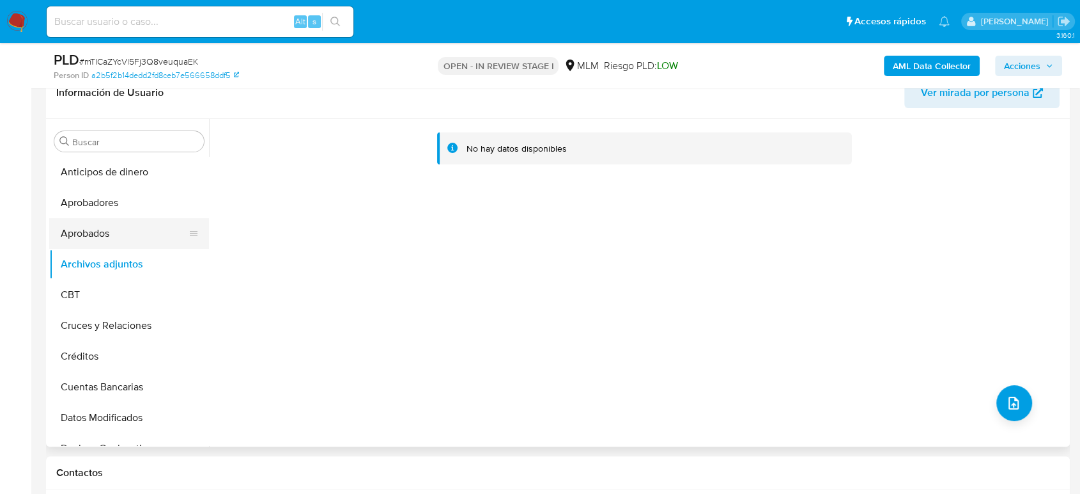
click at [94, 234] on button "Aprobados" at bounding box center [124, 233] width 150 height 31
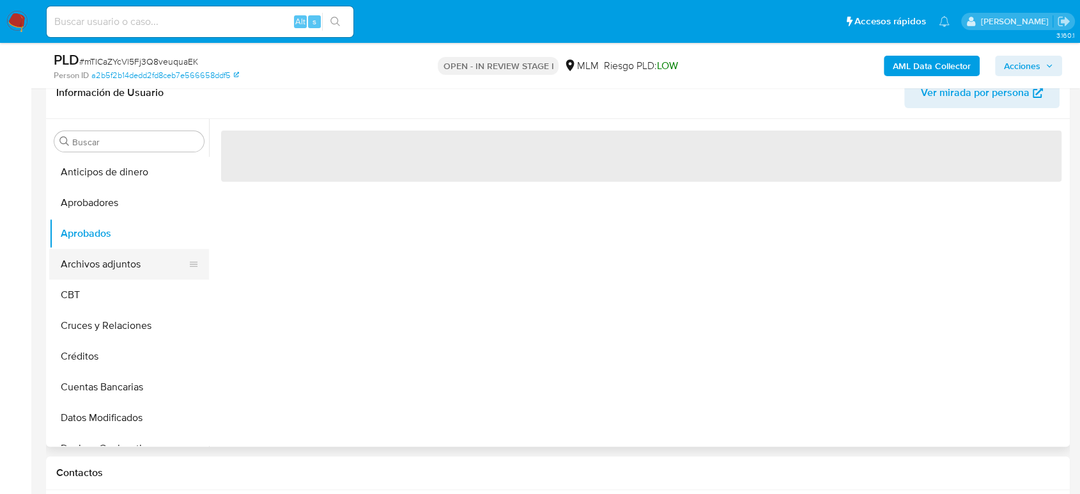
click at [97, 268] on button "Archivos adjuntos" at bounding box center [124, 264] width 150 height 31
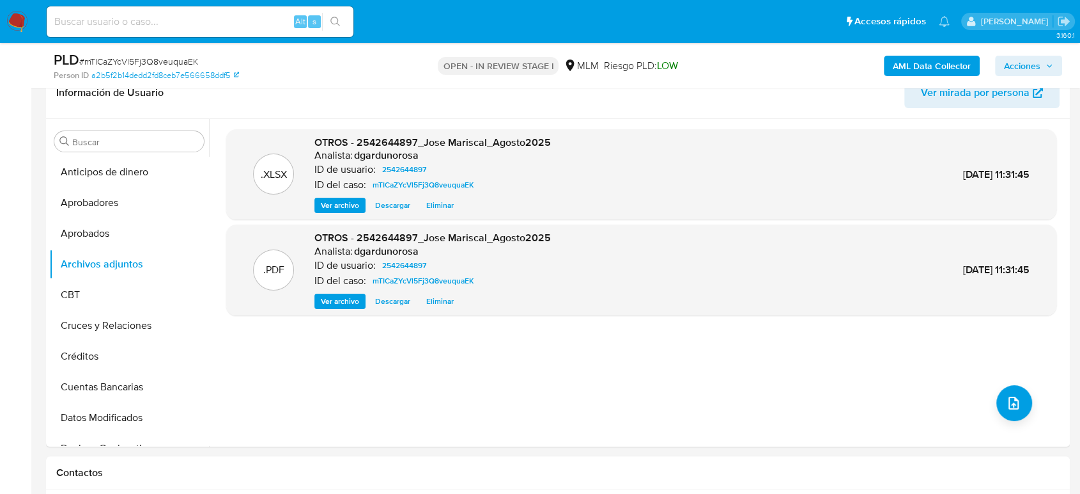
click at [1014, 65] on span "Acciones" at bounding box center [1022, 66] width 36 height 20
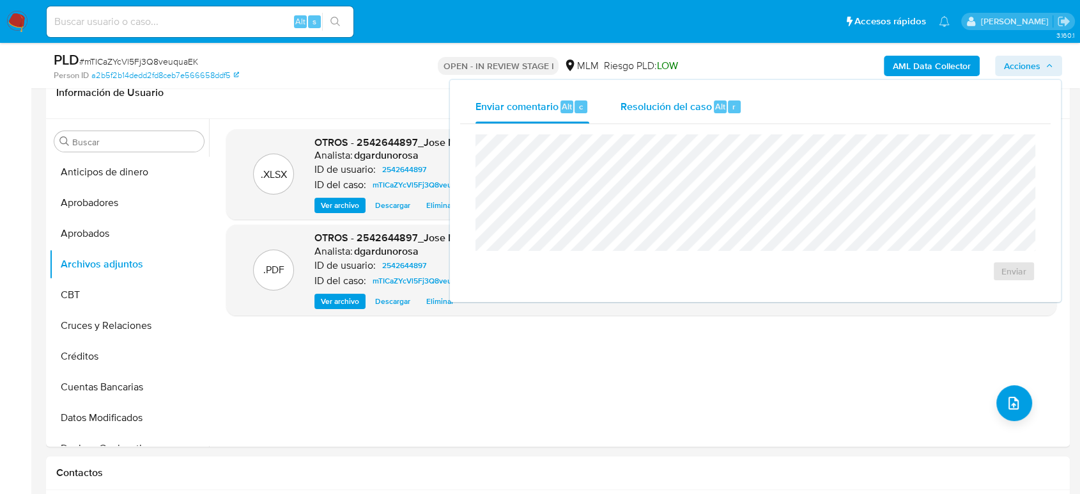
click at [694, 105] on span "Resolución del caso" at bounding box center [665, 105] width 91 height 15
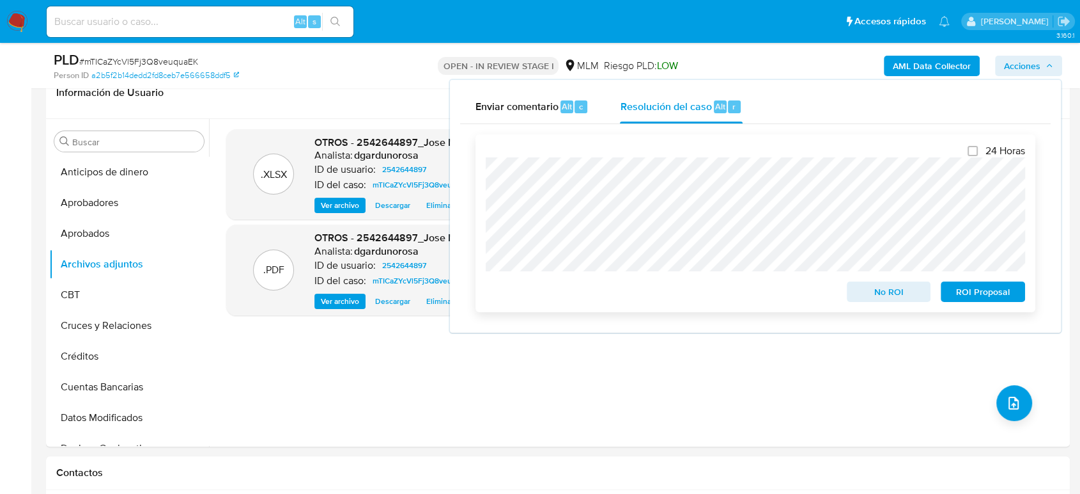
click at [974, 288] on span "ROI Proposal" at bounding box center [983, 292] width 66 height 18
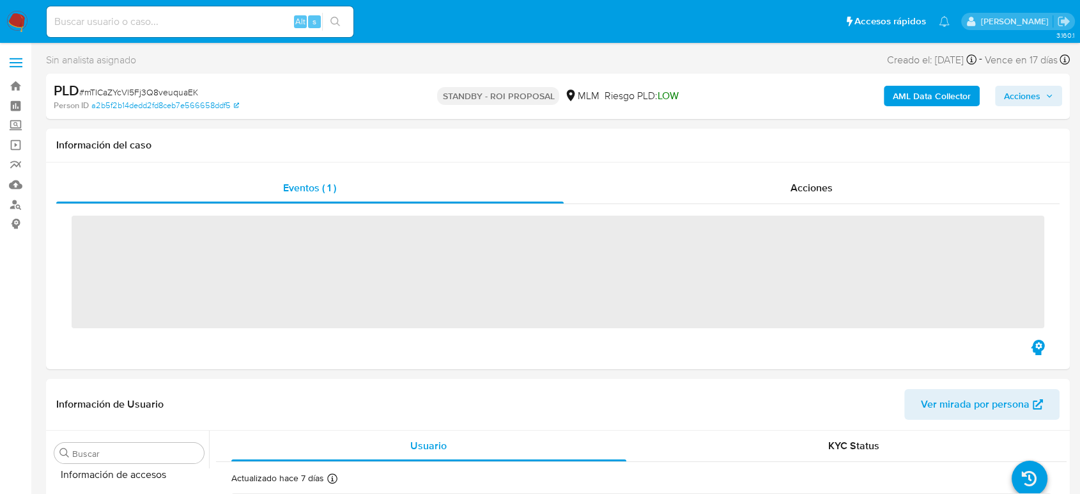
scroll to position [602, 0]
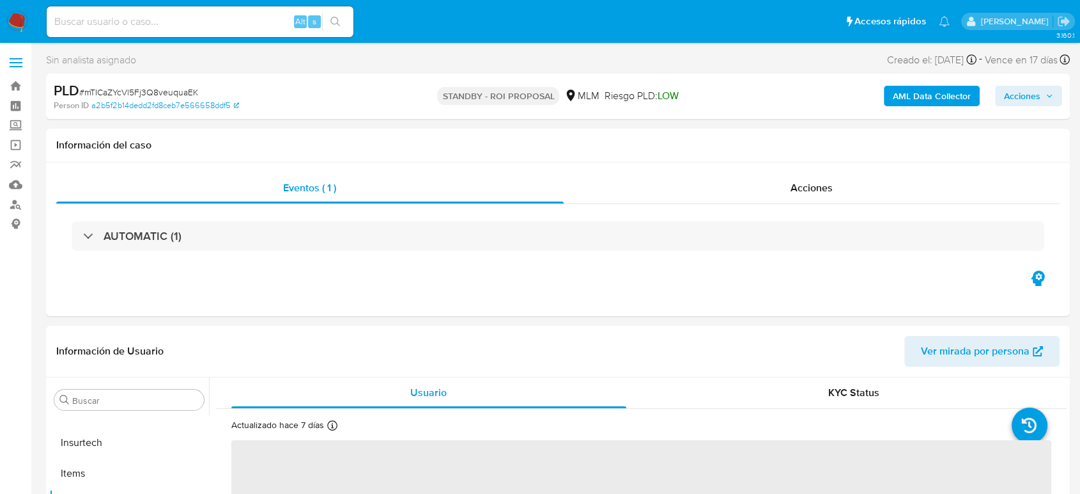
select select "10"
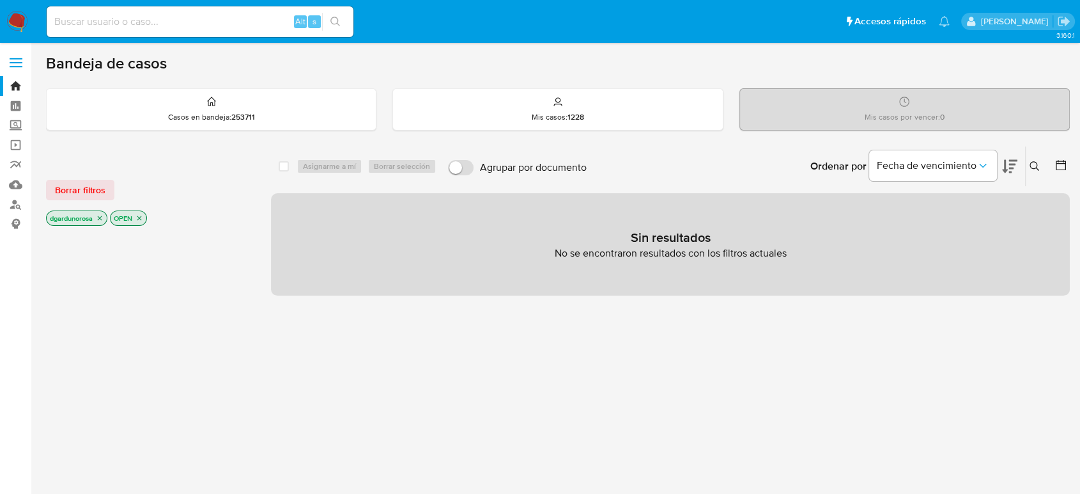
click at [15, 22] on img at bounding box center [17, 22] width 22 height 22
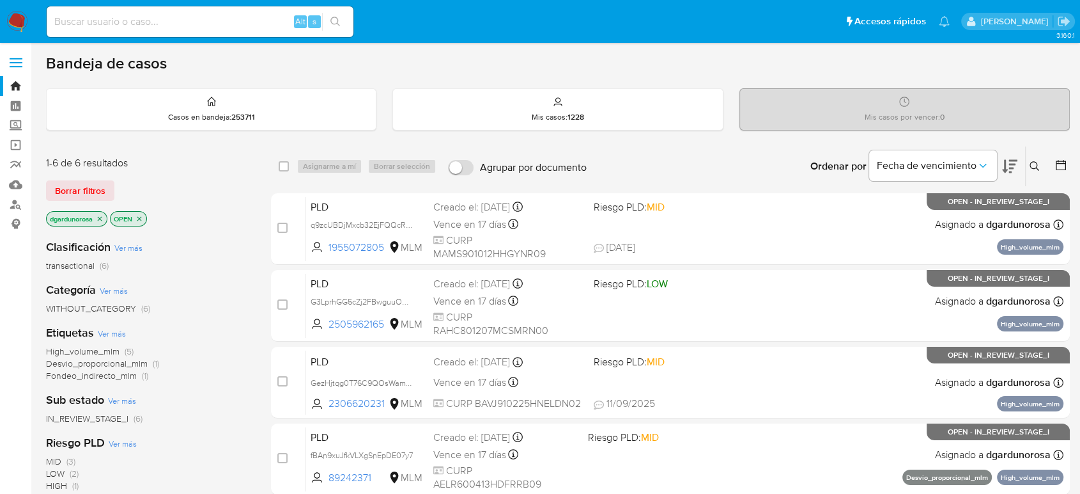
click at [1030, 161] on icon at bounding box center [1035, 166] width 10 height 10
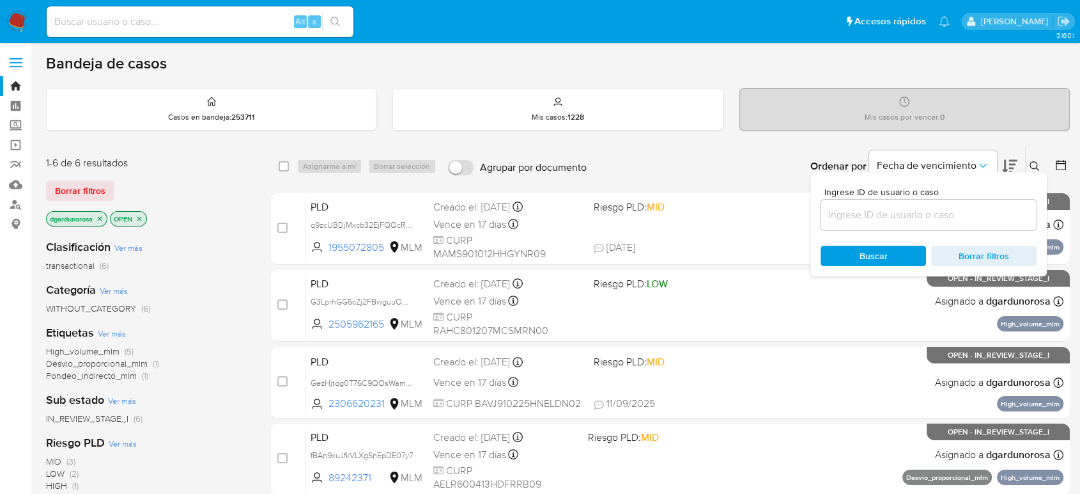
click at [967, 204] on div at bounding box center [929, 214] width 216 height 31
click at [967, 224] on div at bounding box center [929, 214] width 216 height 31
click at [961, 217] on input at bounding box center [929, 215] width 216 height 17
paste input "2505962165"
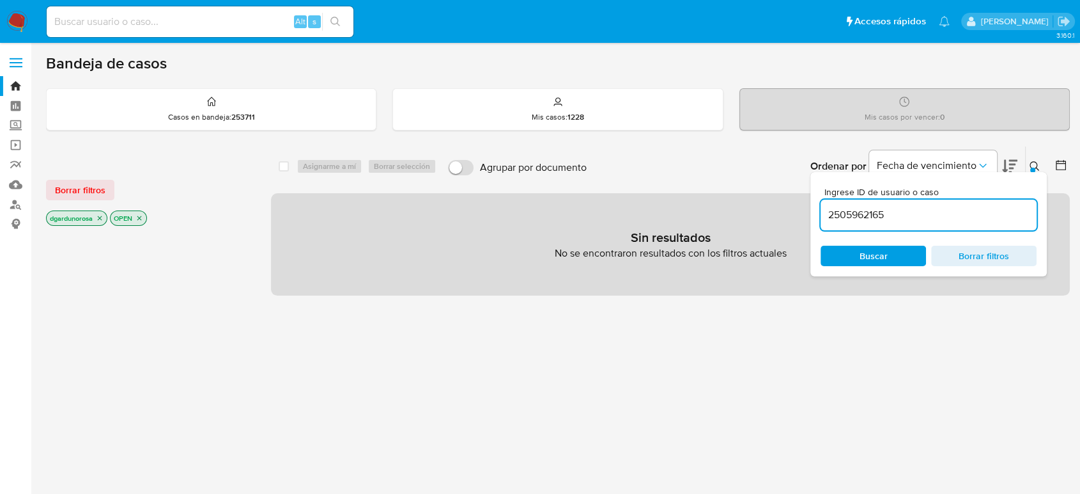
click at [960, 217] on input "2505962165" at bounding box center [929, 215] width 216 height 17
type input "2505962165"
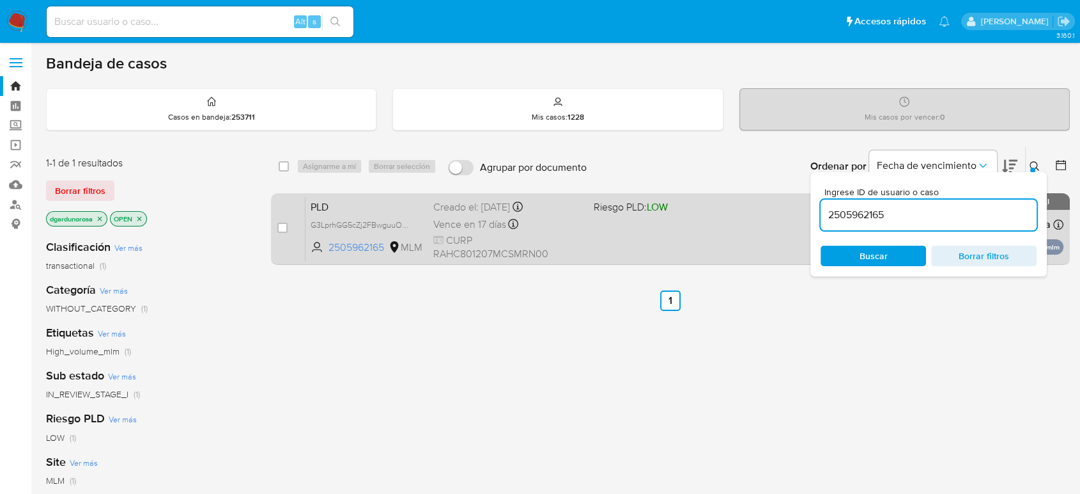
click at [710, 219] on div "PLD G3LprhGG5cZj2FBwguuODLjp 2505962165 MLM Riesgo PLD: LOW Creado el: 12/08/20…" at bounding box center [685, 228] width 758 height 65
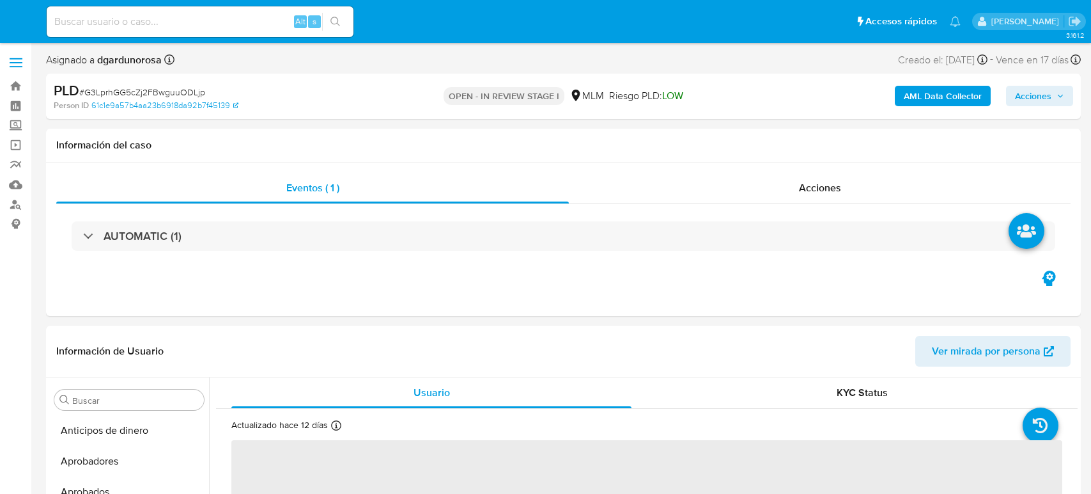
select select "10"
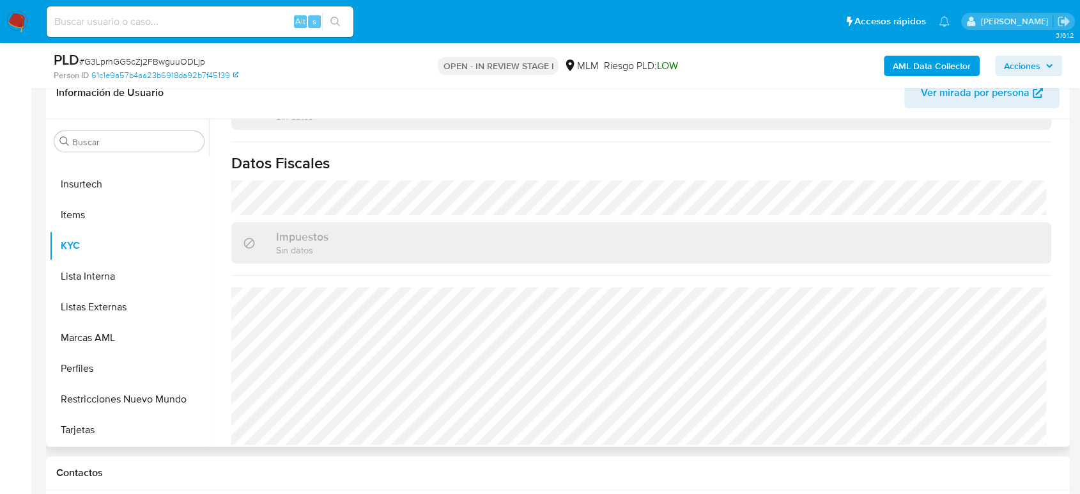
scroll to position [791, 0]
click at [120, 295] on button "Listas Externas" at bounding box center [124, 307] width 150 height 31
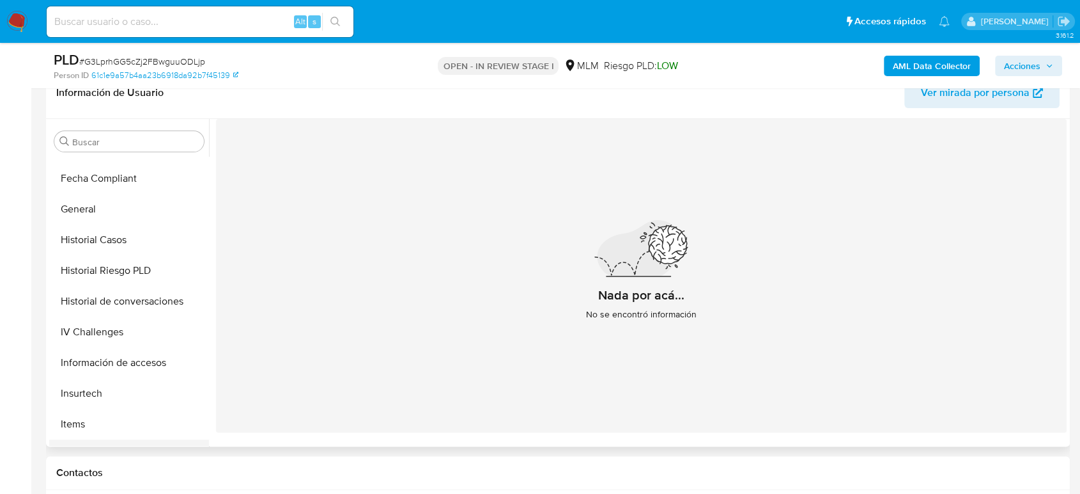
scroll to position [389, 0]
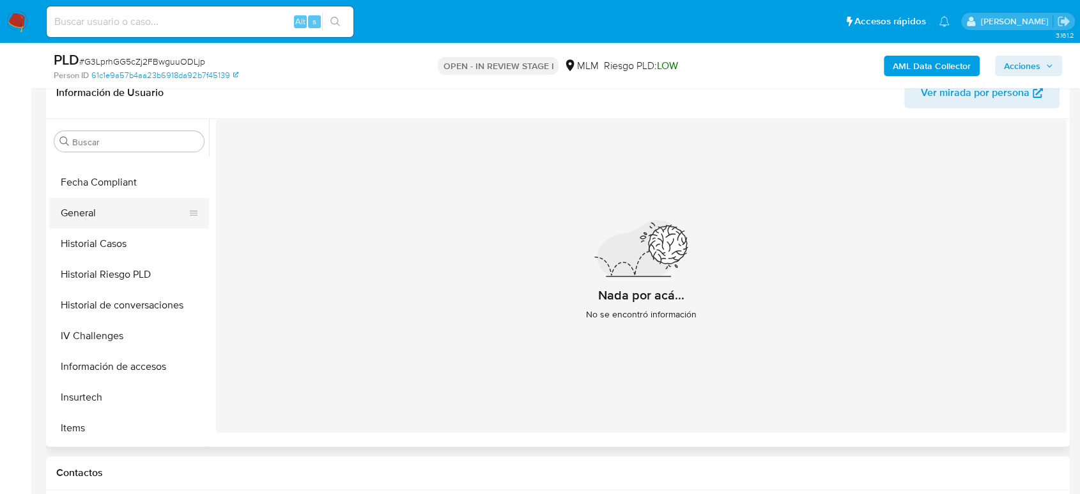
click at [92, 220] on button "General" at bounding box center [124, 213] width 150 height 31
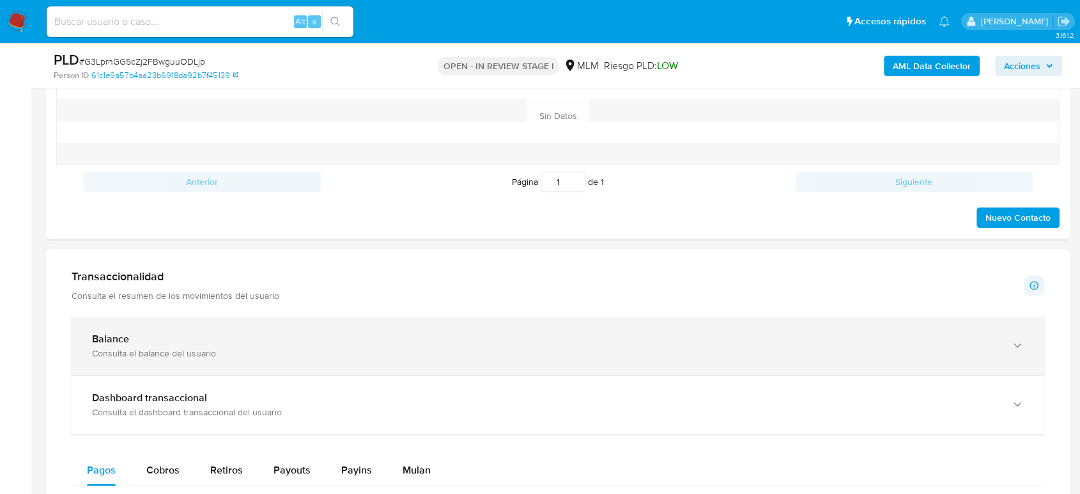
click at [281, 318] on div "Balance Consulta el balance del usuario" at bounding box center [558, 345] width 973 height 58
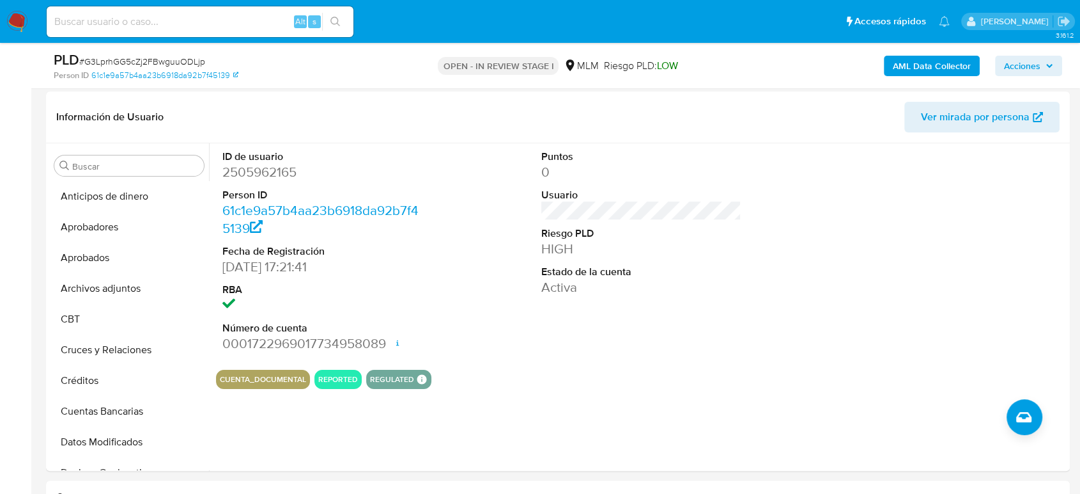
scroll to position [71, 0]
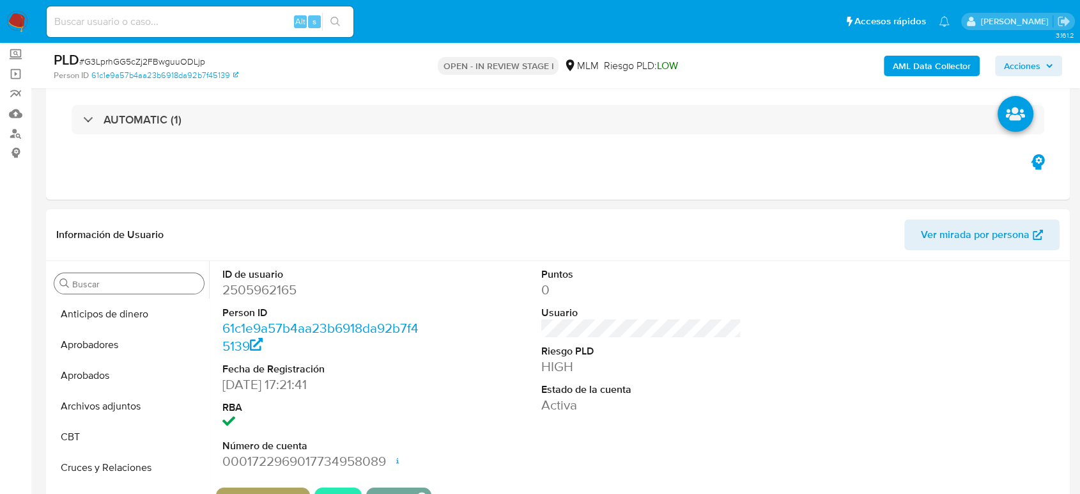
click at [137, 283] on input "Buscar" at bounding box center [135, 284] width 127 height 12
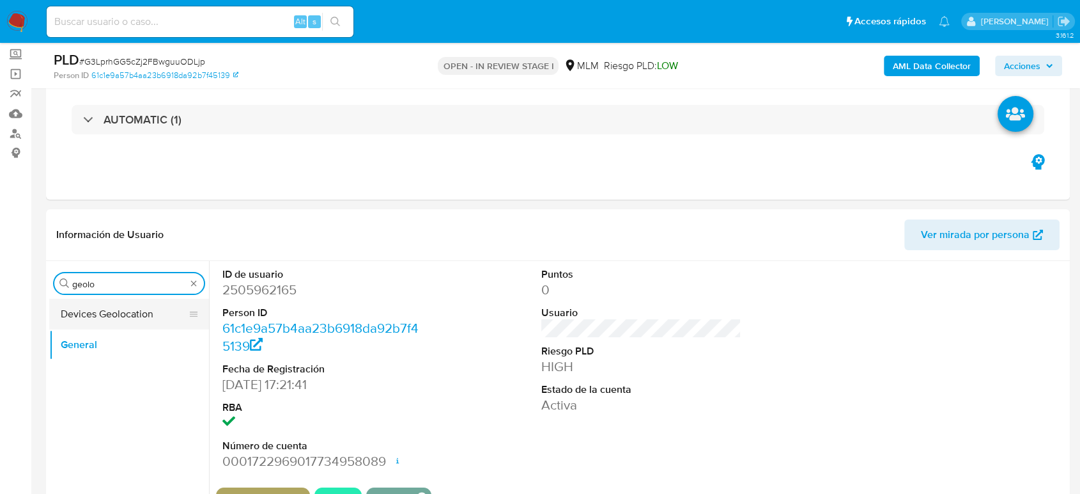
type input "geolo"
click at [120, 319] on button "Devices Geolocation" at bounding box center [124, 314] width 150 height 31
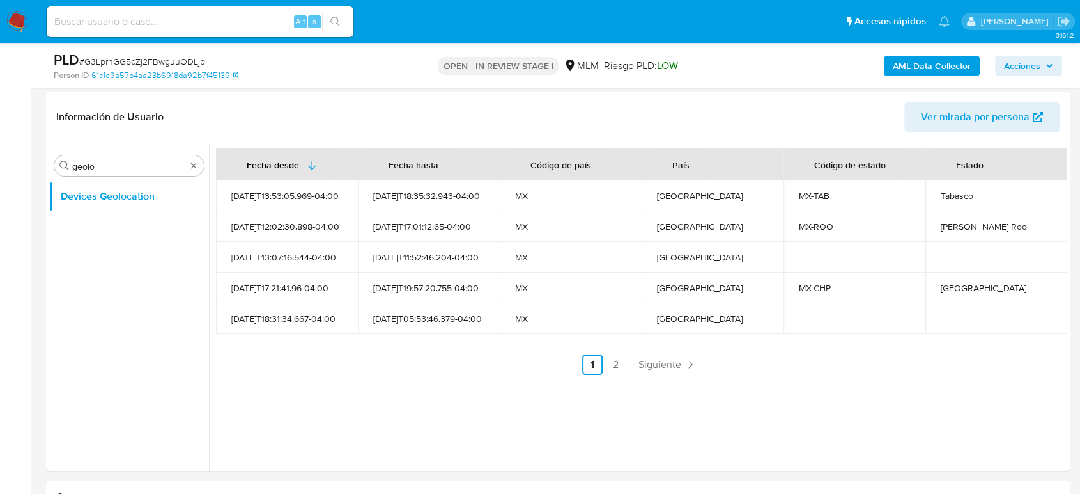
scroll to position [213, 0]
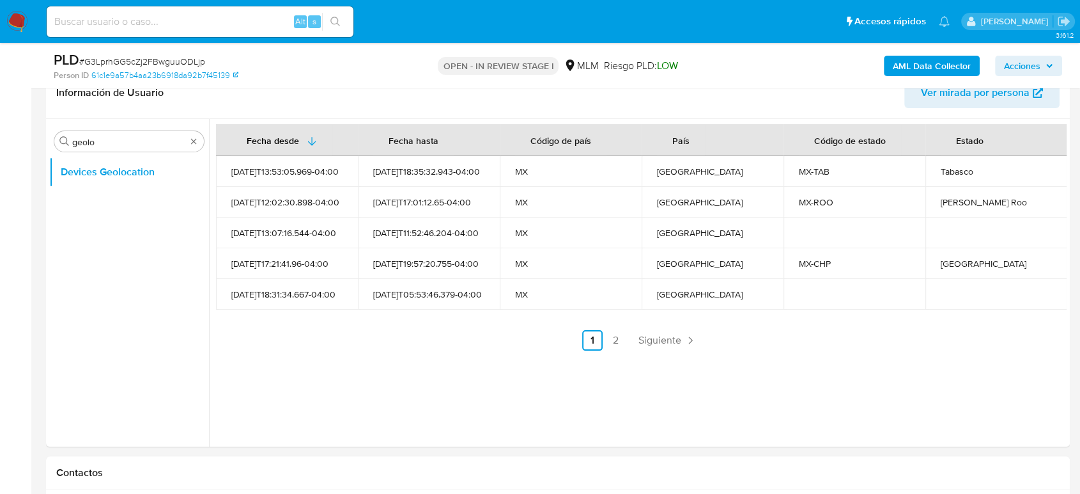
click at [639, 335] on span "Siguiente" at bounding box center [660, 340] width 43 height 10
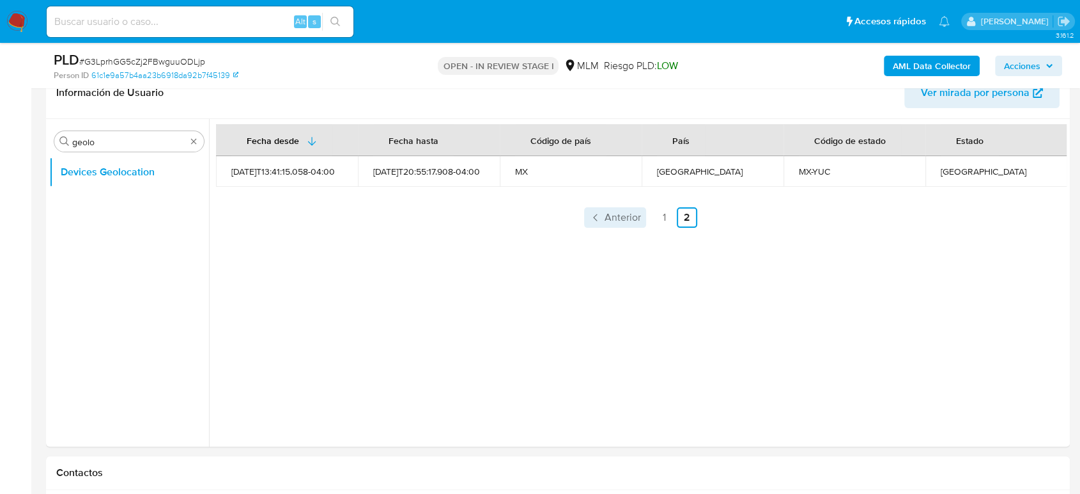
click at [617, 222] on span "Anterior" at bounding box center [623, 217] width 36 height 10
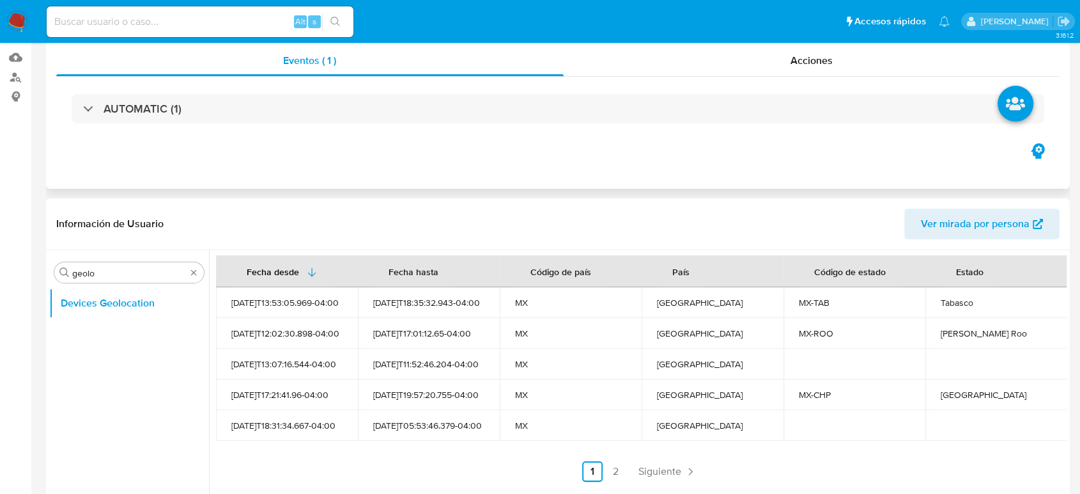
scroll to position [0, 0]
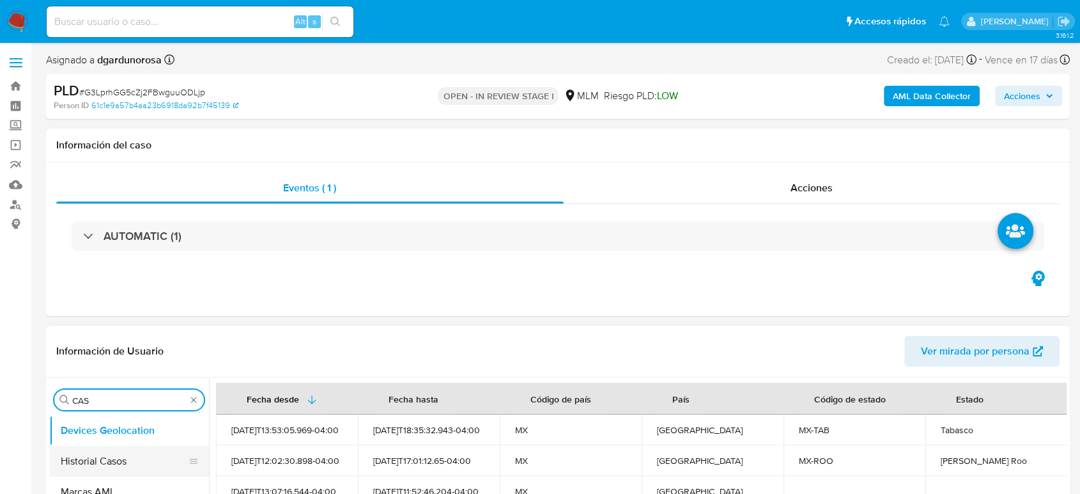
type input "CAS"
click at [120, 466] on button "Historial Casos" at bounding box center [124, 461] width 150 height 31
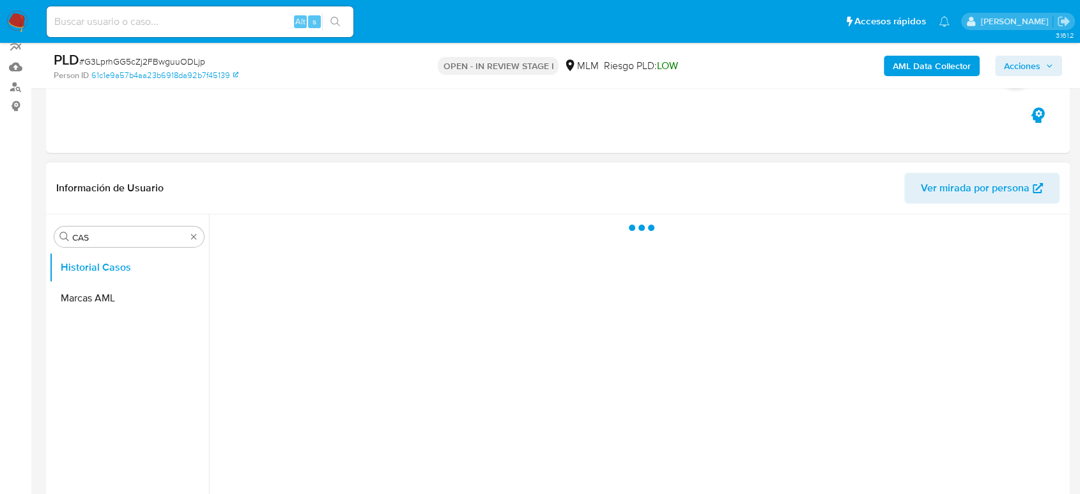
scroll to position [142, 0]
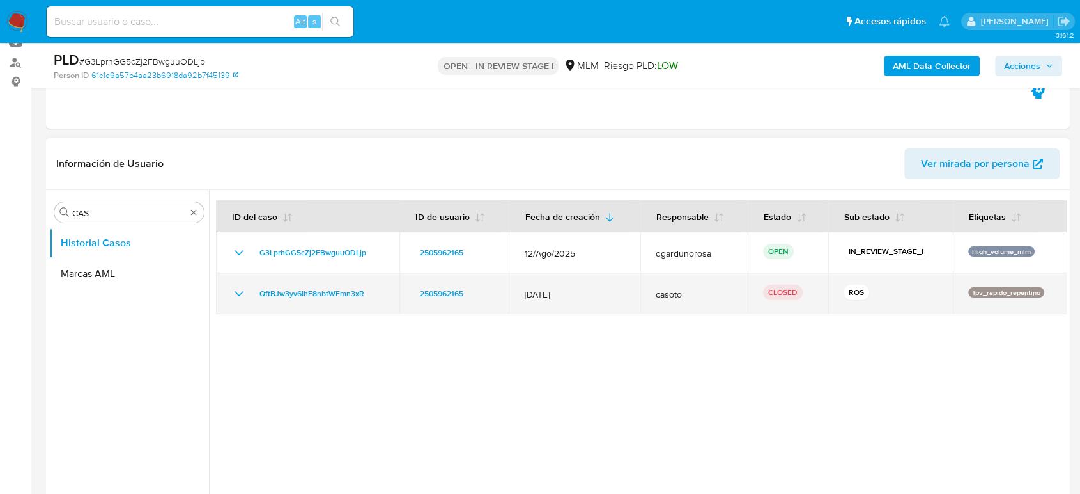
click at [240, 292] on icon "Mostrar/Ocultar" at bounding box center [238, 293] width 15 height 15
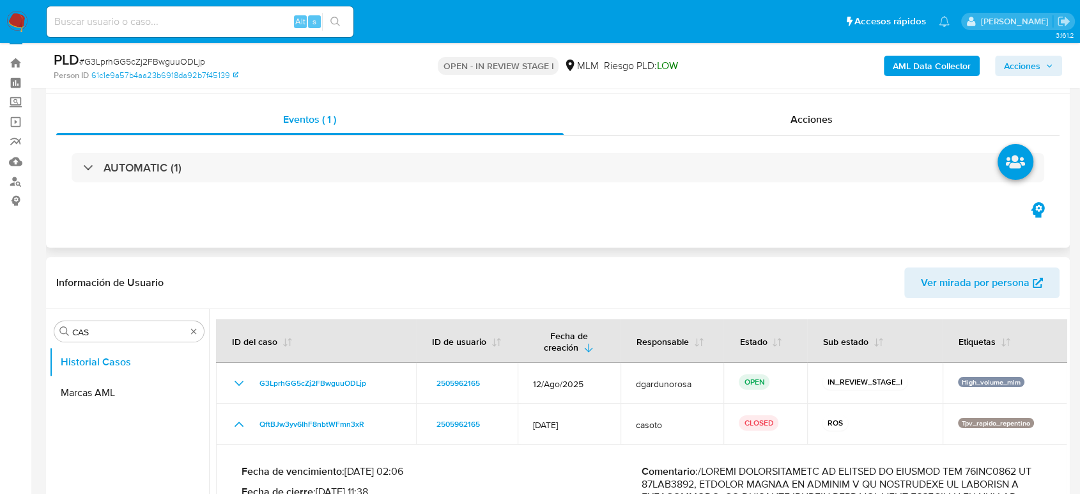
scroll to position [0, 0]
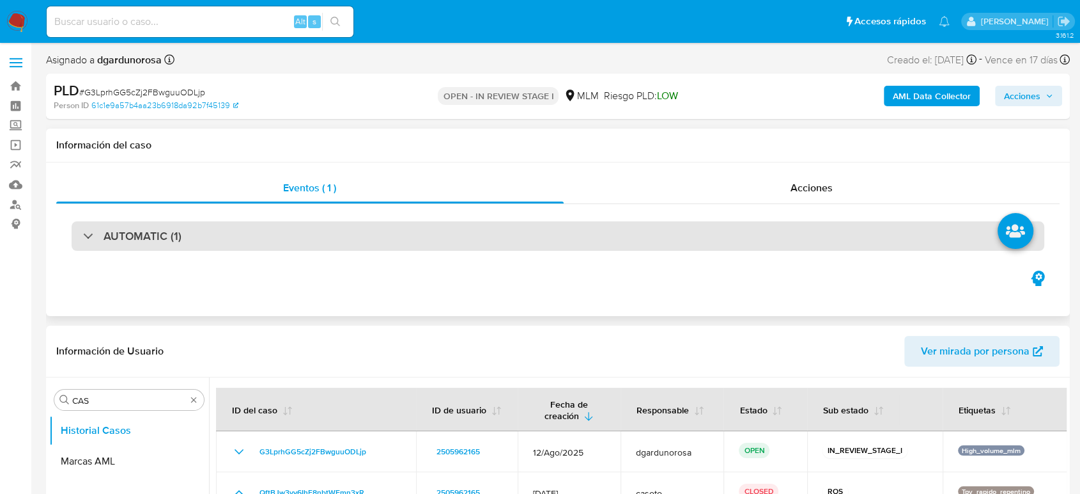
click at [352, 225] on div "AUTOMATIC (1)" at bounding box center [558, 235] width 973 height 29
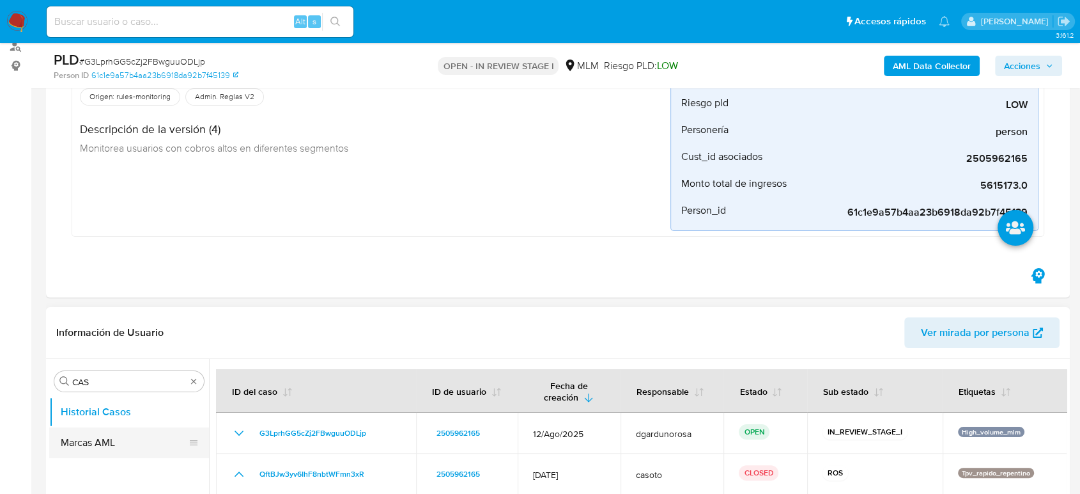
scroll to position [213, 0]
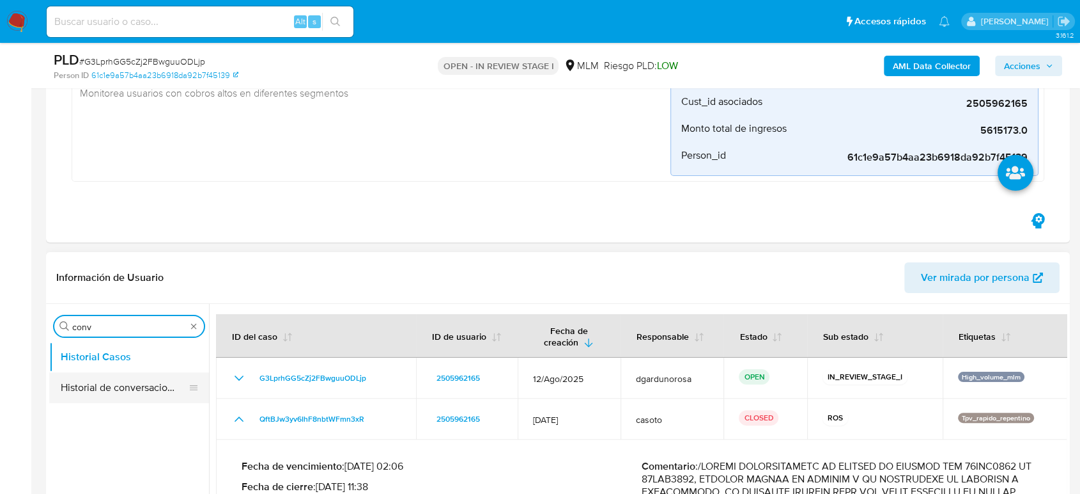
type input "conv"
click at [88, 375] on button "Historial de conversaciones" at bounding box center [124, 387] width 150 height 31
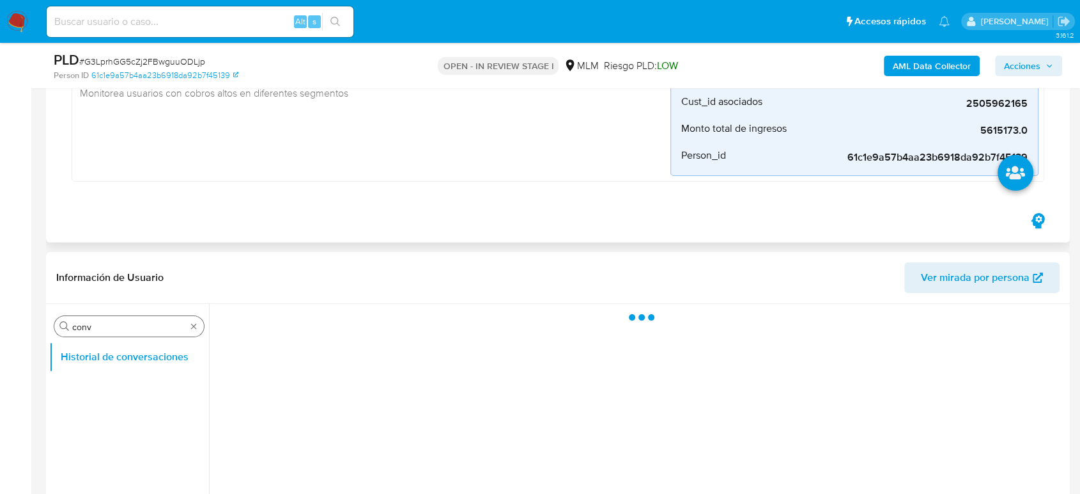
scroll to position [355, 0]
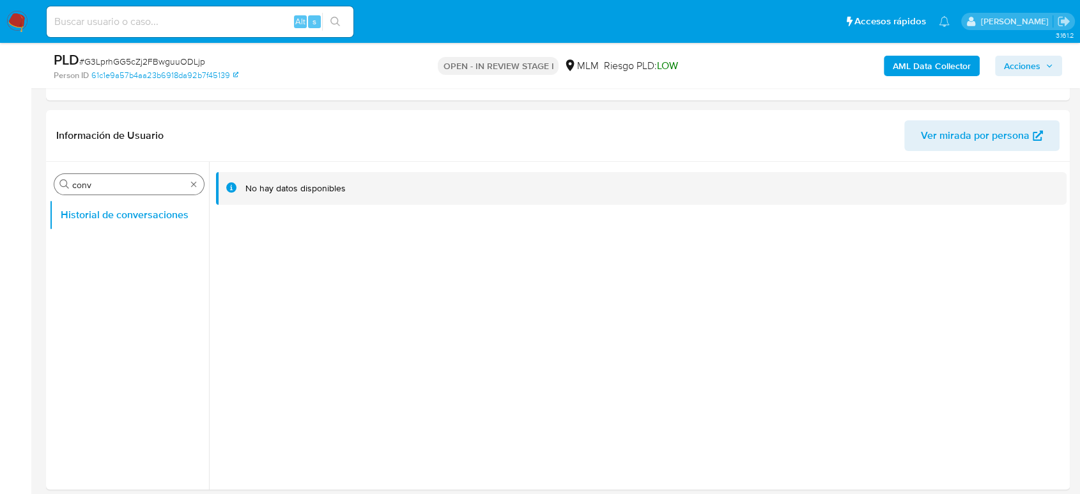
click at [187, 182] on div "Buscar conv" at bounding box center [129, 184] width 150 height 20
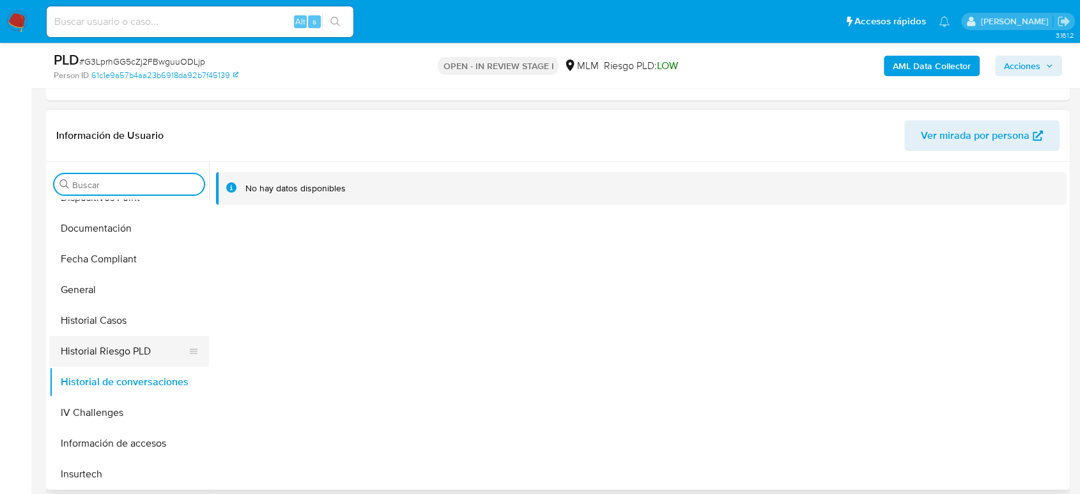
scroll to position [568, 0]
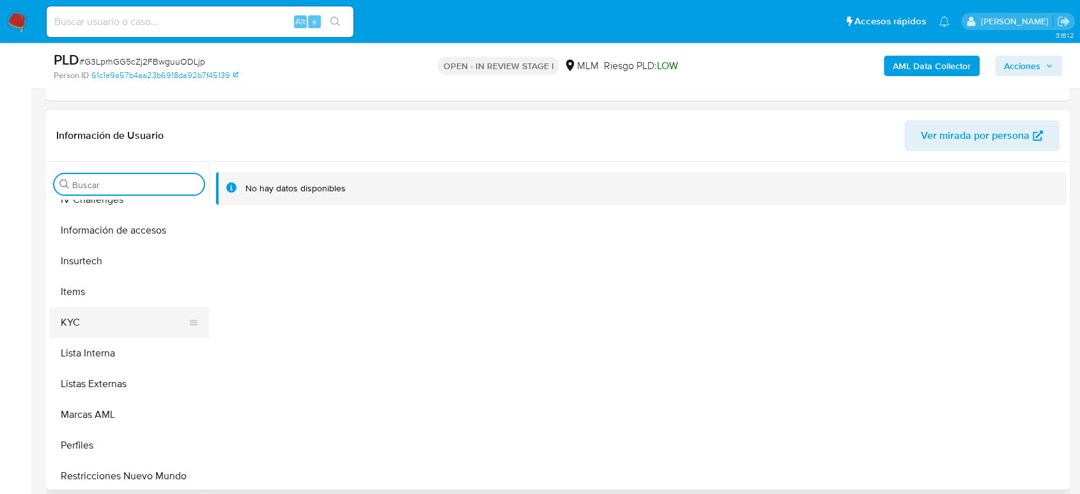
click at [96, 326] on button "KYC" at bounding box center [124, 322] width 150 height 31
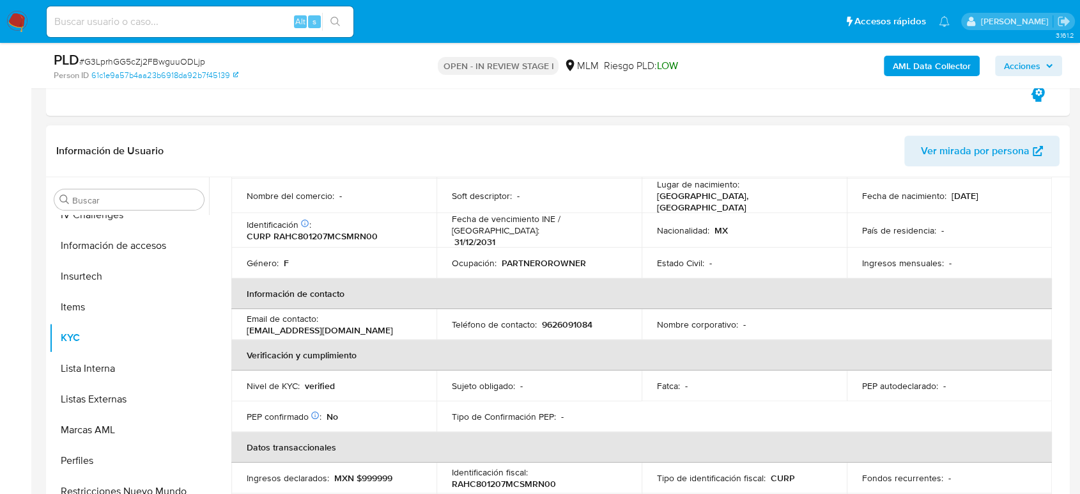
scroll to position [152, 0]
click at [573, 319] on p "9626091084" at bounding box center [567, 325] width 51 height 12
copy p "9626091084"
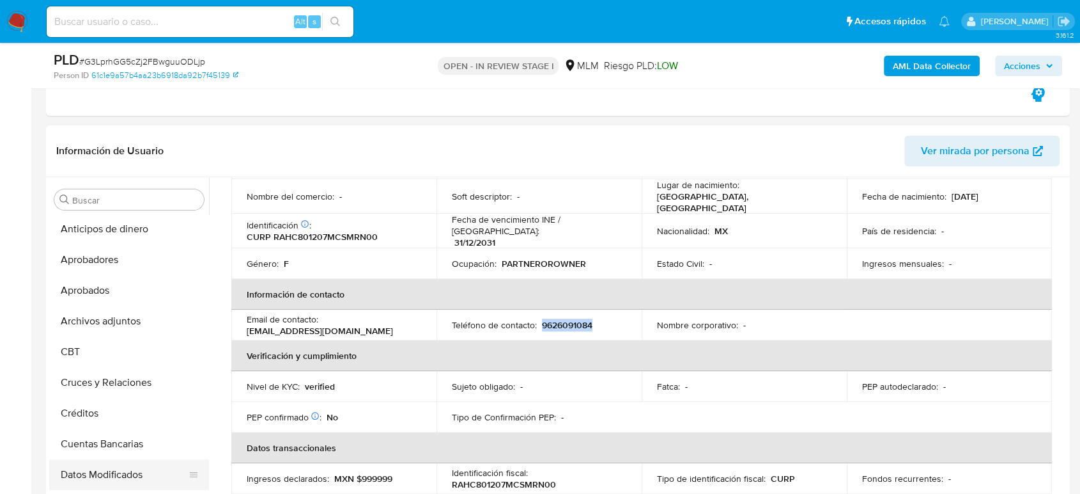
scroll to position [0, 0]
click at [111, 310] on button "Archivos adjuntos" at bounding box center [124, 322] width 150 height 31
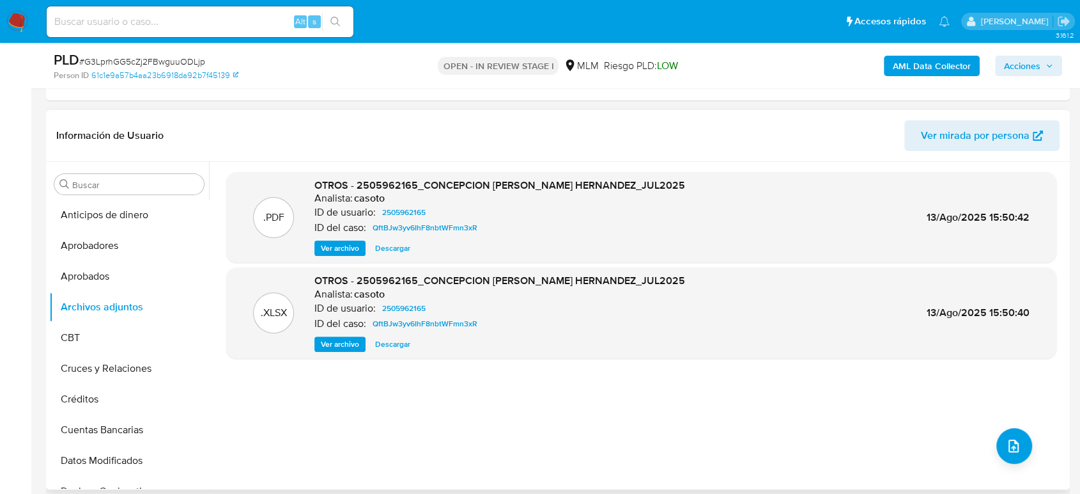
click at [327, 249] on span "Ver archivo" at bounding box center [340, 248] width 38 height 13
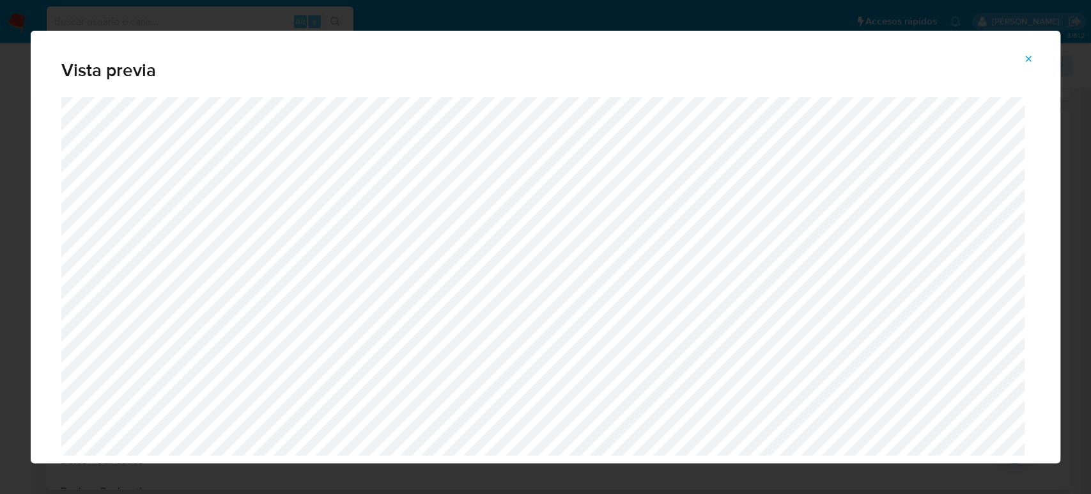
click at [1028, 55] on icon "Attachment preview" at bounding box center [1029, 59] width 10 height 10
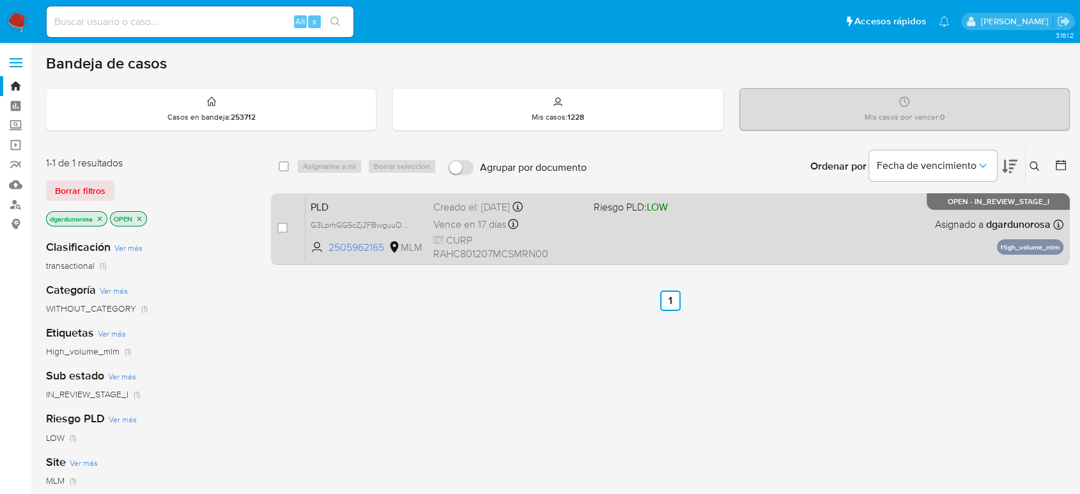
click at [715, 252] on div "PLD G3LprhGG5cZj2FBwguuODLjp 2505962165 MLM Riesgo PLD: LOW Creado el: [DATE] C…" at bounding box center [685, 228] width 758 height 65
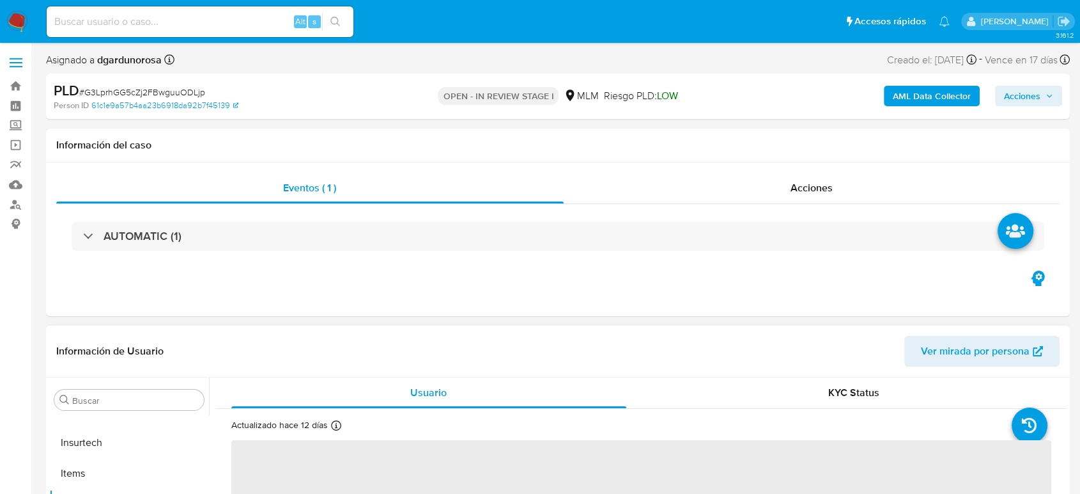
scroll to position [142, 0]
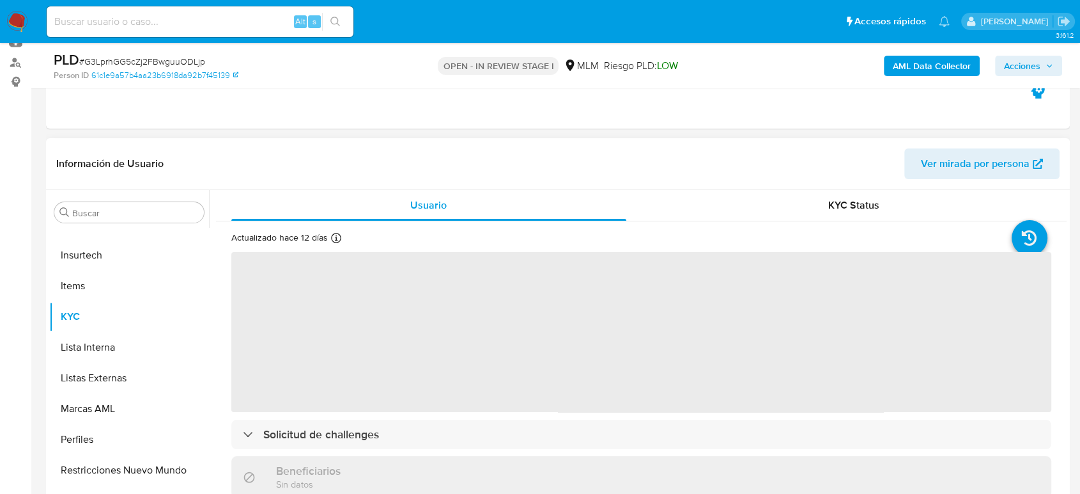
select select "10"
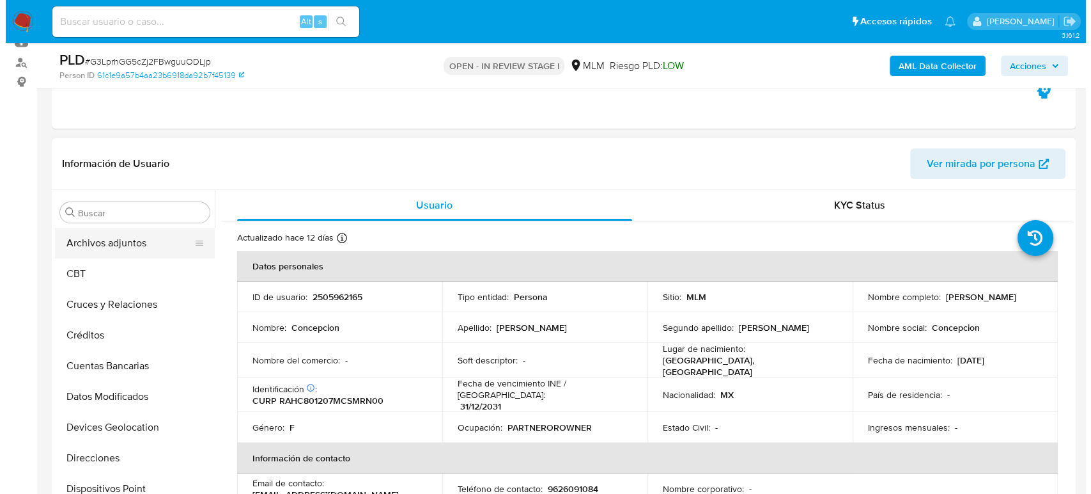
scroll to position [0, 0]
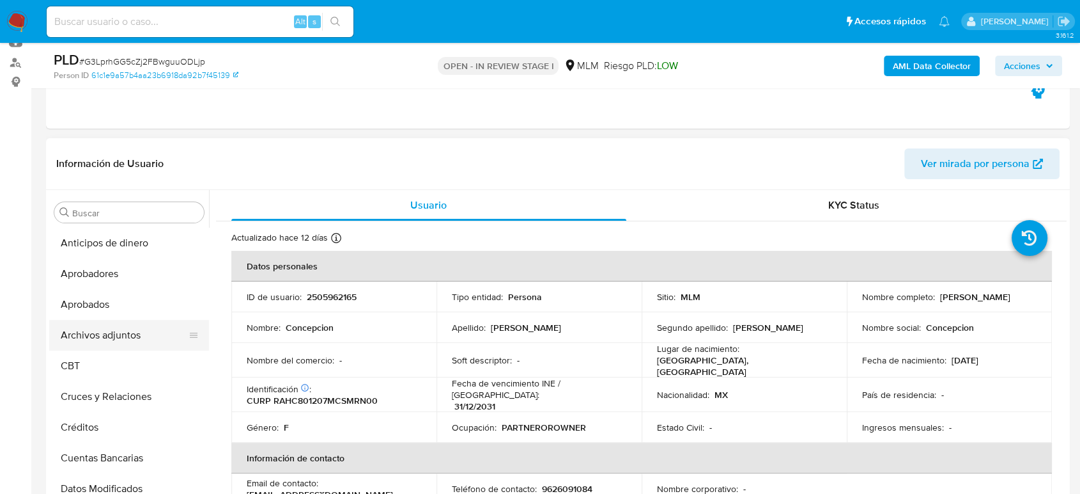
click at [118, 331] on button "Archivos adjuntos" at bounding box center [124, 335] width 150 height 31
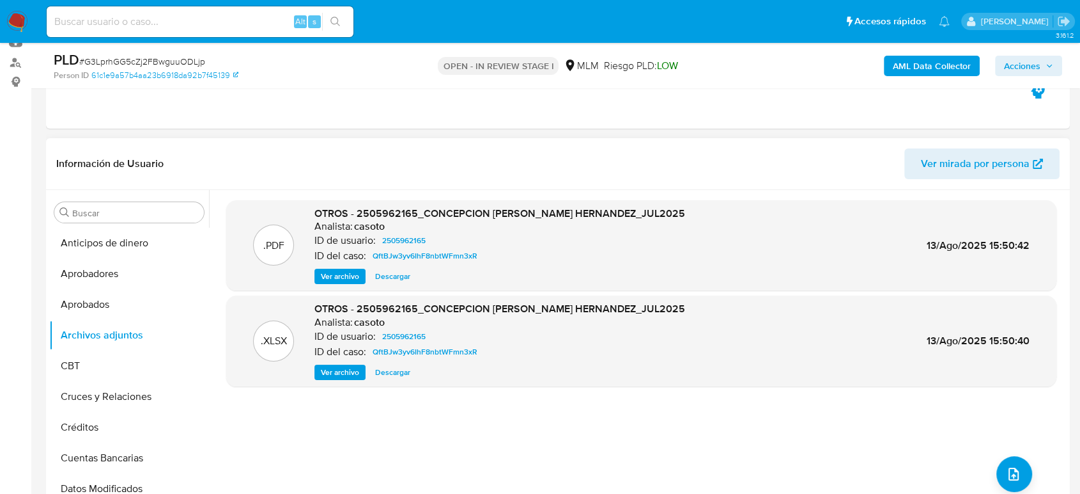
click at [349, 277] on span "Ver archivo" at bounding box center [340, 276] width 38 height 13
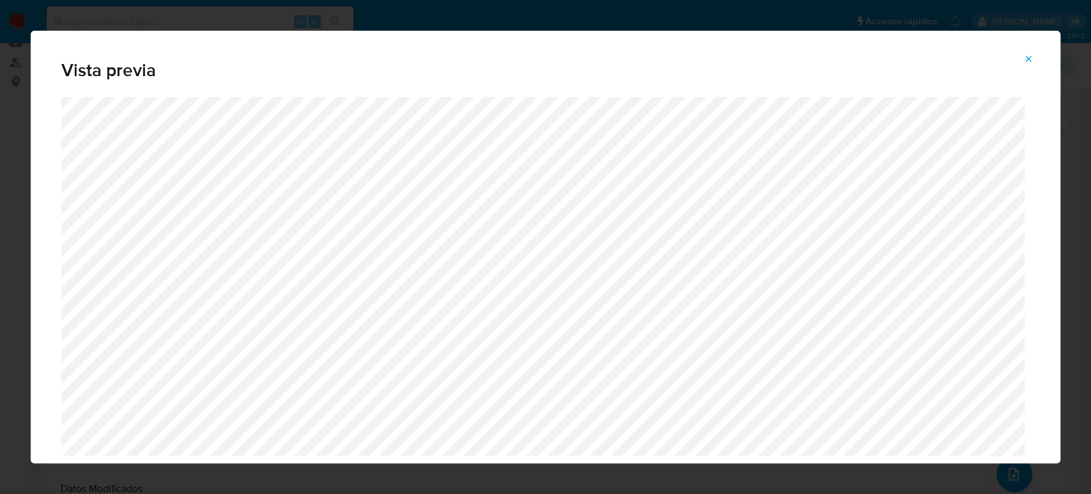
drag, startPoint x: 1027, startPoint y: 57, endPoint x: 1080, endPoint y: 34, distance: 57.3
click at [1027, 57] on icon "Attachment preview" at bounding box center [1029, 59] width 6 height 6
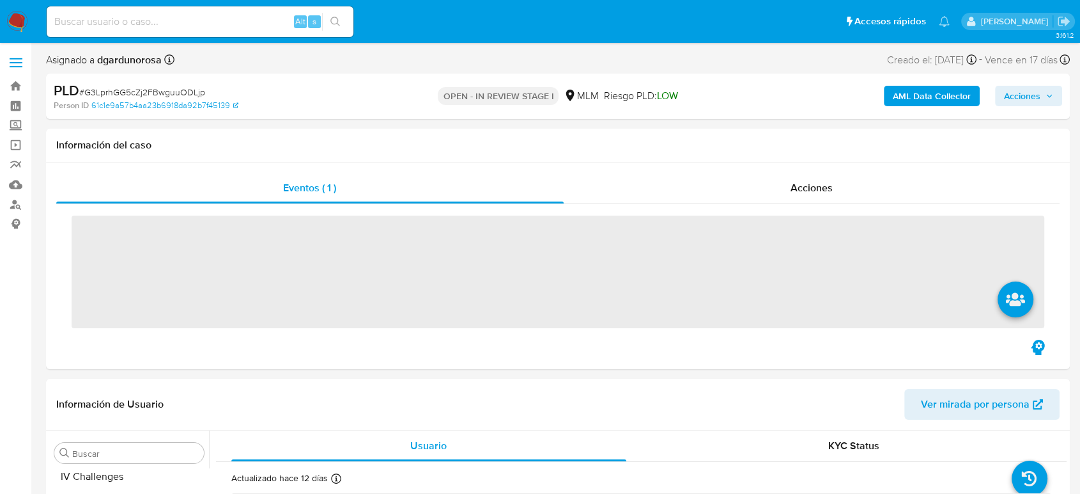
scroll to position [602, 0]
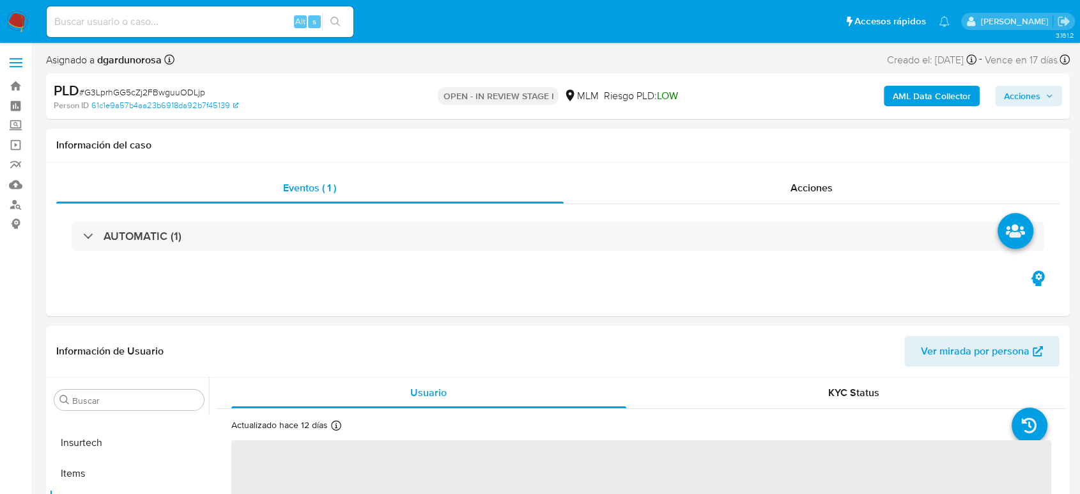
select select "10"
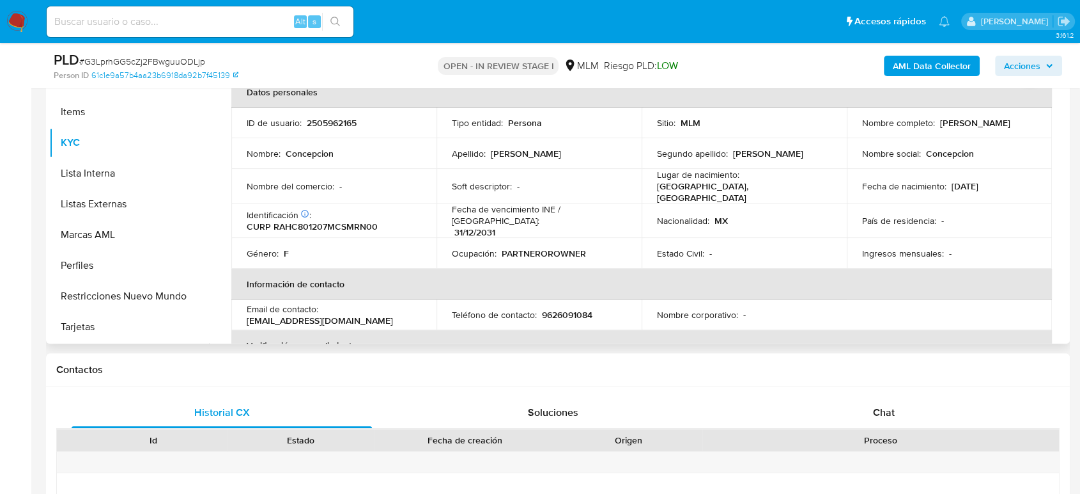
scroll to position [284, 0]
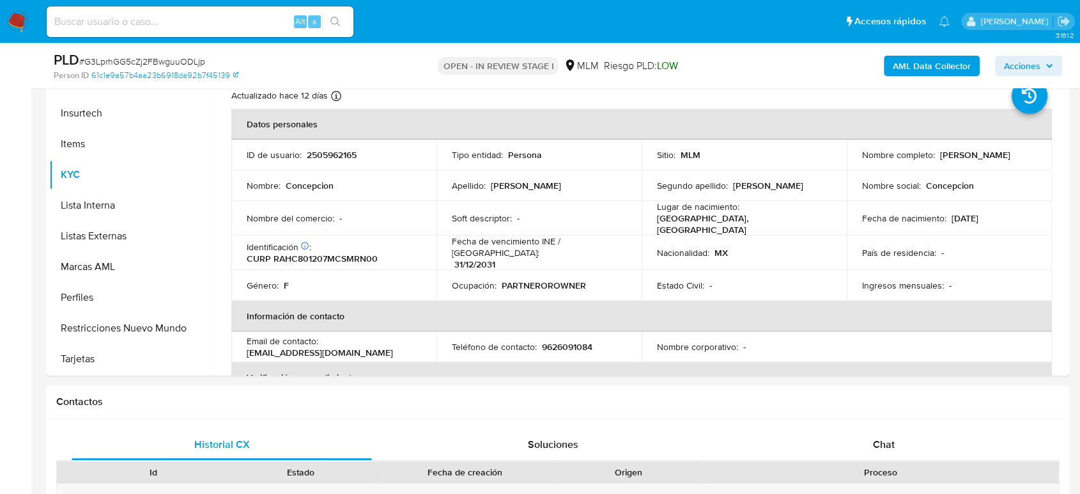
click at [1021, 70] on span "Acciones" at bounding box center [1022, 66] width 36 height 20
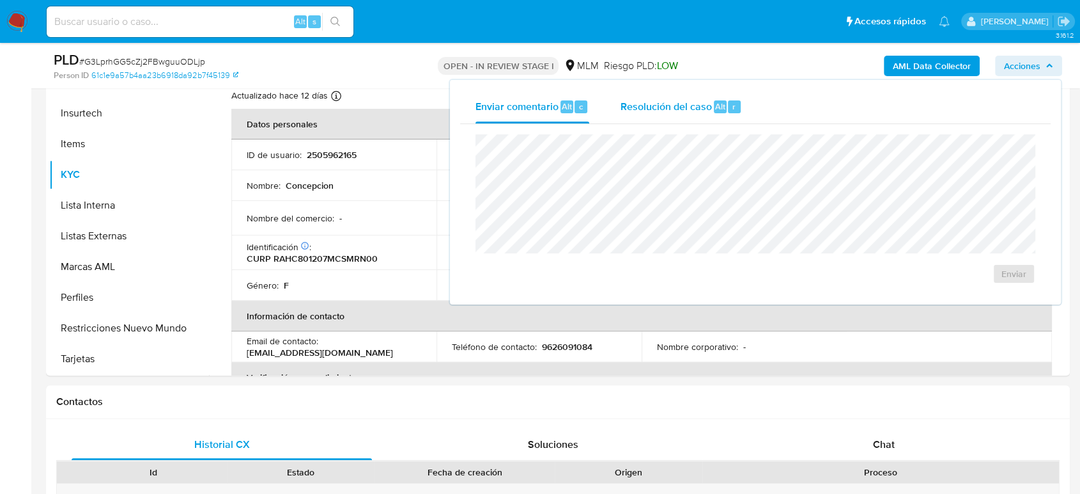
click at [687, 113] on div "Resolución del caso Alt r" at bounding box center [681, 106] width 122 height 33
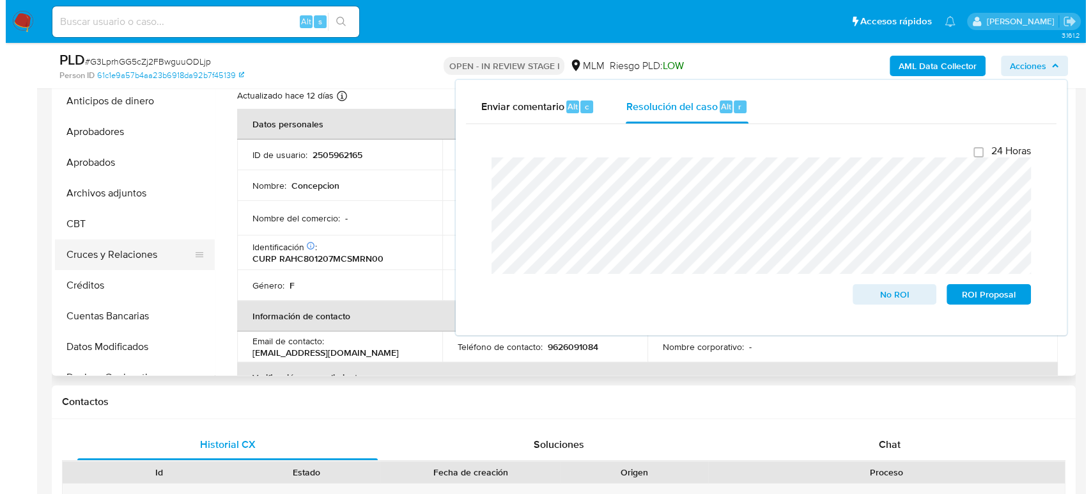
scroll to position [142, 0]
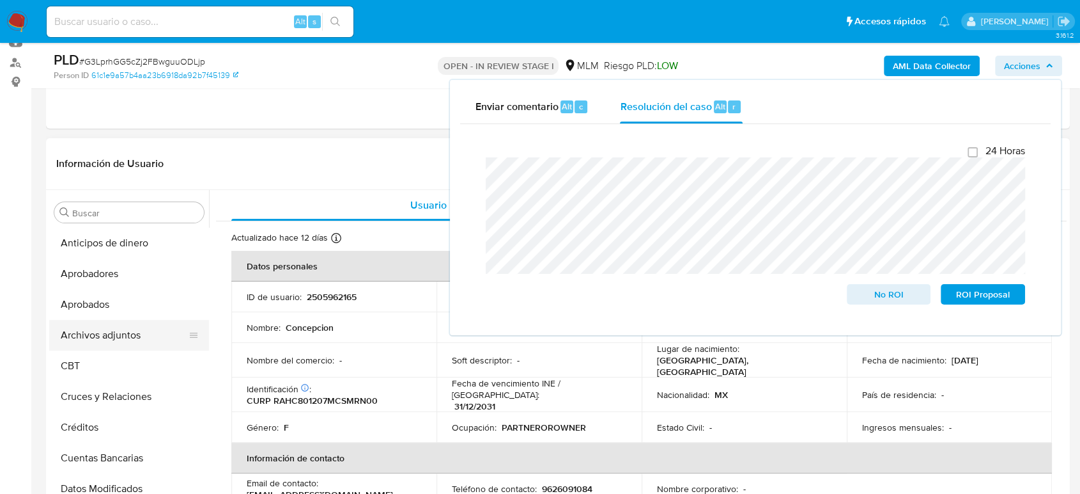
click at [125, 336] on button "Archivos adjuntos" at bounding box center [124, 335] width 150 height 31
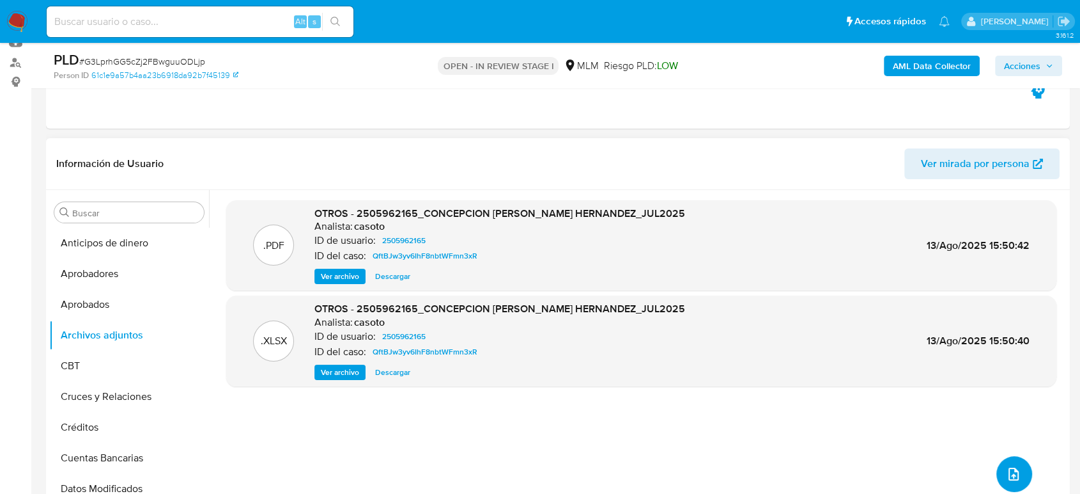
click at [1006, 472] on icon "upload-file" at bounding box center [1013, 473] width 15 height 15
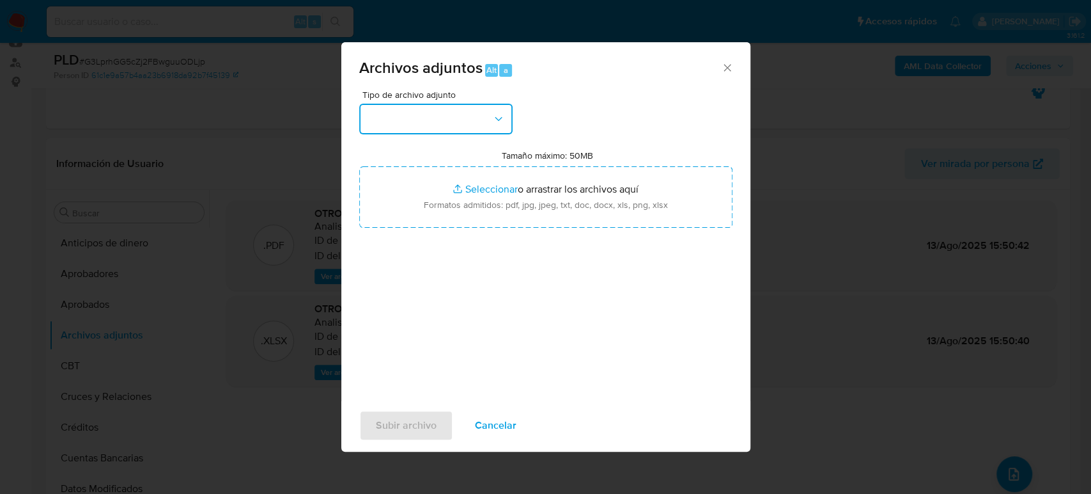
click at [427, 117] on button "button" at bounding box center [435, 119] width 153 height 31
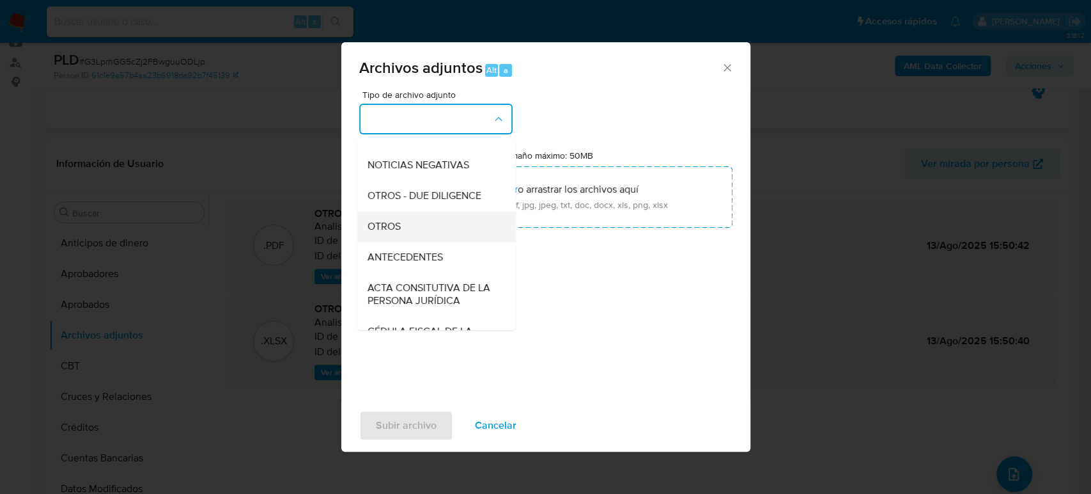
click at [405, 242] on div "OTROS" at bounding box center [432, 226] width 130 height 31
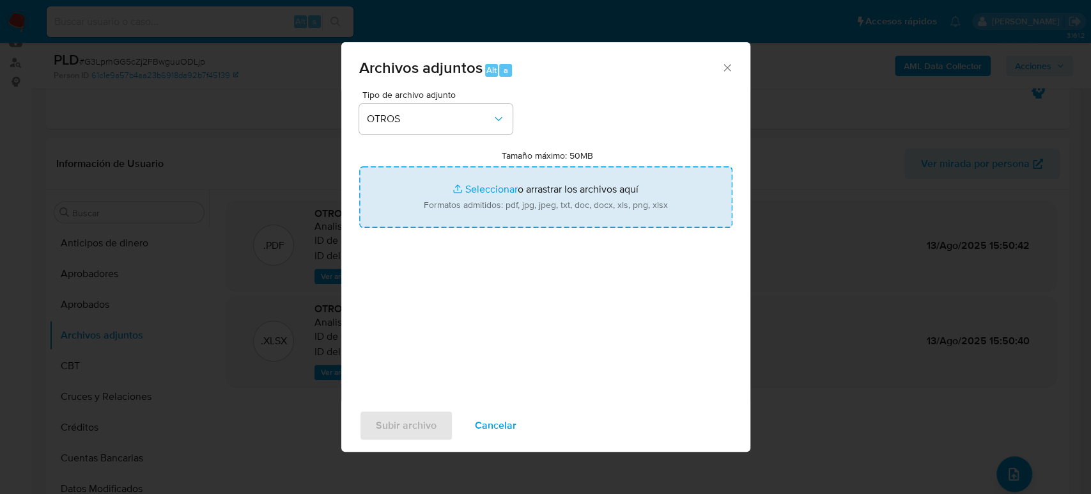
type input "C:\fakepath\2505962165_Concepcion Ramos_Agosto2025.pdf"
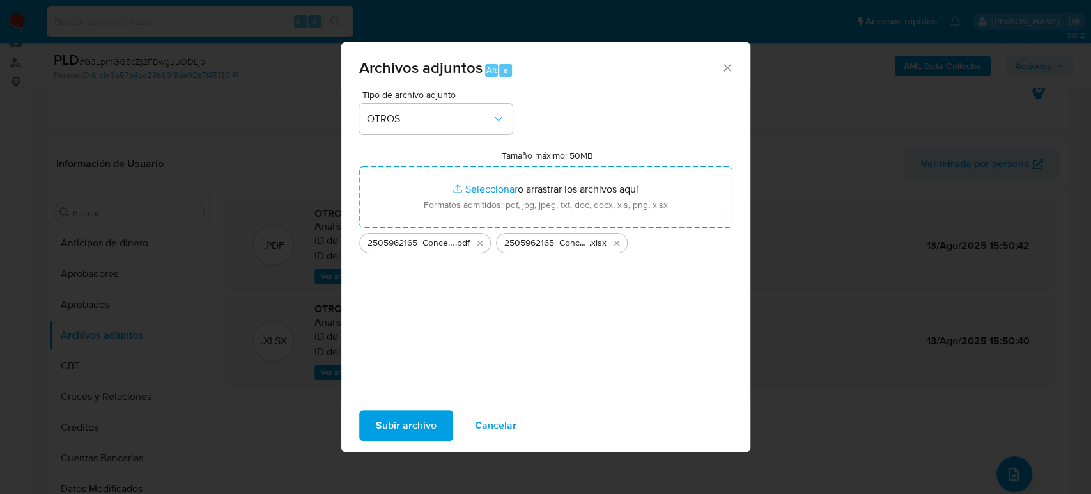
click at [419, 428] on span "Subir archivo" at bounding box center [406, 425] width 61 height 28
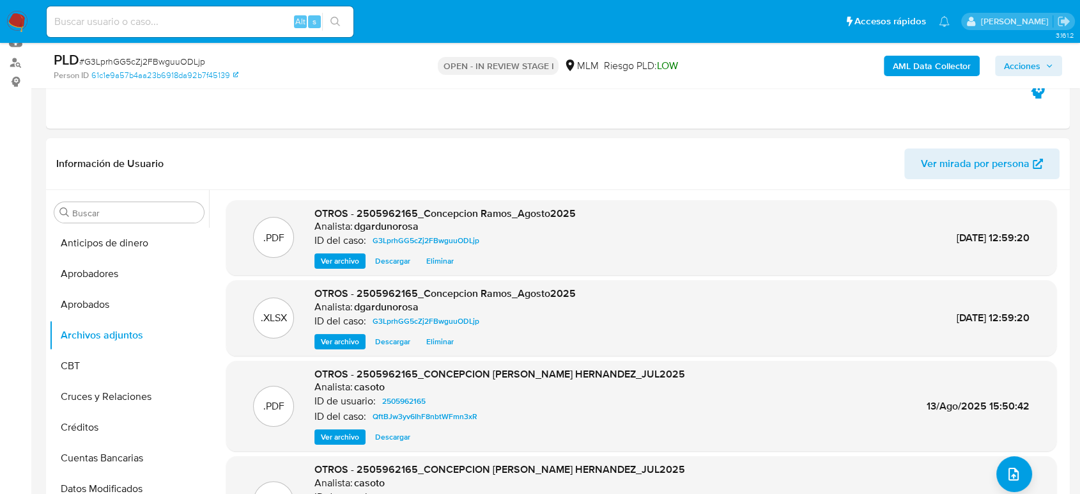
click at [1050, 59] on span "Acciones" at bounding box center [1028, 66] width 49 height 18
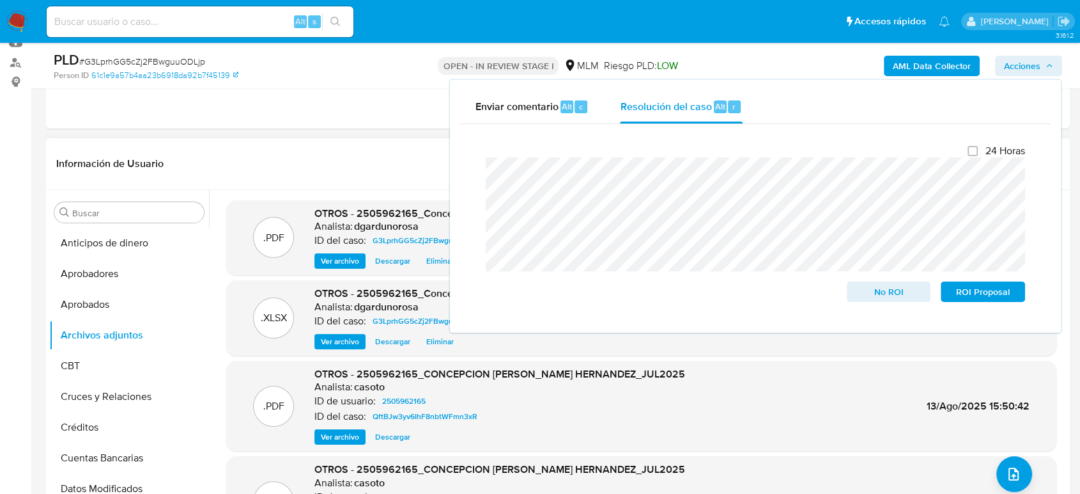
click at [846, 391] on div ".PDF OTROS - 2505962165_CONCEPCION RAMOS HERNANDEZ_JUL2025 Analista: casoto ID …" at bounding box center [642, 406] width 818 height 78
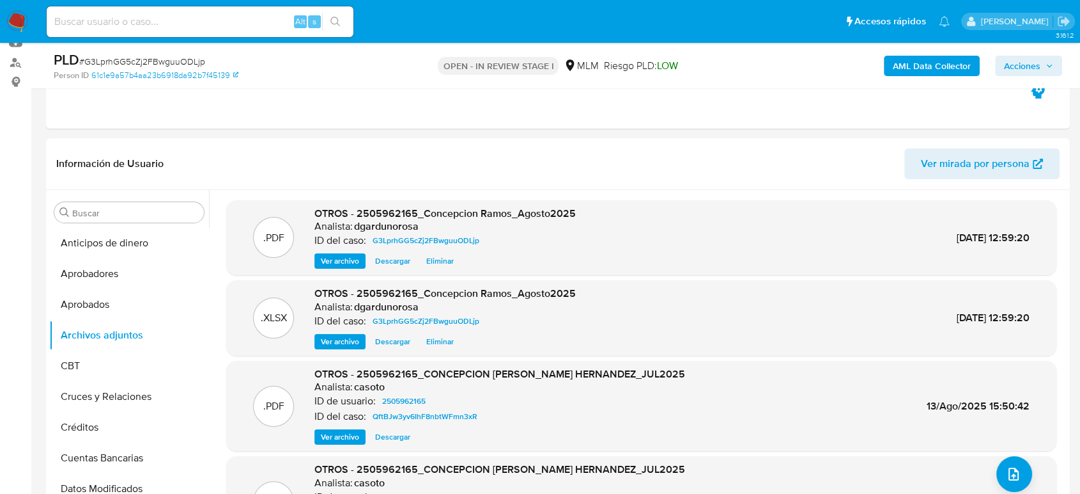
click at [1041, 65] on span "Acciones" at bounding box center [1028, 66] width 49 height 18
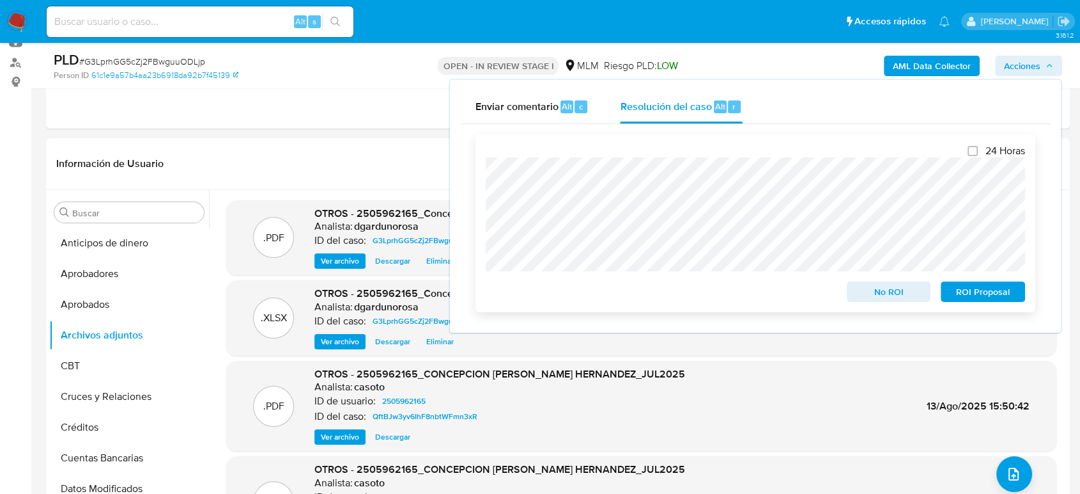
click at [986, 298] on span "ROI Proposal" at bounding box center [983, 292] width 66 height 18
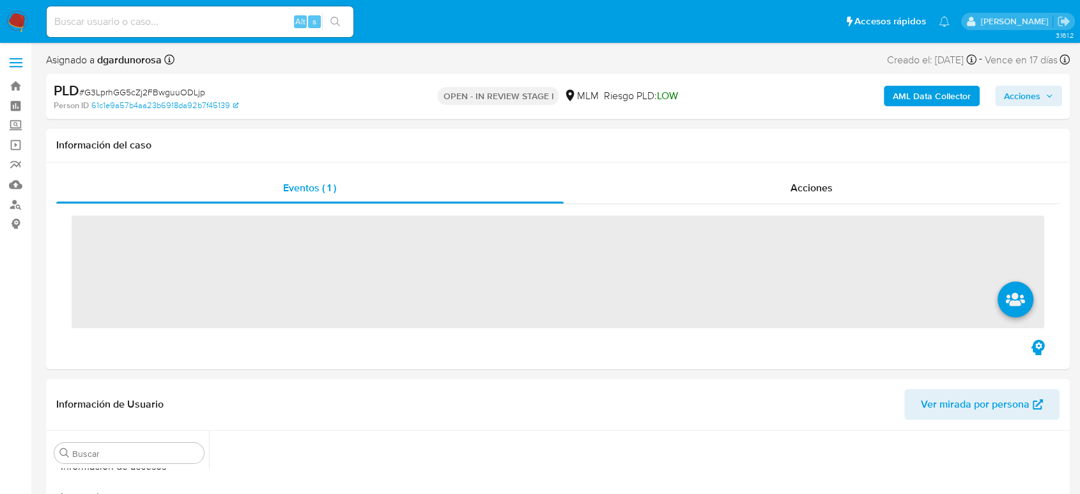
scroll to position [602, 0]
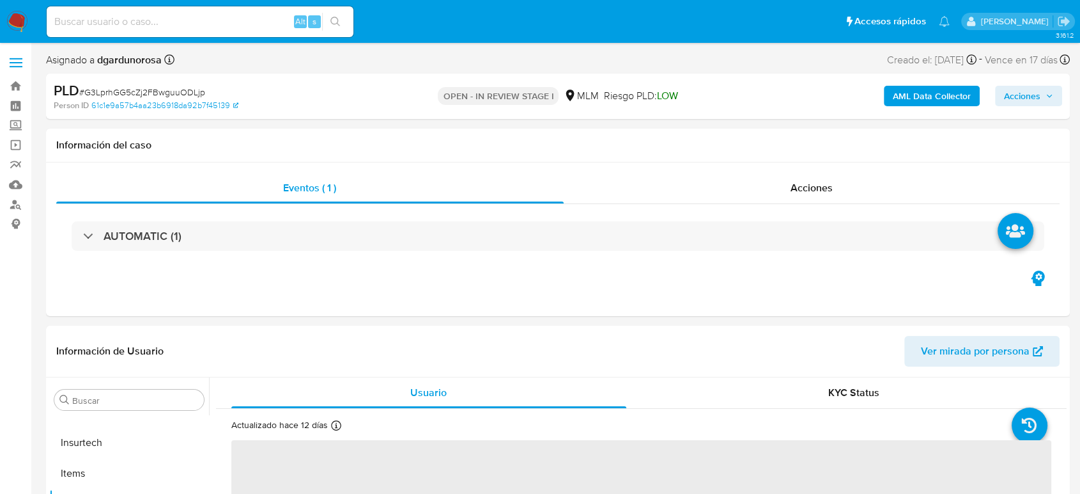
select select "10"
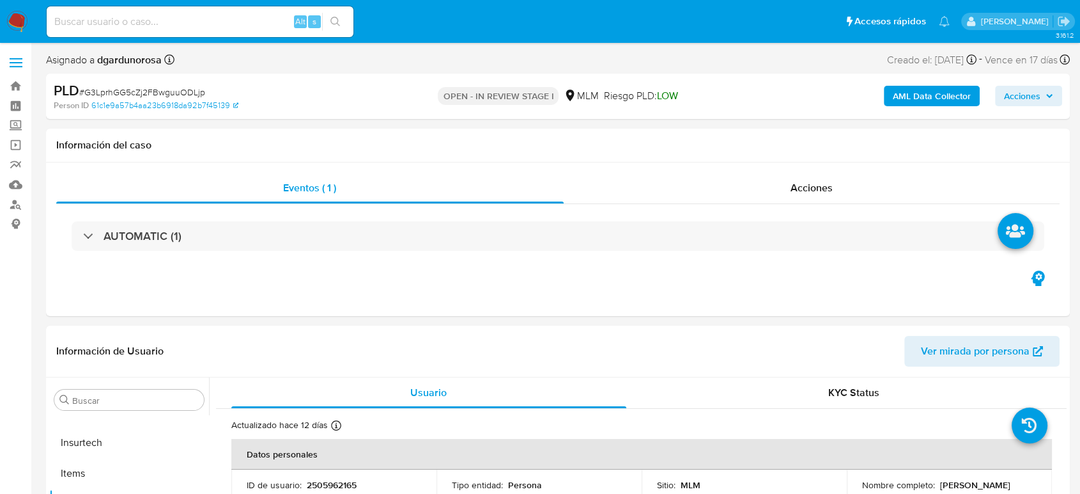
click at [15, 67] on label at bounding box center [16, 62] width 32 height 27
click at [0, 0] on input "checkbox" at bounding box center [0, 0] width 0 height 0
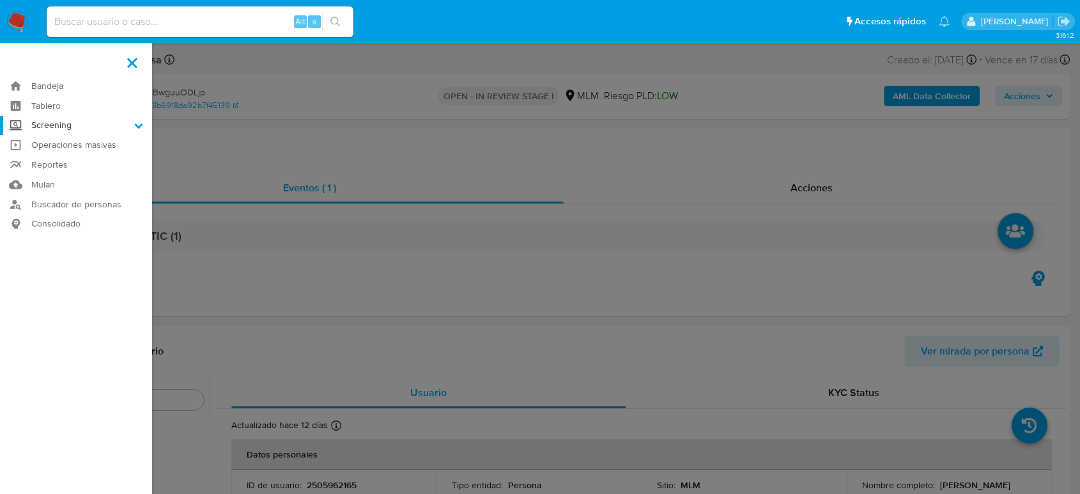
click at [54, 125] on label "Screening" at bounding box center [76, 126] width 152 height 20
click at [0, 0] on input "Screening" at bounding box center [0, 0] width 0 height 0
click at [62, 176] on link "Herramientas" at bounding box center [76, 176] width 152 height 16
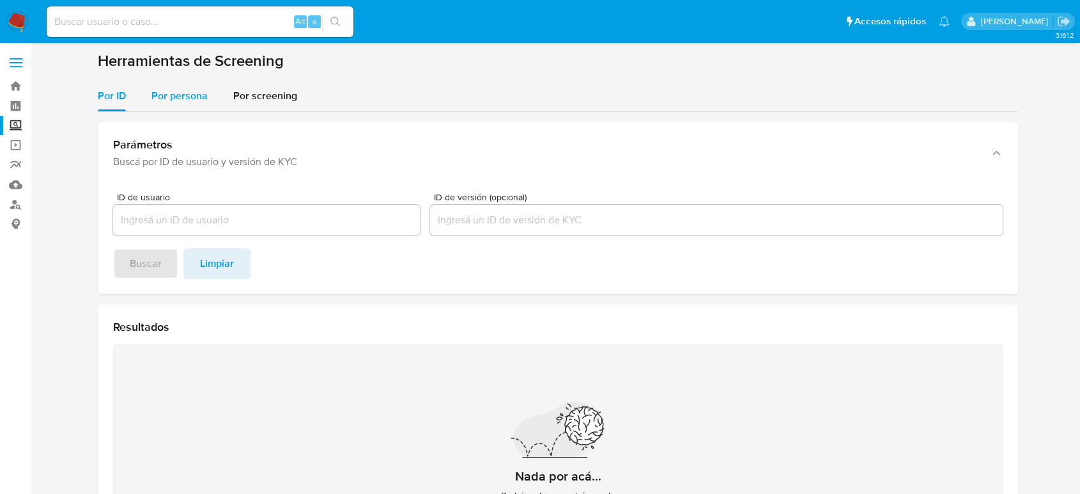
click at [207, 86] on button "Por persona" at bounding box center [180, 96] width 82 height 31
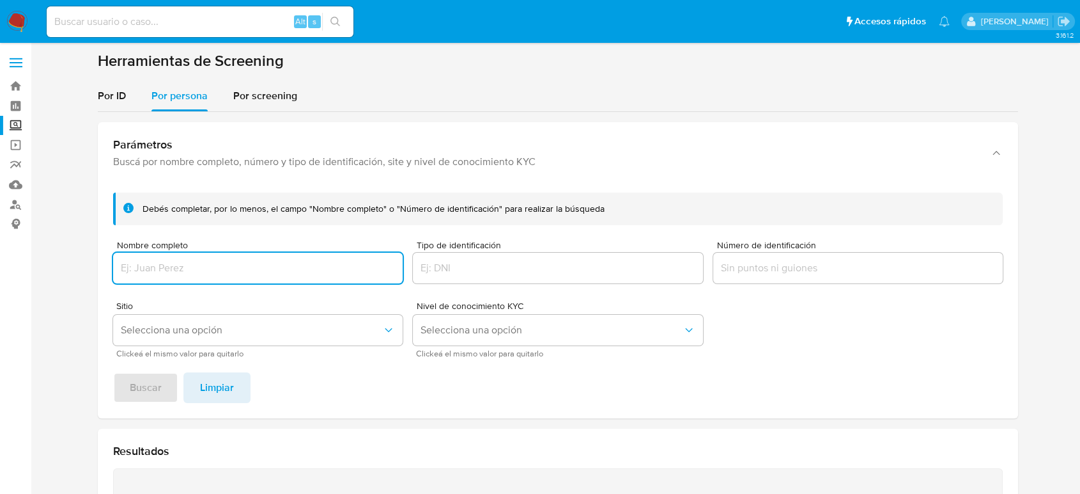
click at [247, 270] on input "Nombre completo" at bounding box center [258, 268] width 290 height 17
click at [113, 372] on button "Buscar" at bounding box center [145, 387] width 65 height 31
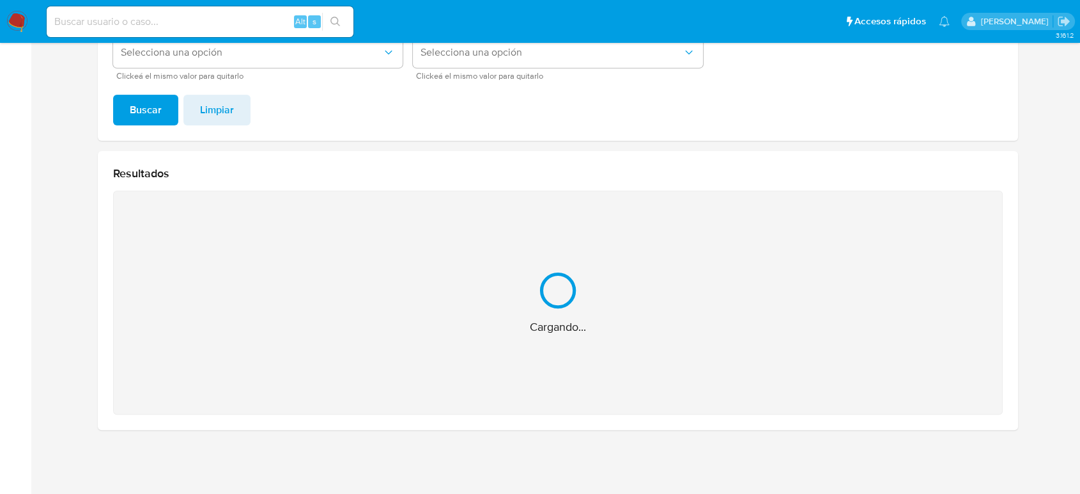
scroll to position [74, 0]
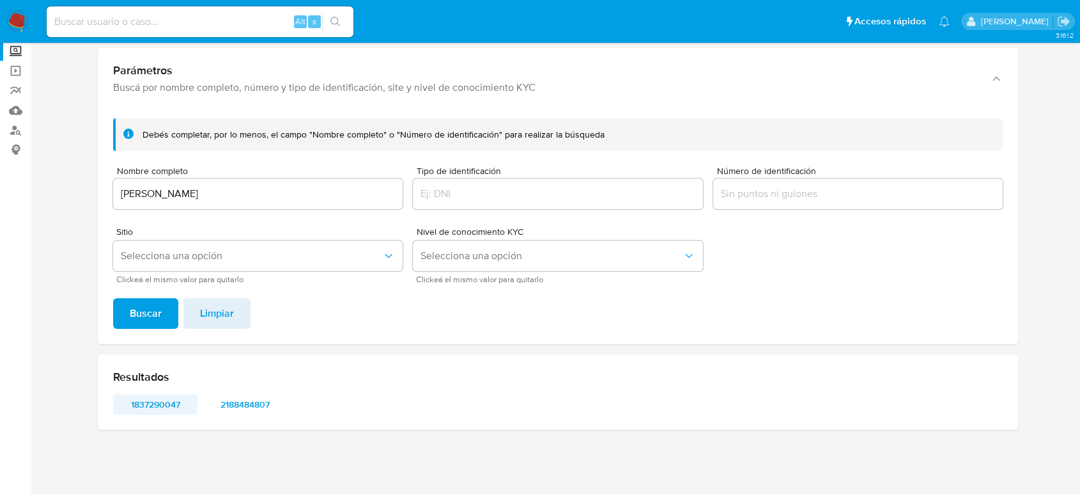
click at [170, 407] on span "1837290047" at bounding box center [155, 404] width 66 height 18
click at [253, 403] on span "2188484807" at bounding box center [245, 404] width 66 height 18
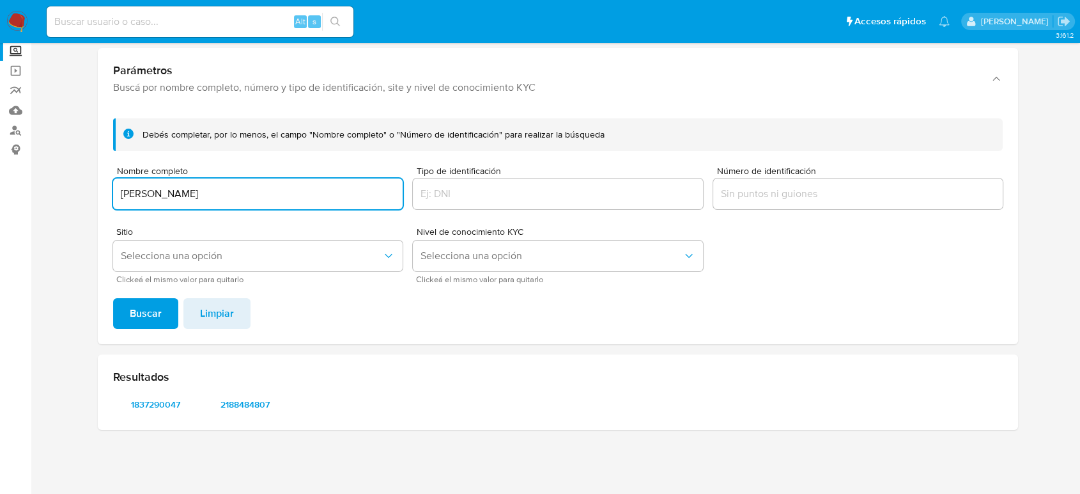
drag, startPoint x: 347, startPoint y: 195, endPoint x: 5, endPoint y: 178, distance: 341.8
click at [5, 178] on section "Bandeja Tablero Screening Búsqueda en Listas Watchlist Herramientas Operaciones…" at bounding box center [540, 210] width 1080 height 568
click at [113, 298] on button "Buscar" at bounding box center [145, 313] width 65 height 31
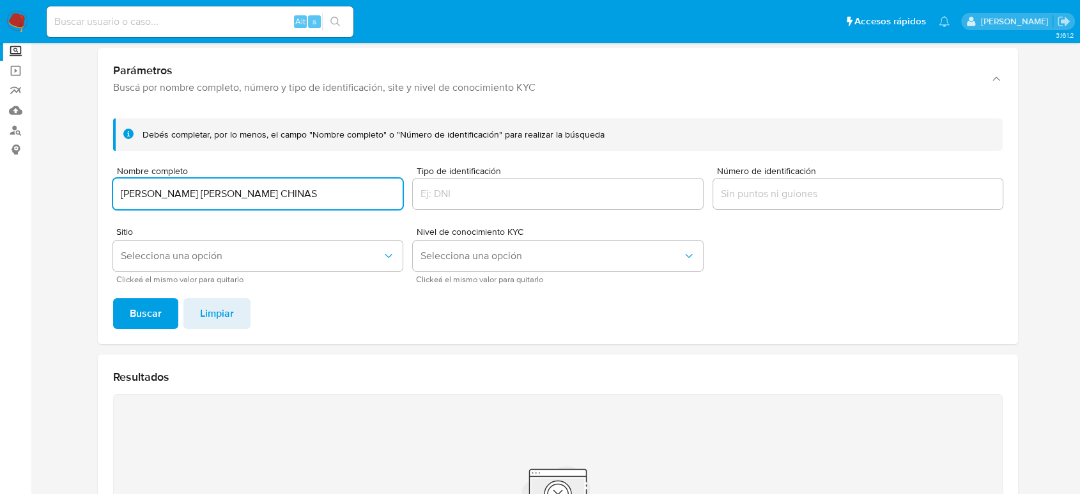
drag, startPoint x: 310, startPoint y: 193, endPoint x: 0, endPoint y: 195, distance: 310.1
click at [0, 195] on section "Bandeja Tablero Screening Búsqueda en Listas Watchlist Herramientas Operaciones…" at bounding box center [540, 312] width 1080 height 772
paste input "CO [PERSON_NAME]"
click at [113, 298] on button "Buscar" at bounding box center [145, 313] width 65 height 31
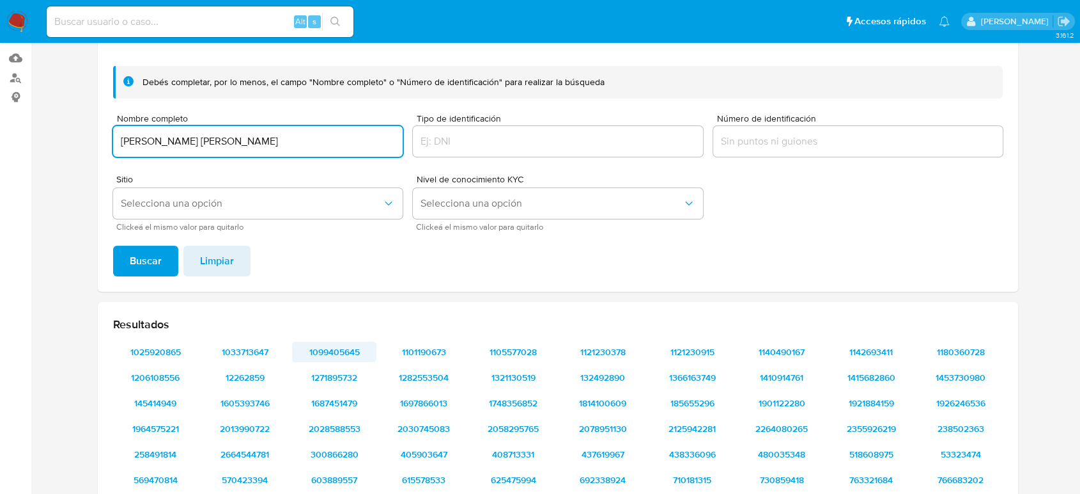
scroll to position [15, 0]
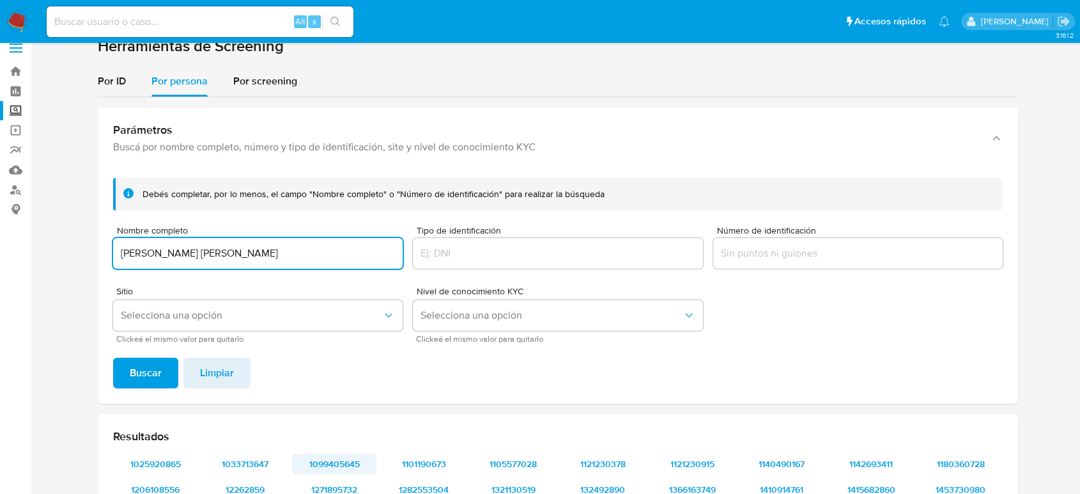
click at [341, 250] on input "[PERSON_NAME] [PERSON_NAME]" at bounding box center [258, 253] width 290 height 17
drag, startPoint x: 323, startPoint y: 260, endPoint x: 0, endPoint y: 247, distance: 323.1
click at [0, 247] on section "Bandeja Tablero Screening Búsqueda en Listas Watchlist Herramientas Operaciones…" at bounding box center [540, 346] width 1080 height 722
paste input "[PERSON_NAME] [PERSON_NAME]"
click at [113, 357] on button "Buscar" at bounding box center [145, 372] width 65 height 31
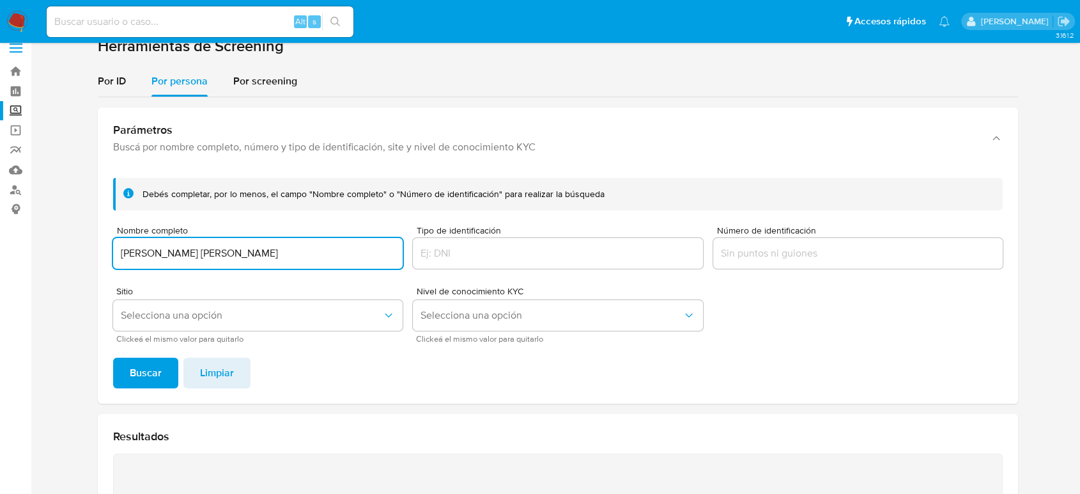
drag, startPoint x: 235, startPoint y: 251, endPoint x: 0, endPoint y: 231, distance: 236.1
click at [0, 231] on section "Bandeja Tablero Screening Búsqueda en Listas Watchlist Herramientas Operaciones…" at bounding box center [540, 371] width 1080 height 772
paste input "[PERSON_NAME]"
click at [113, 357] on button "Buscar" at bounding box center [145, 372] width 65 height 31
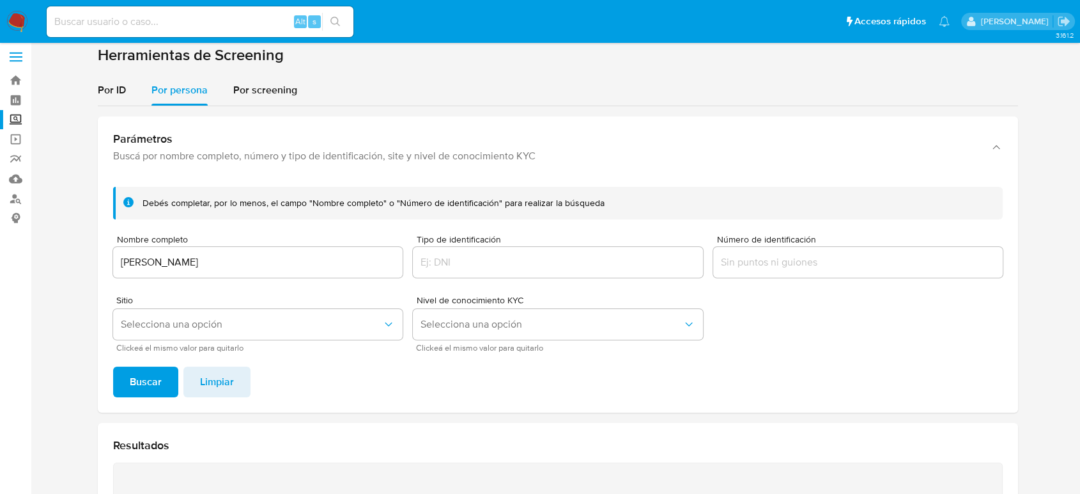
scroll to position [0, 0]
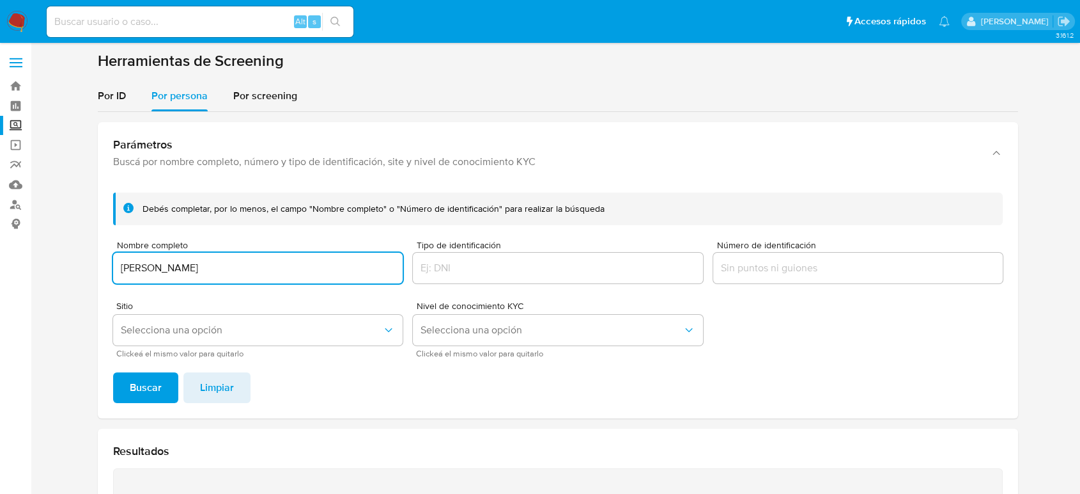
drag, startPoint x: 229, startPoint y: 265, endPoint x: 0, endPoint y: 238, distance: 230.4
click at [0, 238] on section "Bandeja Tablero Screening Búsqueda en Listas Watchlist Herramientas Operaciones…" at bounding box center [540, 386] width 1080 height 772
paste input "[PERSON_NAME] [PERSON_NAME]"
click at [113, 372] on button "Buscar" at bounding box center [145, 387] width 65 height 31
click at [0, 272] on section "Bandeja Tablero Screening Búsqueda en Listas Watchlist Herramientas Operaciones…" at bounding box center [540, 386] width 1080 height 772
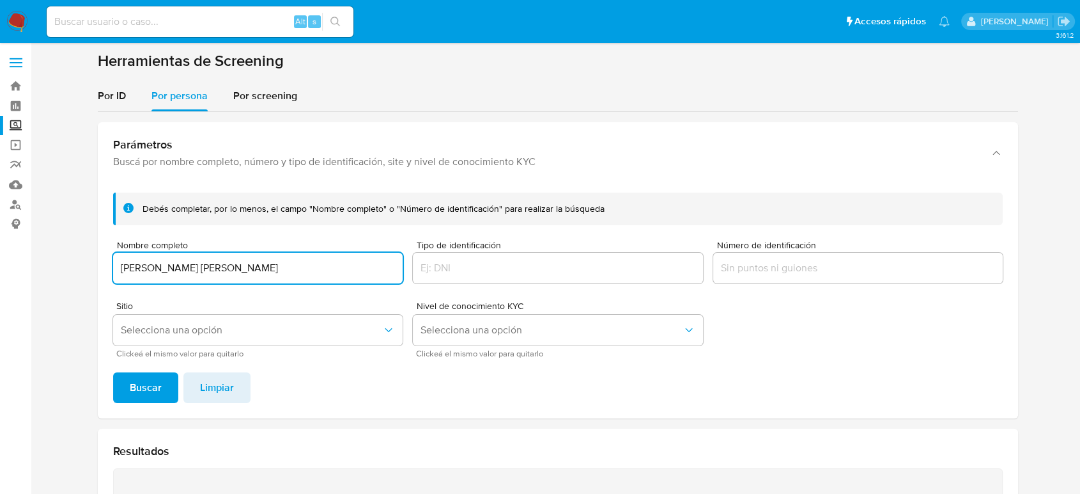
paste input "[PERSON_NAME] [PERSON_NAME]"
click at [113, 372] on button "Buscar" at bounding box center [145, 387] width 65 height 31
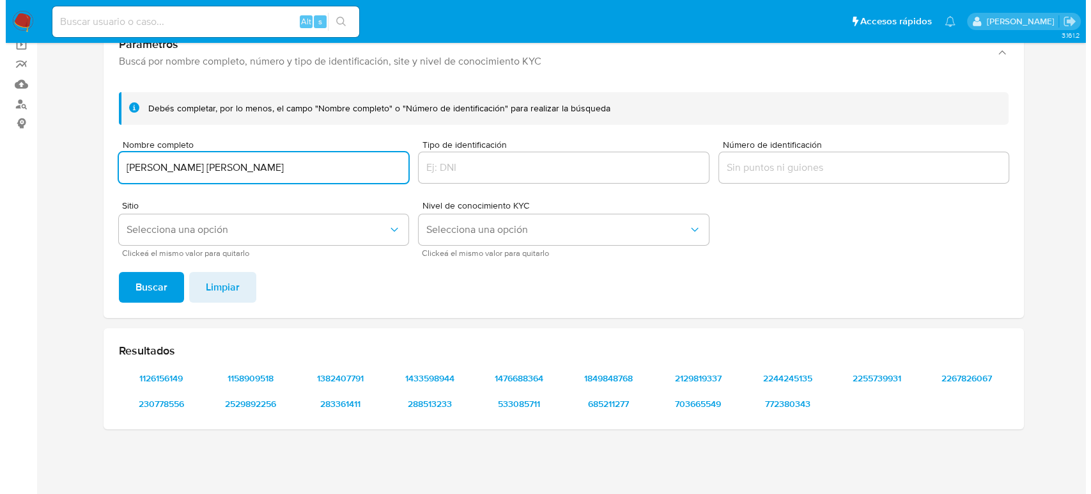
scroll to position [100, 0]
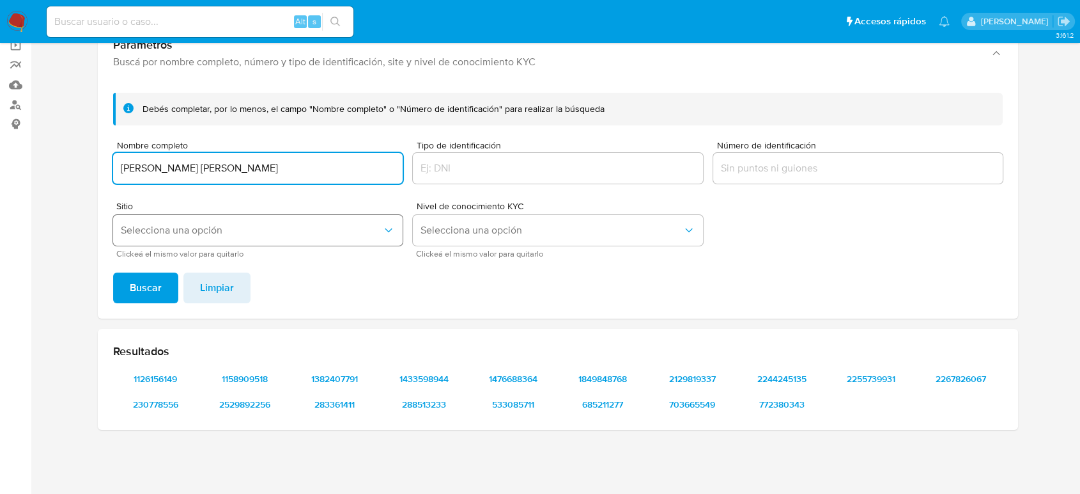
click at [290, 226] on span "Selecciona una opción" at bounding box center [251, 230] width 261 height 13
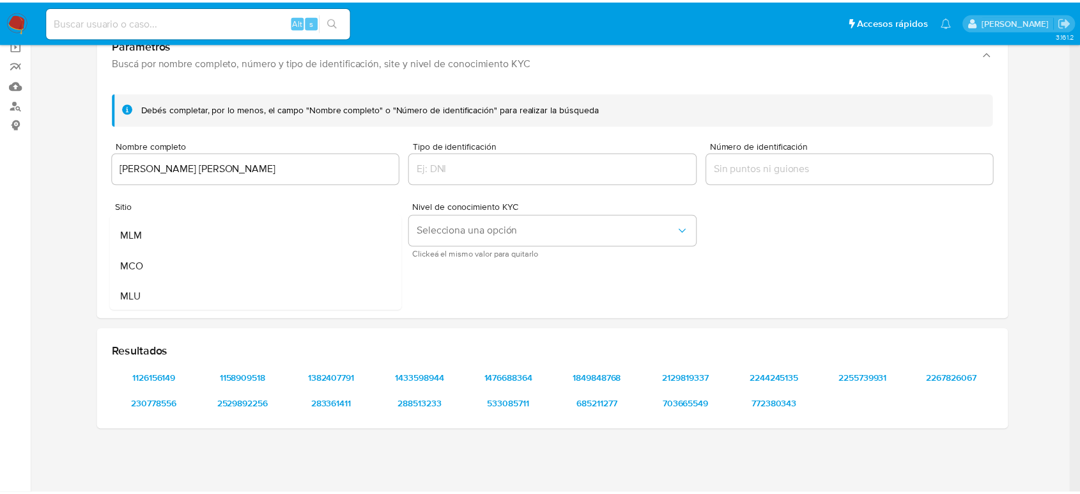
scroll to position [88, 0]
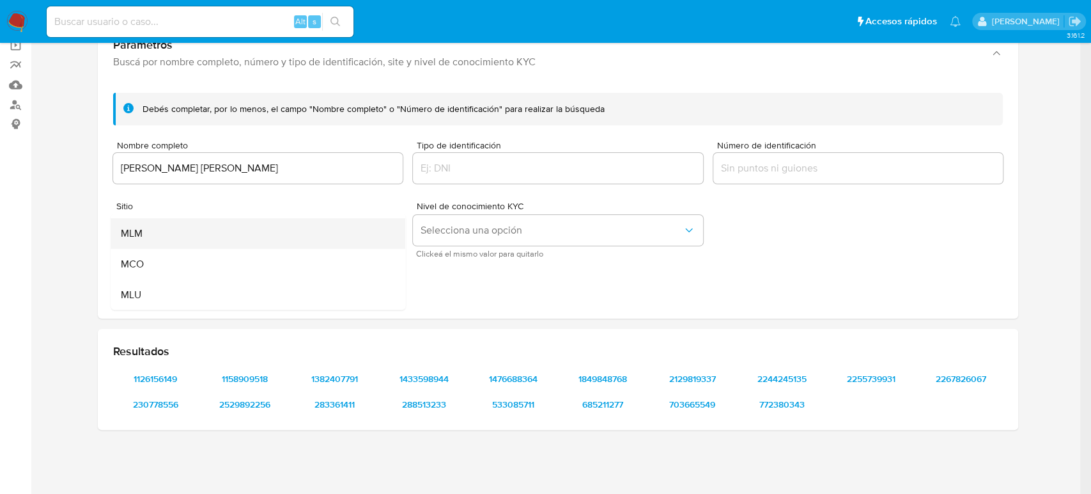
click at [216, 235] on div "MLM" at bounding box center [254, 233] width 267 height 31
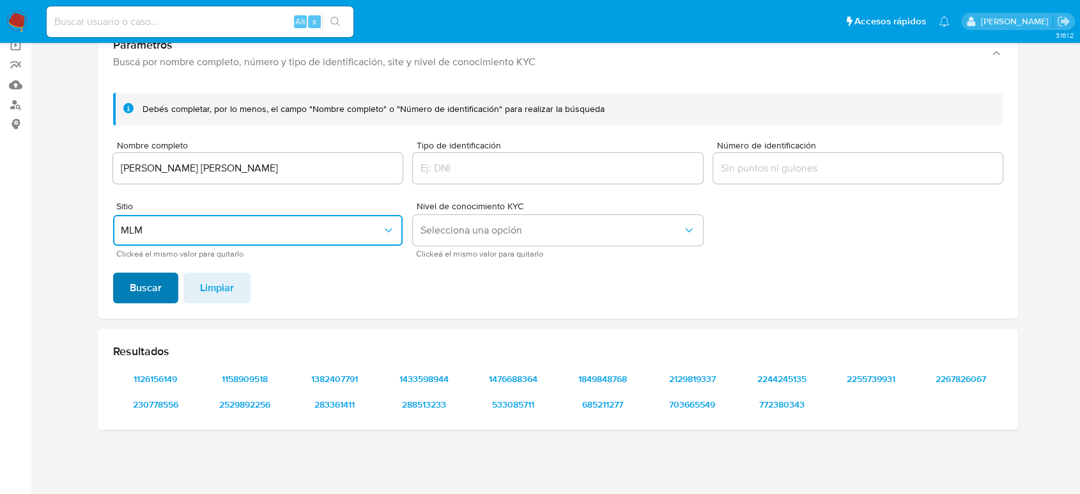
click at [156, 287] on span "Buscar" at bounding box center [146, 288] width 32 height 28
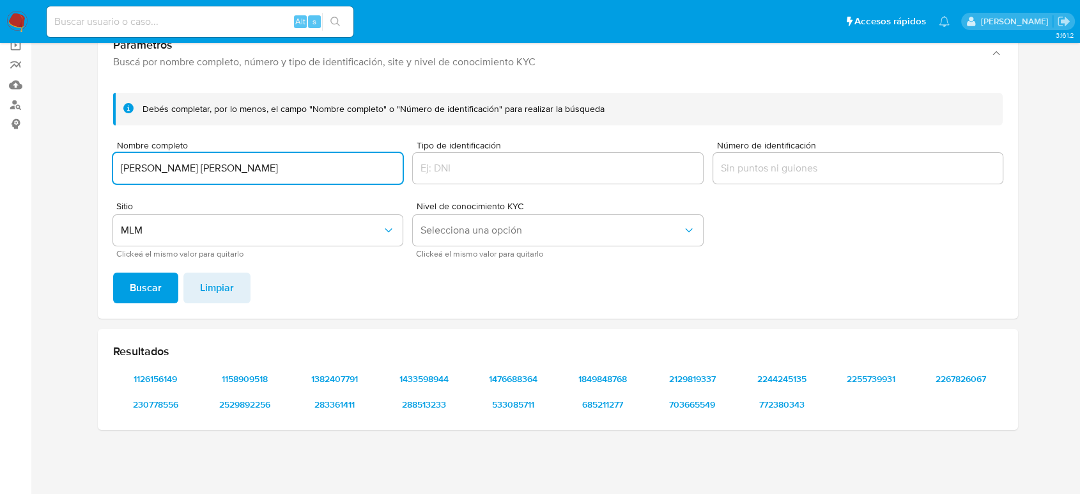
drag, startPoint x: 286, startPoint y: 163, endPoint x: 0, endPoint y: 166, distance: 286.4
click at [0, 166] on section "Bandeja Tablero Screening Búsqueda en Listas Watchlist Herramientas Operaciones…" at bounding box center [540, 197] width 1080 height 594
click at [113, 272] on button "Buscar" at bounding box center [145, 287] width 65 height 31
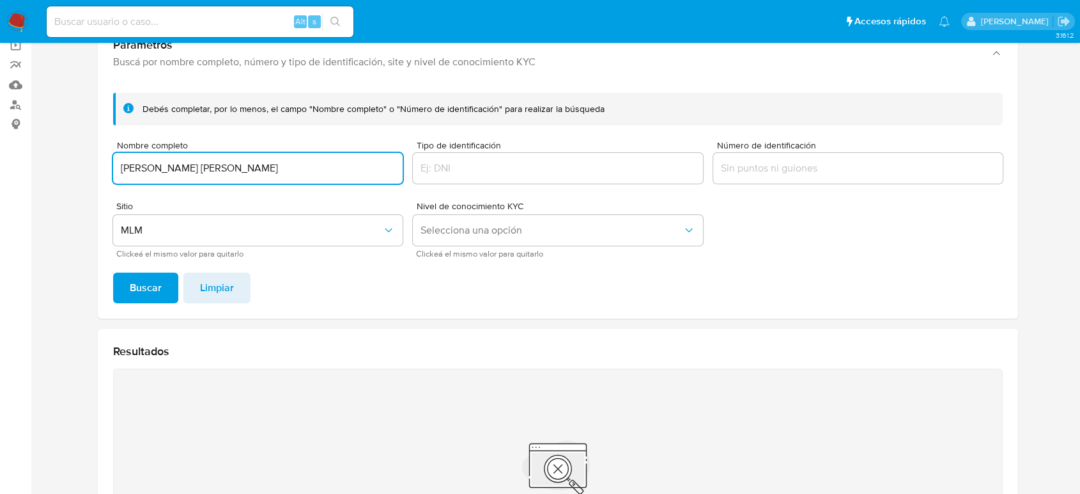
click at [318, 160] on input "[PERSON_NAME] [PERSON_NAME]" at bounding box center [258, 168] width 290 height 17
type input "[PERSON_NAME] [PERSON_NAME]"
click at [113, 272] on button "Buscar" at bounding box center [145, 287] width 65 height 31
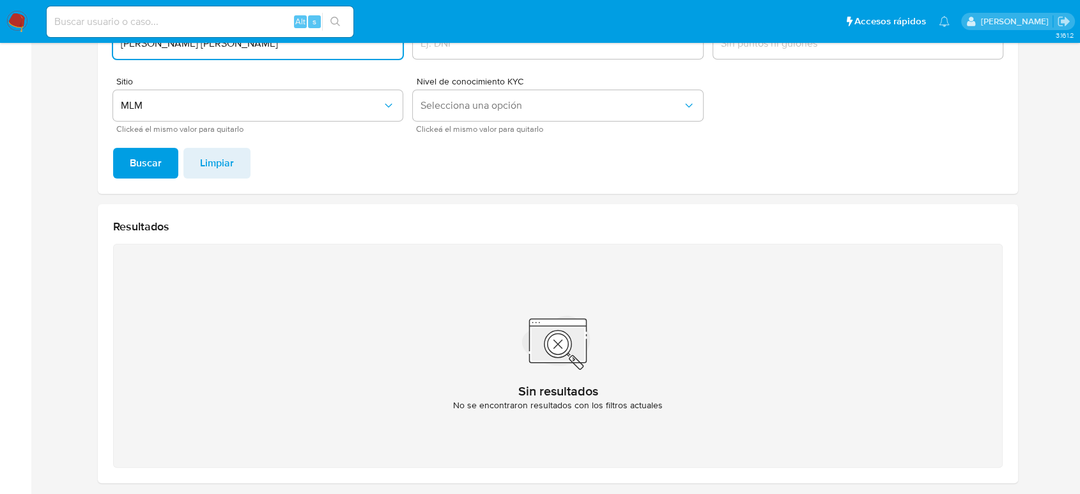
scroll to position [136, 0]
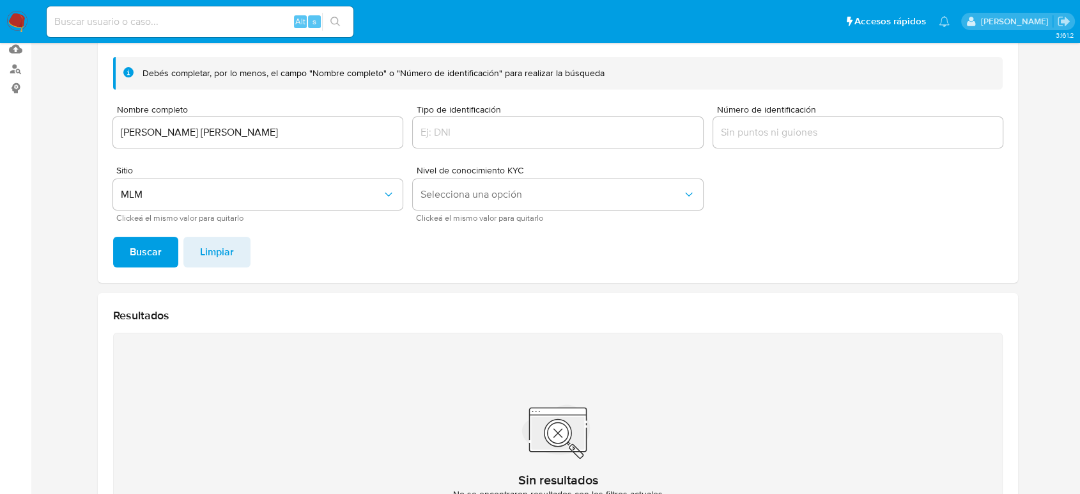
click at [209, 17] on input at bounding box center [200, 21] width 307 height 17
paste input "834499270"
type input "834499270"
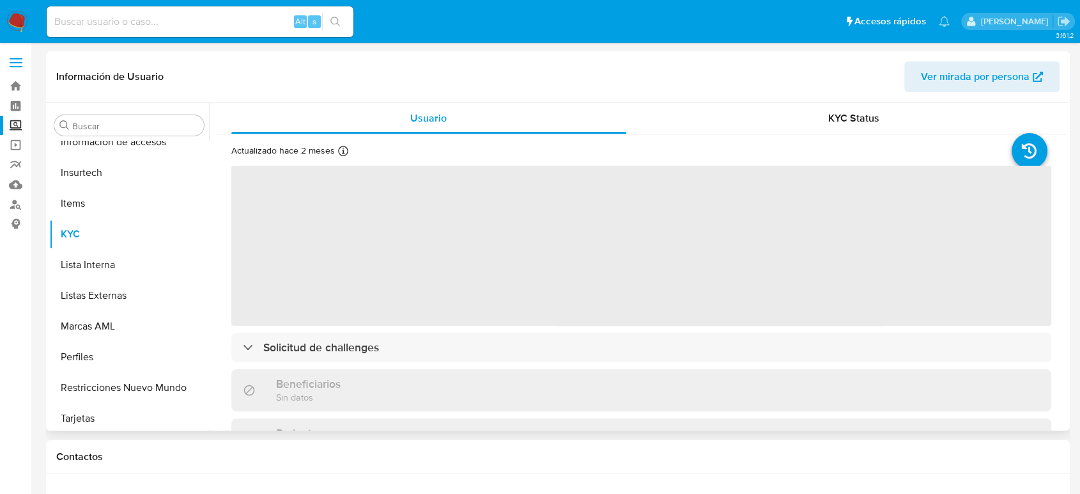
scroll to position [602, 0]
select select "10"
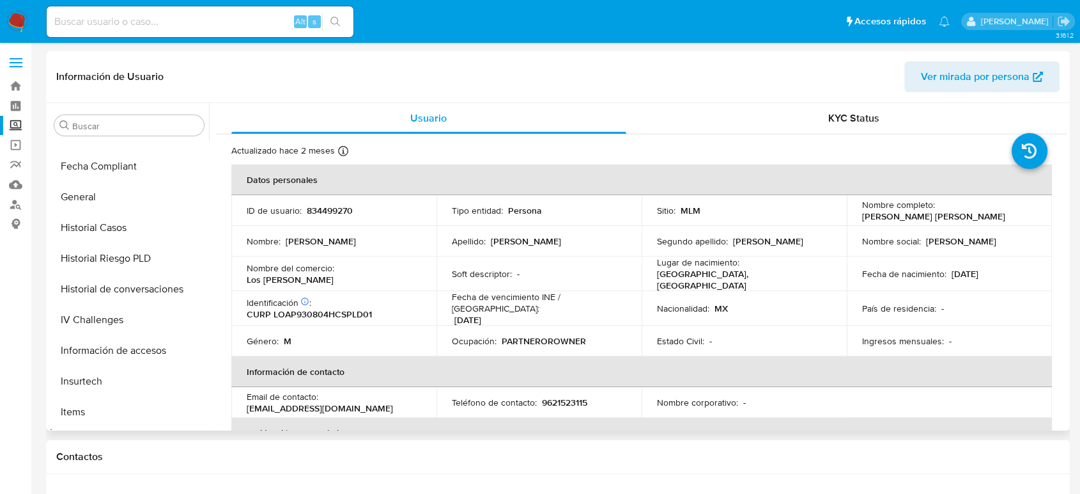
scroll to position [389, 0]
click at [110, 224] on button "Historial Casos" at bounding box center [124, 227] width 150 height 31
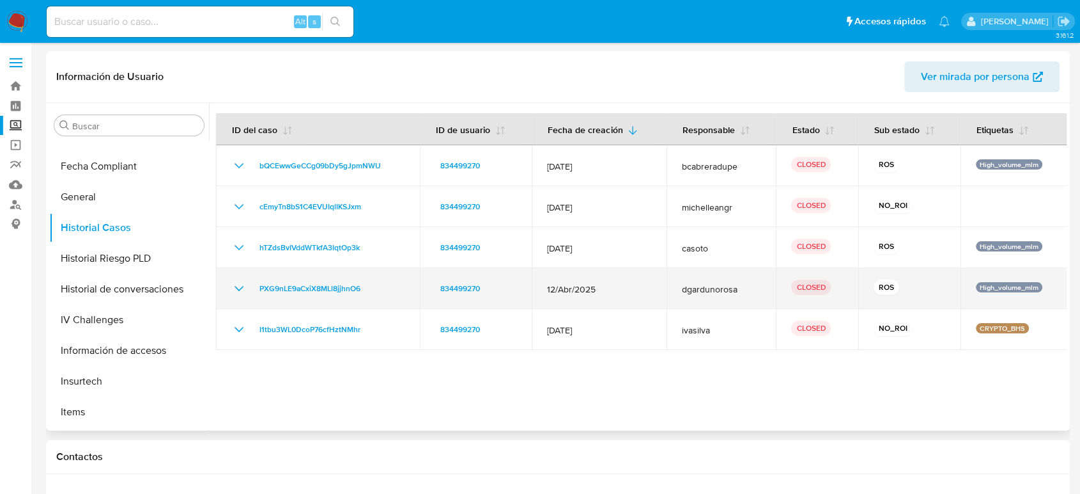
click at [240, 295] on icon "Mostrar/Ocultar" at bounding box center [238, 288] width 15 height 15
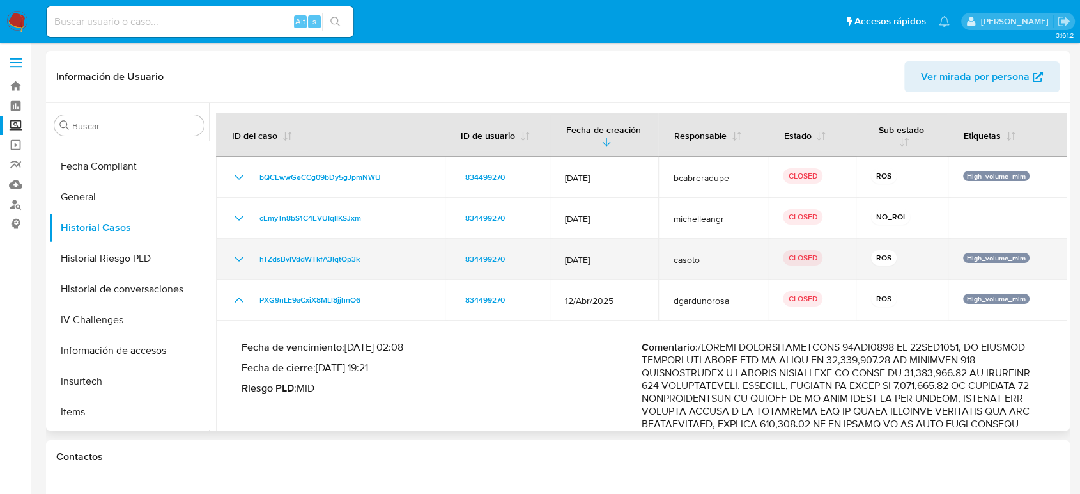
click at [231, 260] on icon "Mostrar/Ocultar" at bounding box center [238, 258] width 15 height 15
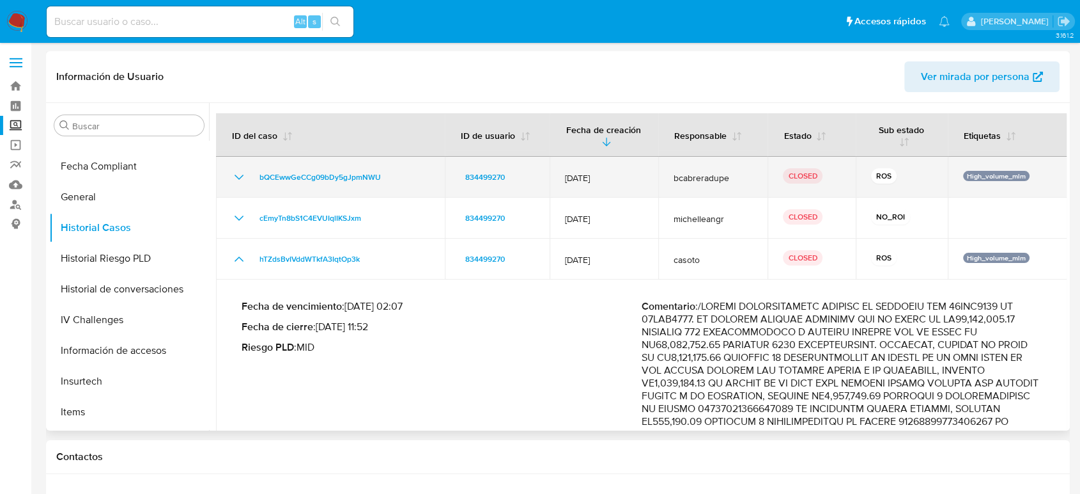
click at [238, 176] on icon "Mostrar/Ocultar" at bounding box center [238, 176] width 15 height 15
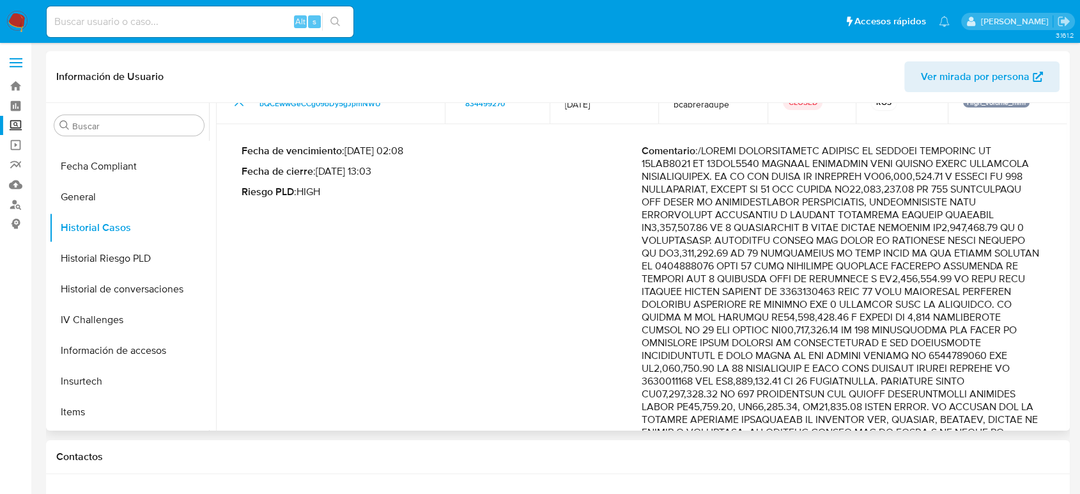
scroll to position [71, 0]
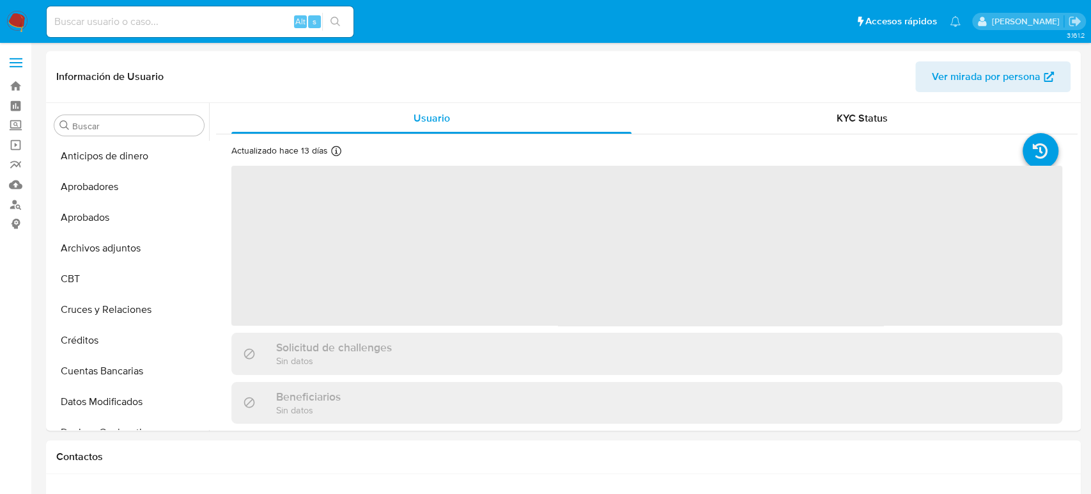
select select "10"
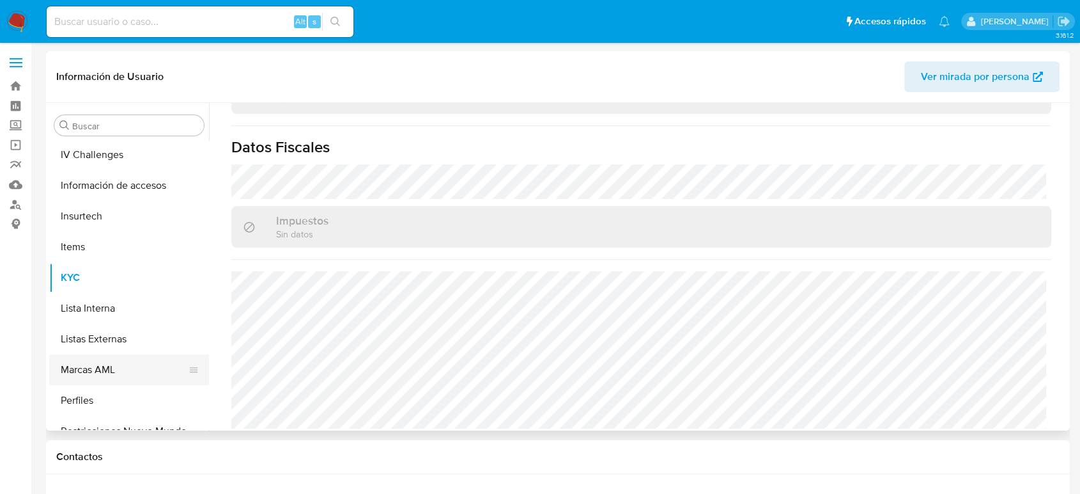
scroll to position [460, 0]
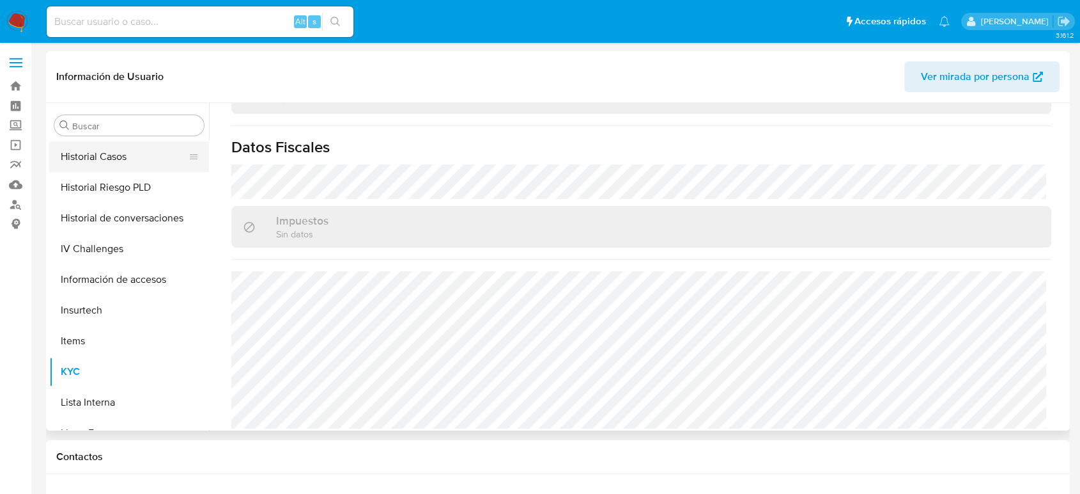
click at [115, 163] on button "Historial Casos" at bounding box center [124, 156] width 150 height 31
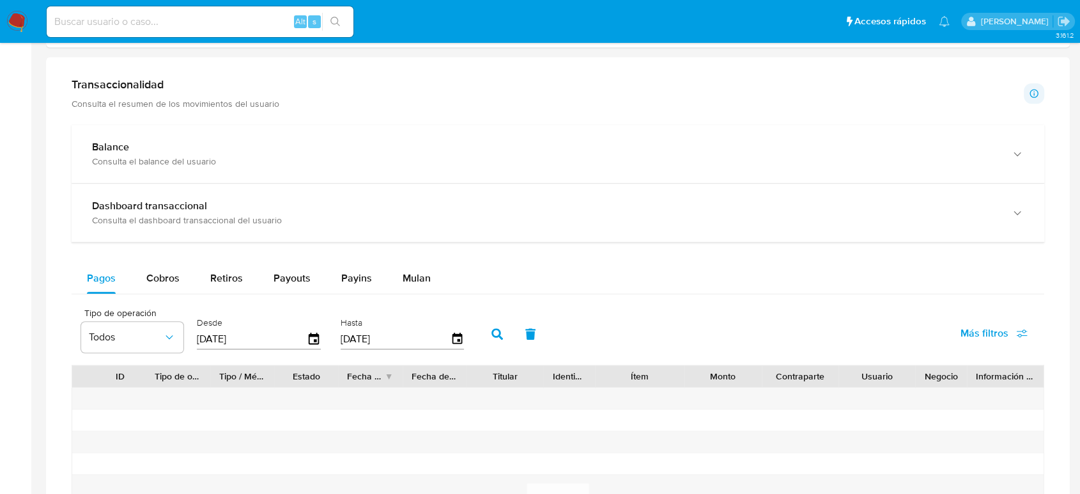
scroll to position [710, 0]
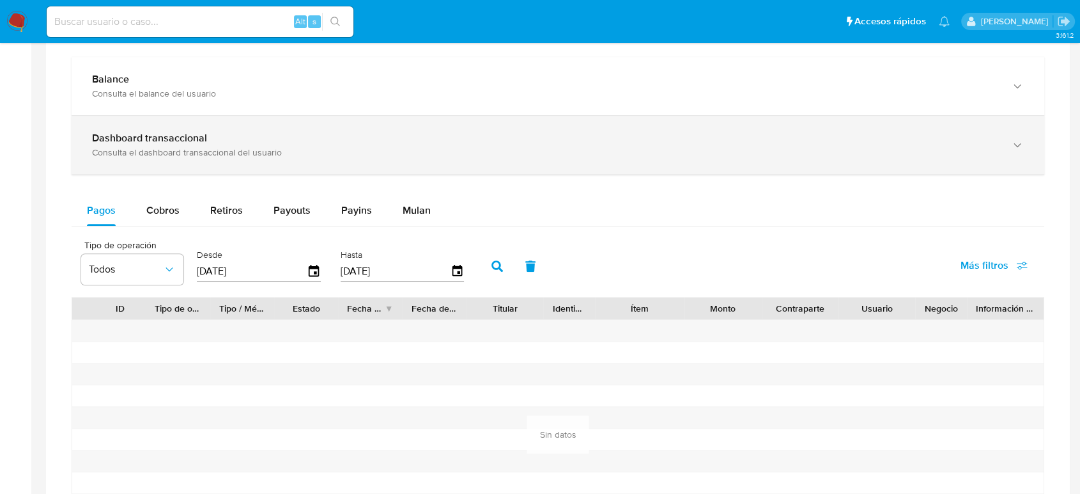
click at [389, 158] on div "Dashboard transaccional Consulta el dashboard transaccional del usuario" at bounding box center [558, 145] width 973 height 58
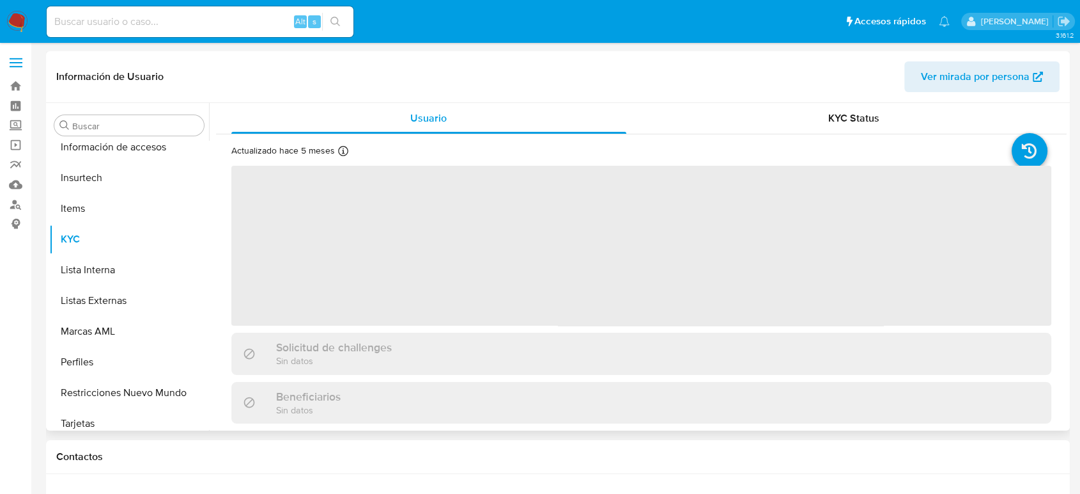
scroll to position [602, 0]
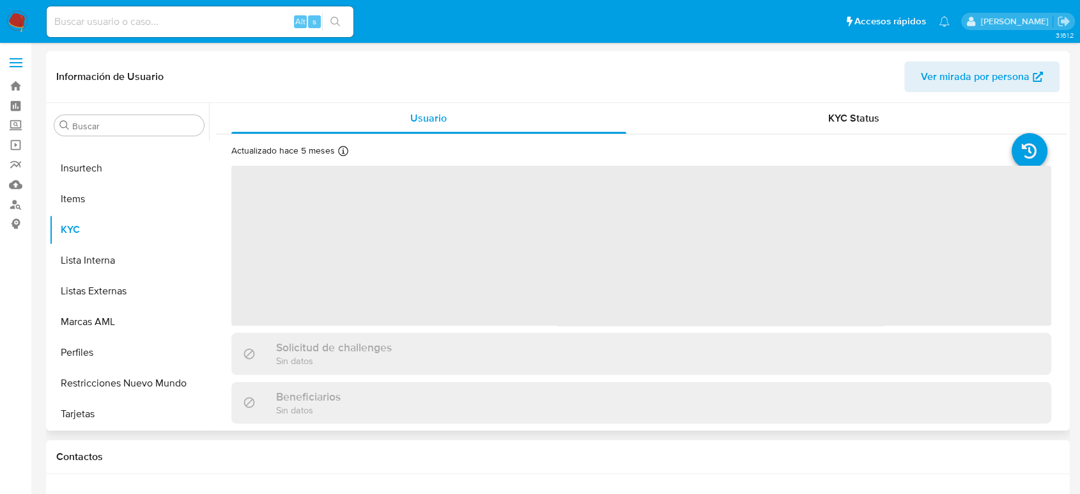
select select "10"
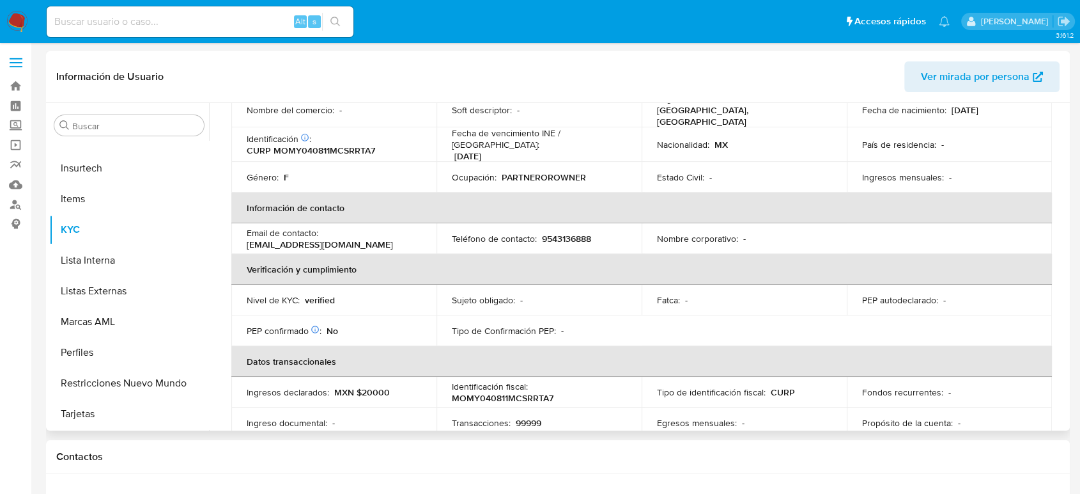
scroll to position [22, 0]
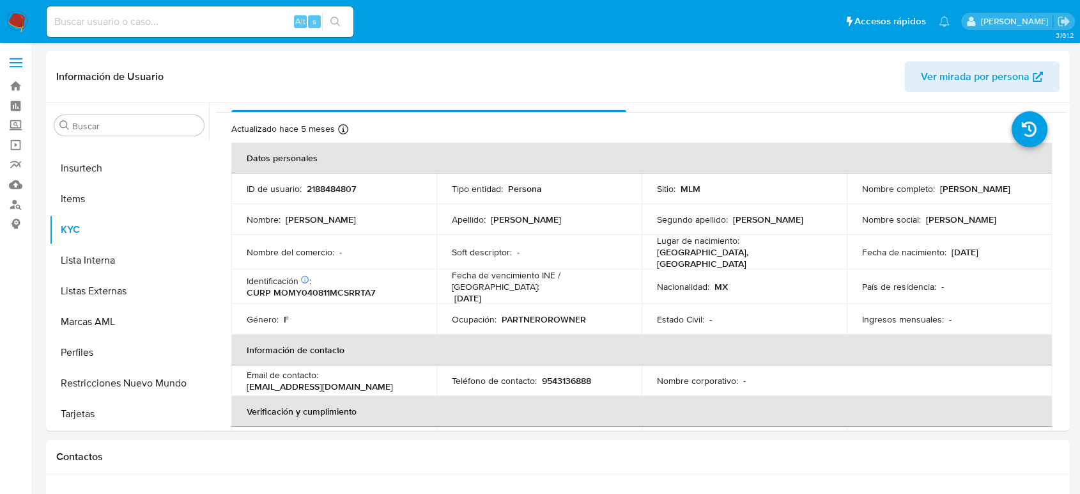
click at [335, 195] on td "ID de usuario : 2188484807" at bounding box center [333, 188] width 205 height 31
click at [335, 194] on td "ID de usuario : 2188484807" at bounding box center [333, 188] width 205 height 31
click at [335, 193] on p "2188484807" at bounding box center [331, 189] width 49 height 12
click at [334, 193] on p "2188484807" at bounding box center [331, 189] width 49 height 12
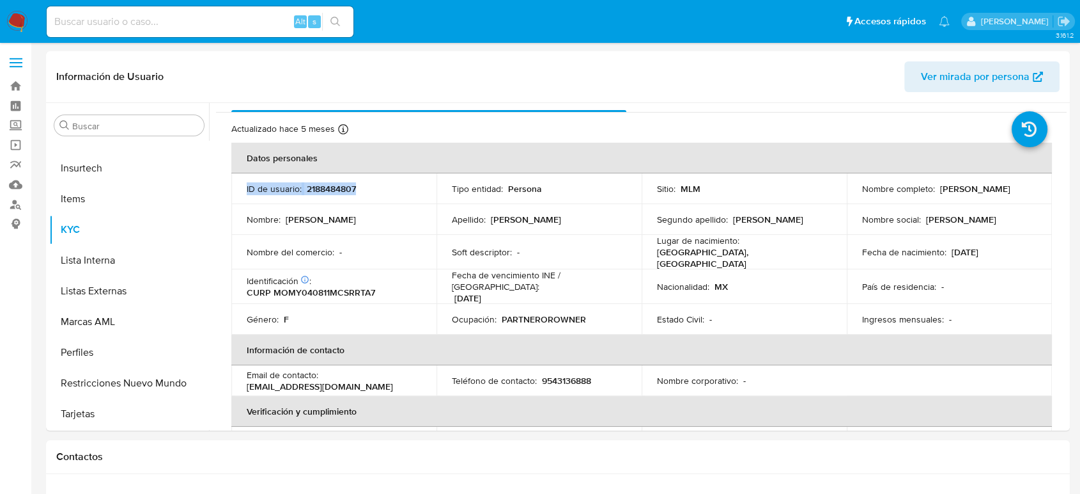
click at [334, 192] on p "2188484807" at bounding box center [331, 189] width 49 height 12
click at [337, 187] on p "2188484807" at bounding box center [331, 189] width 49 height 12
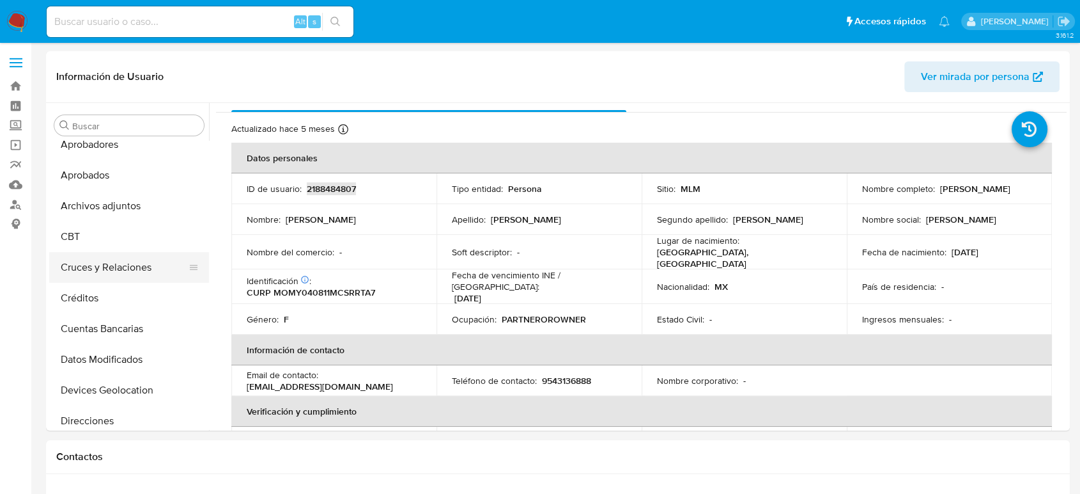
scroll to position [0, 0]
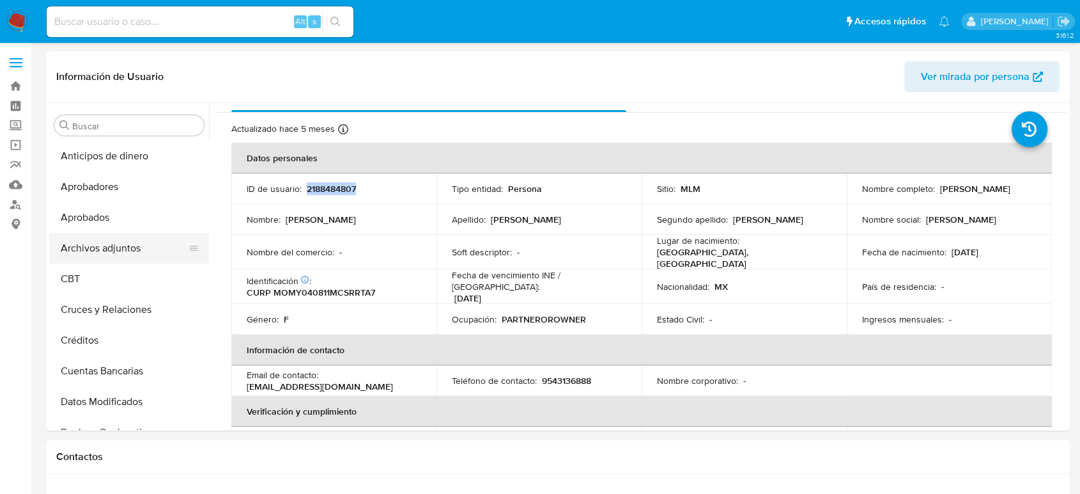
click at [114, 249] on button "Archivos adjuntos" at bounding box center [124, 248] width 150 height 31
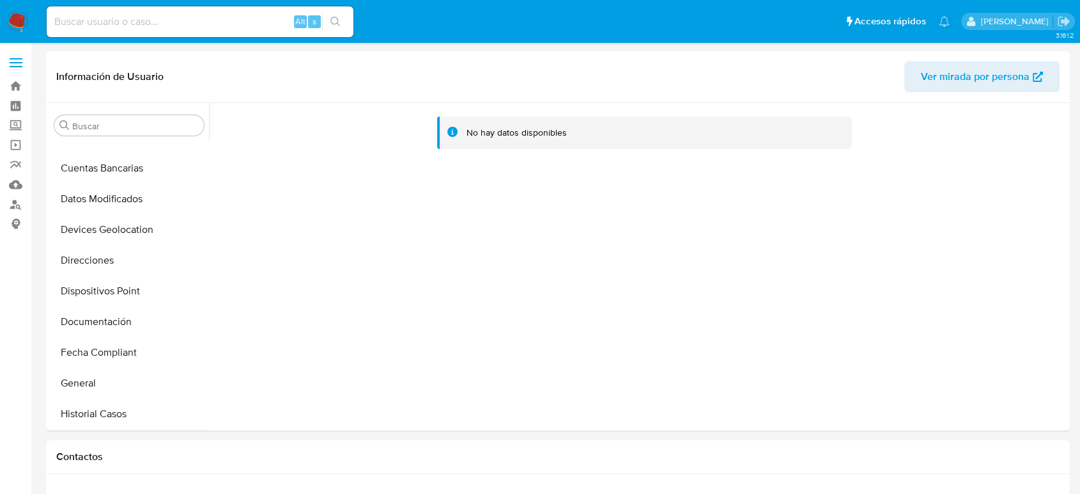
scroll to position [284, 0]
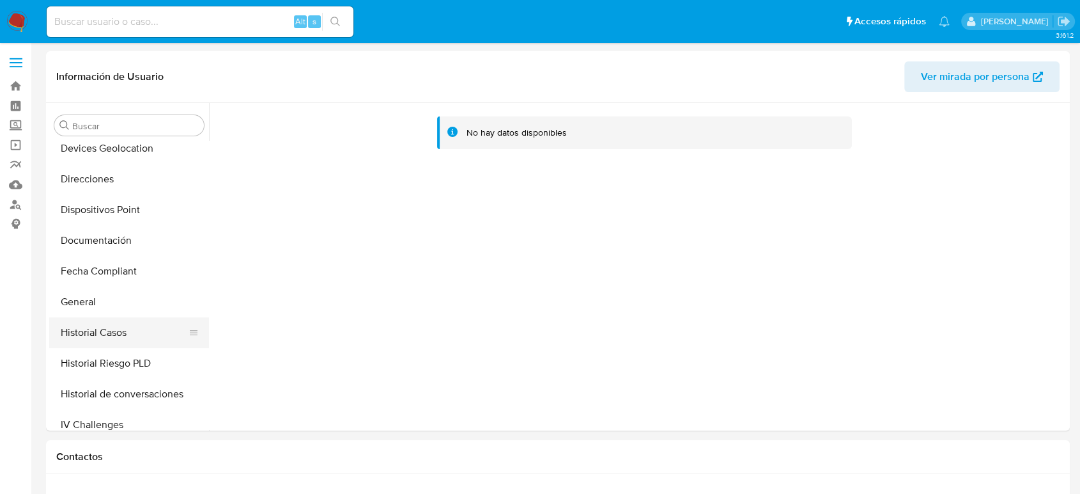
click at [97, 329] on button "Historial Casos" at bounding box center [124, 332] width 150 height 31
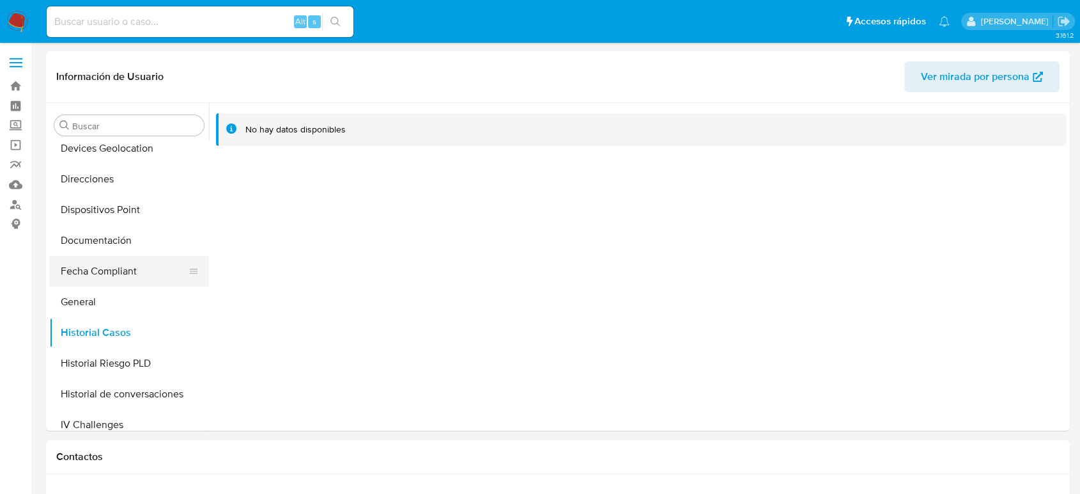
scroll to position [602, 0]
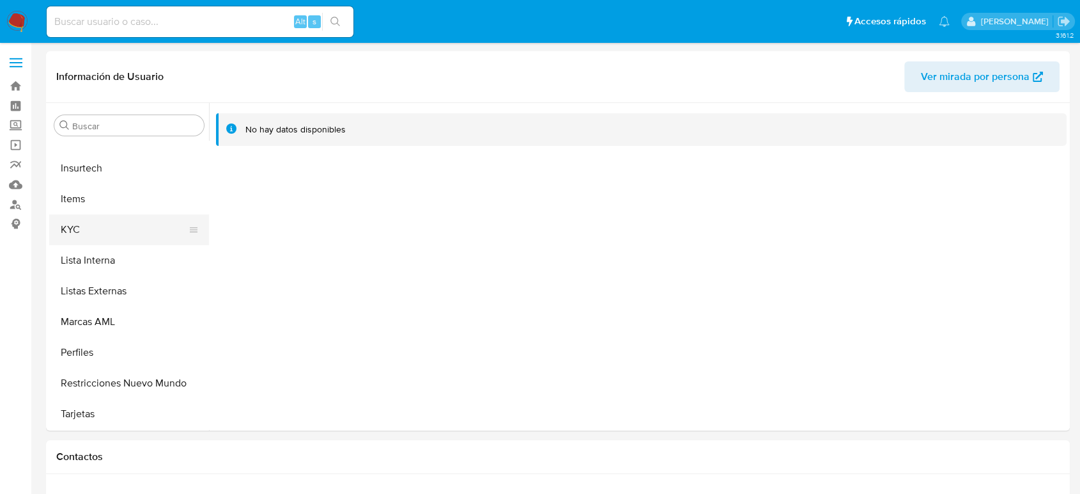
click at [95, 229] on button "KYC" at bounding box center [124, 229] width 150 height 31
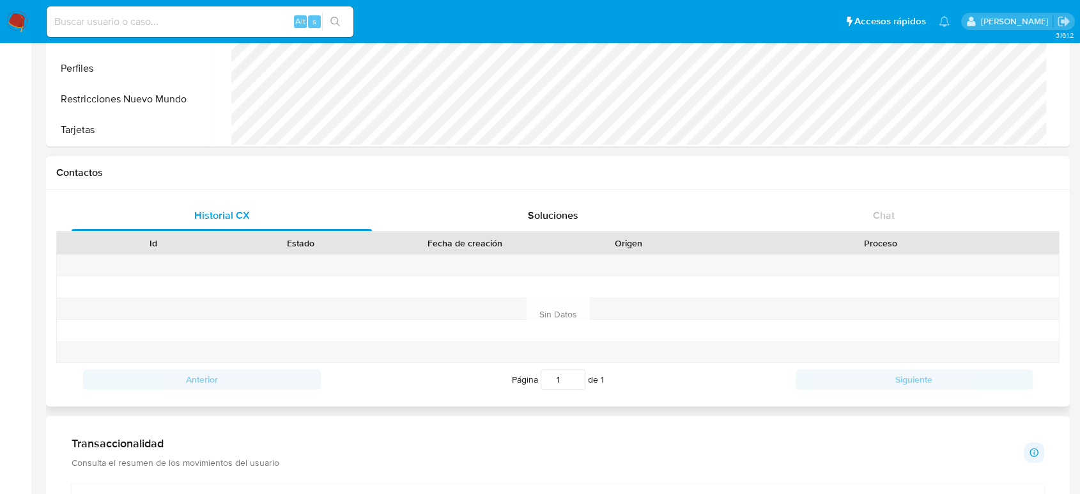
scroll to position [497, 0]
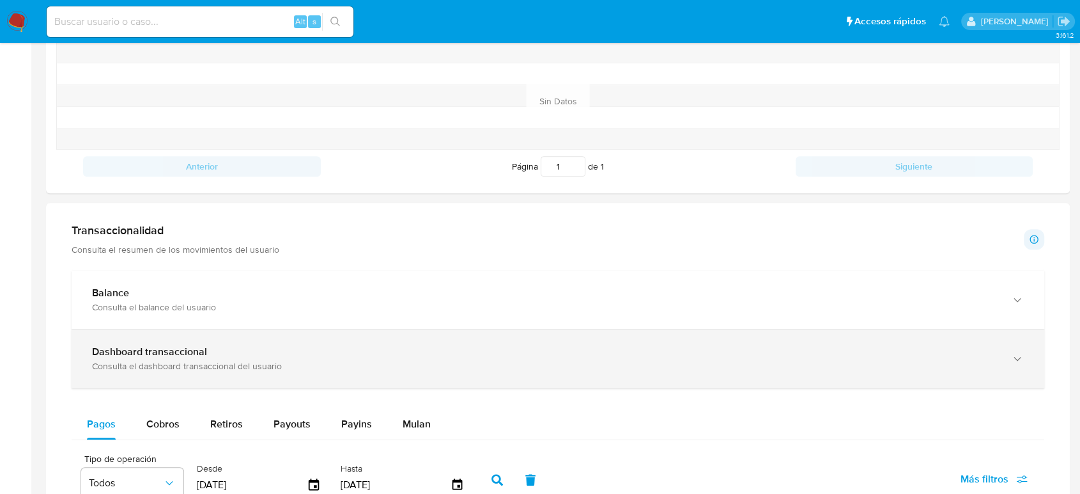
click at [350, 370] on div "Consulta el dashboard transaccional del usuario" at bounding box center [545, 366] width 907 height 12
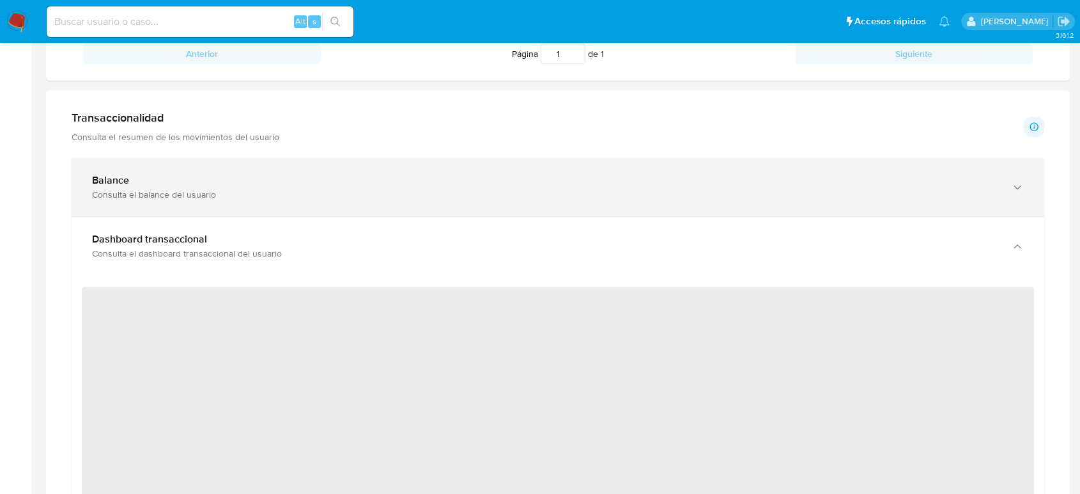
scroll to position [710, 0]
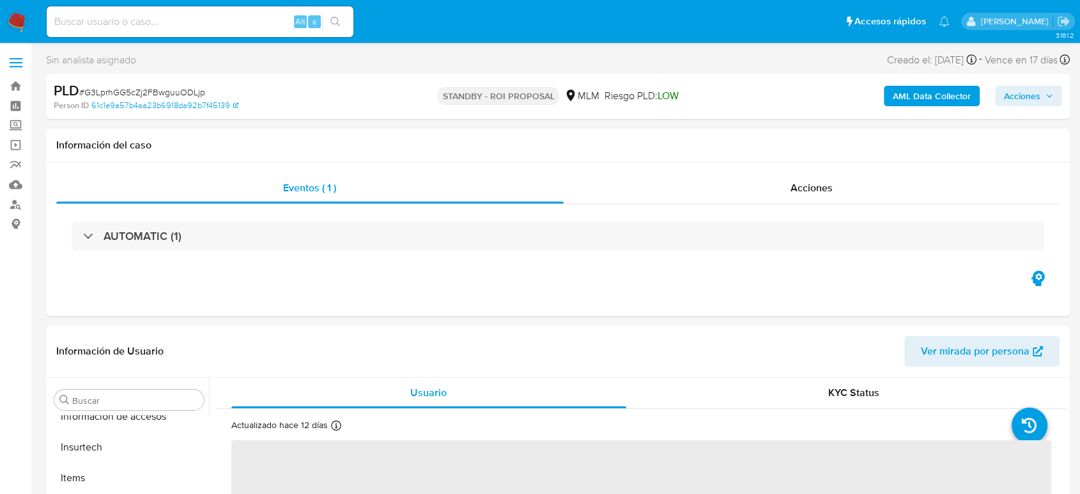
scroll to position [602, 0]
select select "10"
